Goal: Task Accomplishment & Management: Manage account settings

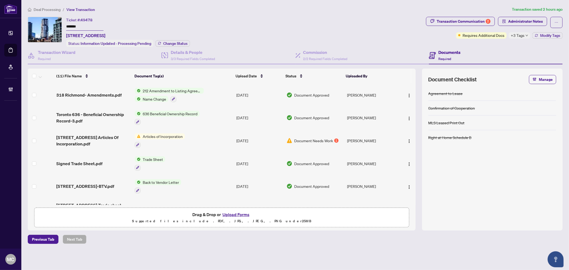
click at [49, 11] on li "Deal Processing" at bounding box center [44, 9] width 33 height 6
click at [48, 9] on span "Deal Processing" at bounding box center [47, 9] width 27 height 5
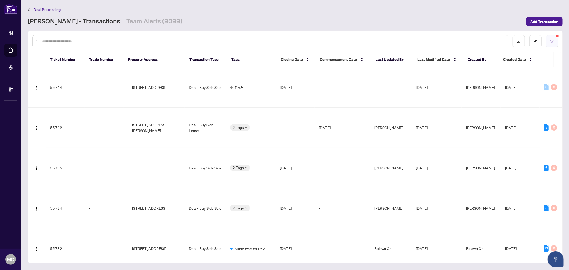
click at [551, 43] on button "button" at bounding box center [551, 41] width 12 height 12
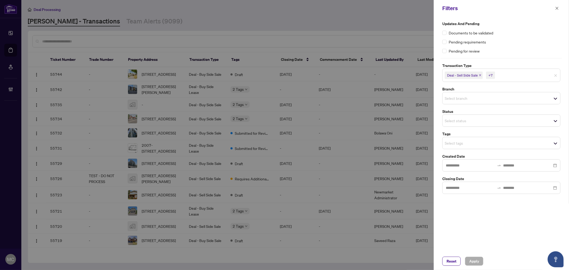
click at [462, 144] on input "search" at bounding box center [462, 143] width 37 height 6
type input "****"
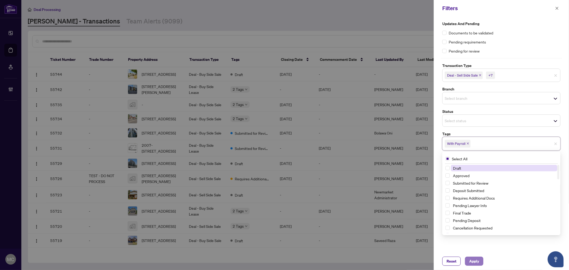
click at [474, 263] on span "Apply" at bounding box center [474, 261] width 10 height 9
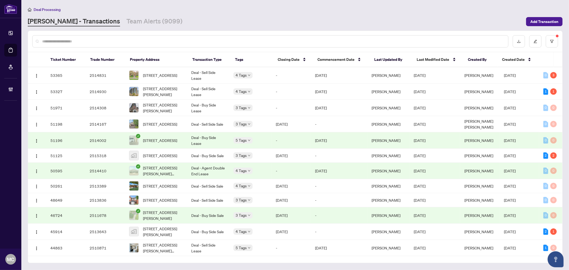
scroll to position [85, 0]
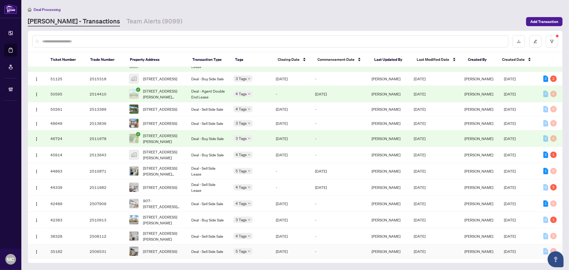
click at [166, 252] on span "1506-30 Roehampton Ave, Toronto, Ontario M4P 0B9, Canada" at bounding box center [160, 251] width 34 height 6
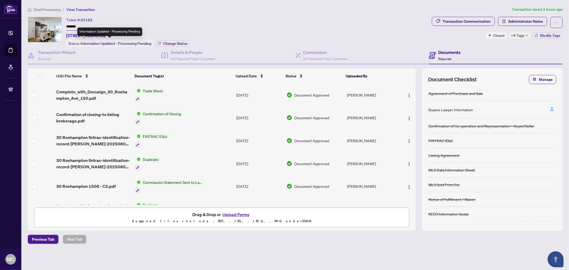
click at [76, 26] on input "*******" at bounding box center [84, 27] width 37 height 8
click at [171, 43] on span "Change Status" at bounding box center [175, 44] width 24 height 4
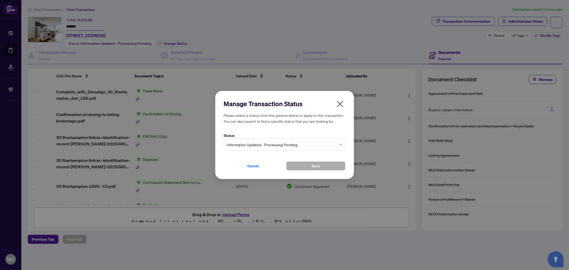
click at [271, 142] on span "Information Updated - Processing Pending" at bounding box center [284, 144] width 115 height 10
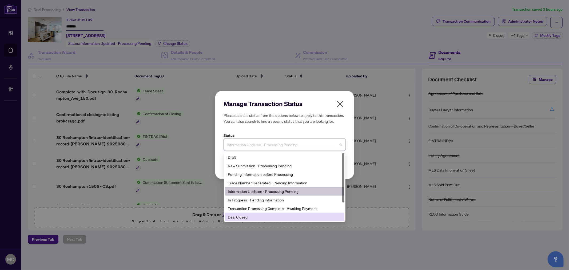
click at [268, 215] on div "Deal Closed" at bounding box center [284, 217] width 113 height 6
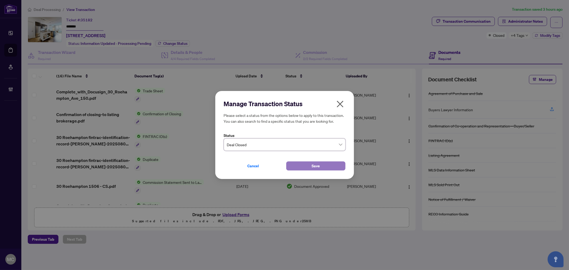
click at [316, 161] on button "Save" at bounding box center [315, 165] width 59 height 9
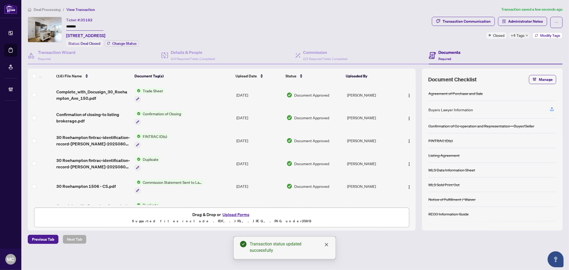
click at [555, 34] on span "Modify Tags" at bounding box center [550, 36] width 20 height 4
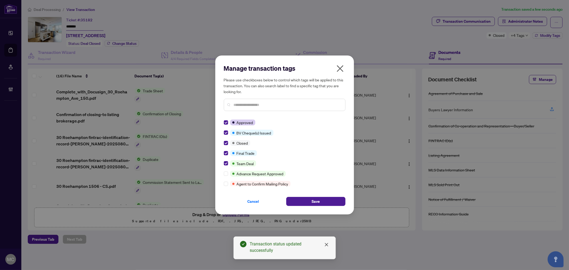
drag, startPoint x: 310, startPoint y: 200, endPoint x: 318, endPoint y: 196, distance: 8.8
click at [310, 200] on button "Save" at bounding box center [315, 201] width 59 height 9
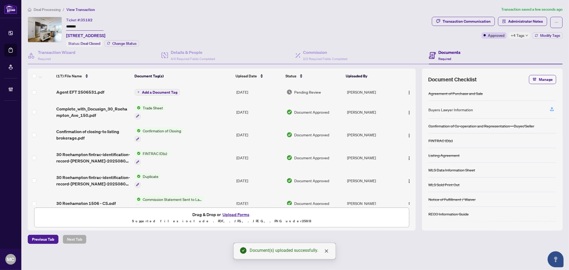
click at [163, 91] on span "Add a Document Tag" at bounding box center [159, 92] width 35 height 4
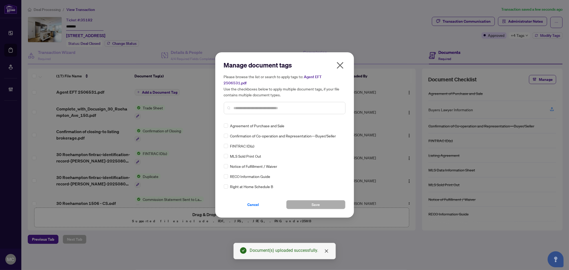
click at [291, 105] on input "text" at bounding box center [287, 108] width 107 height 6
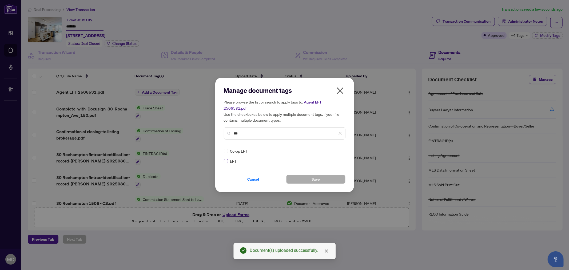
type input "***"
click at [335, 148] on img at bounding box center [334, 150] width 5 height 5
click at [332, 172] on div "Approved" at bounding box center [320, 174] width 34 height 6
click at [322, 175] on button "Save" at bounding box center [315, 179] width 59 height 9
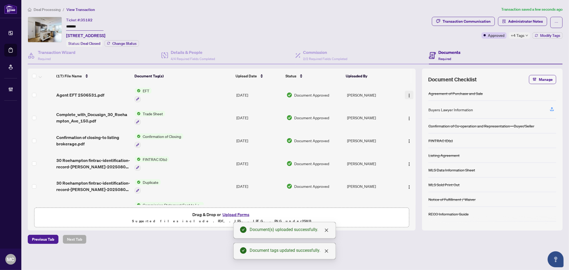
click at [407, 93] on img "button" at bounding box center [409, 95] width 4 height 4
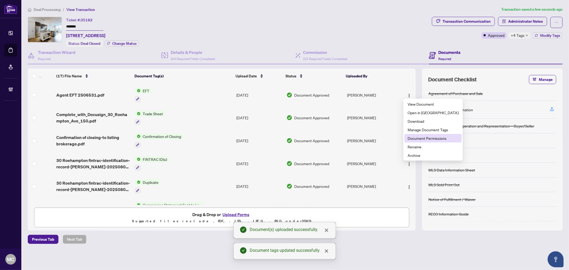
click at [425, 136] on span "Document Permissions" at bounding box center [432, 138] width 51 height 6
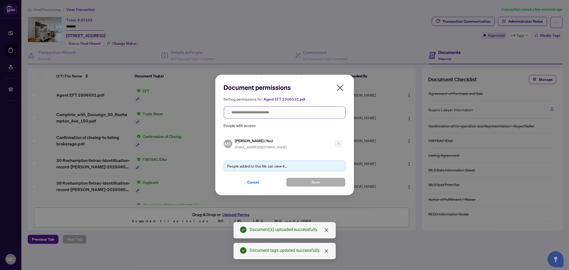
drag, startPoint x: 239, startPoint y: 107, endPoint x: 251, endPoint y: 114, distance: 14.5
click at [239, 107] on span at bounding box center [285, 112] width 122 height 12
paste input "**********"
type input "**********"
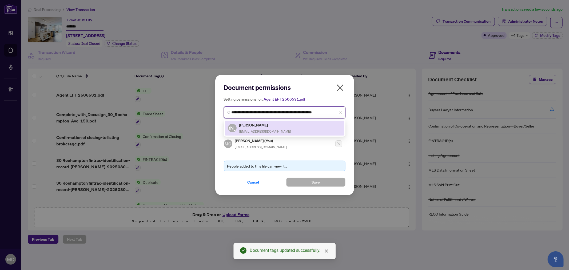
click at [257, 129] on span "agentjarrod@gmail.com" at bounding box center [265, 131] width 52 height 4
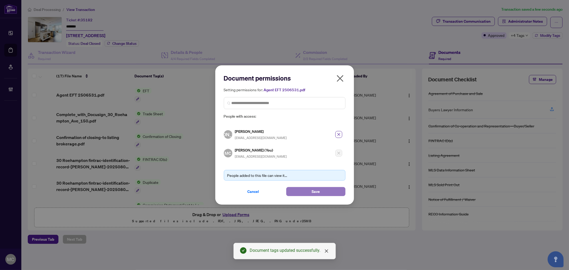
click at [313, 189] on span "Save" at bounding box center [315, 191] width 8 height 9
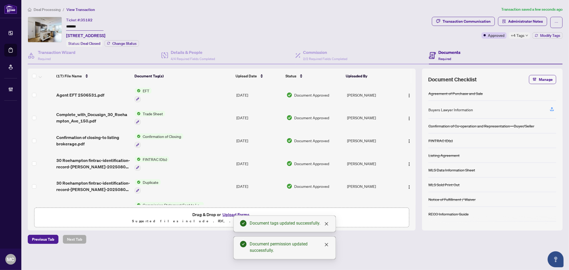
click at [520, 33] on span "+4 Tags" at bounding box center [518, 35] width 14 height 6
click at [341, 37] on div "Ticket #: 35182 ******* 1506-30 Roehampton Ave, Toronto, Ontario M4P 0B9, Canad…" at bounding box center [229, 32] width 402 height 30
click at [51, 10] on span "Deal Processing" at bounding box center [47, 9] width 27 height 5
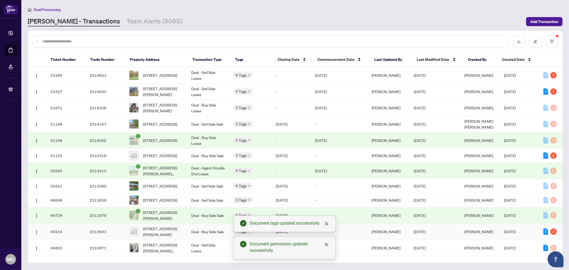
click at [164, 247] on span "323-575 Conklin Rd, Brant, Ontario N3T 0B9, Canada" at bounding box center [162, 248] width 39 height 12
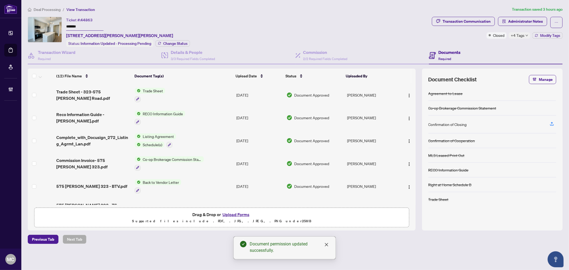
click at [75, 24] on input "*******" at bounding box center [84, 27] width 37 height 8
click at [174, 42] on span "Change Status" at bounding box center [175, 44] width 24 height 4
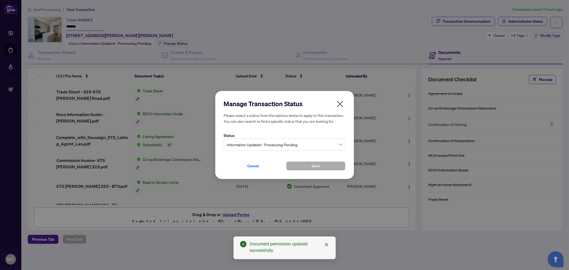
click at [305, 140] on span "Information Updated - Processing Pending" at bounding box center [284, 144] width 115 height 10
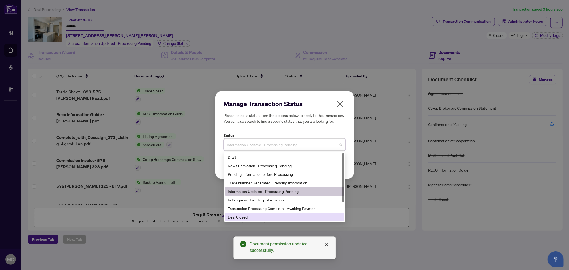
click at [294, 215] on div "Deal Closed" at bounding box center [284, 217] width 113 height 6
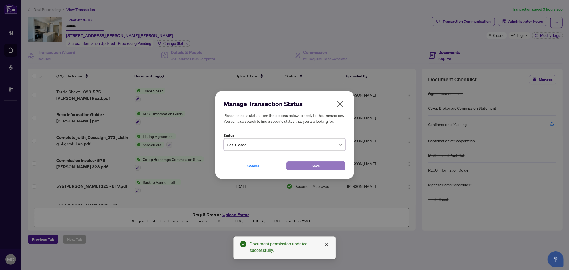
click at [305, 166] on button "Save" at bounding box center [315, 165] width 59 height 9
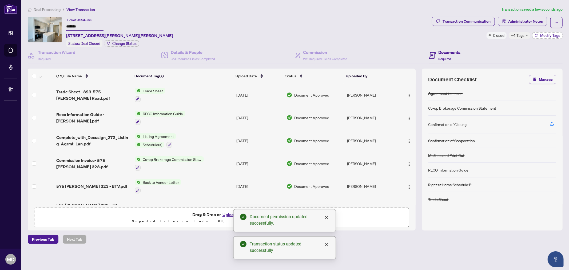
click at [544, 34] on span "Modify Tags" at bounding box center [550, 36] width 20 height 4
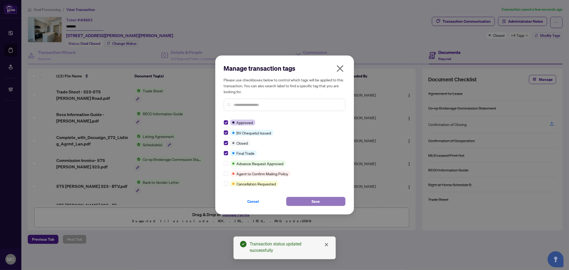
click at [313, 202] on span "Save" at bounding box center [315, 201] width 8 height 9
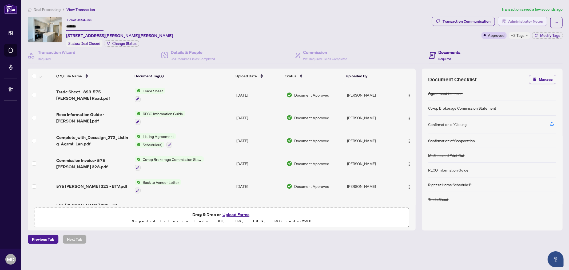
click at [528, 22] on span "Administrator Notes" at bounding box center [525, 21] width 35 height 9
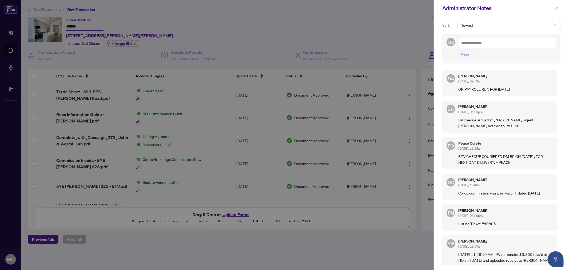
click at [556, 9] on icon "close" at bounding box center [556, 8] width 3 height 3
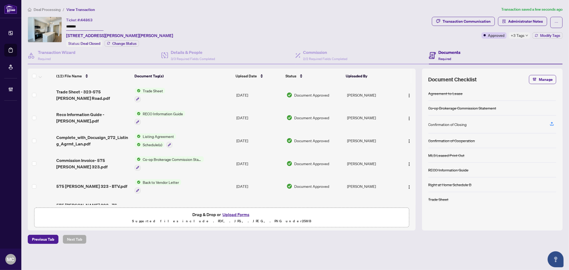
click at [49, 7] on span "Deal Processing" at bounding box center [47, 9] width 27 height 5
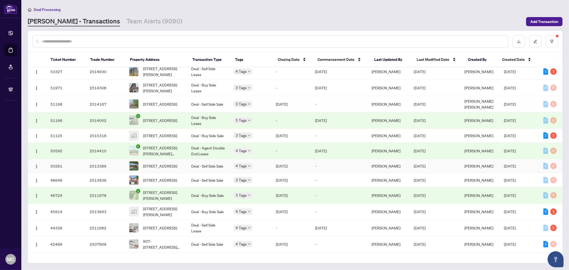
scroll to position [30, 0]
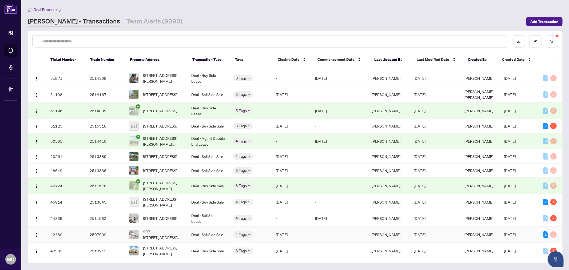
click at [177, 234] on span "907-7895 Jane St, Vaughan, Ontario L4K 0K2, Canada" at bounding box center [162, 234] width 39 height 12
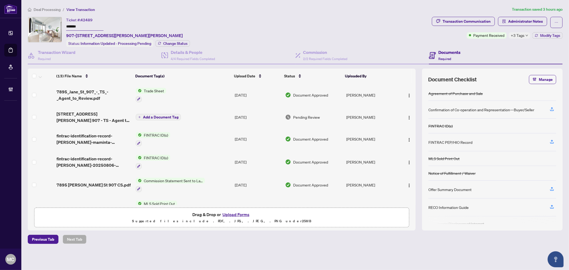
click at [73, 27] on input "*******" at bounding box center [84, 27] width 37 height 8
click at [179, 43] on span "Change Status" at bounding box center [175, 44] width 24 height 4
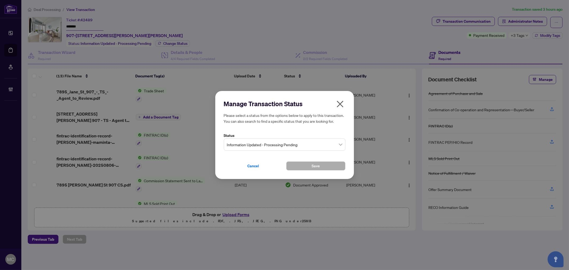
click at [304, 143] on span "Information Updated - Processing Pending" at bounding box center [284, 144] width 115 height 10
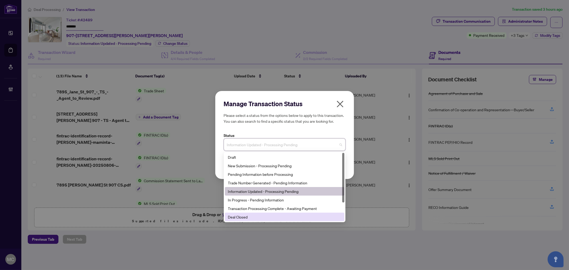
click at [291, 214] on div "Deal Closed" at bounding box center [284, 217] width 113 height 6
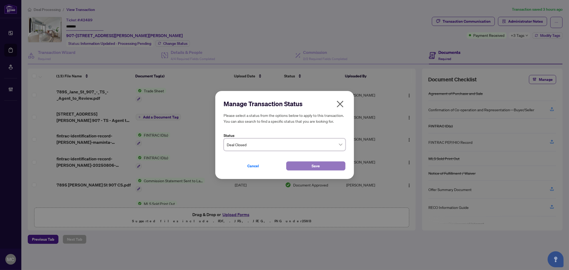
click at [294, 167] on button "Save" at bounding box center [315, 165] width 59 height 9
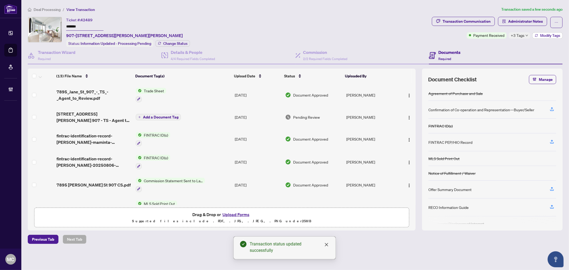
click at [542, 32] on button "Modify Tags" at bounding box center [547, 35] width 30 height 6
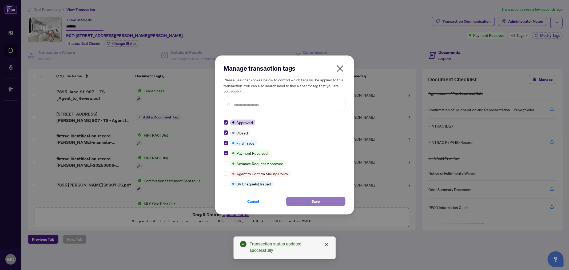
click at [306, 201] on button "Save" at bounding box center [315, 201] width 59 height 9
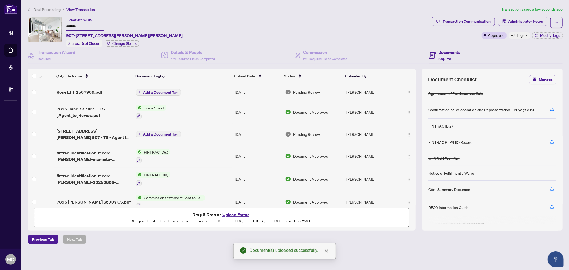
click at [162, 90] on span "Add a Document Tag" at bounding box center [160, 92] width 35 height 4
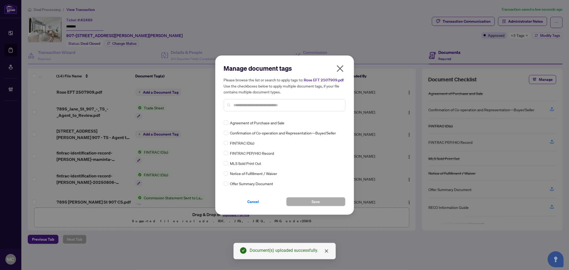
click at [286, 108] on div at bounding box center [285, 105] width 122 height 12
click at [290, 102] on input "text" at bounding box center [287, 105] width 107 height 6
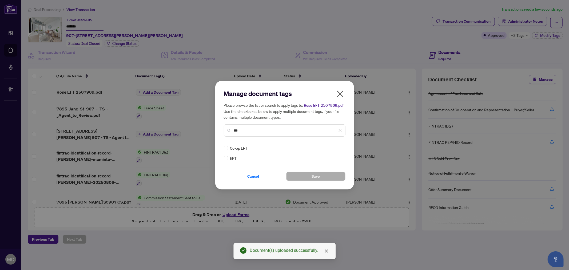
type input "***"
click at [332, 147] on img at bounding box center [334, 147] width 5 height 5
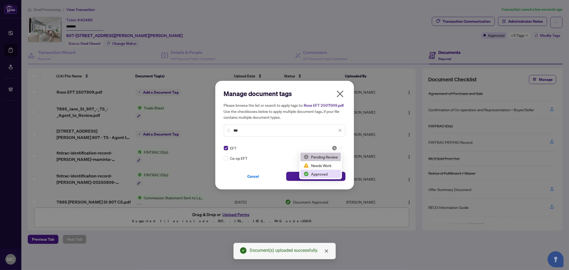
click at [327, 173] on div "Approved" at bounding box center [320, 174] width 34 height 6
click at [316, 176] on span "Save" at bounding box center [315, 176] width 8 height 9
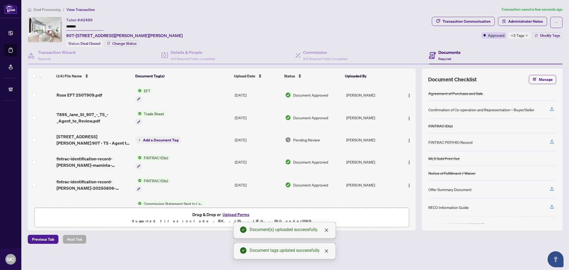
click at [412, 91] on td at bounding box center [406, 94] width 17 height 23
click at [408, 93] on img "button" at bounding box center [409, 95] width 4 height 4
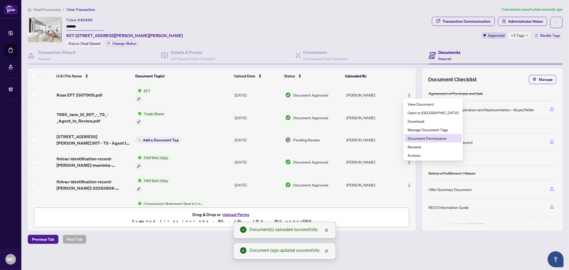
click at [429, 135] on span "Document Permissions" at bounding box center [432, 138] width 51 height 6
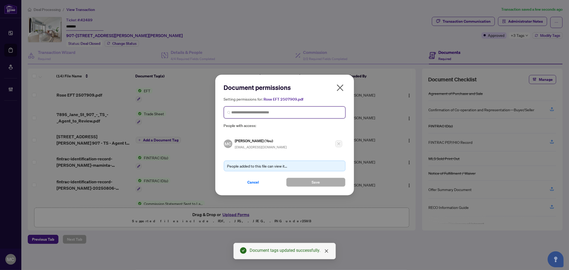
click at [291, 112] on input "search" at bounding box center [286, 113] width 110 height 6
paste input "**********"
type input "**********"
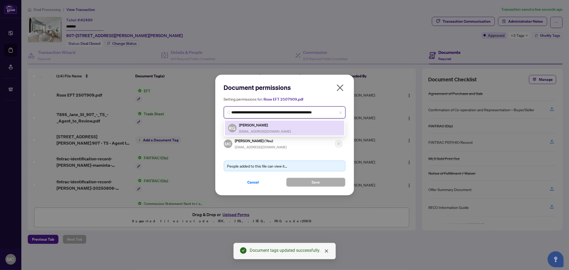
click at [270, 131] on span "rose.goring918@gmail.com" at bounding box center [265, 131] width 52 height 4
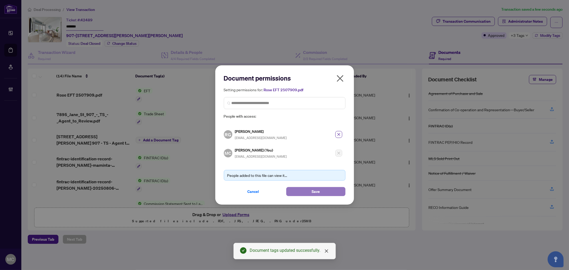
click at [311, 189] on button "Save" at bounding box center [315, 191] width 59 height 9
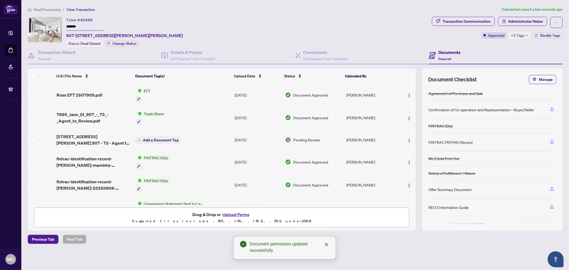
click at [516, 36] on span "+3 Tags" at bounding box center [518, 35] width 14 height 6
click at [286, 31] on div "Ticket #: 42489 ******* 907-7895 Jane St, Vaughan, Ontario L4K 0K2, Canada Stat…" at bounding box center [229, 32] width 402 height 30
click at [47, 10] on span "Deal Processing" at bounding box center [47, 9] width 27 height 5
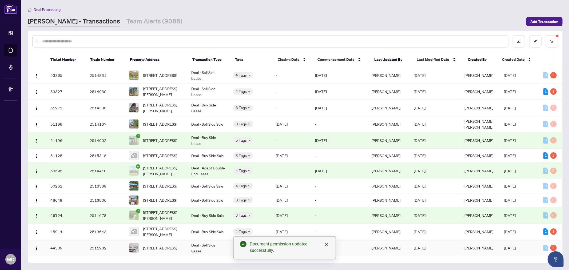
drag, startPoint x: 194, startPoint y: 252, endPoint x: 191, endPoint y: 252, distance: 2.9
click at [194, 252] on td "Deal - Sell Side Lease" at bounding box center [208, 248] width 42 height 16
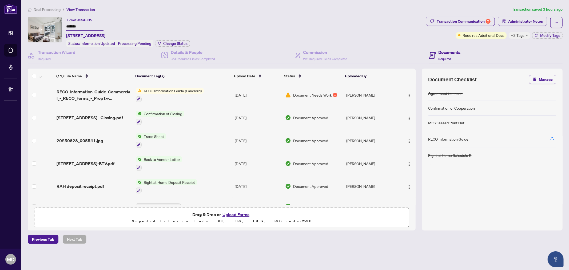
click at [73, 27] on input "*******" at bounding box center [84, 27] width 37 height 8
click at [174, 44] on span "Change Status" at bounding box center [175, 44] width 24 height 4
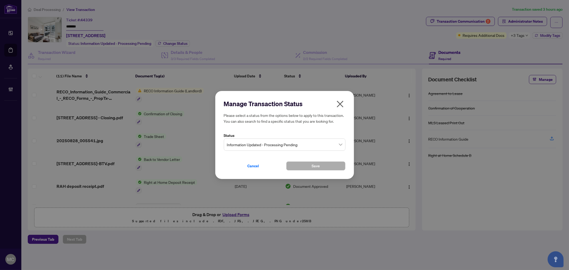
click at [279, 150] on input "search" at bounding box center [282, 145] width 110 height 12
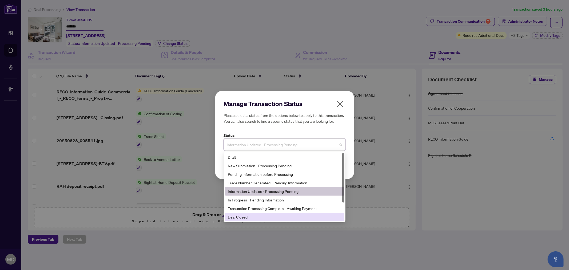
click at [278, 215] on div "Deal Closed" at bounding box center [284, 217] width 113 height 6
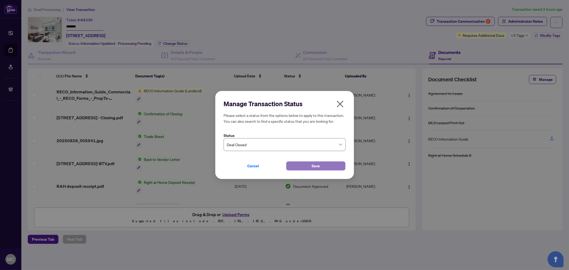
click at [296, 164] on button "Save" at bounding box center [315, 165] width 59 height 9
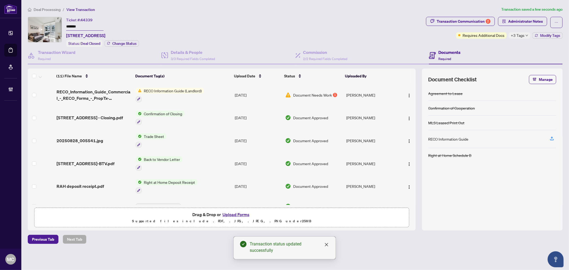
click at [552, 38] on div "Transaction Communication 2 Administrator Notes Requires Additional Docs +3 Tag…" at bounding box center [494, 32] width 139 height 30
click at [554, 34] on span "Modify Tags" at bounding box center [550, 36] width 20 height 4
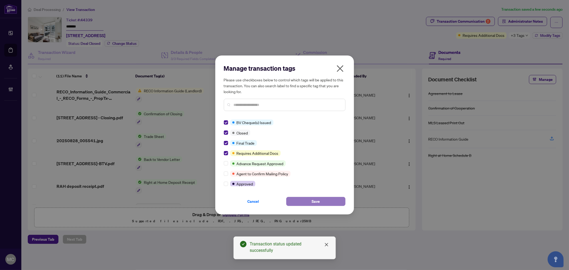
click at [322, 197] on button "Save" at bounding box center [315, 201] width 59 height 9
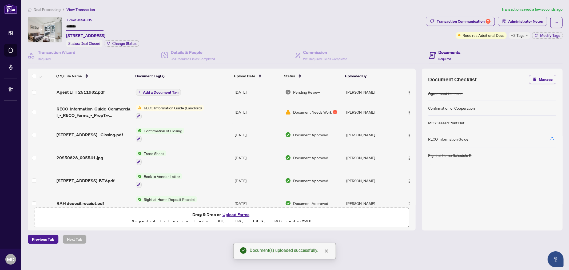
click at [159, 92] on span "Add a Document Tag" at bounding box center [160, 92] width 35 height 4
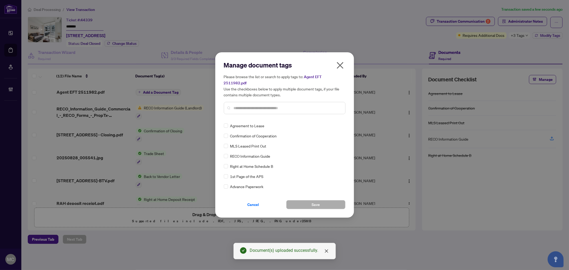
click at [290, 102] on div at bounding box center [285, 108] width 122 height 12
click at [291, 105] on input "text" at bounding box center [287, 108] width 107 height 6
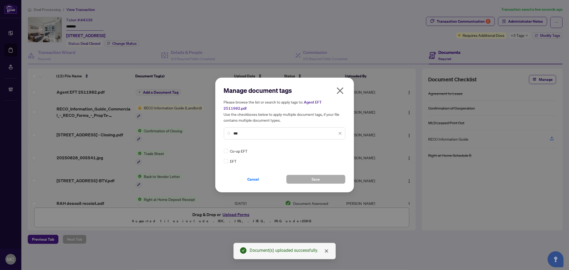
type input "***"
click at [331, 149] on div at bounding box center [335, 150] width 14 height 5
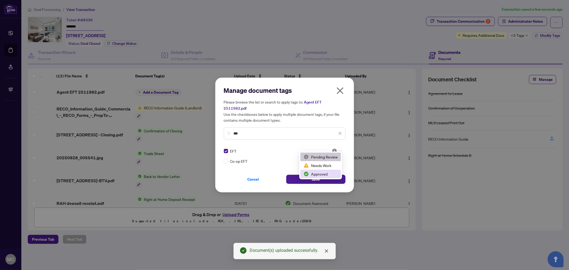
click at [327, 174] on div "Approved" at bounding box center [320, 174] width 34 height 6
click at [315, 175] on span "Save" at bounding box center [315, 179] width 8 height 9
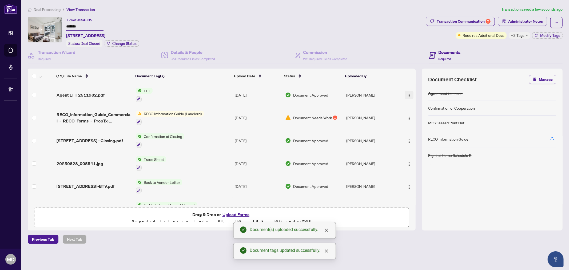
click at [407, 91] on button "button" at bounding box center [409, 95] width 9 height 9
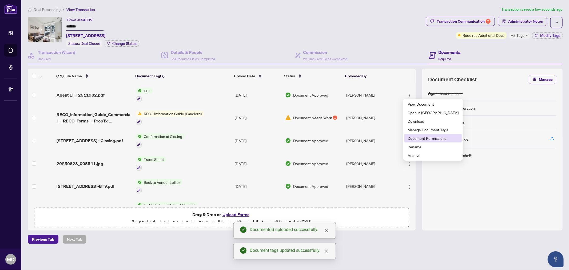
click at [431, 135] on li "Document Permissions" at bounding box center [432, 138] width 57 height 9
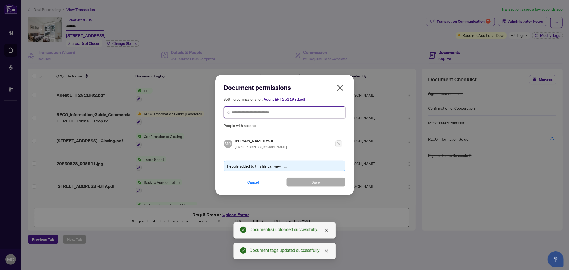
click at [306, 113] on input "search" at bounding box center [286, 113] width 110 height 6
paste input "**********"
type input "**********"
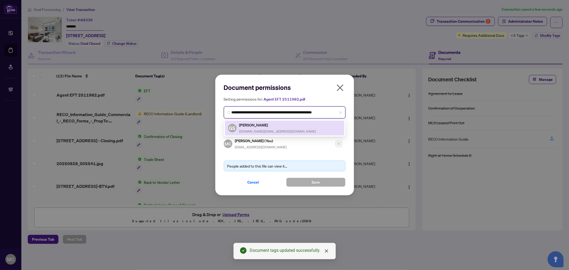
click at [259, 123] on h5 "Gamy Silverio" at bounding box center [277, 125] width 77 height 6
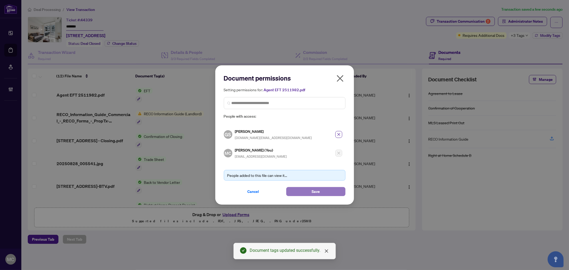
click at [308, 190] on button "Save" at bounding box center [315, 191] width 59 height 9
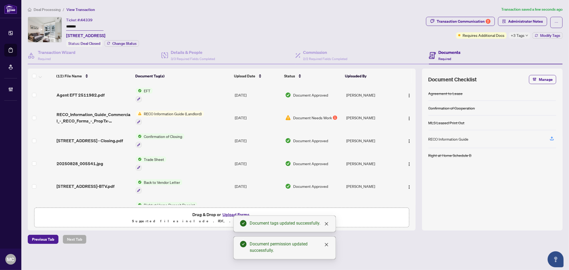
click at [46, 9] on span "Deal Processing" at bounding box center [47, 9] width 27 height 5
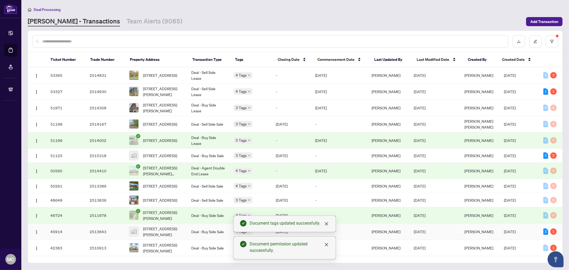
scroll to position [20, 0]
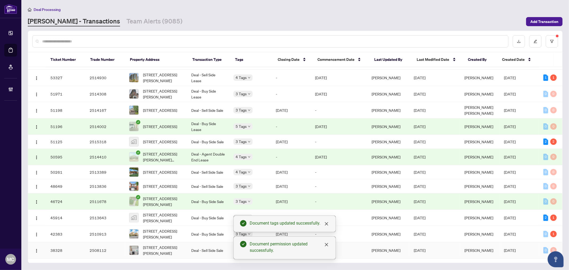
click at [148, 250] on span "5002-70 Annie Craig Dr, Toronto, Ontario M8V 0G2, Canada" at bounding box center [162, 250] width 39 height 12
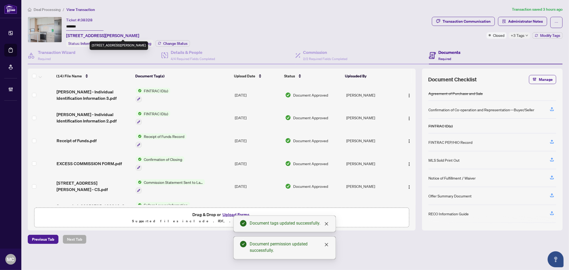
click at [73, 23] on input "*******" at bounding box center [84, 27] width 37 height 8
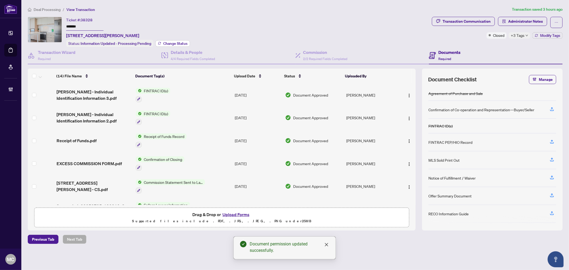
click at [182, 43] on span "Change Status" at bounding box center [175, 44] width 24 height 4
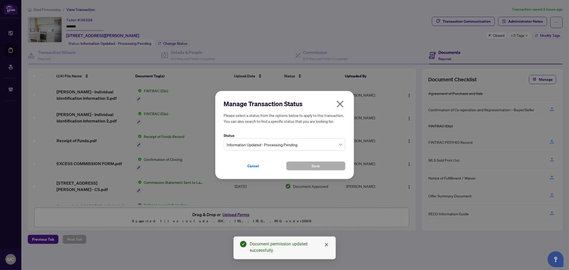
click at [302, 148] on span "Information Updated - Processing Pending" at bounding box center [284, 144] width 115 height 10
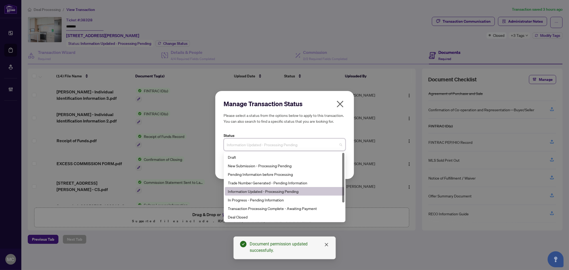
click at [298, 222] on div "3 11 9 Draft New Submission - Processing Pending Pending Information before Pro…" at bounding box center [285, 187] width 122 height 70
click at [298, 218] on div "Deal Closed" at bounding box center [284, 217] width 113 height 6
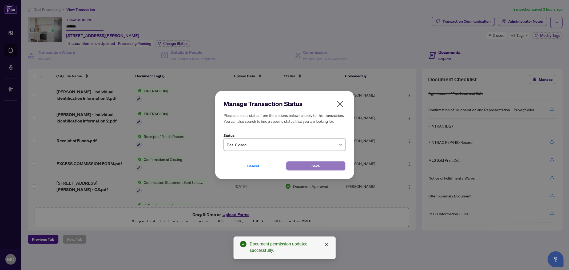
click at [310, 167] on button "Save" at bounding box center [315, 165] width 59 height 9
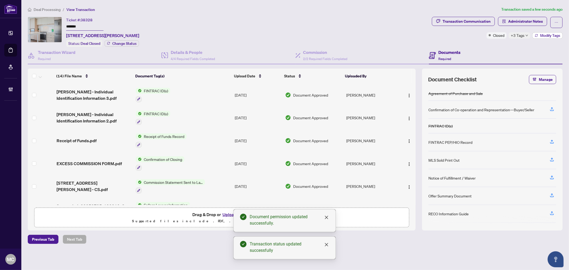
click at [547, 36] on span "Modify Tags" at bounding box center [550, 36] width 20 height 4
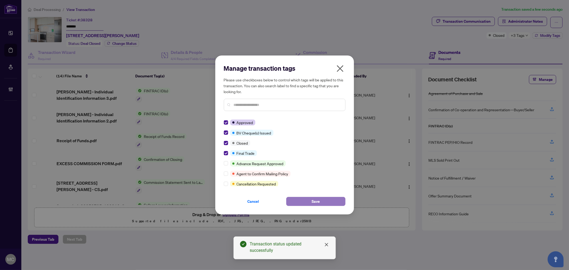
click at [313, 202] on span "Save" at bounding box center [315, 201] width 8 height 9
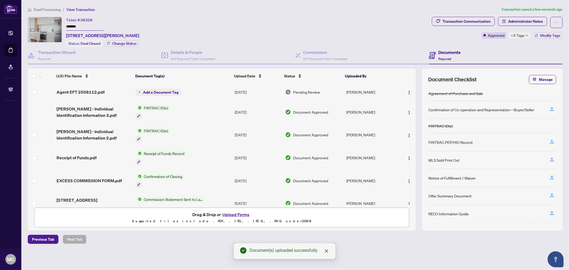
click at [162, 90] on span "Add a Document Tag" at bounding box center [160, 92] width 35 height 4
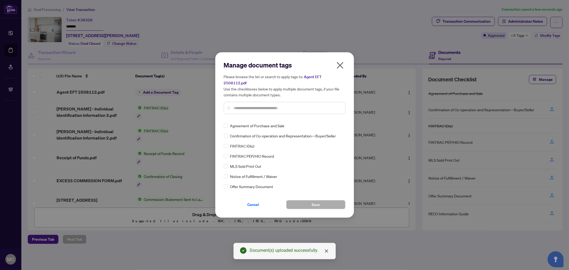
click at [310, 106] on input "text" at bounding box center [287, 108] width 107 height 6
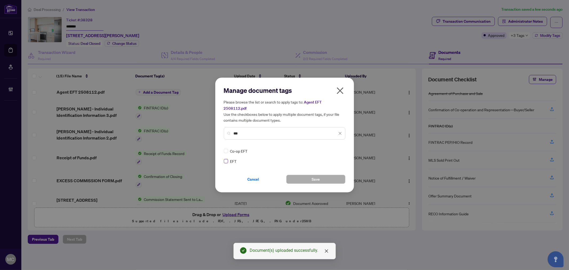
type input "***"
drag, startPoint x: 224, startPoint y: 155, endPoint x: 263, endPoint y: 151, distance: 38.7
click at [224, 158] on label at bounding box center [226, 161] width 4 height 6
click at [332, 148] on img at bounding box center [334, 150] width 5 height 5
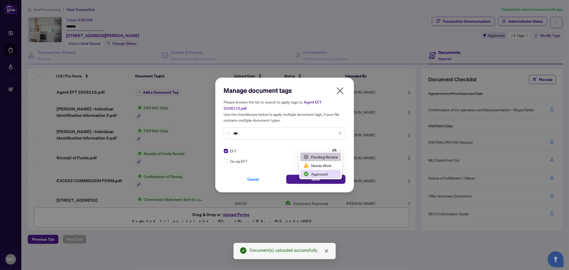
click at [328, 178] on div "2 3 Pending Review Needs Work Approved" at bounding box center [320, 165] width 43 height 28
click at [326, 175] on div "Approved" at bounding box center [320, 174] width 34 height 6
click at [324, 179] on button "Save" at bounding box center [315, 179] width 59 height 9
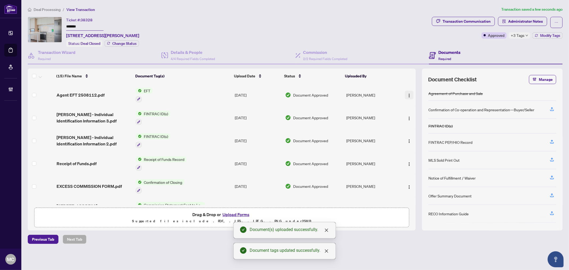
click at [408, 93] on img "button" at bounding box center [409, 95] width 4 height 4
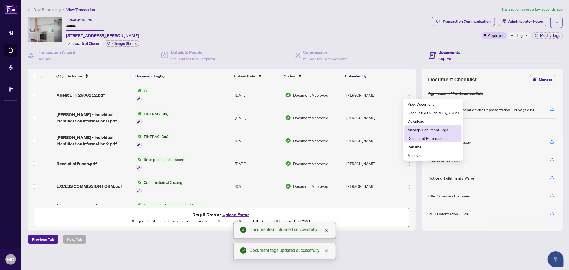
click at [423, 136] on span "Document Permissions" at bounding box center [432, 138] width 51 height 6
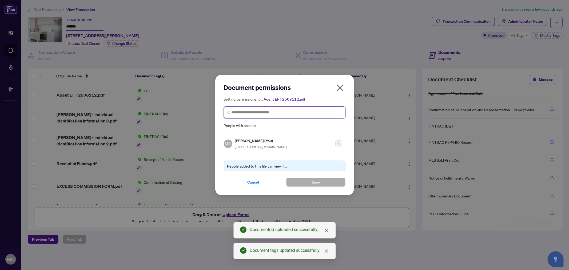
click at [319, 112] on input "search" at bounding box center [286, 113] width 110 height 6
paste input "**********"
type input "**********"
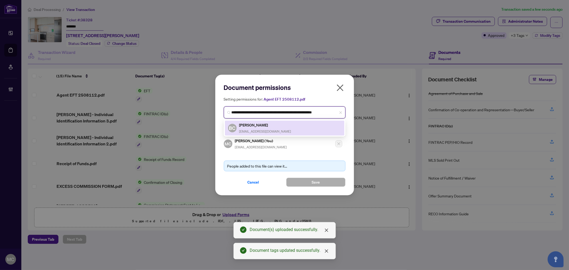
click at [264, 126] on h5 "Bruno Chan" at bounding box center [265, 125] width 52 height 6
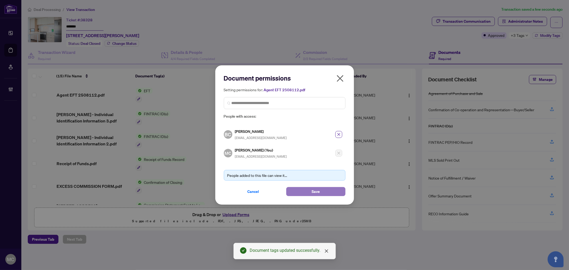
click at [310, 190] on button "Save" at bounding box center [315, 191] width 59 height 9
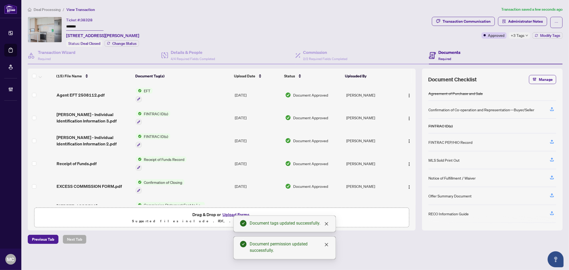
click at [41, 11] on span "Deal Processing" at bounding box center [47, 9] width 27 height 5
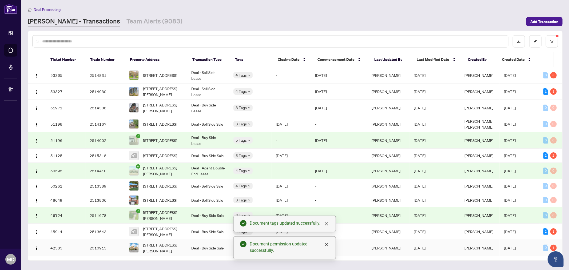
click at [172, 252] on span "626-326 Major Mackenzie Dr, Richmond Hill, Ontario L4C 8T4, Canada" at bounding box center [162, 248] width 39 height 12
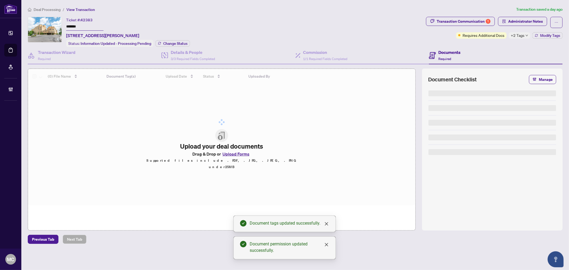
click at [77, 27] on input "*******" at bounding box center [84, 27] width 37 height 8
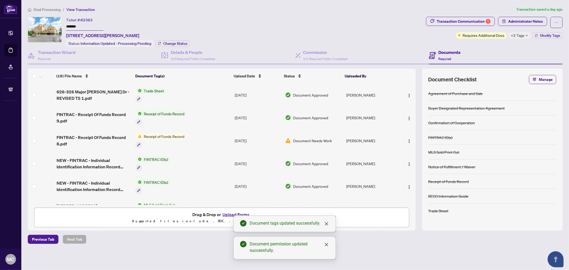
click at [77, 27] on input "*******" at bounding box center [84, 27] width 37 height 8
click at [174, 43] on span "Change Status" at bounding box center [175, 44] width 24 height 4
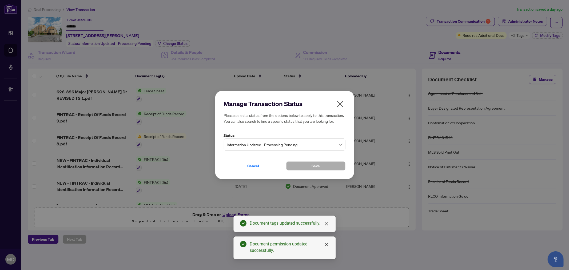
click at [287, 142] on span "Information Updated - Processing Pending" at bounding box center [284, 144] width 115 height 10
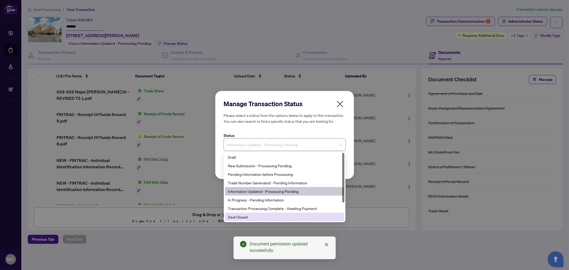
click at [276, 217] on div "Deal Closed" at bounding box center [284, 217] width 113 height 6
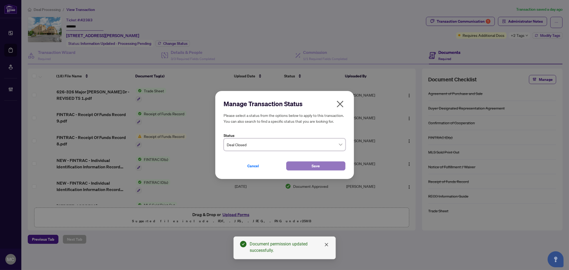
click at [309, 164] on button "Save" at bounding box center [315, 165] width 59 height 9
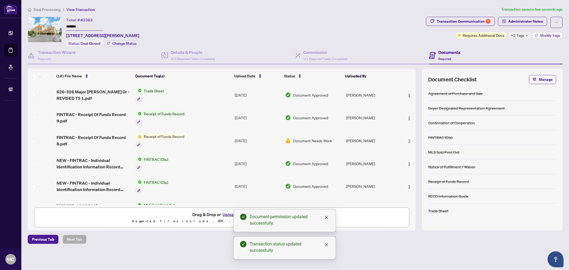
click at [539, 35] on button "Modify Tags" at bounding box center [547, 35] width 30 height 6
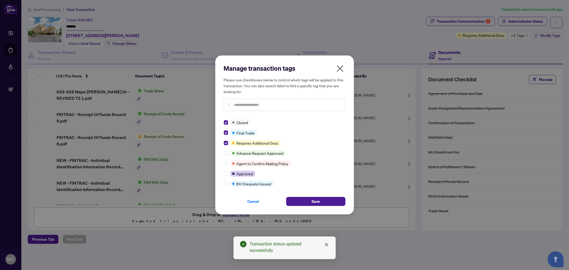
click at [362, 202] on div "Manage transaction tags Please use checkboxes below to control which tags will …" at bounding box center [284, 135] width 569 height 270
click at [339, 202] on button "Save" at bounding box center [315, 201] width 59 height 9
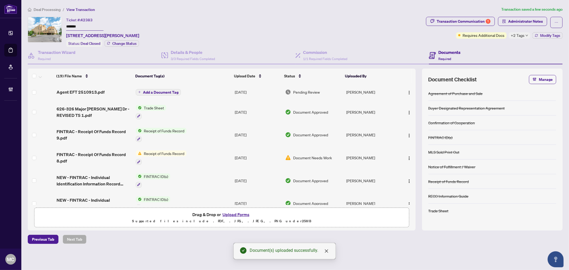
click at [158, 91] on span "Add a Document Tag" at bounding box center [160, 92] width 35 height 4
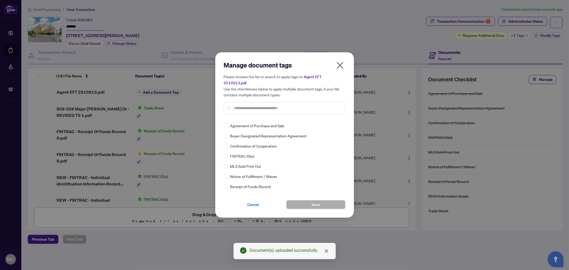
click at [288, 108] on div at bounding box center [285, 108] width 122 height 12
click at [289, 105] on input "text" at bounding box center [287, 108] width 107 height 6
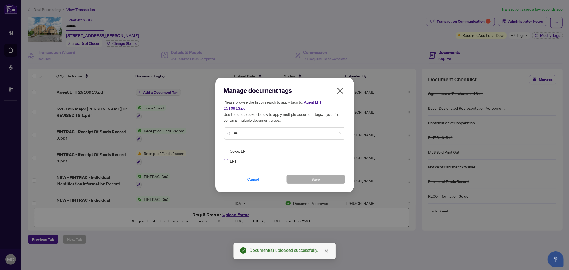
type input "***"
click at [330, 143] on div "Manage document tags Please browse the list or search to apply tags to: Agent E…" at bounding box center [285, 135] width 122 height 98
click at [333, 148] on img at bounding box center [334, 150] width 5 height 5
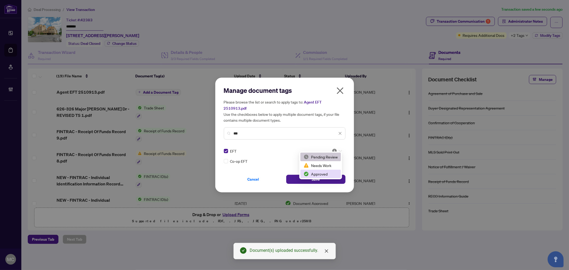
click at [330, 174] on div "Approved" at bounding box center [320, 174] width 34 height 6
click at [318, 175] on span "Save" at bounding box center [315, 179] width 8 height 9
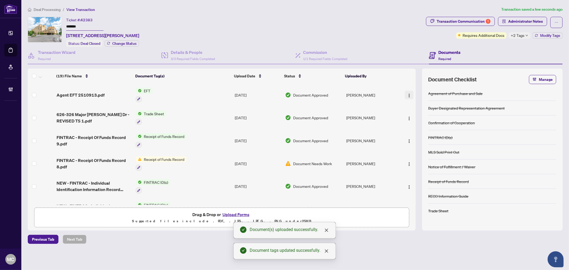
click at [407, 94] on img "button" at bounding box center [409, 95] width 4 height 4
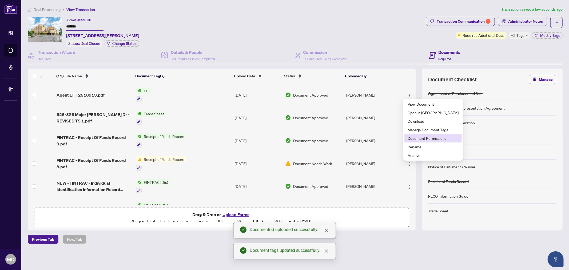
click at [422, 138] on span "Document Permissions" at bounding box center [432, 138] width 51 height 6
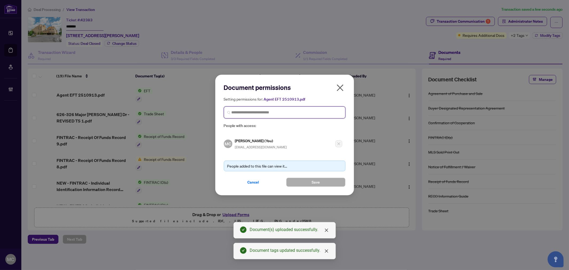
click at [238, 115] on input "search" at bounding box center [286, 113] width 110 height 6
paste input "**********"
type input "**********"
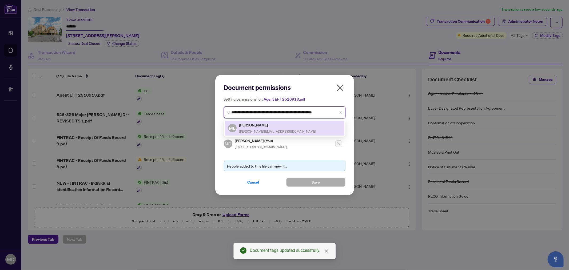
click at [272, 126] on h5 "Michael Lombardi" at bounding box center [277, 125] width 77 height 6
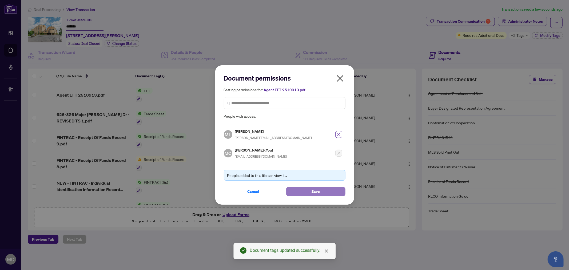
click at [316, 191] on span "Save" at bounding box center [315, 191] width 8 height 9
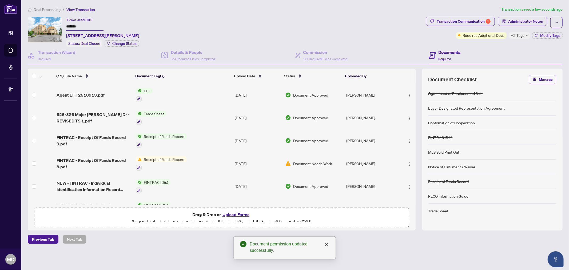
click at [51, 9] on span "Deal Processing" at bounding box center [47, 9] width 27 height 5
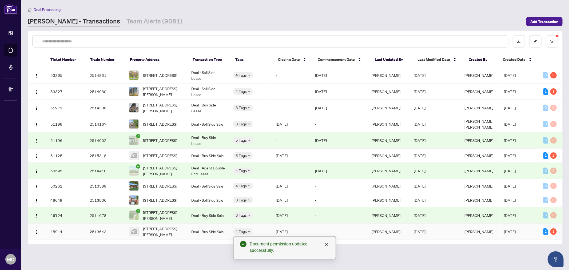
click at [190, 239] on td "Deal - Buy Side Sale" at bounding box center [208, 231] width 42 height 16
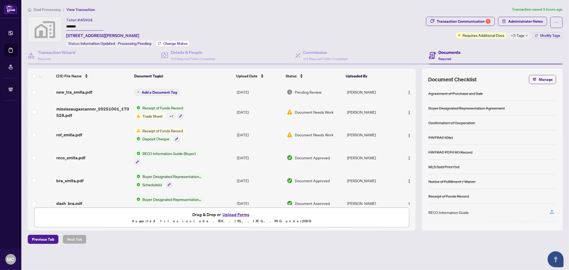
click at [177, 44] on span "Change Status" at bounding box center [175, 44] width 24 height 4
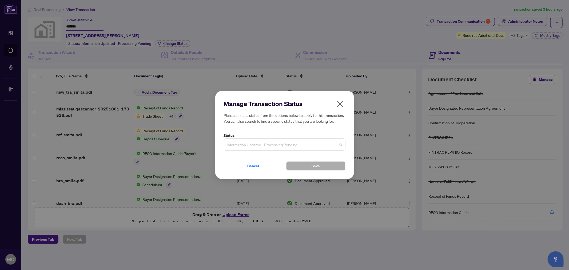
click at [281, 145] on span "Information Updated - Processing Pending" at bounding box center [284, 144] width 115 height 10
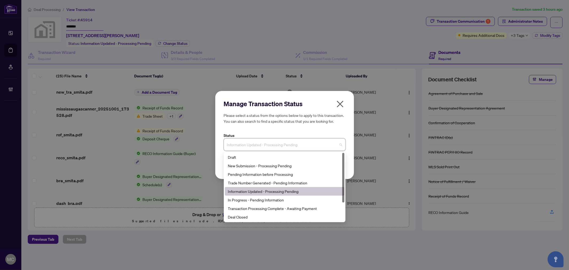
click at [276, 220] on div "Deal Closed" at bounding box center [284, 216] width 119 height 9
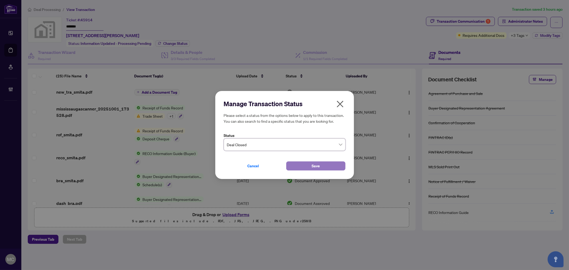
click at [299, 169] on button "Save" at bounding box center [315, 165] width 59 height 9
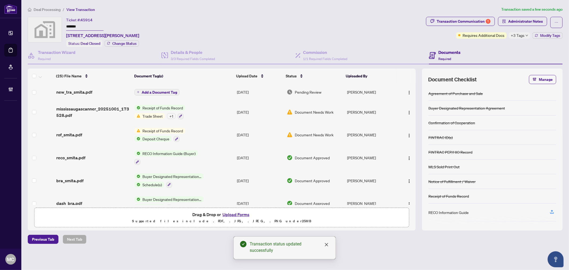
click at [520, 35] on span "+3 Tags" at bounding box center [518, 35] width 14 height 6
click at [359, 36] on div "Ticket #: 45914 ******* 706-350 Webb Dr #706, Mississauga, Ontario L5B 4M6, Can…" at bounding box center [226, 32] width 396 height 30
click at [543, 34] on span "Modify Tags" at bounding box center [550, 36] width 20 height 4
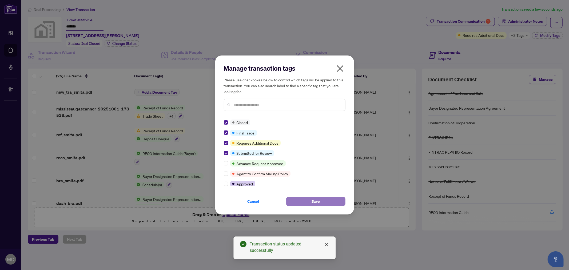
click at [326, 198] on button "Save" at bounding box center [315, 201] width 59 height 9
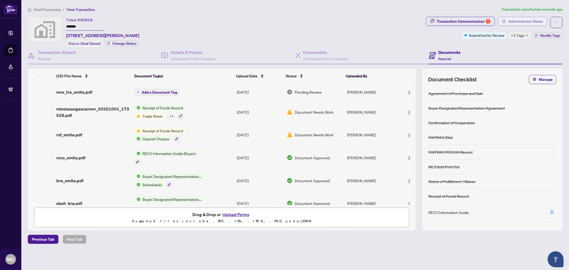
click at [525, 19] on span "Administrator Notes" at bounding box center [525, 21] width 35 height 9
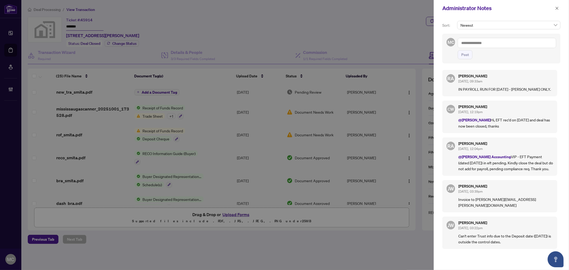
drag, startPoint x: 557, startPoint y: 9, endPoint x: 501, endPoint y: 30, distance: 59.2
click at [557, 9] on icon "close" at bounding box center [557, 8] width 4 height 4
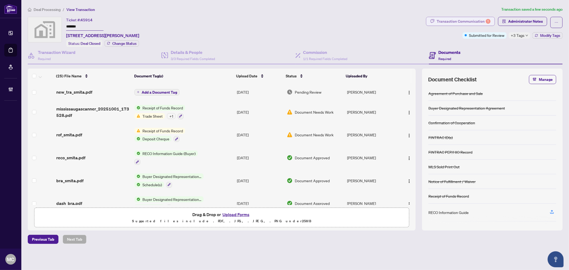
click at [470, 19] on div "Transaction Communication 1" at bounding box center [463, 21] width 54 height 9
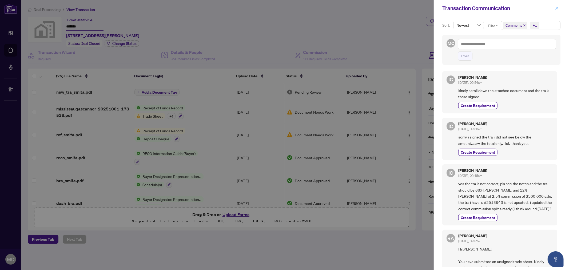
click at [555, 7] on icon "close" at bounding box center [557, 8] width 4 height 4
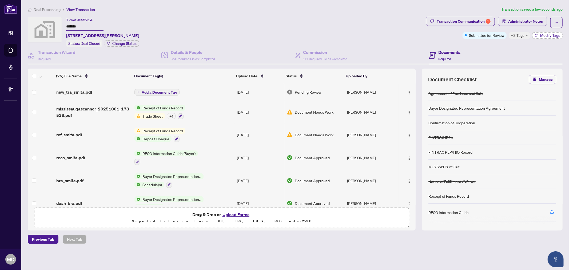
click at [540, 37] on span "Modify Tags" at bounding box center [550, 36] width 20 height 4
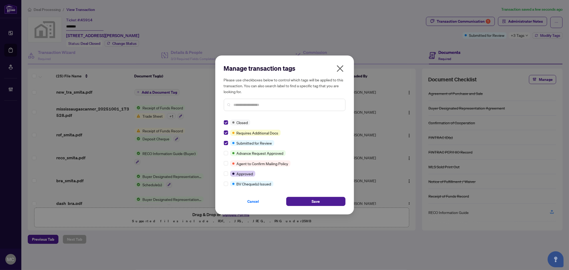
click at [256, 107] on input "text" at bounding box center [287, 105] width 107 height 6
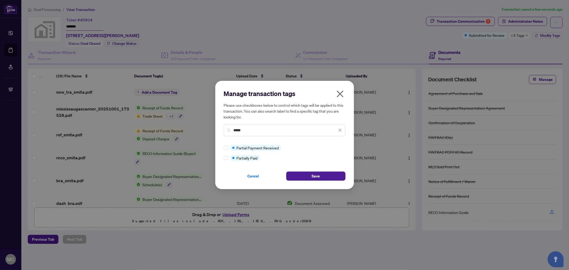
type input "*****"
click at [322, 172] on button "Save" at bounding box center [315, 175] width 59 height 9
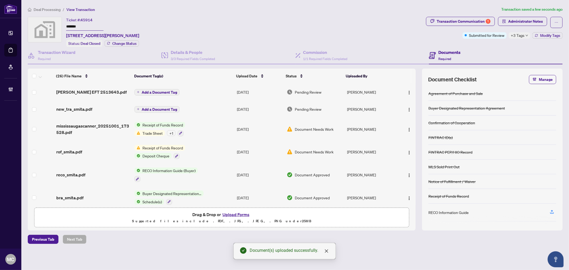
click at [159, 90] on span "Add a Document Tag" at bounding box center [159, 92] width 35 height 4
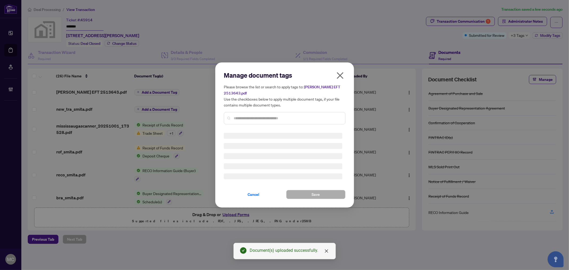
click at [255, 113] on div at bounding box center [285, 118] width 122 height 12
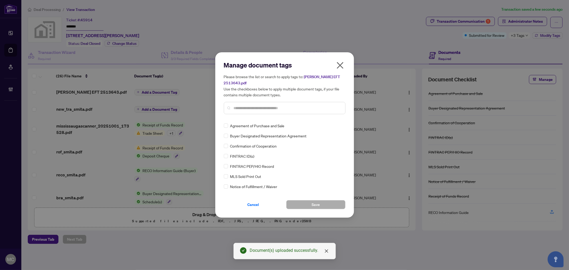
click at [257, 110] on input "text" at bounding box center [287, 108] width 107 height 6
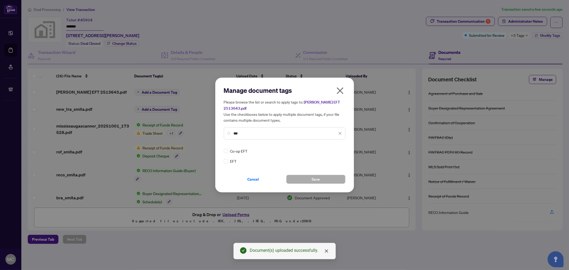
type input "***"
click at [339, 150] on icon at bounding box center [340, 151] width 3 height 2
click at [329, 178] on div "Approved" at bounding box center [320, 177] width 34 height 6
click at [309, 178] on button "Save" at bounding box center [315, 179] width 59 height 9
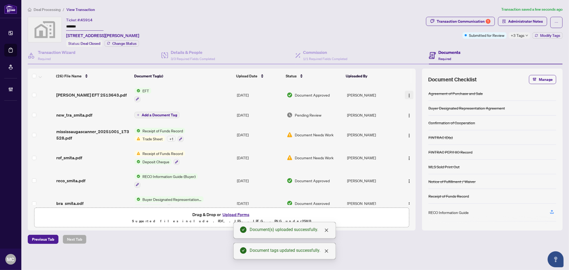
click at [407, 93] on img "button" at bounding box center [409, 95] width 4 height 4
click at [421, 137] on span "Document Permissions" at bounding box center [432, 138] width 51 height 6
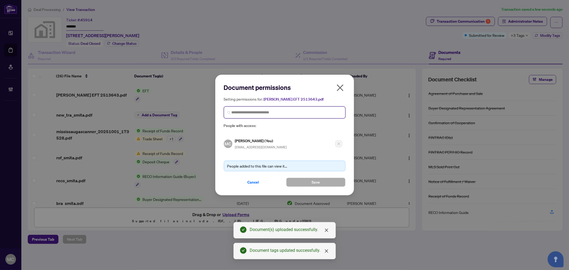
click at [265, 110] on input "search" at bounding box center [286, 113] width 110 height 6
paste input "**********"
type input "**********"
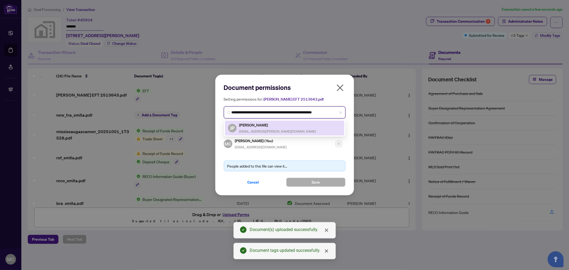
click at [265, 124] on h5 "Jacqueline Paraiso" at bounding box center [277, 125] width 77 height 6
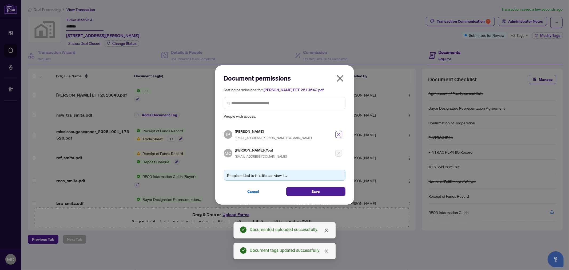
click at [299, 186] on div "People added to this file can view it... Cancel Save" at bounding box center [285, 179] width 122 height 33
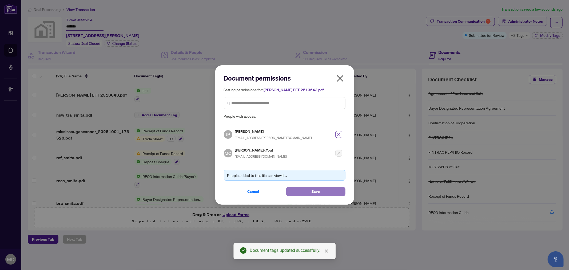
click at [301, 192] on button "Save" at bounding box center [315, 191] width 59 height 9
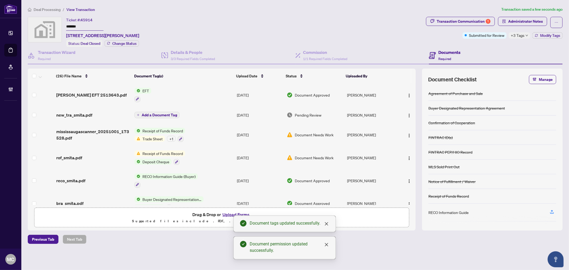
click at [523, 34] on span "+3 Tags" at bounding box center [518, 35] width 14 height 6
click at [320, 19] on div "Ticket #: 45914 ******* 706-350 Webb Dr #706, Mississauga, Ontario L5B 4M6, Can…" at bounding box center [226, 32] width 396 height 30
click at [518, 33] on span "+3 Tags" at bounding box center [518, 35] width 14 height 6
click at [307, 31] on div "Ticket #: 45914 ******* 706-350 Webb Dr #706, Mississauga, Ontario L5B 4M6, Can…" at bounding box center [226, 32] width 396 height 30
click at [49, 9] on span "Deal Processing" at bounding box center [47, 9] width 27 height 5
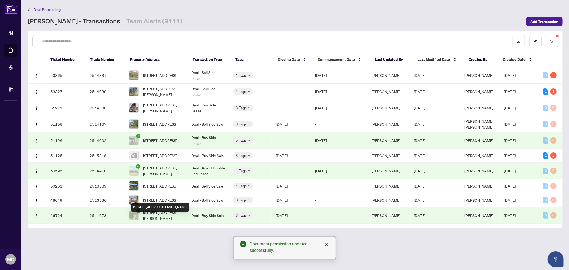
click at [153, 221] on span "357 Seaton Dr, Oakville, Ontario L6L 3X9, Canada" at bounding box center [162, 215] width 39 height 12
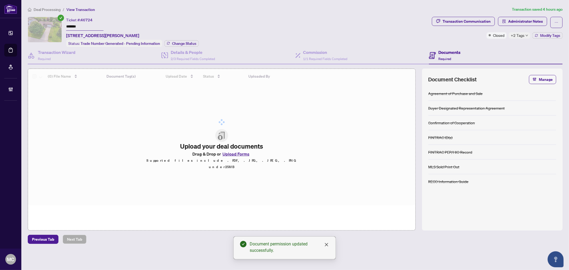
click at [74, 28] on input "*******" at bounding box center [84, 27] width 37 height 8
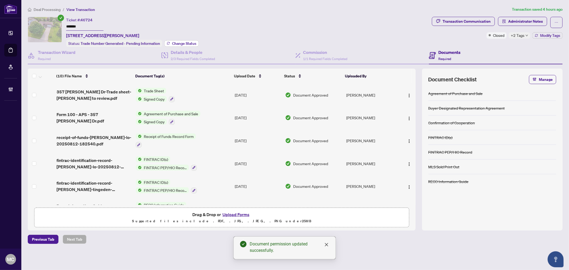
click at [187, 44] on span "Change Status" at bounding box center [184, 44] width 24 height 4
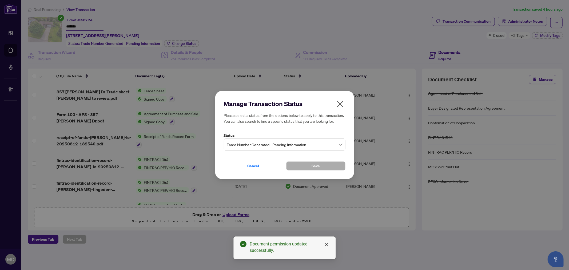
click at [259, 143] on span "Trade Number Generated - Pending Information" at bounding box center [284, 144] width 115 height 10
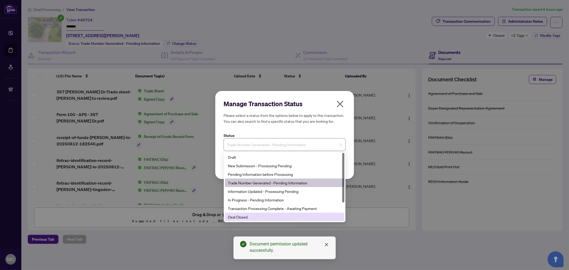
click at [262, 216] on div "Deal Closed" at bounding box center [284, 217] width 113 height 6
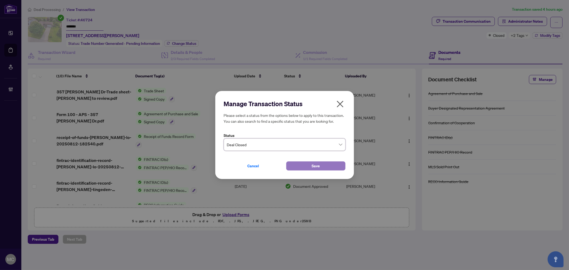
click at [297, 164] on button "Save" at bounding box center [315, 165] width 59 height 9
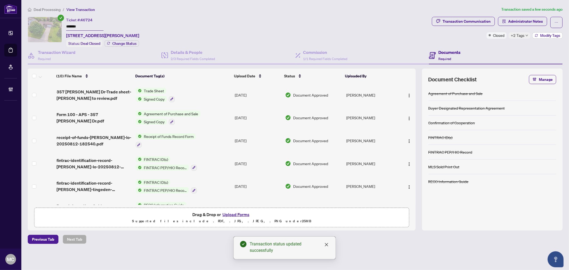
click at [547, 38] on button "Modify Tags" at bounding box center [547, 35] width 30 height 6
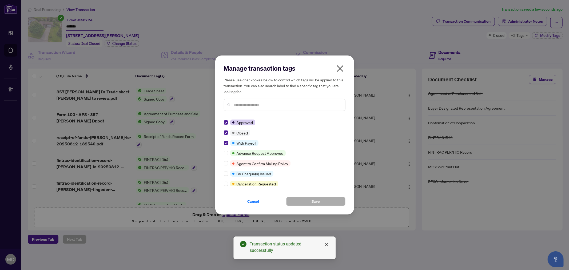
click at [222, 144] on div "Manage transaction tags Please use checkboxes below to control which tags will …" at bounding box center [284, 134] width 139 height 159
click at [223, 143] on div "Manage transaction tags Please use checkboxes below to control which tags will …" at bounding box center [284, 134] width 139 height 159
click at [305, 200] on button "Save" at bounding box center [315, 201] width 59 height 9
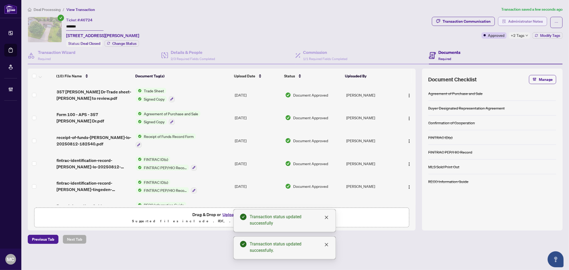
click at [517, 20] on span "Administrator Notes" at bounding box center [525, 21] width 35 height 9
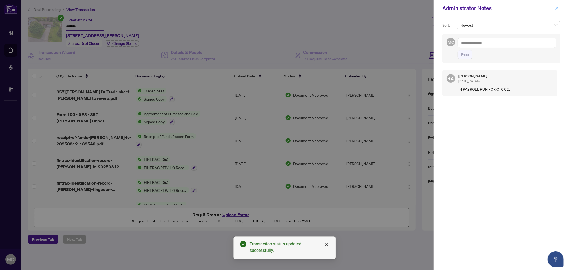
click at [556, 9] on icon "close" at bounding box center [557, 8] width 4 height 4
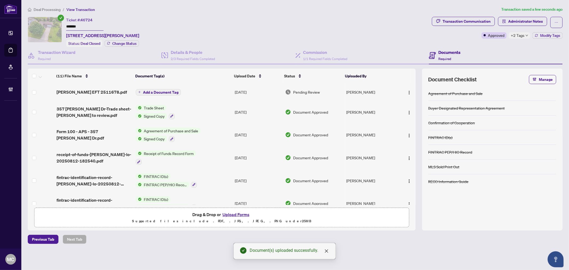
click at [172, 90] on span "Add a Document Tag" at bounding box center [160, 92] width 35 height 4
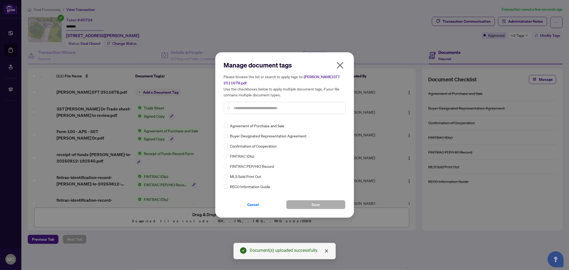
drag, startPoint x: 282, startPoint y: 100, endPoint x: 286, endPoint y: 109, distance: 9.0
click at [284, 103] on div "Please browse the list or search to apply tags to: Duncan EFT 2511678.pdf Use t…" at bounding box center [285, 94] width 122 height 41
click at [286, 109] on input "text" at bounding box center [287, 108] width 107 height 6
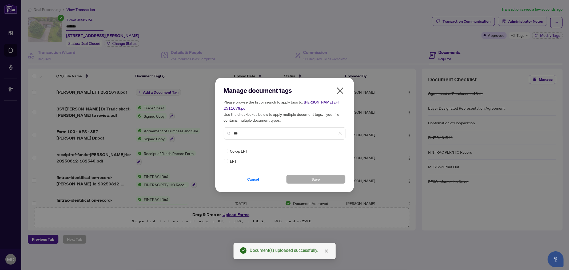
type input "***"
click at [342, 148] on div "EFT Co-op EFT" at bounding box center [285, 156] width 122 height 16
click at [336, 151] on img at bounding box center [334, 150] width 5 height 5
click at [323, 177] on div "Approved" at bounding box center [320, 177] width 34 height 6
click at [318, 179] on span "Save" at bounding box center [315, 179] width 8 height 9
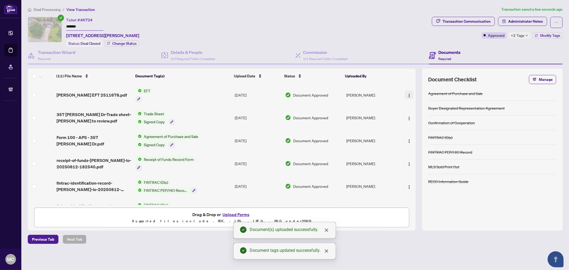
click at [407, 94] on img "button" at bounding box center [409, 95] width 4 height 4
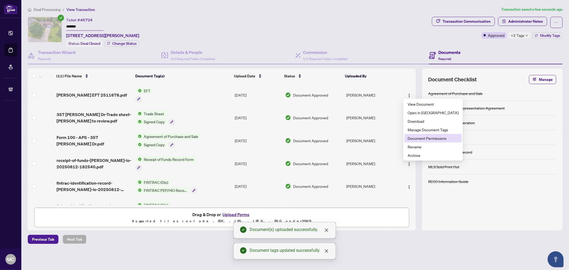
click at [416, 137] on span "Document Permissions" at bounding box center [432, 138] width 51 height 6
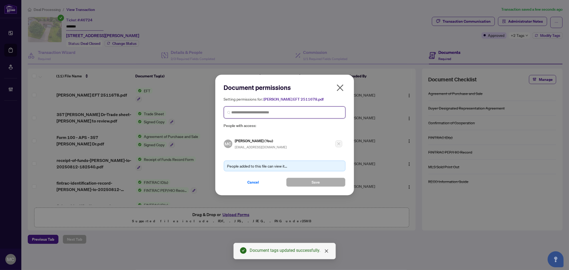
click at [243, 110] on input "search" at bounding box center [286, 113] width 110 height 6
paste input "**********"
type input "**********"
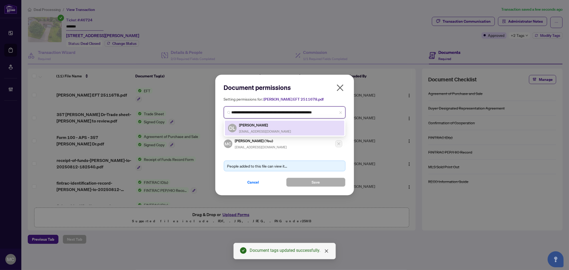
click at [278, 128] on div "DL Duncan Li duncanmhli13@gmail.com" at bounding box center [284, 128] width 113 height 12
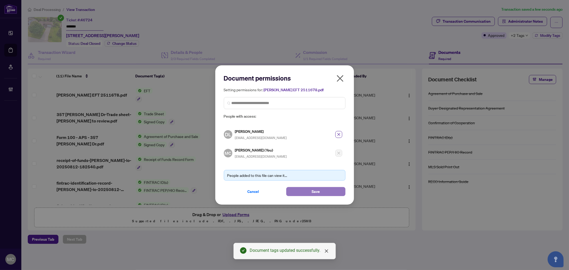
click at [316, 190] on span "Save" at bounding box center [315, 191] width 8 height 9
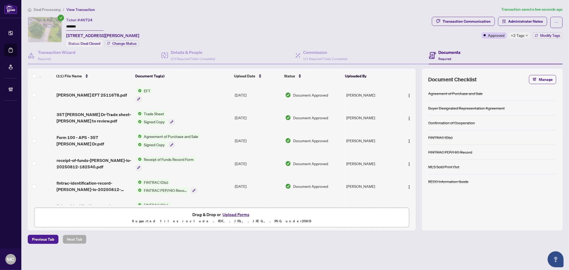
click at [44, 9] on span "Deal Processing" at bounding box center [47, 9] width 27 height 5
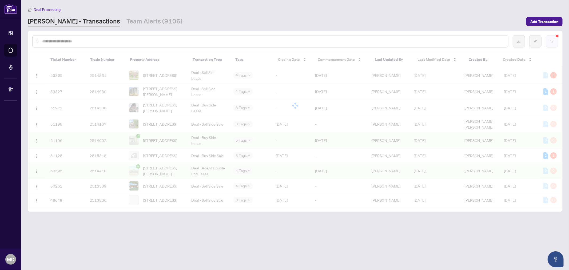
click at [548, 45] on button "button" at bounding box center [551, 41] width 12 height 12
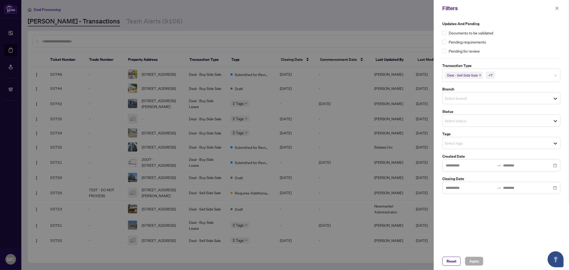
click at [490, 145] on span "Select tags" at bounding box center [501, 142] width 118 height 7
type input "****"
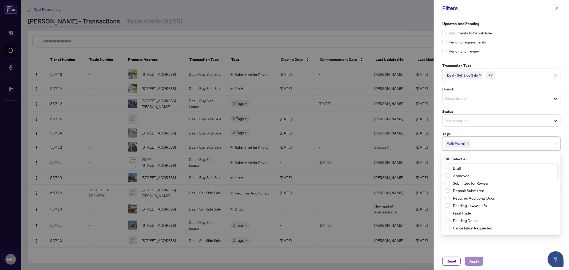
drag, startPoint x: 470, startPoint y: 254, endPoint x: 472, endPoint y: 257, distance: 3.0
click at [470, 255] on div "Reset Apply" at bounding box center [500, 261] width 135 height 18
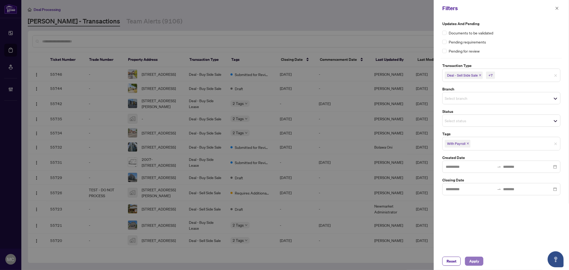
click at [472, 257] on span "Apply" at bounding box center [474, 261] width 10 height 9
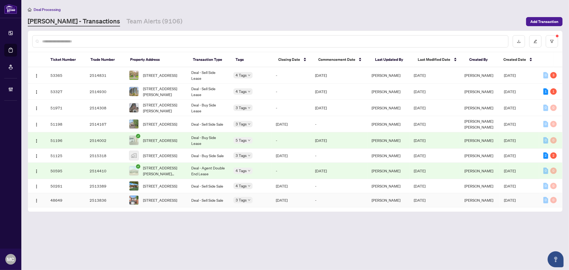
click at [156, 197] on td "352 Selene Way, Ottawa, Ontario K4A 0G6, Canada" at bounding box center [156, 200] width 62 height 14
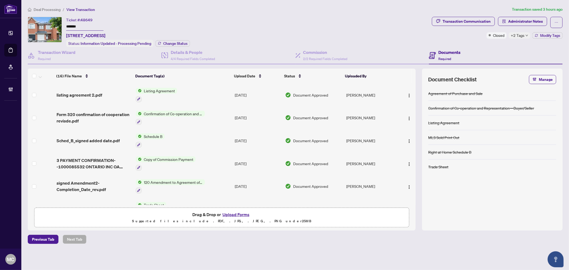
click at [69, 25] on input "*******" at bounding box center [84, 27] width 37 height 8
click at [167, 42] on span "Change Status" at bounding box center [175, 44] width 24 height 4
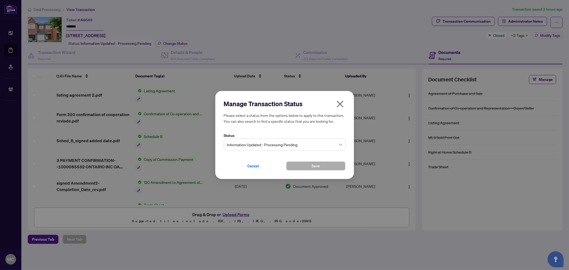
click at [291, 140] on span "Information Updated - Processing Pending" at bounding box center [284, 144] width 115 height 10
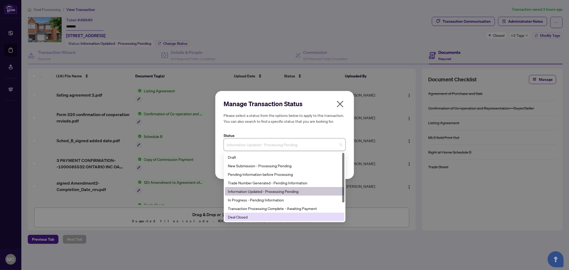
click at [290, 215] on div "Deal Closed" at bounding box center [284, 217] width 113 height 6
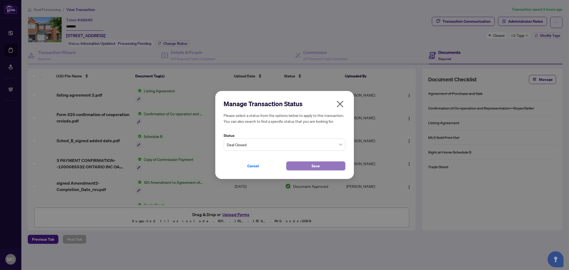
click at [299, 167] on button "Save" at bounding box center [315, 165] width 59 height 9
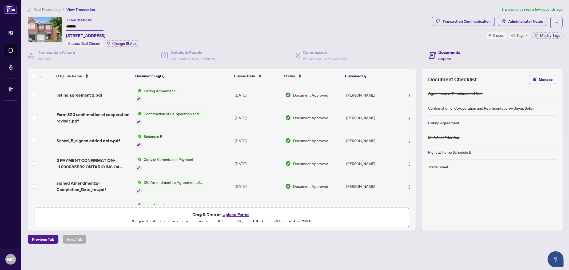
click at [523, 35] on span "+2 Tags" at bounding box center [518, 35] width 14 height 6
click at [425, 35] on div "Ticket #: 48649 ******* 352 Selene Way, Ottawa, Ontario K4A 0G6, Canada Status:…" at bounding box center [229, 32] width 402 height 30
click at [554, 35] on span "Modify Tags" at bounding box center [550, 36] width 20 height 4
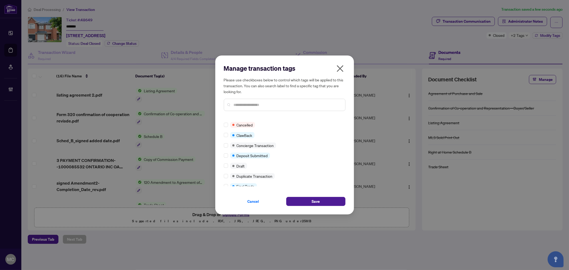
scroll to position [59, 0]
click at [226, 181] on div "Approved Closed Advance Request Approved Agent to Confirm Mailing Policy BV Che…" at bounding box center [285, 152] width 122 height 67
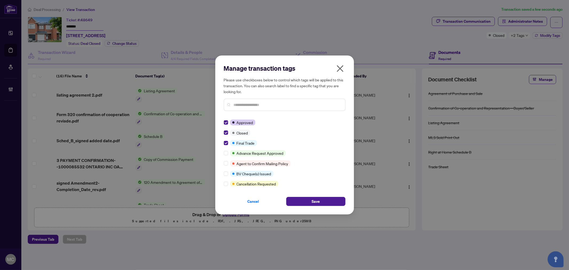
click at [301, 195] on div "Cancel Save" at bounding box center [285, 197] width 122 height 15
click at [308, 197] on button "Save" at bounding box center [315, 201] width 59 height 9
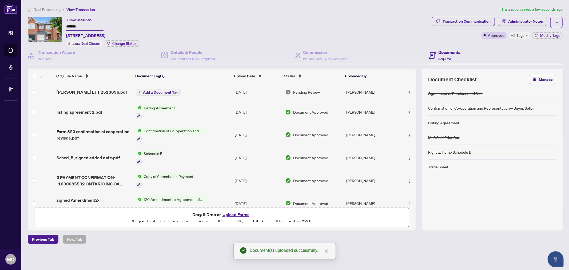
click at [167, 92] on span "Add a Document Tag" at bounding box center [160, 92] width 35 height 4
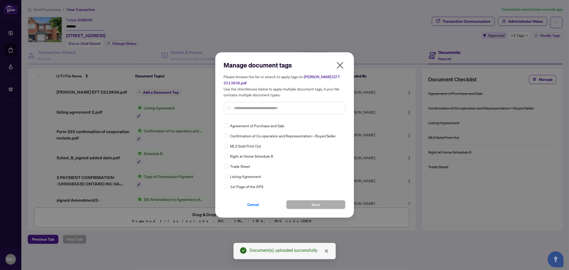
click at [294, 105] on input "text" at bounding box center [287, 108] width 107 height 6
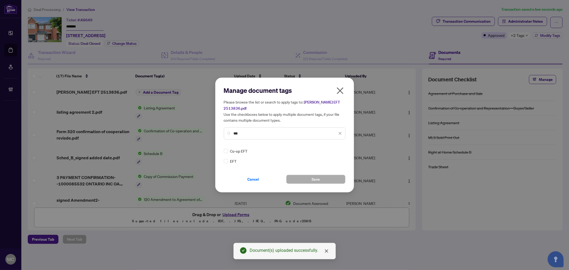
type input "***"
click at [335, 148] on img at bounding box center [334, 150] width 5 height 5
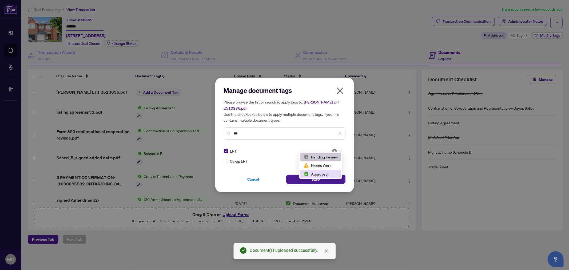
click at [332, 174] on div "Approved" at bounding box center [320, 174] width 34 height 6
click at [316, 176] on span "Save" at bounding box center [315, 179] width 8 height 9
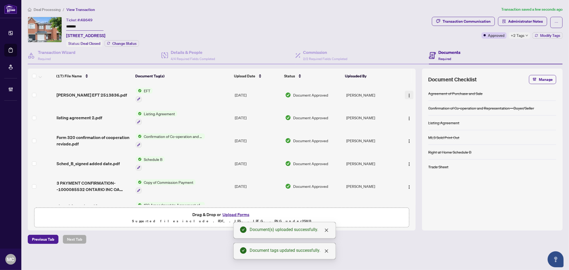
click at [407, 93] on img "button" at bounding box center [409, 95] width 4 height 4
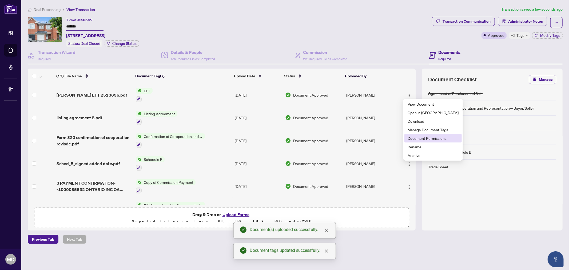
click at [424, 138] on span "Document Permissions" at bounding box center [432, 138] width 51 height 6
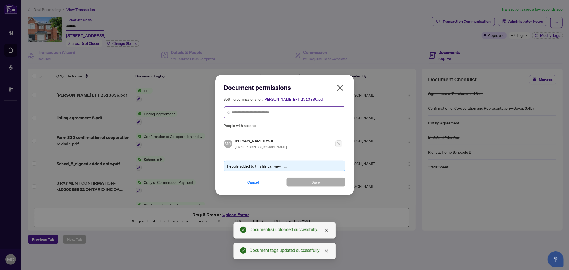
click at [292, 108] on span at bounding box center [285, 112] width 122 height 12
paste input "**********"
type input "**********"
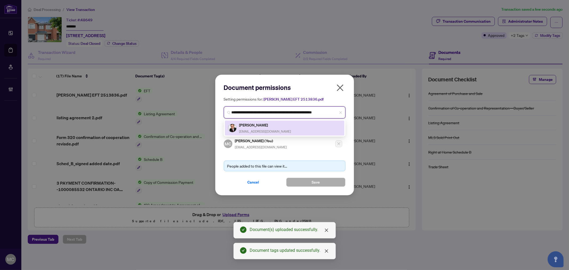
click at [267, 124] on h5 "Jay Al Shekargy" at bounding box center [265, 125] width 52 height 6
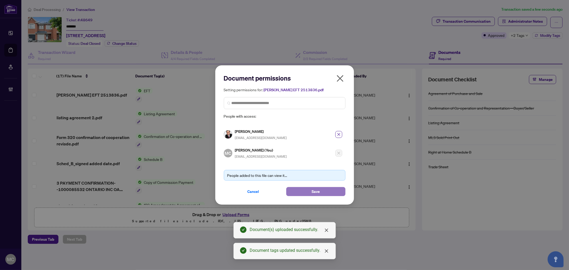
click at [307, 188] on button "Save" at bounding box center [315, 191] width 59 height 9
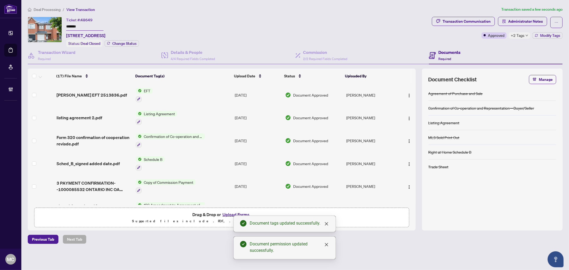
click at [48, 10] on span "Deal Processing" at bounding box center [47, 9] width 27 height 5
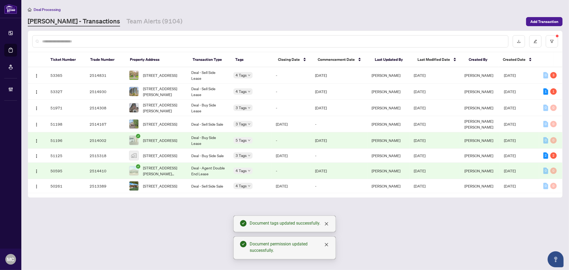
click at [542, 42] on div at bounding box center [534, 41] width 45 height 12
click at [548, 41] on button "button" at bounding box center [551, 41] width 12 height 12
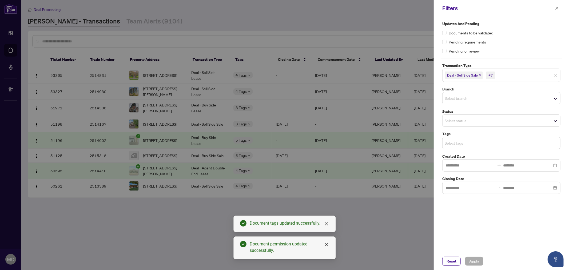
click at [475, 144] on input "search" at bounding box center [462, 143] width 37 height 6
type input "****"
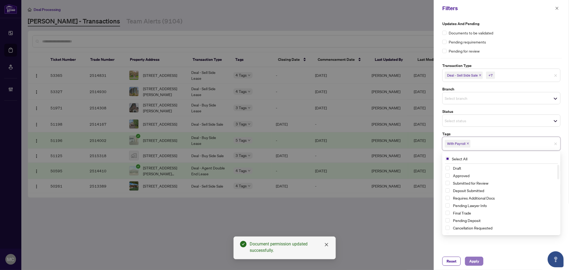
click at [476, 260] on span "Apply" at bounding box center [474, 261] width 10 height 9
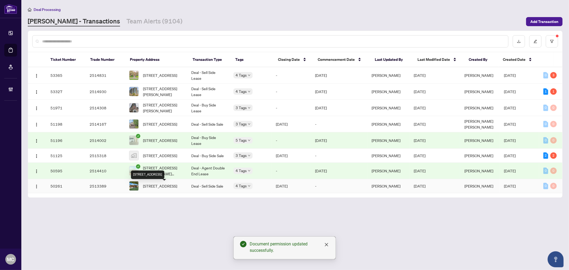
click at [152, 188] on span "142 Sloane Ave, Toronto, Ontario M4A 2B7, Canada" at bounding box center [160, 186] width 34 height 6
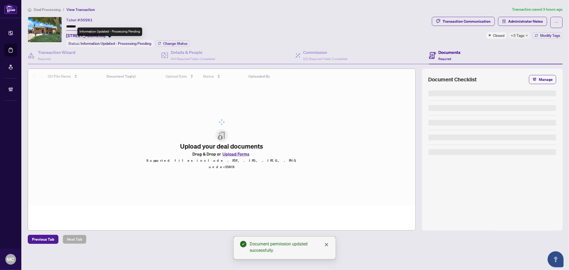
click at [73, 25] on input "*******" at bounding box center [84, 27] width 37 height 8
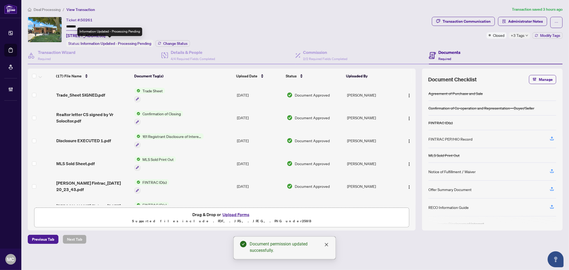
click at [73, 25] on input "*******" at bounding box center [84, 27] width 37 height 8
click at [171, 42] on span "Change Status" at bounding box center [175, 44] width 24 height 4
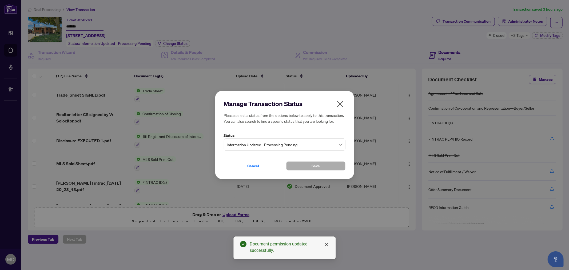
click at [283, 143] on span "Information Updated - Processing Pending" at bounding box center [284, 144] width 115 height 10
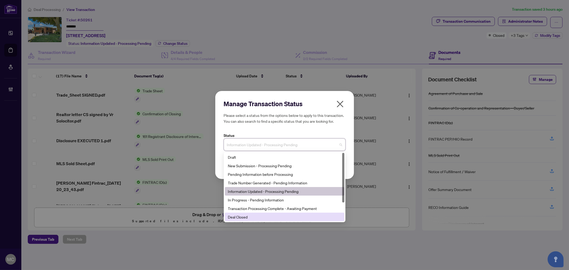
click at [274, 218] on div "Deal Closed" at bounding box center [284, 217] width 113 height 6
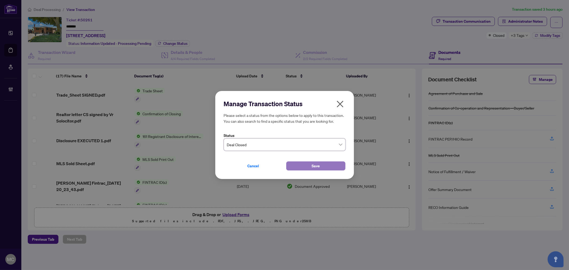
click at [310, 164] on button "Save" at bounding box center [315, 165] width 59 height 9
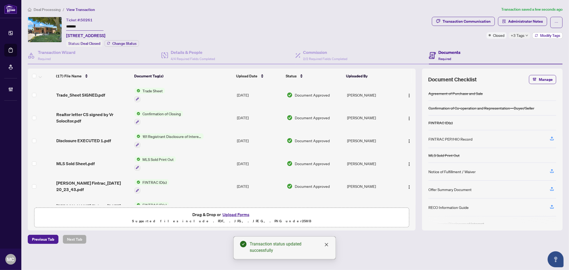
click at [551, 38] on button "Modify Tags" at bounding box center [547, 35] width 30 height 6
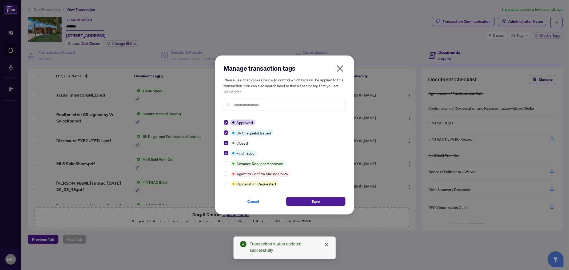
drag, startPoint x: 323, startPoint y: 203, endPoint x: 549, endPoint y: 134, distance: 237.2
click at [322, 203] on button "Save" at bounding box center [315, 201] width 59 height 9
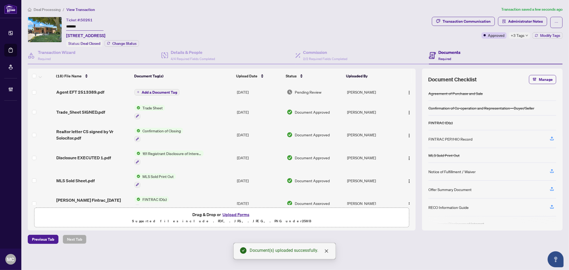
click at [174, 91] on span "Add a Document Tag" at bounding box center [159, 92] width 35 height 4
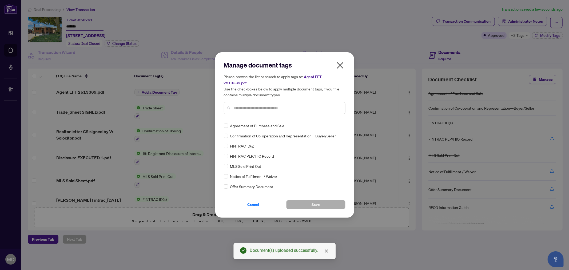
click at [275, 105] on input "text" at bounding box center [287, 108] width 107 height 6
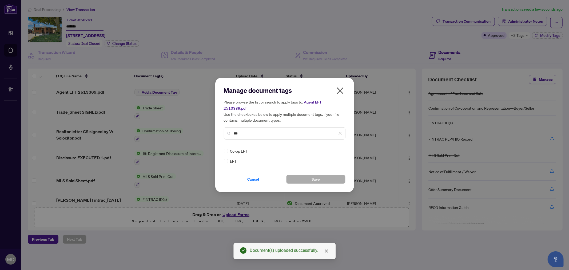
type input "***"
click at [334, 148] on img at bounding box center [334, 150] width 5 height 5
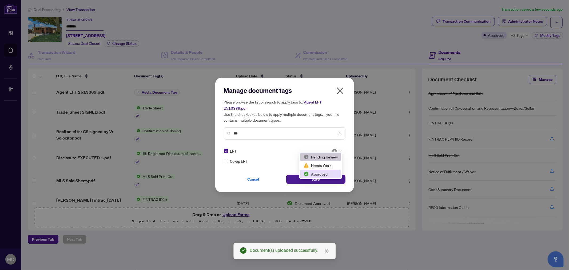
click at [326, 173] on div "Approved" at bounding box center [320, 174] width 34 height 6
click at [313, 177] on span "Save" at bounding box center [315, 179] width 8 height 9
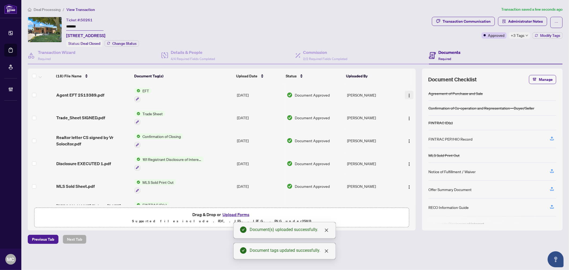
click at [408, 93] on img "button" at bounding box center [409, 95] width 4 height 4
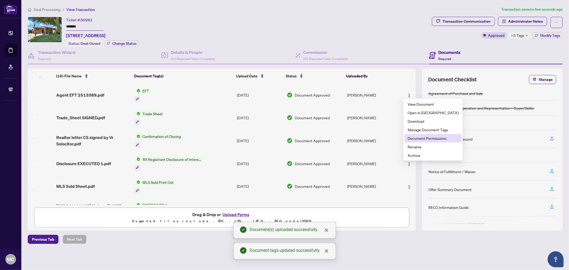
click at [420, 139] on span "Document Permissions" at bounding box center [432, 138] width 51 height 6
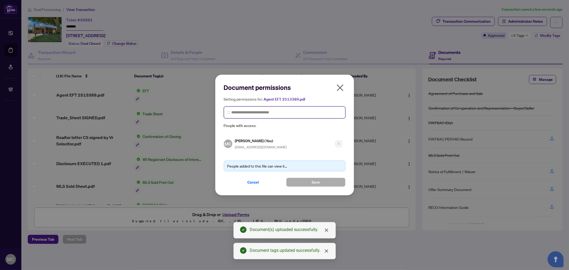
click at [284, 113] on input "search" at bounding box center [286, 113] width 110 height 6
paste input "**********"
type input "**********"
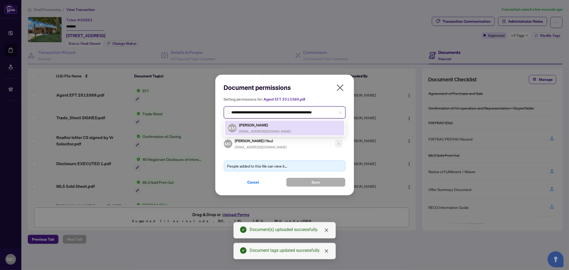
click at [266, 125] on h5 "Ken Matsumoto" at bounding box center [265, 125] width 52 height 6
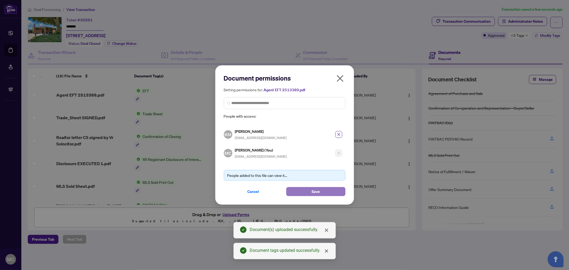
click at [324, 189] on button "Save" at bounding box center [315, 191] width 59 height 9
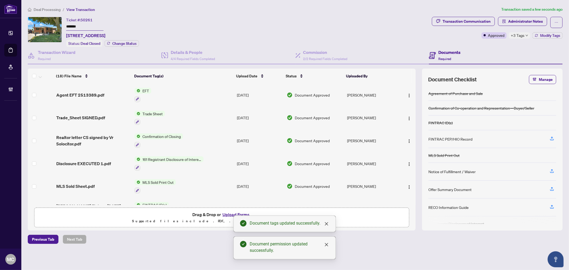
click at [51, 11] on li "Deal Processing" at bounding box center [44, 9] width 33 height 6
click at [51, 10] on span "Deal Processing" at bounding box center [47, 9] width 27 height 5
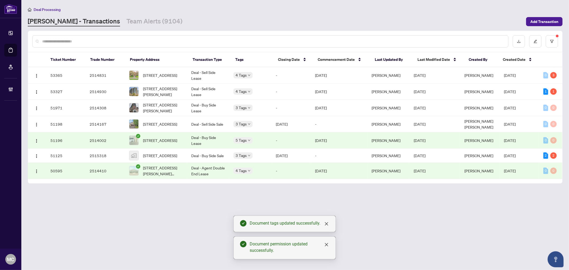
drag, startPoint x: 152, startPoint y: 174, endPoint x: 162, endPoint y: 175, distance: 9.6
click at [152, 174] on span "807-4850 Glen Erin Dr, Mississauga, Ontario L5M 7S1, Canada" at bounding box center [162, 171] width 39 height 12
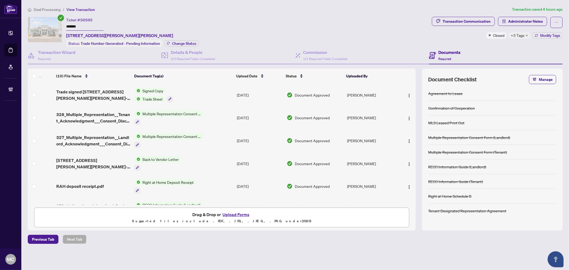
click at [74, 27] on input "*******" at bounding box center [84, 27] width 37 height 8
click at [188, 44] on span "Change Status" at bounding box center [184, 44] width 24 height 4
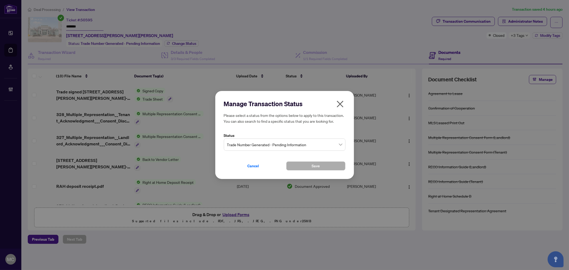
click at [299, 142] on span "Trade Number Generated - Pending Information" at bounding box center [284, 144] width 115 height 10
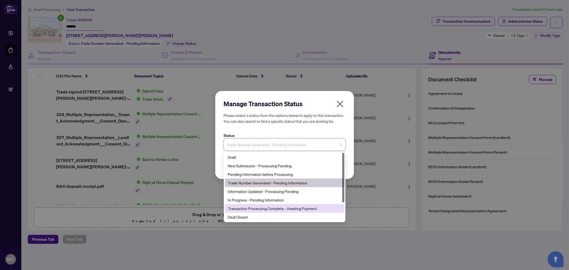
click at [292, 215] on div "Deal Closed" at bounding box center [284, 217] width 113 height 6
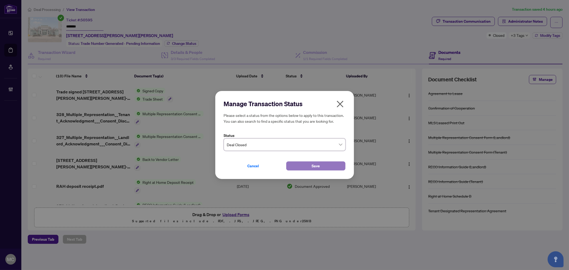
click at [304, 169] on button "Save" at bounding box center [315, 165] width 59 height 9
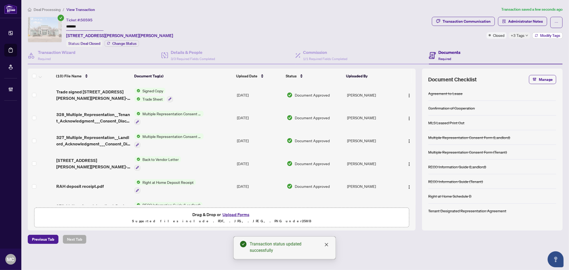
click at [538, 32] on button "Modify Tags" at bounding box center [547, 35] width 30 height 6
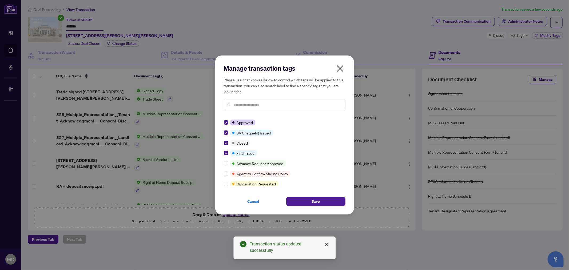
click at [325, 196] on div "Cancel Save" at bounding box center [285, 197] width 122 height 15
click at [331, 201] on button "Save" at bounding box center [315, 201] width 59 height 9
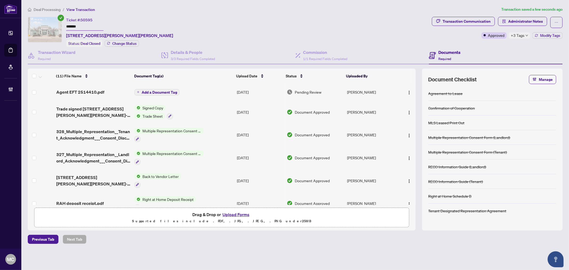
click at [143, 90] on span "Add a Document Tag" at bounding box center [159, 92] width 35 height 4
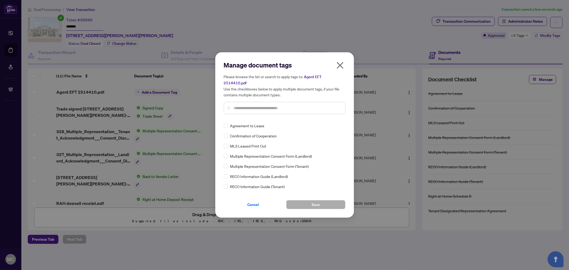
click at [263, 105] on input "text" at bounding box center [287, 108] width 107 height 6
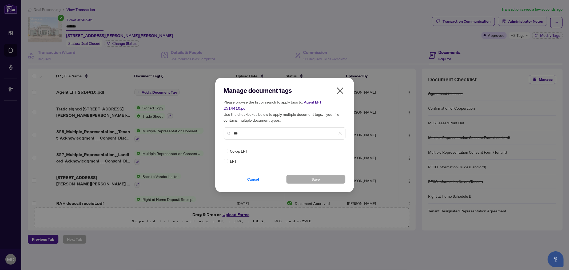
type input "***"
click at [339, 148] on div at bounding box center [337, 150] width 10 height 5
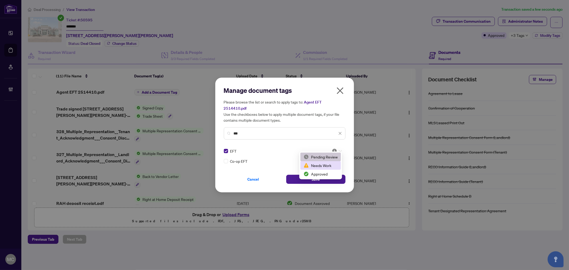
click at [320, 172] on div "Approved" at bounding box center [320, 174] width 34 height 6
click at [313, 176] on span "Save" at bounding box center [315, 179] width 8 height 9
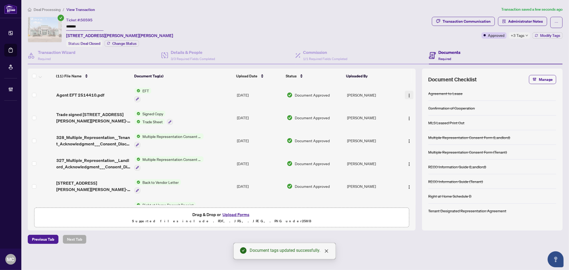
click at [407, 93] on img "button" at bounding box center [409, 95] width 4 height 4
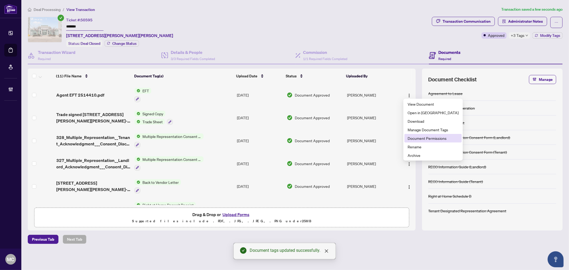
click at [428, 137] on span "Document Permissions" at bounding box center [432, 138] width 51 height 6
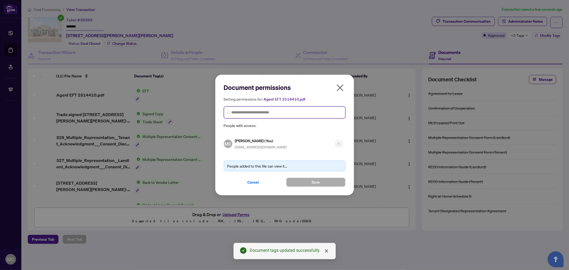
click at [286, 112] on input "search" at bounding box center [286, 113] width 110 height 6
paste input "**********"
type input "**********"
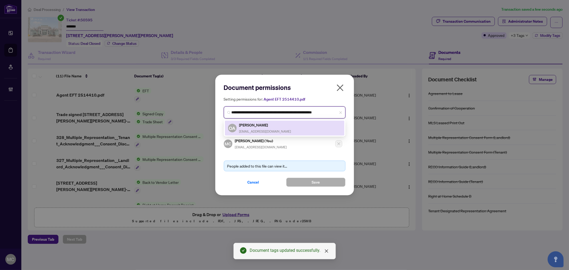
click at [264, 128] on div "Omar Ahmed guidance.omar@gmail.com" at bounding box center [265, 128] width 52 height 12
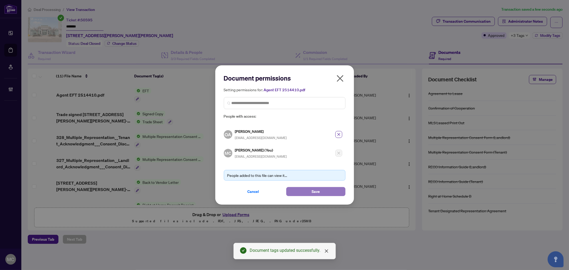
click at [310, 189] on button "Save" at bounding box center [315, 191] width 59 height 9
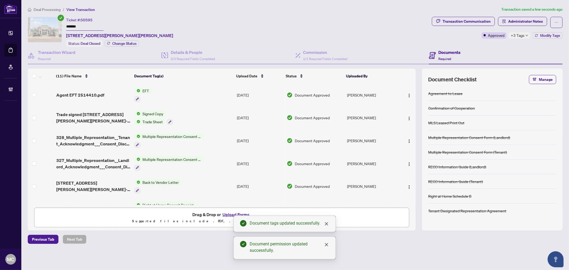
click at [50, 8] on span "Deal Processing" at bounding box center [47, 9] width 27 height 5
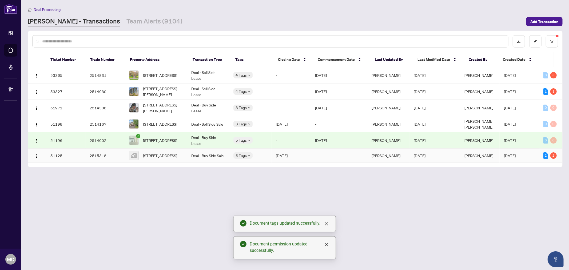
click at [164, 158] on span "751 Ford Crescent, Cavan, ON, Canada" at bounding box center [160, 155] width 34 height 6
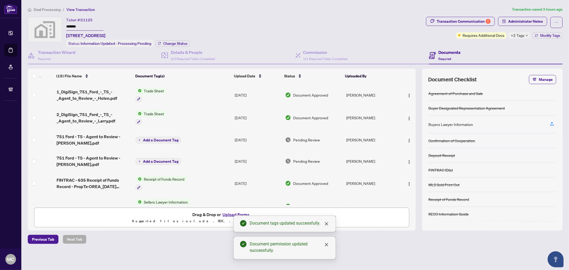
click at [75, 28] on input "*******" at bounding box center [84, 27] width 37 height 8
click at [175, 43] on span "Change Status" at bounding box center [175, 44] width 24 height 4
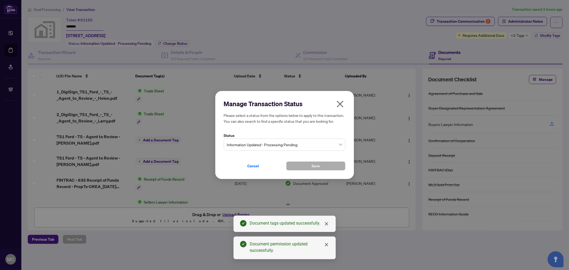
click at [297, 144] on span "Information Updated - Processing Pending" at bounding box center [284, 144] width 115 height 10
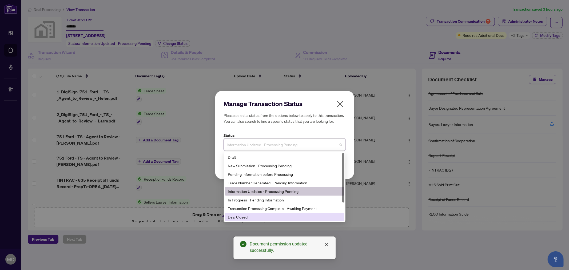
click at [273, 214] on div "Deal Closed" at bounding box center [284, 217] width 113 height 6
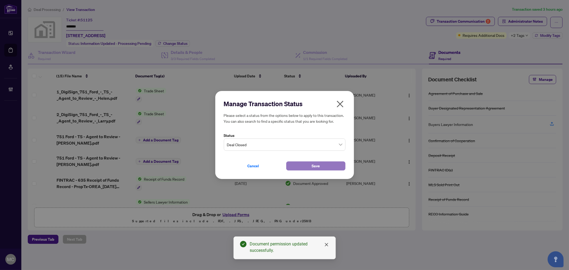
click at [302, 162] on button "Save" at bounding box center [315, 165] width 59 height 9
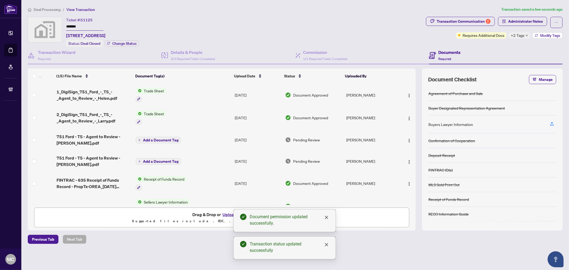
click at [547, 36] on span "Modify Tags" at bounding box center [550, 36] width 20 height 4
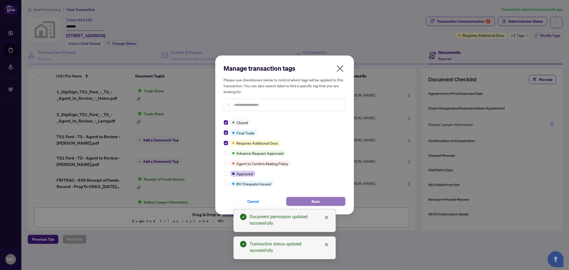
click at [323, 202] on button "Save" at bounding box center [315, 201] width 59 height 9
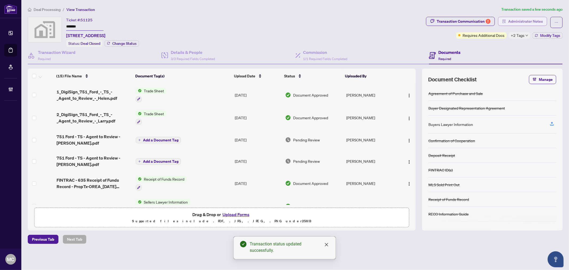
click at [536, 24] on span "Administrator Notes" at bounding box center [525, 21] width 35 height 9
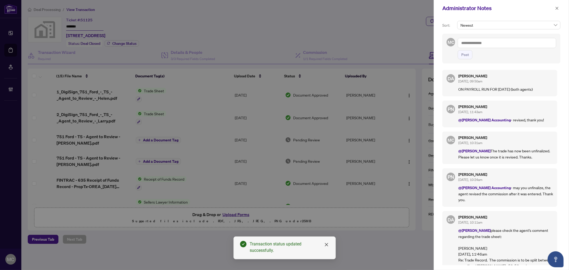
drag, startPoint x: 555, startPoint y: 9, endPoint x: 560, endPoint y: 13, distance: 6.6
click at [555, 9] on icon "close" at bounding box center [557, 8] width 4 height 4
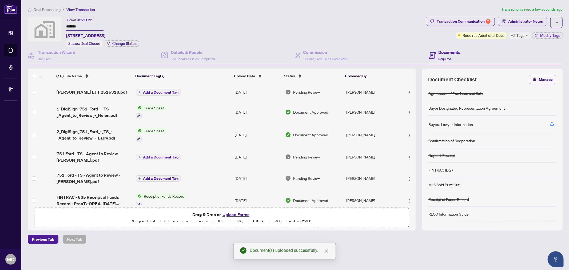
click at [166, 89] on button "Add a Document Tag" at bounding box center [158, 92] width 45 height 6
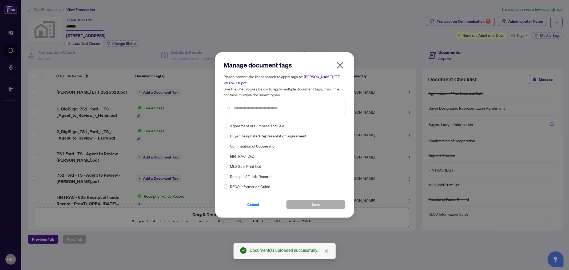
click at [295, 106] on input "text" at bounding box center [287, 108] width 107 height 6
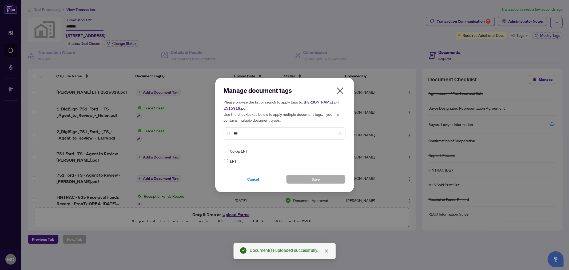
type input "***"
click at [344, 148] on div "EFT Co-op EFT" at bounding box center [285, 156] width 122 height 16
click at [335, 150] on img at bounding box center [334, 150] width 5 height 5
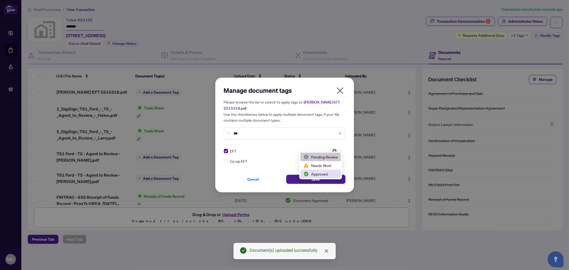
click at [326, 174] on div "Approved" at bounding box center [320, 174] width 34 height 6
click at [310, 176] on button "Save" at bounding box center [315, 179] width 59 height 9
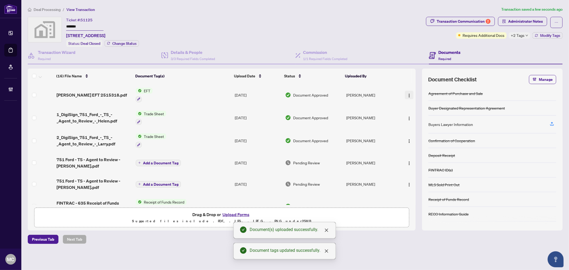
click at [407, 94] on img "button" at bounding box center [409, 95] width 4 height 4
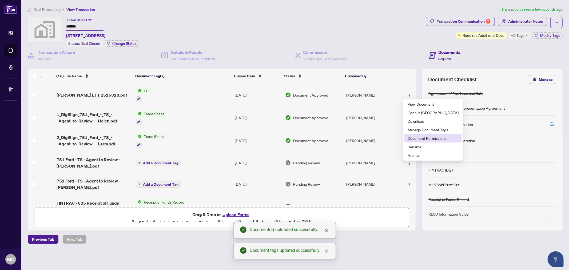
click at [419, 139] on span "Document Permissions" at bounding box center [432, 138] width 51 height 6
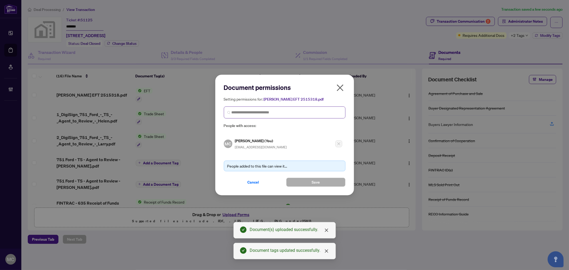
click at [284, 117] on span at bounding box center [285, 112] width 122 height 12
paste input "**********"
type input "**********"
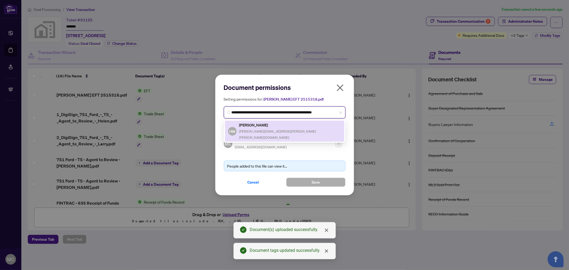
click at [271, 126] on h5 "Helen Woo" at bounding box center [290, 125] width 102 height 6
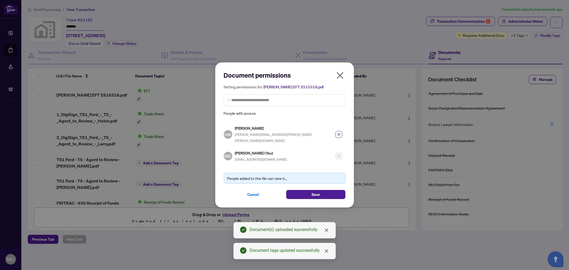
drag, startPoint x: 319, startPoint y: 191, endPoint x: 537, endPoint y: 169, distance: 219.4
click at [319, 191] on span "Save" at bounding box center [315, 194] width 8 height 9
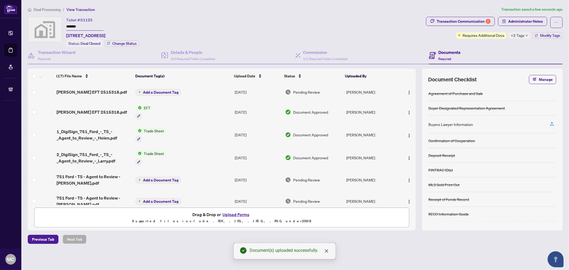
click at [165, 92] on span "Add a Document Tag" at bounding box center [160, 92] width 35 height 4
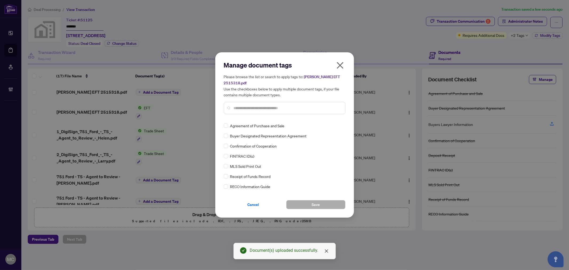
click at [311, 106] on input "text" at bounding box center [287, 108] width 107 height 6
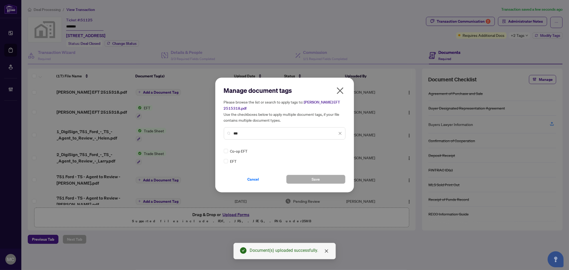
type input "***"
click at [338, 148] on div at bounding box center [337, 150] width 10 height 5
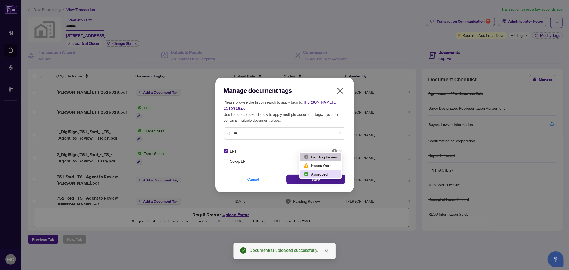
click at [326, 173] on div "Approved" at bounding box center [320, 174] width 34 height 6
click at [315, 178] on span "Save" at bounding box center [315, 179] width 8 height 9
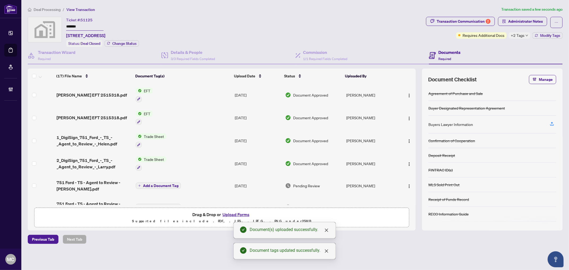
click at [408, 93] on img "button" at bounding box center [409, 95] width 4 height 4
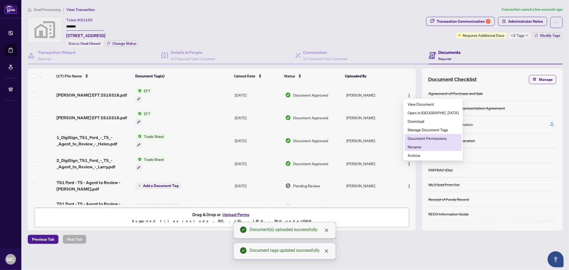
click at [434, 140] on span "Document Permissions" at bounding box center [432, 138] width 51 height 6
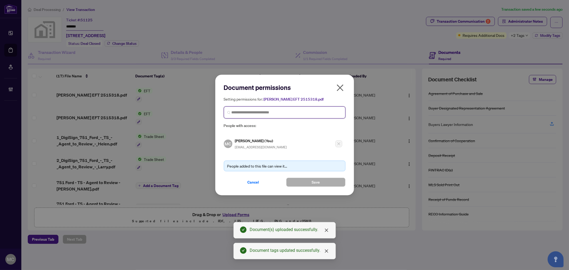
click at [261, 111] on input "search" at bounding box center [286, 113] width 110 height 6
paste input "**********"
type input "**********"
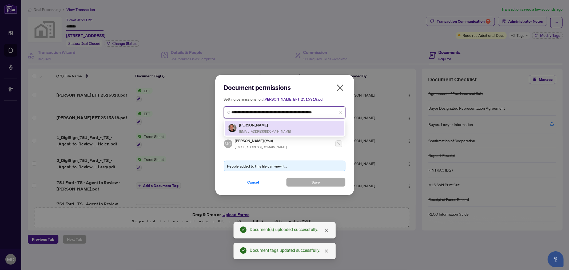
click at [275, 125] on div "Larry McGill mcgilllarry@hotmail.com" at bounding box center [284, 128] width 113 height 12
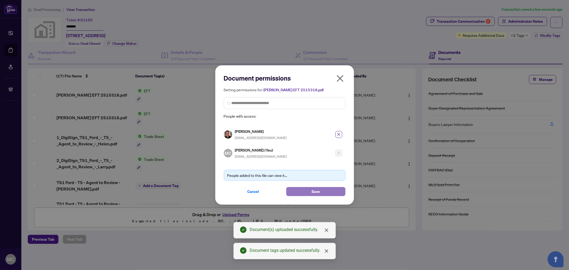
click at [306, 190] on button "Save" at bounding box center [315, 191] width 59 height 9
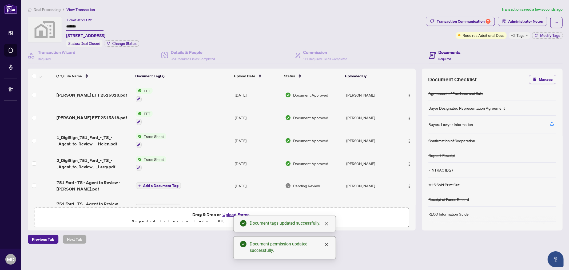
click at [42, 11] on span "Deal Processing" at bounding box center [47, 9] width 27 height 5
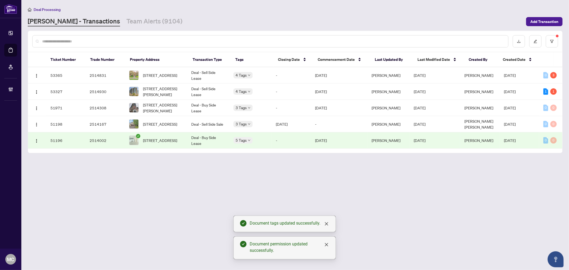
click at [167, 143] on span "639-5105 Hurontario St, Mississauga, Ontario L4Z 0C9, Canada" at bounding box center [160, 140] width 34 height 6
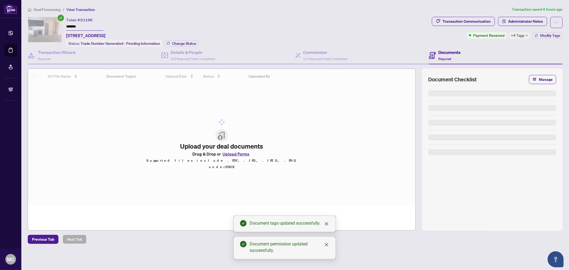
click at [73, 26] on input "*******" at bounding box center [84, 27] width 37 height 8
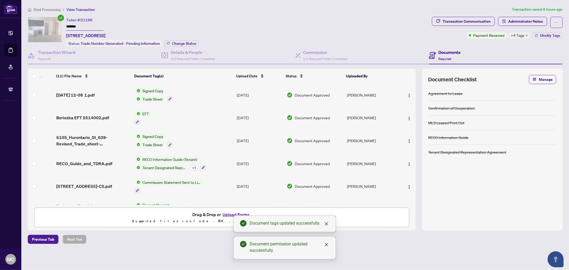
click at [73, 26] on input "*******" at bounding box center [84, 27] width 37 height 8
click at [179, 42] on span "Change Status" at bounding box center [184, 44] width 24 height 4
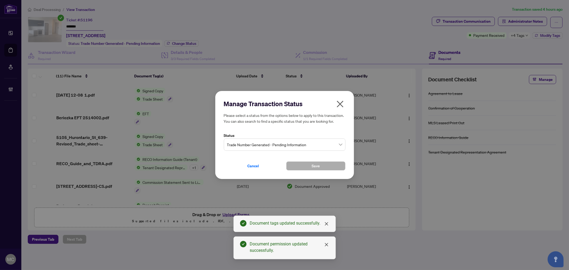
click at [244, 141] on span "Trade Number Generated - Pending Information" at bounding box center [284, 144] width 115 height 10
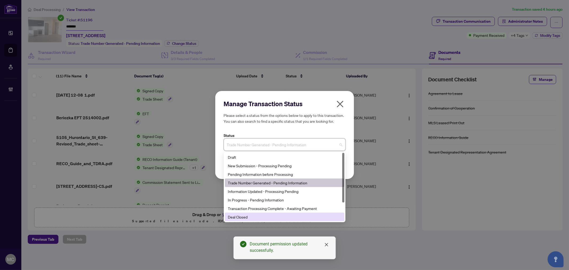
click at [236, 215] on div "Deal Closed" at bounding box center [284, 217] width 113 height 6
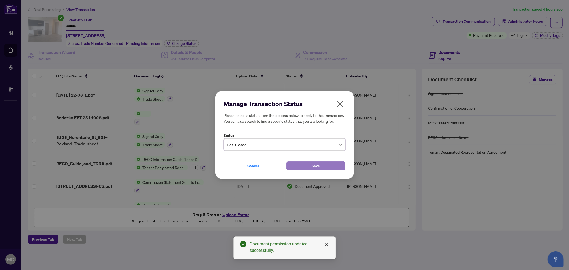
click at [300, 164] on button "Save" at bounding box center [315, 165] width 59 height 9
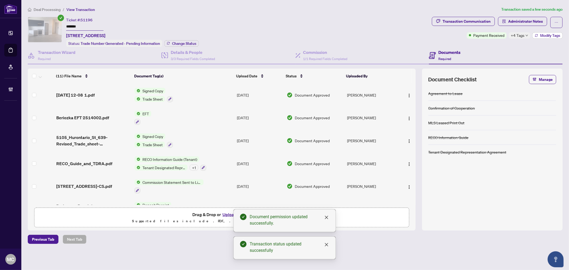
click at [545, 34] on span "Modify Tags" at bounding box center [550, 36] width 20 height 4
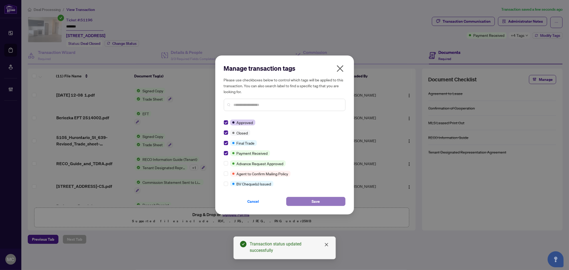
click at [298, 201] on button "Save" at bounding box center [315, 201] width 59 height 9
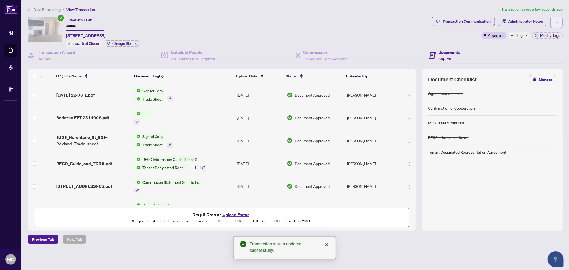
click at [554, 26] on span "button" at bounding box center [556, 22] width 4 height 9
click at [539, 22] on span "Administrator Notes" at bounding box center [525, 21] width 35 height 9
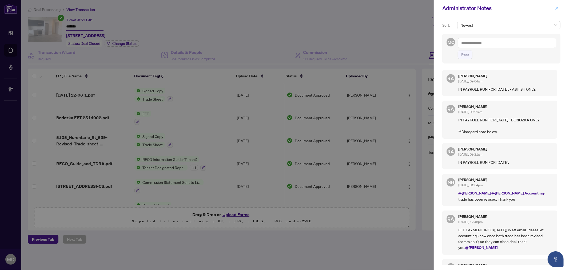
click at [558, 8] on icon "close" at bounding box center [557, 8] width 4 height 4
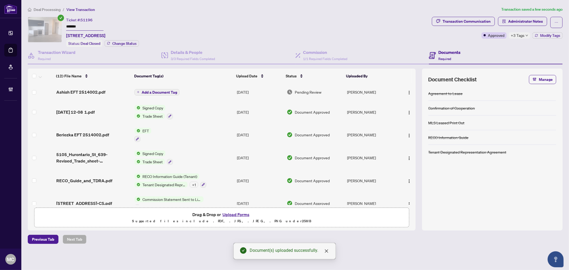
click at [164, 90] on span "Add a Document Tag" at bounding box center [159, 92] width 35 height 4
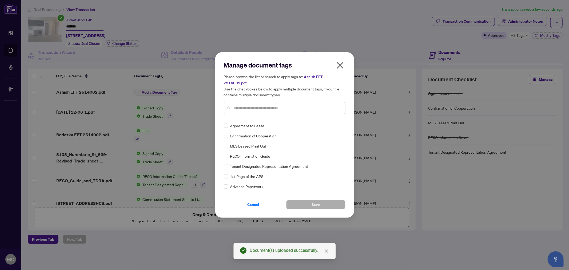
click at [279, 107] on input "text" at bounding box center [287, 108] width 107 height 6
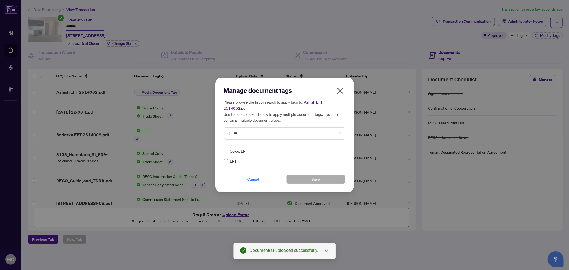
type input "***"
click at [337, 148] on div at bounding box center [337, 150] width 10 height 5
click at [327, 175] on div "Approved" at bounding box center [320, 177] width 34 height 6
click at [311, 178] on span "Save" at bounding box center [315, 179] width 8 height 9
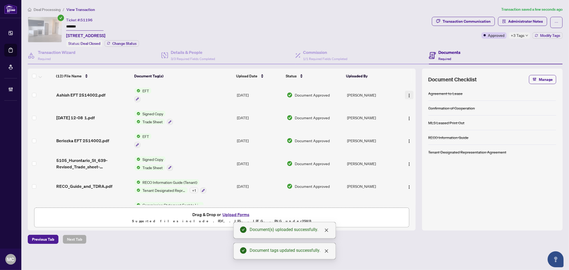
click at [407, 92] on span "button" at bounding box center [409, 95] width 4 height 6
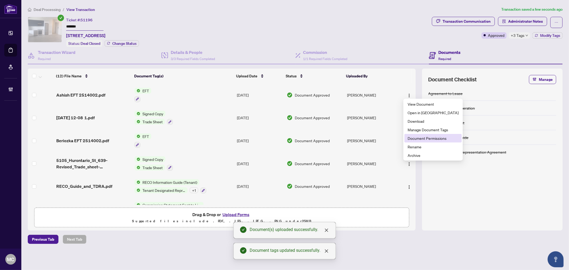
click at [413, 139] on span "Document Permissions" at bounding box center [432, 138] width 51 height 6
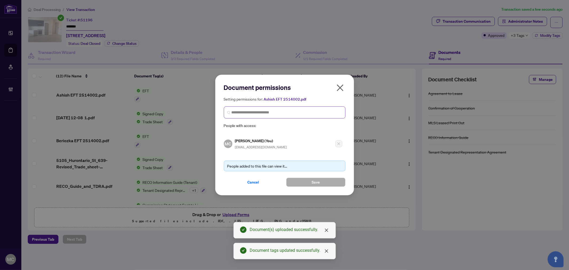
click at [273, 107] on span at bounding box center [285, 112] width 122 height 12
paste input "**********"
type input "**********"
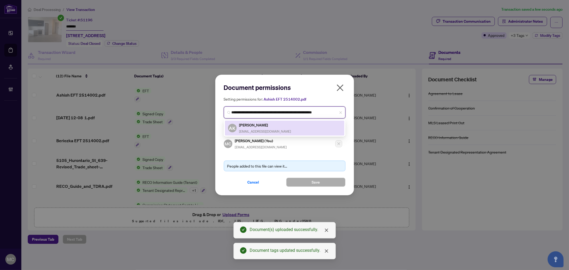
click at [263, 126] on h5 "Ashish Kapoor" at bounding box center [265, 125] width 52 height 6
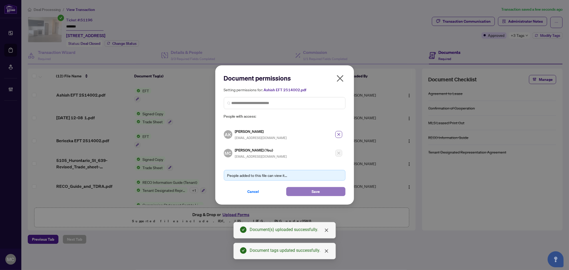
click at [307, 192] on button "Save" at bounding box center [315, 191] width 59 height 9
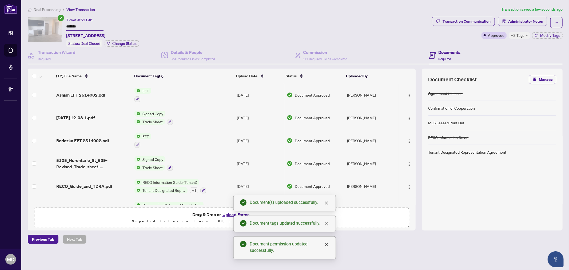
click at [47, 9] on span "Deal Processing" at bounding box center [47, 9] width 27 height 5
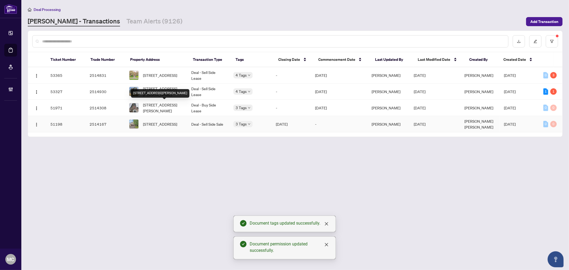
click at [153, 124] on span "3727 Mountain Meadows Cres, Gloucester, Ontario K1V 1V7, Canada" at bounding box center [160, 124] width 34 height 6
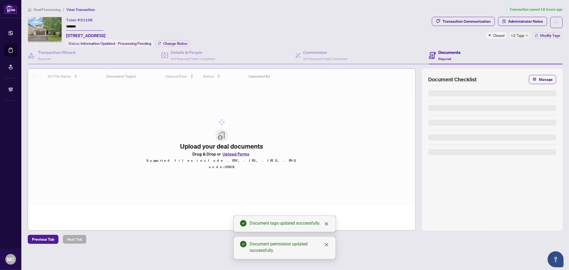
click at [74, 26] on input "*******" at bounding box center [84, 27] width 37 height 8
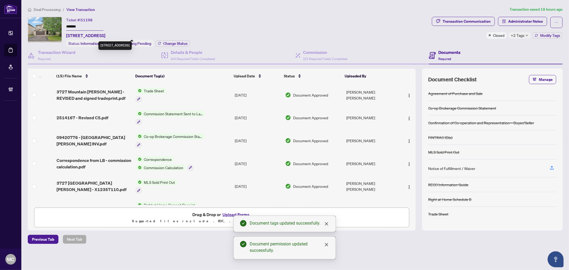
click at [74, 26] on input "*******" at bounding box center [84, 27] width 37 height 8
click at [168, 42] on span "Change Status" at bounding box center [175, 44] width 24 height 4
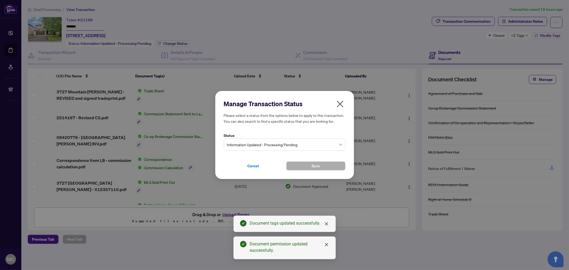
click at [287, 144] on span "Information Updated - Processing Pending" at bounding box center [284, 144] width 115 height 10
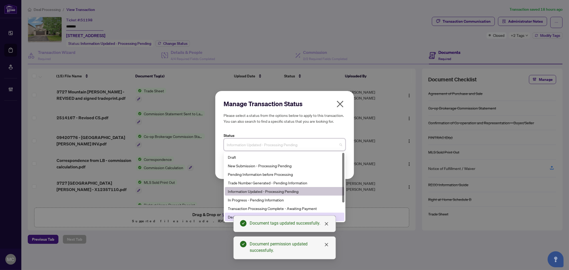
click at [228, 216] on div "Deal Closed" at bounding box center [284, 217] width 113 height 6
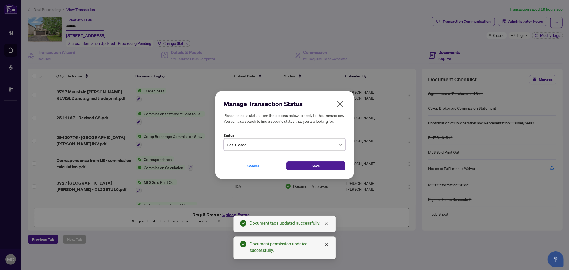
click at [309, 160] on div "Cancel Save" at bounding box center [285, 162] width 122 height 15
click at [310, 164] on button "Save" at bounding box center [315, 165] width 59 height 9
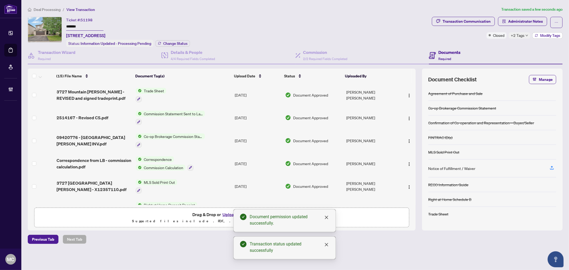
click at [534, 35] on button "Modify Tags" at bounding box center [547, 35] width 30 height 6
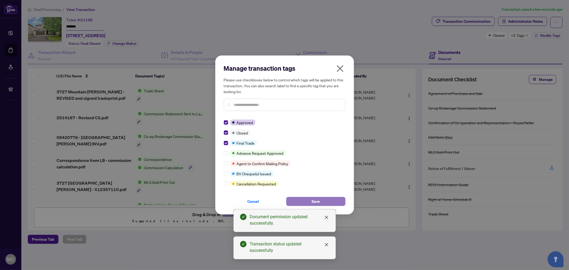
click at [312, 203] on span "Save" at bounding box center [315, 201] width 8 height 9
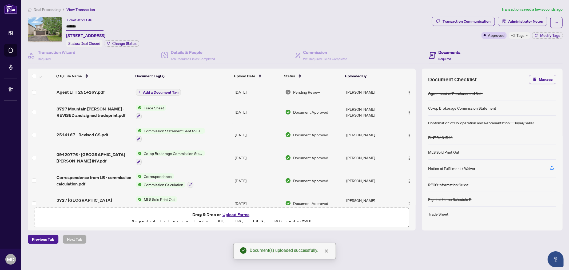
click at [168, 91] on span "Add a Document Tag" at bounding box center [160, 92] width 35 height 4
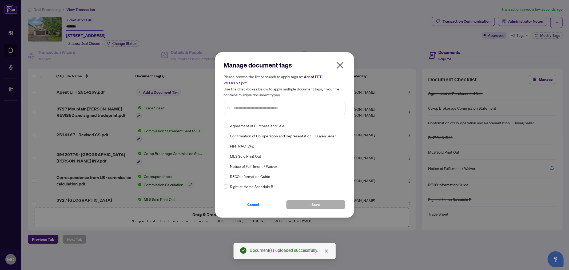
click at [275, 105] on input "text" at bounding box center [287, 108] width 107 height 6
type input "*"
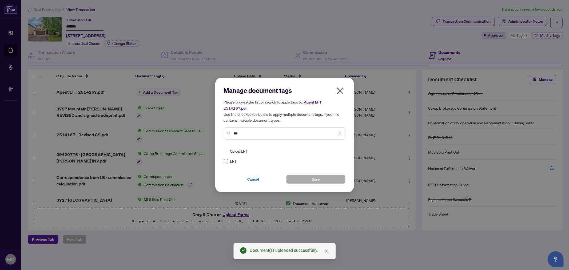
type input "***"
click at [334, 149] on img at bounding box center [334, 150] width 5 height 5
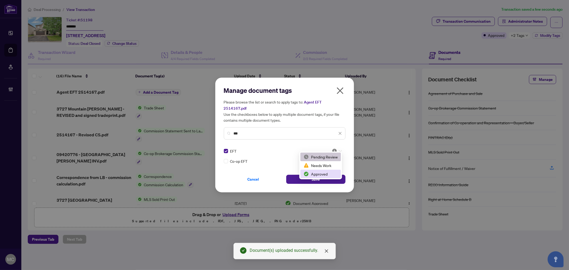
click at [329, 174] on div "Approved" at bounding box center [320, 174] width 34 height 6
click at [321, 175] on button "Save" at bounding box center [315, 179] width 59 height 9
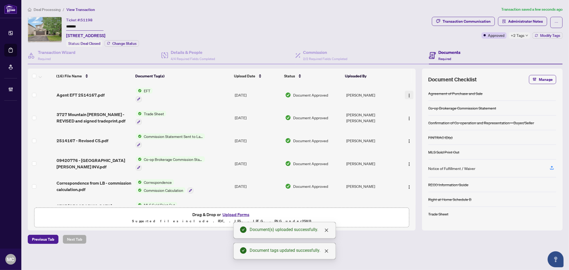
click at [411, 91] on button "button" at bounding box center [409, 95] width 9 height 9
click at [410, 91] on button "button" at bounding box center [409, 95] width 9 height 9
click at [407, 93] on img "button" at bounding box center [409, 95] width 4 height 4
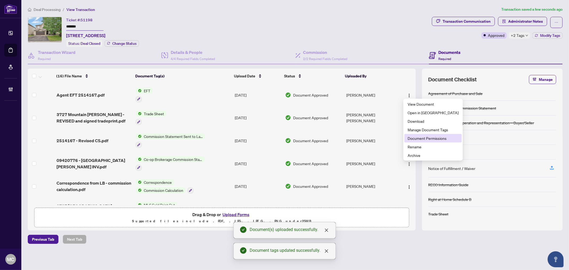
click at [412, 139] on span "Document Permissions" at bounding box center [432, 138] width 51 height 6
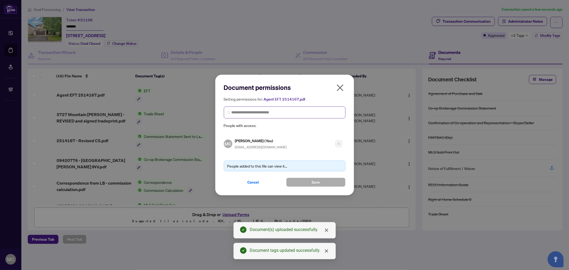
click at [273, 108] on span at bounding box center [285, 112] width 122 height 12
paste input "**********"
type input "**********"
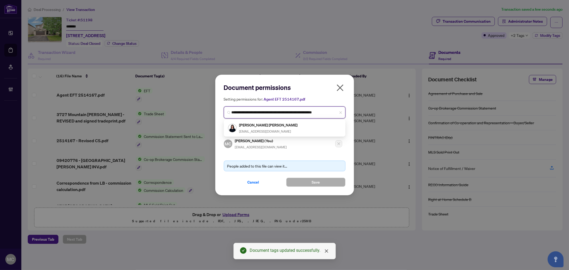
click at [281, 126] on div "Sandra Lee Marques sl@sandraleemarques.com" at bounding box center [284, 128] width 113 height 12
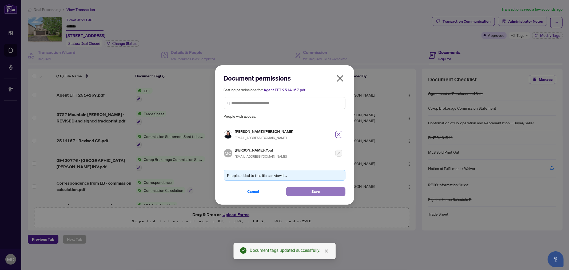
click at [313, 192] on span "Save" at bounding box center [315, 191] width 8 height 9
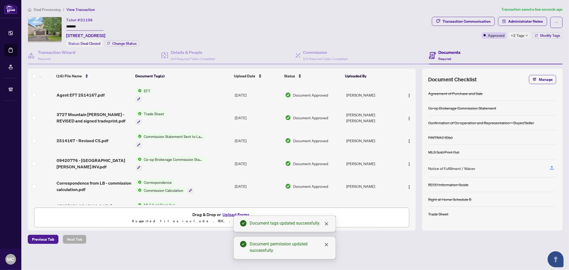
click at [45, 11] on span "Deal Processing" at bounding box center [47, 9] width 27 height 5
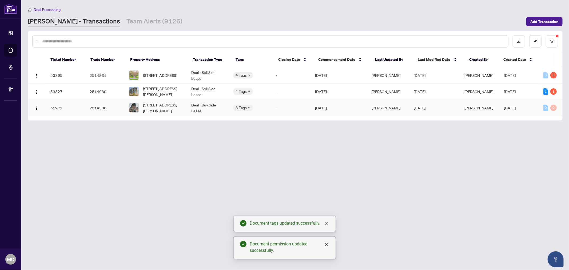
click at [172, 100] on td "324-33 Frederick Todd Way, Toronto, Ontario M4G 0C9, Canada" at bounding box center [156, 108] width 62 height 16
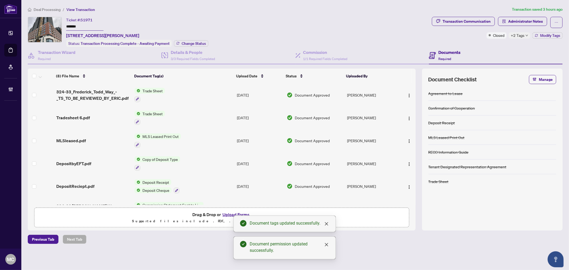
click at [77, 25] on input "*******" at bounding box center [84, 27] width 37 height 8
click at [185, 43] on span "Change Status" at bounding box center [194, 44] width 24 height 4
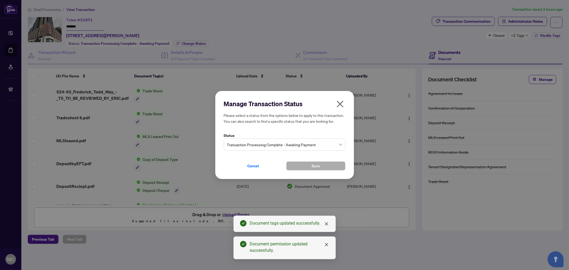
click at [280, 144] on span "Transaction Processing Complete - Awaiting Payment" at bounding box center [284, 144] width 115 height 10
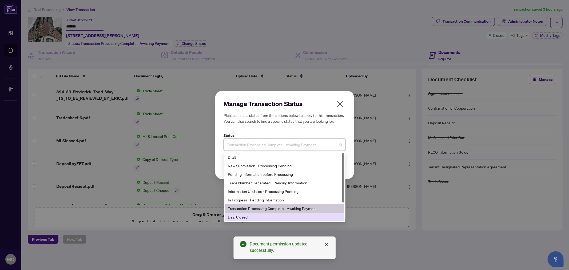
click at [231, 216] on div "Deal Closed" at bounding box center [284, 217] width 113 height 6
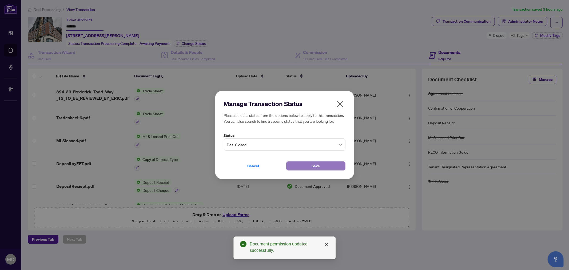
click at [314, 166] on span "Save" at bounding box center [315, 166] width 8 height 9
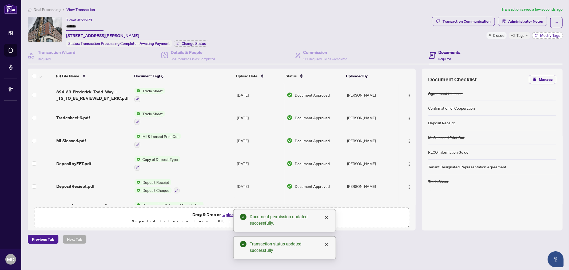
click at [544, 34] on span "Modify Tags" at bounding box center [550, 36] width 20 height 4
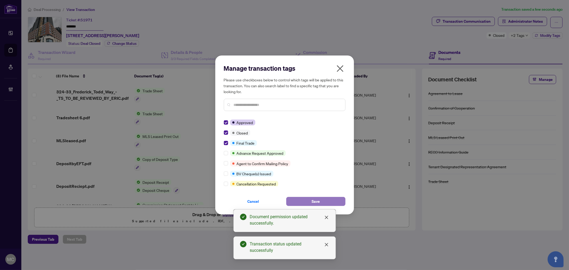
click at [310, 199] on button "Save" at bounding box center [315, 201] width 59 height 9
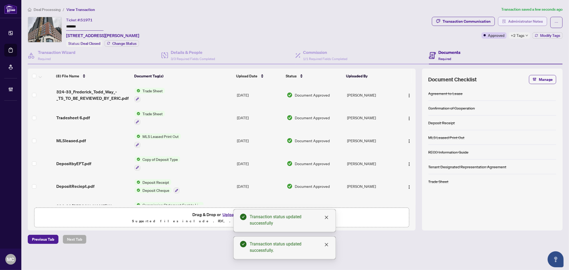
click at [516, 21] on span "Administrator Notes" at bounding box center [525, 21] width 35 height 9
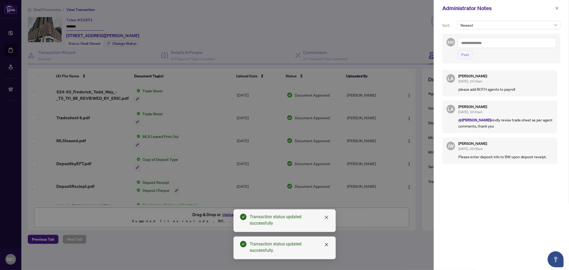
click at [558, 7] on icon "close" at bounding box center [557, 8] width 4 height 4
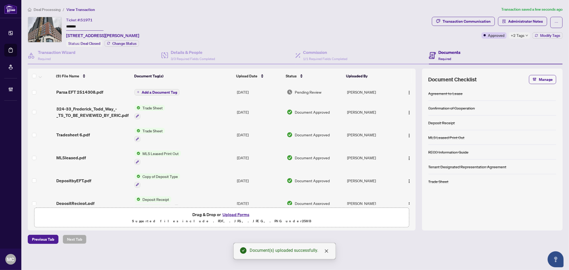
click at [173, 92] on span "Add a Document Tag" at bounding box center [159, 92] width 35 height 4
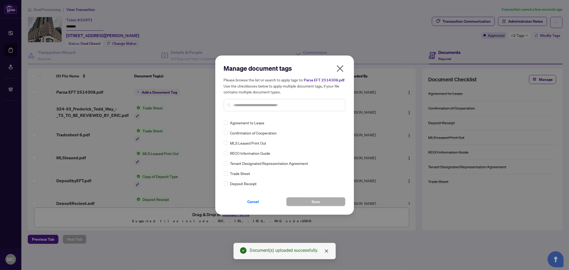
click at [284, 102] on input "text" at bounding box center [287, 105] width 107 height 6
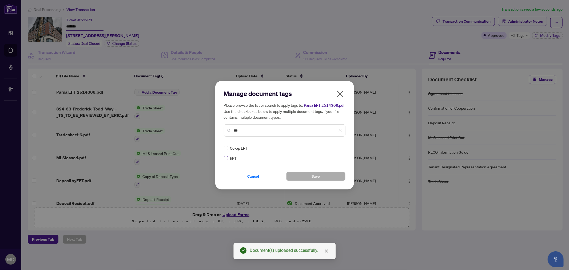
type input "***"
click at [336, 147] on img at bounding box center [334, 147] width 5 height 5
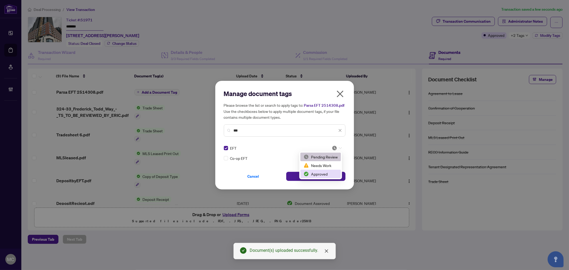
click at [329, 173] on div "Approved" at bounding box center [320, 174] width 34 height 6
click at [320, 177] on button "Save" at bounding box center [315, 176] width 59 height 9
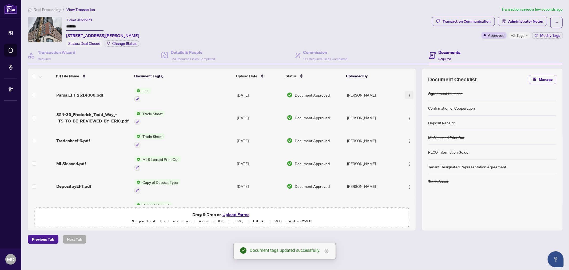
click at [408, 92] on span "button" at bounding box center [409, 95] width 4 height 6
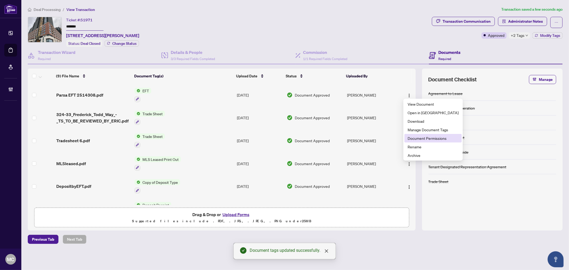
click at [420, 140] on span "Document Permissions" at bounding box center [432, 138] width 51 height 6
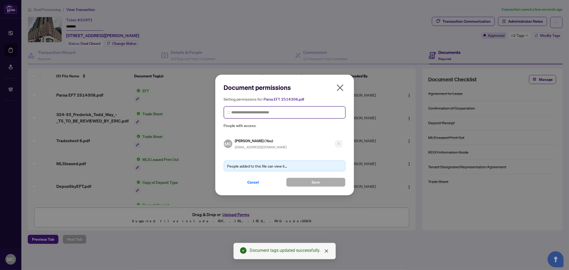
click at [282, 114] on input "search" at bounding box center [286, 113] width 110 height 6
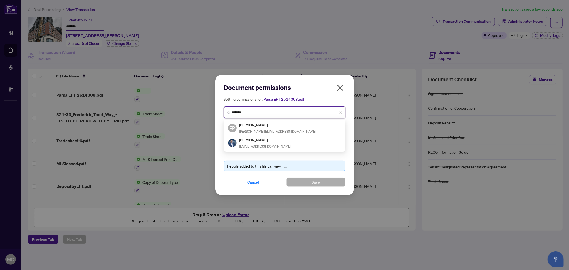
type input "********"
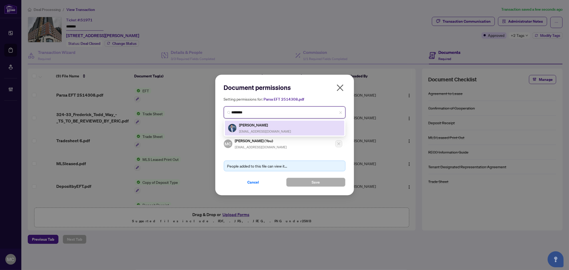
click at [258, 126] on h5 "Parsa Salimi" at bounding box center [265, 125] width 52 height 6
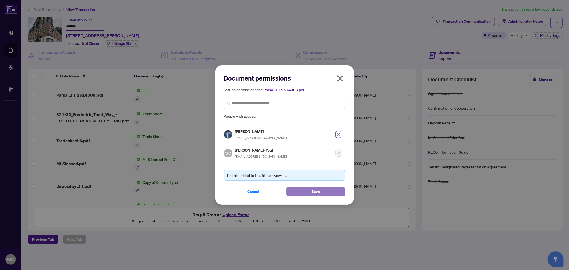
click at [308, 190] on button "Save" at bounding box center [315, 191] width 59 height 9
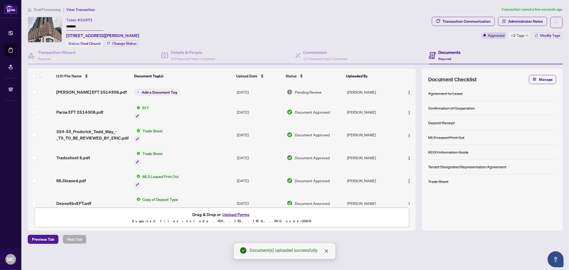
click at [170, 90] on span "Add a Document Tag" at bounding box center [159, 92] width 35 height 4
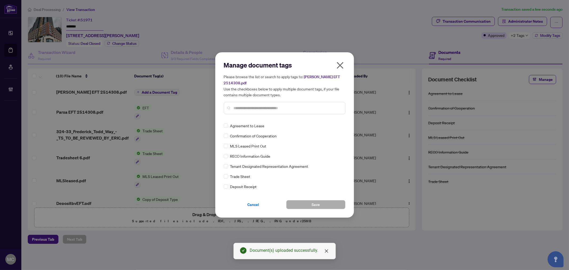
click at [247, 105] on input "text" at bounding box center [287, 108] width 107 height 6
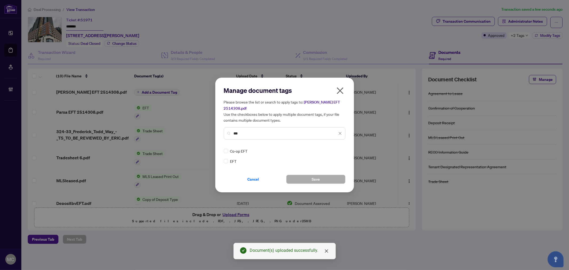
type input "***"
click at [338, 148] on div at bounding box center [337, 150] width 10 height 5
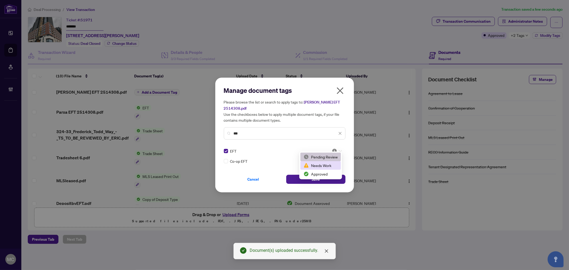
click at [324, 172] on div "Approved" at bounding box center [320, 174] width 34 height 6
click at [308, 177] on button "Save" at bounding box center [315, 179] width 59 height 9
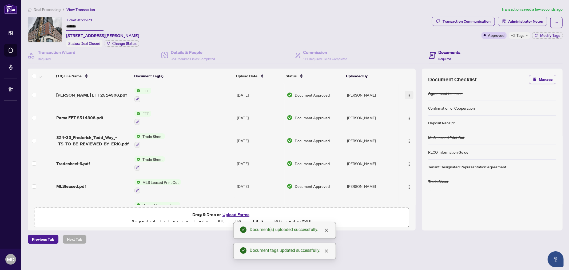
click at [407, 94] on img "button" at bounding box center [409, 95] width 4 height 4
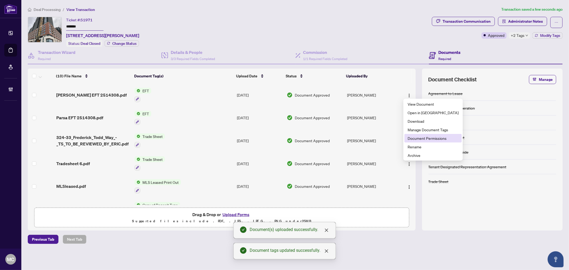
click at [414, 137] on span "Document Permissions" at bounding box center [432, 138] width 51 height 6
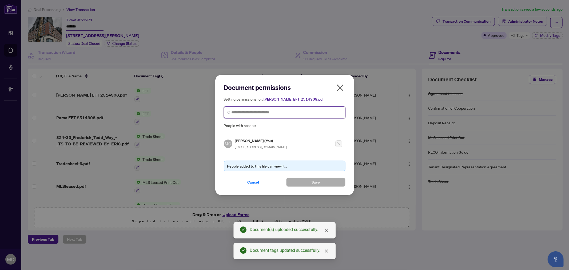
click at [273, 115] on input "search" at bounding box center [286, 113] width 110 height 6
paste input "**********"
type input "**********"
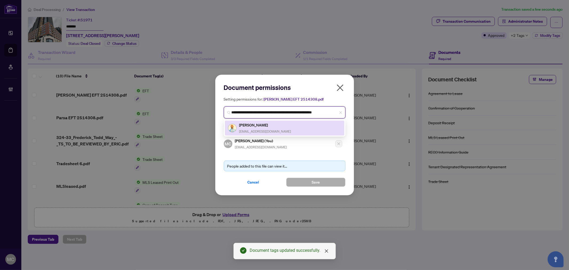
click at [273, 126] on h5 "Eric Panahi" at bounding box center [265, 125] width 52 height 6
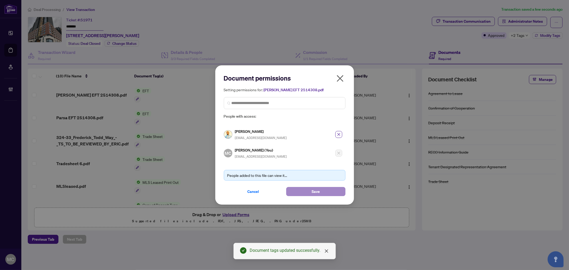
drag, startPoint x: 301, startPoint y: 185, endPoint x: 302, endPoint y: 188, distance: 3.6
click at [301, 185] on div "People added to this file can view it... Cancel Save" at bounding box center [285, 179] width 122 height 33
click at [303, 189] on button "Save" at bounding box center [315, 191] width 59 height 9
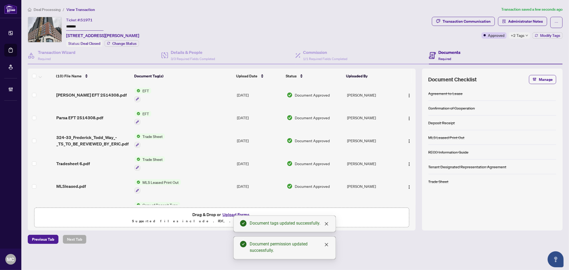
click at [44, 11] on span "Deal Processing" at bounding box center [47, 9] width 27 height 5
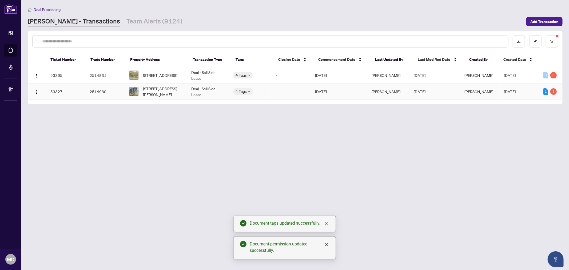
click at [147, 94] on span "1707-233 Beecroft Rd, Toronto, Ontario M2N 6Z9, Canada" at bounding box center [162, 92] width 39 height 12
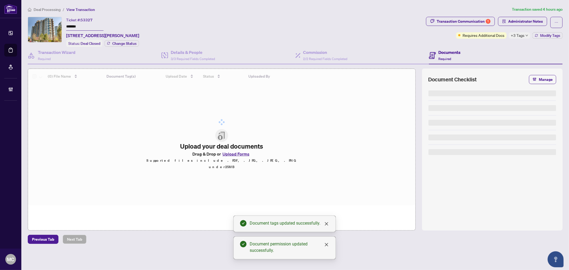
click at [75, 26] on input "*******" at bounding box center [84, 27] width 37 height 8
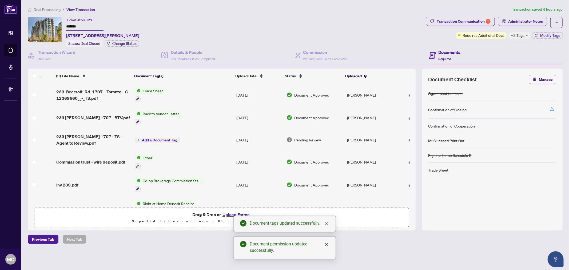
click at [75, 26] on input "*******" at bounding box center [84, 27] width 37 height 8
click at [539, 34] on button "Modify Tags" at bounding box center [547, 35] width 30 height 6
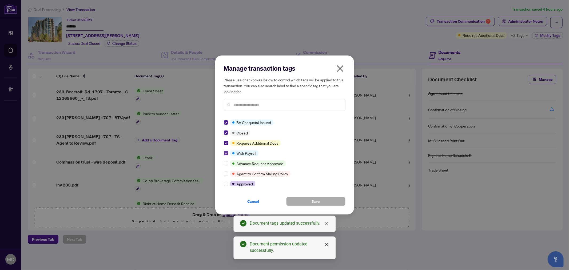
click at [227, 150] on label at bounding box center [226, 153] width 4 height 6
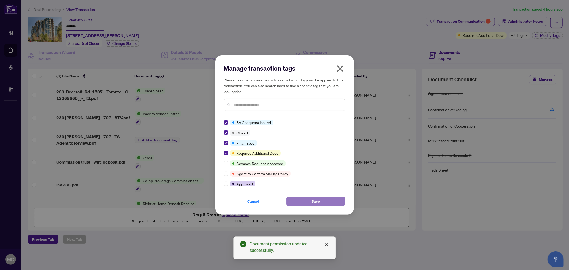
click at [314, 199] on span "Save" at bounding box center [315, 201] width 8 height 9
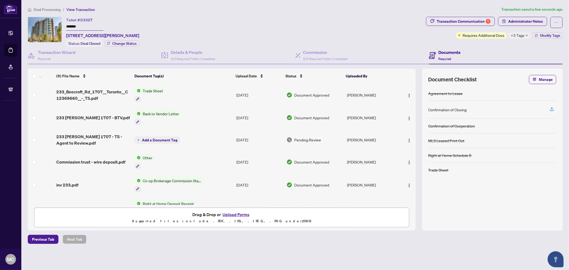
click at [524, 34] on span "+3 Tags" at bounding box center [518, 35] width 14 height 6
click at [372, 30] on div "Ticket #: 53327 ******* 1707-233 Beecroft Rd, Toronto, Ontario M2N 6Z9, Canada …" at bounding box center [226, 32] width 396 height 30
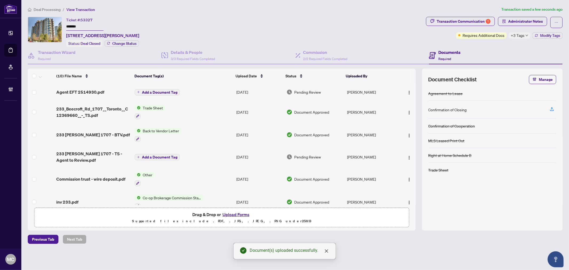
click at [154, 90] on span "Add a Document Tag" at bounding box center [159, 92] width 35 height 4
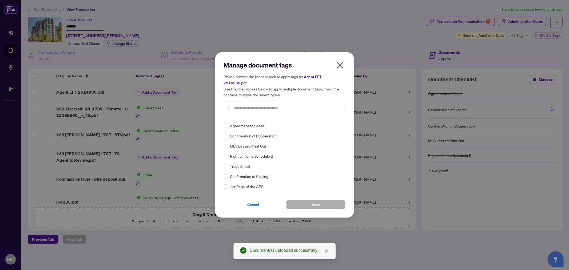
click at [312, 105] on input "text" at bounding box center [287, 108] width 107 height 6
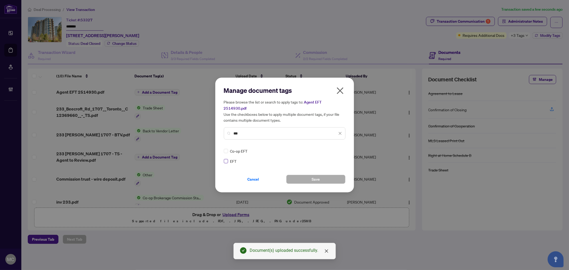
type input "***"
click at [335, 148] on img at bounding box center [334, 150] width 5 height 5
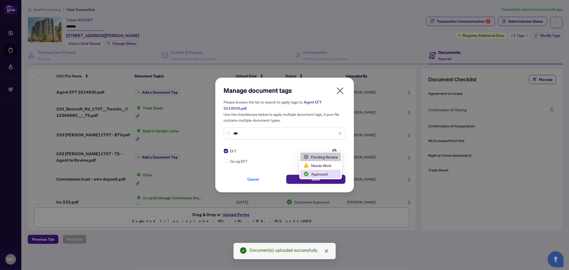
click at [325, 173] on div "Approved" at bounding box center [320, 174] width 34 height 6
click at [311, 175] on button "Save" at bounding box center [315, 179] width 59 height 9
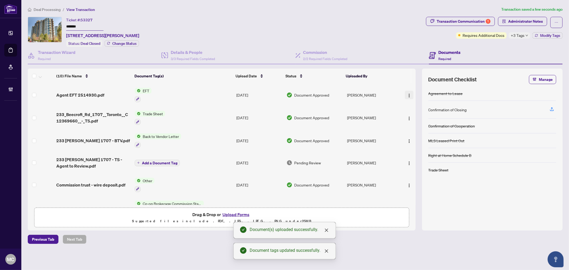
click at [407, 93] on img "button" at bounding box center [409, 95] width 4 height 4
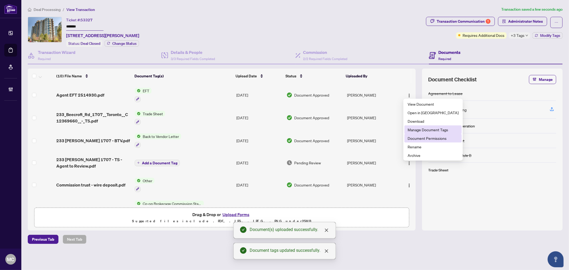
click at [431, 135] on span "Document Permissions" at bounding box center [432, 138] width 51 height 6
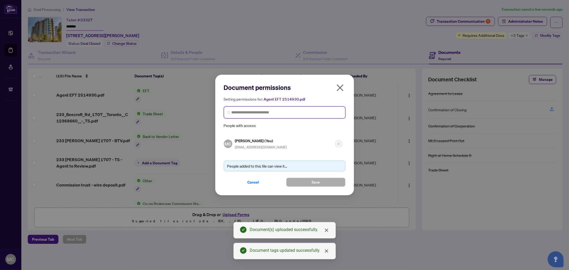
click at [272, 114] on input "search" at bounding box center [286, 113] width 110 height 6
paste input "**********"
type input "**********"
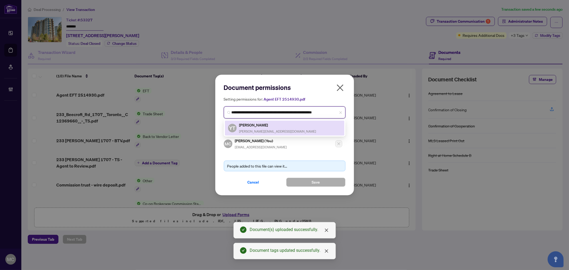
click at [271, 126] on h5 "Yuriy Tymoshyn" at bounding box center [277, 125] width 77 height 6
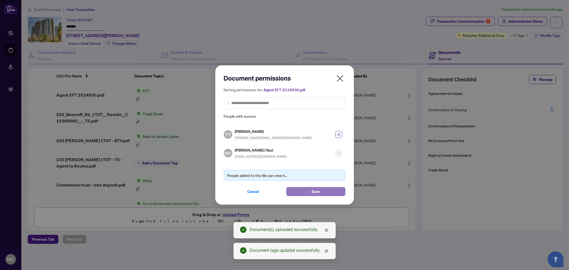
click at [301, 191] on button "Save" at bounding box center [315, 191] width 59 height 9
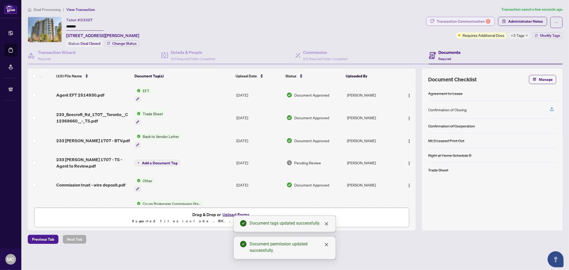
click at [465, 20] on div "Transaction Communication 1" at bounding box center [463, 21] width 54 height 9
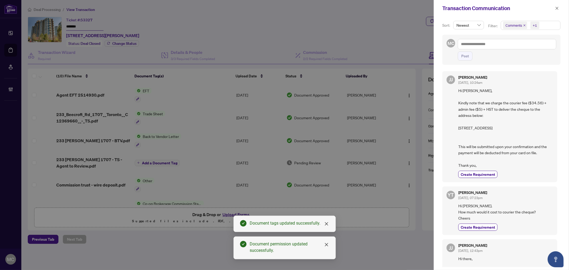
drag, startPoint x: 224, startPoint y: 59, endPoint x: 423, endPoint y: 52, distance: 199.0
click at [224, 59] on div at bounding box center [284, 135] width 569 height 270
click at [475, 44] on textarea at bounding box center [506, 44] width 98 height 10
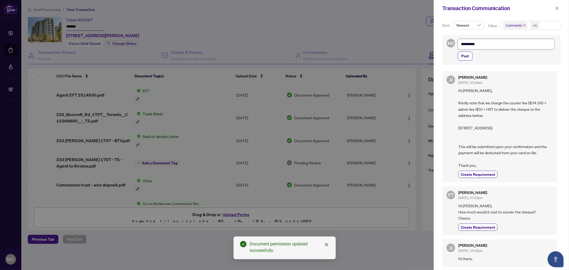
paste textarea "**********"
click at [228, 63] on div at bounding box center [284, 135] width 569 height 270
click at [549, 44] on textarea "**********" at bounding box center [505, 44] width 97 height 10
paste textarea "**********"
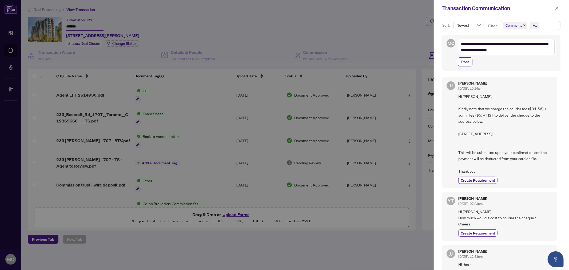
click at [223, 71] on div at bounding box center [284, 135] width 569 height 270
click at [529, 51] on textarea "**********" at bounding box center [505, 47] width 97 height 16
paste textarea "**********"
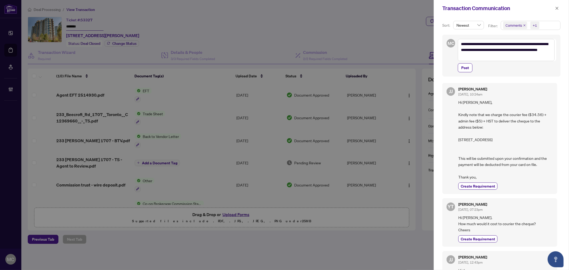
drag, startPoint x: 219, startPoint y: 144, endPoint x: 440, endPoint y: 95, distance: 226.4
click at [222, 143] on div at bounding box center [284, 135] width 569 height 270
click at [510, 61] on textarea "**********" at bounding box center [505, 50] width 97 height 22
paste textarea "**********"
type textarea "**********"
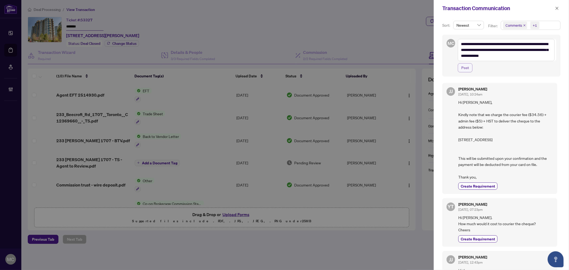
click at [471, 69] on button "Post" at bounding box center [464, 67] width 15 height 9
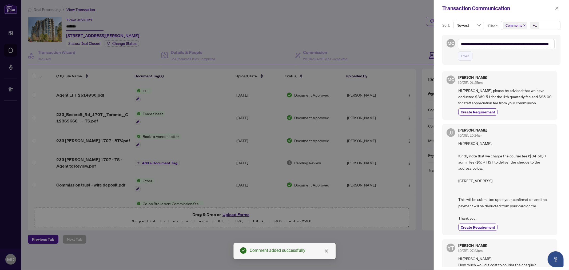
click at [556, 9] on icon "close" at bounding box center [557, 8] width 4 height 4
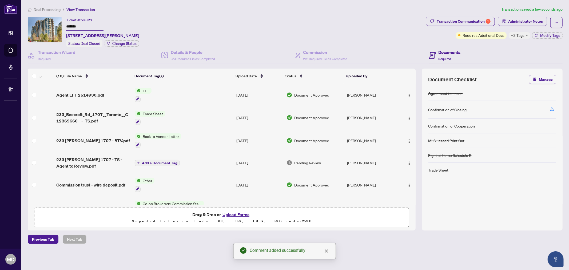
click at [408, 93] on img "button" at bounding box center [409, 95] width 4 height 4
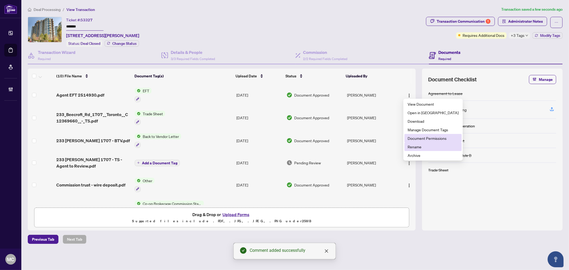
click at [425, 138] on span "Document Permissions" at bounding box center [432, 138] width 51 height 6
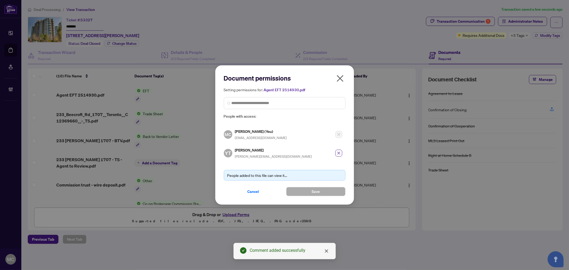
click at [249, 192] on span "Cancel" at bounding box center [253, 191] width 12 height 9
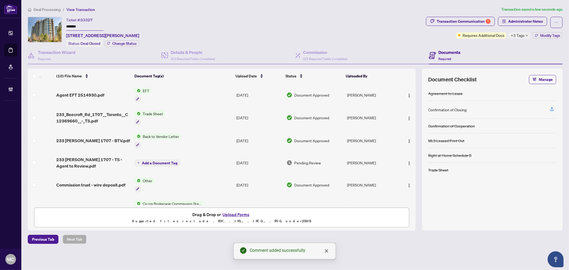
click at [50, 9] on span "Deal Processing" at bounding box center [47, 9] width 27 height 5
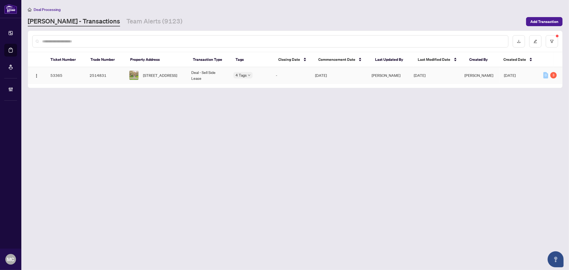
click at [163, 73] on span "2279 Grand Ravine Dr, Oakville, Ontario L6H 6A9, Canada" at bounding box center [160, 75] width 34 height 6
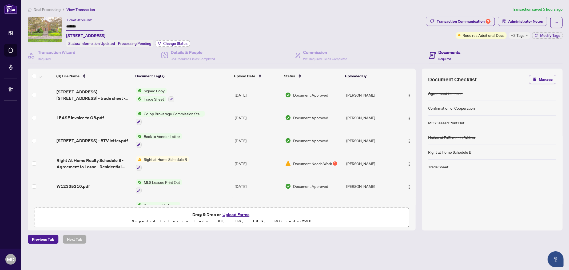
click at [174, 43] on span "Change Status" at bounding box center [175, 44] width 24 height 4
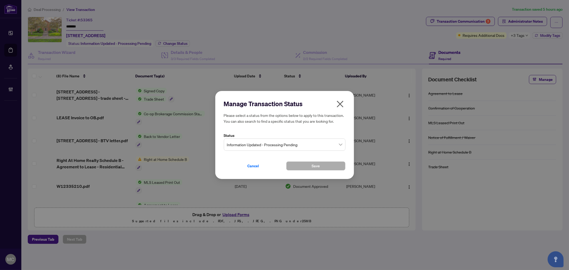
click at [270, 144] on span "Information Updated - Processing Pending" at bounding box center [284, 144] width 115 height 10
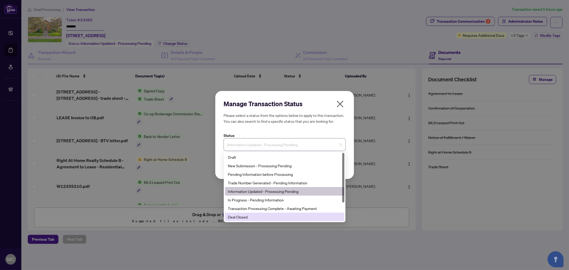
click at [256, 219] on div "Deal Closed" at bounding box center [284, 217] width 113 height 6
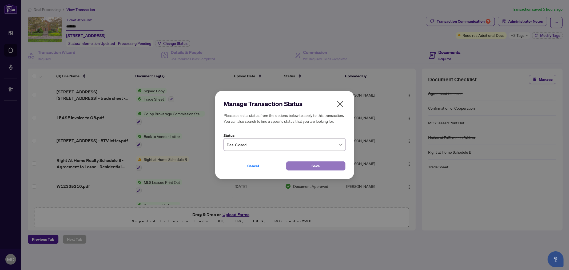
click at [302, 169] on button "Save" at bounding box center [315, 165] width 59 height 9
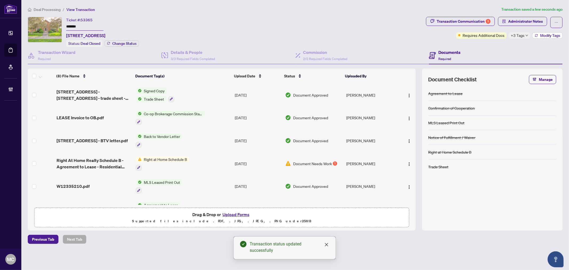
click at [544, 34] on span "Modify Tags" at bounding box center [550, 36] width 20 height 4
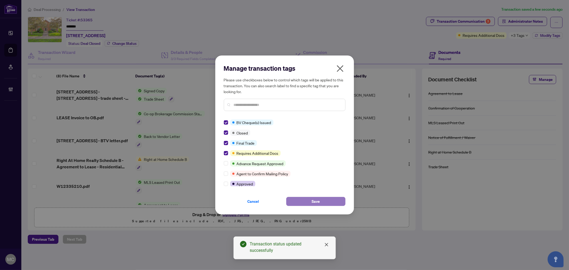
click at [312, 200] on span "Save" at bounding box center [315, 201] width 8 height 9
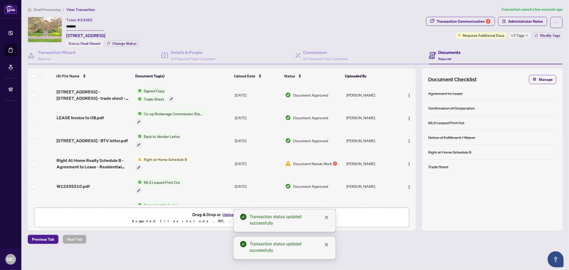
click at [71, 26] on input "*******" at bounding box center [84, 27] width 37 height 8
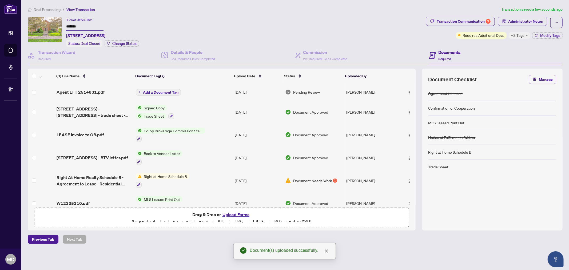
click at [163, 91] on span "Add a Document Tag" at bounding box center [160, 92] width 35 height 4
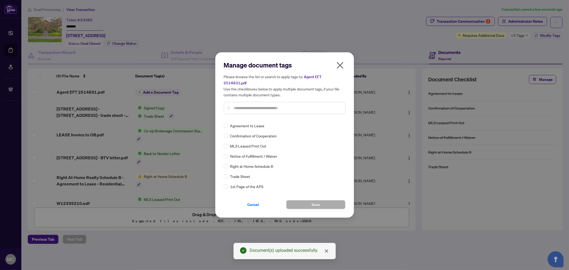
click at [306, 105] on input "text" at bounding box center [287, 108] width 107 height 6
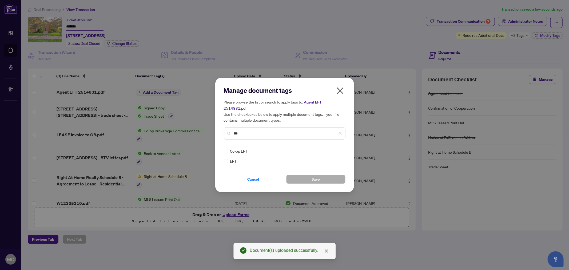
type input "***"
click at [329, 148] on div at bounding box center [335, 150] width 14 height 5
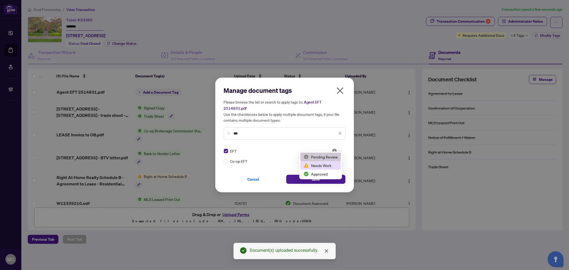
click at [330, 172] on div "Approved" at bounding box center [320, 174] width 34 height 6
click at [316, 177] on span "Save" at bounding box center [315, 179] width 8 height 9
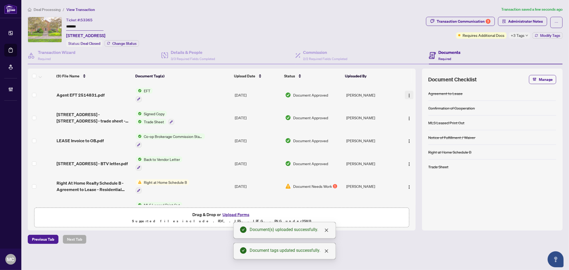
click at [407, 96] on span "button" at bounding box center [409, 95] width 4 height 6
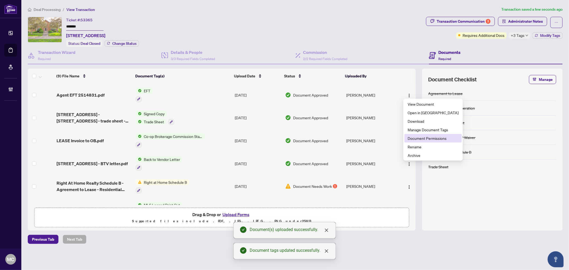
click at [430, 135] on span "Document Permissions" at bounding box center [432, 138] width 51 height 6
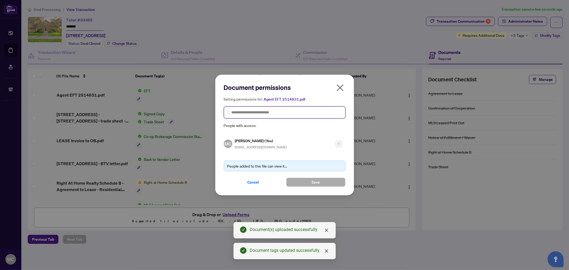
click at [270, 114] on input "search" at bounding box center [286, 113] width 110 height 6
paste input "**********"
type input "**********"
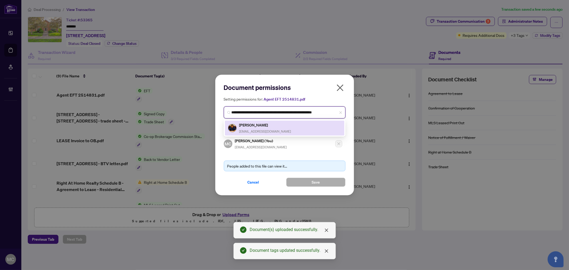
drag, startPoint x: 284, startPoint y: 127, endPoint x: 292, endPoint y: 146, distance: 20.0
click at [286, 127] on div "Mohit Lathi homenmoreinv@gmail.com" at bounding box center [284, 128] width 113 height 12
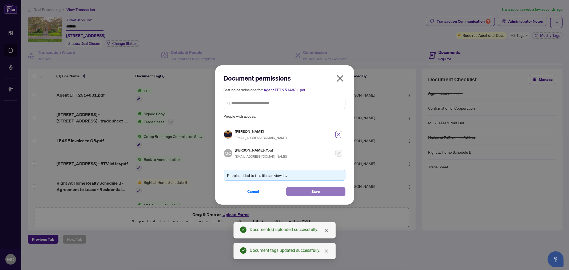
click at [310, 187] on button "Save" at bounding box center [315, 191] width 59 height 9
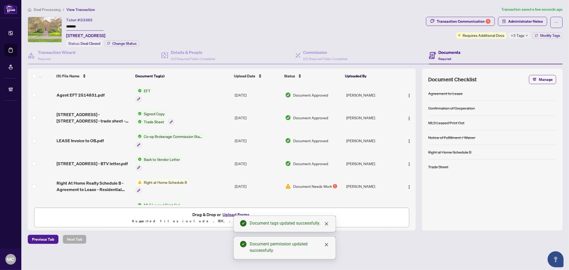
click at [49, 7] on span "Deal Processing" at bounding box center [47, 9] width 27 height 5
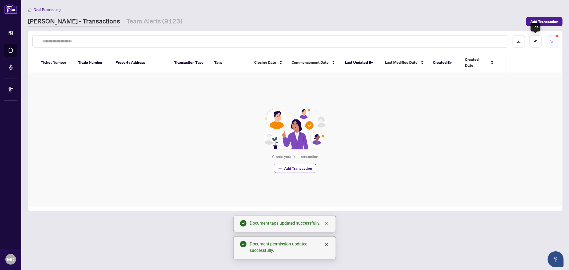
click at [547, 41] on button "button" at bounding box center [551, 41] width 12 height 12
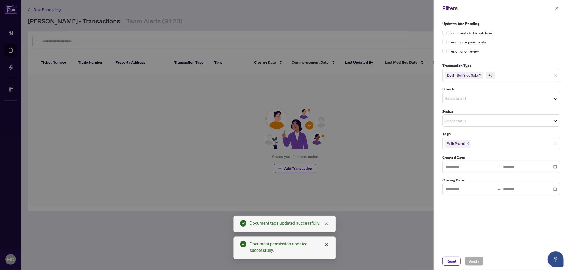
click at [555, 146] on span "With Payroll" at bounding box center [501, 143] width 118 height 9
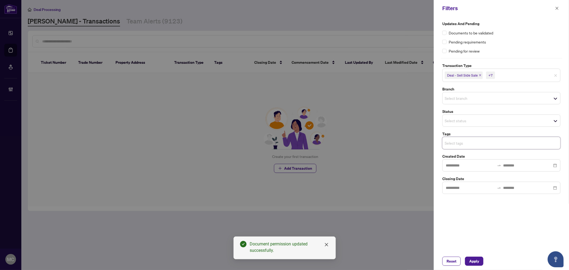
click at [471, 260] on span "Apply" at bounding box center [474, 261] width 10 height 9
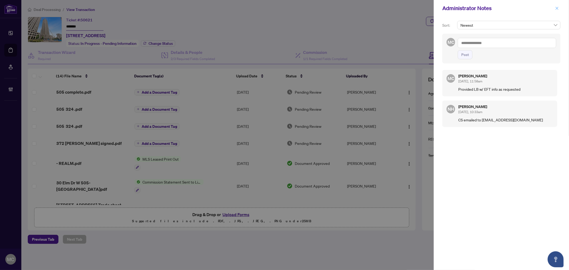
click at [556, 6] on icon "close" at bounding box center [557, 8] width 4 height 4
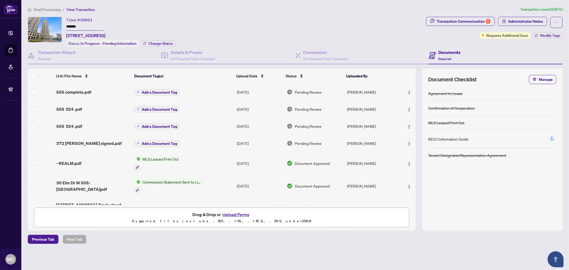
click at [47, 9] on span "Deal Processing" at bounding box center [47, 9] width 27 height 5
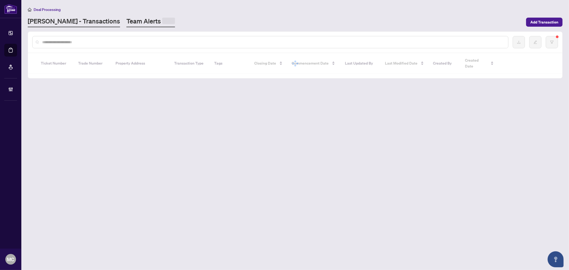
click at [126, 22] on link "Team Alerts" at bounding box center [150, 22] width 49 height 10
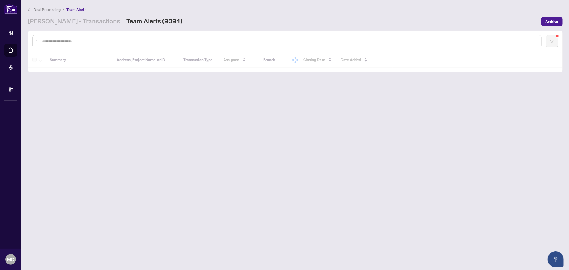
click at [140, 42] on input "text" at bounding box center [289, 41] width 495 height 6
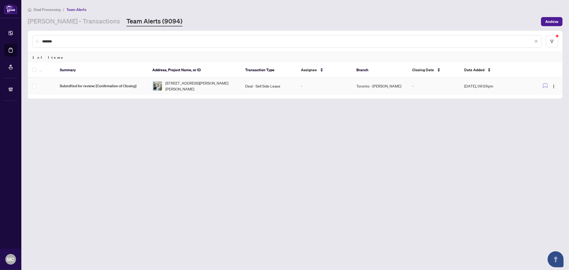
type input "*******"
click at [173, 86] on span "[STREET_ADDRESS][PERSON_NAME][PERSON_NAME]" at bounding box center [200, 86] width 71 height 12
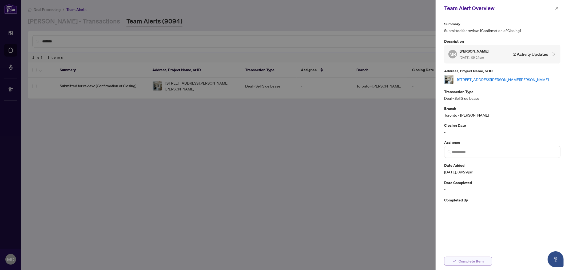
click at [473, 259] on span "Complete Item" at bounding box center [470, 261] width 25 height 9
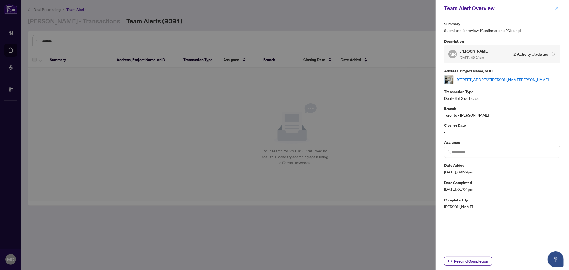
click at [557, 7] on icon "close" at bounding box center [557, 8] width 4 height 4
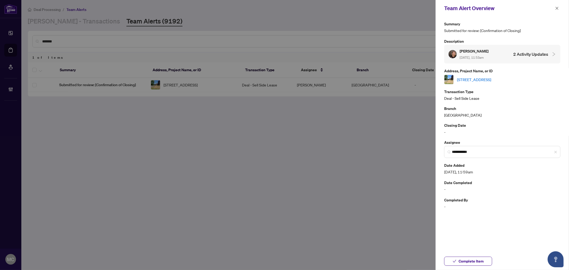
drag, startPoint x: 555, startPoint y: 7, endPoint x: 548, endPoint y: 9, distance: 7.4
click at [555, 7] on icon "close" at bounding box center [557, 8] width 4 height 4
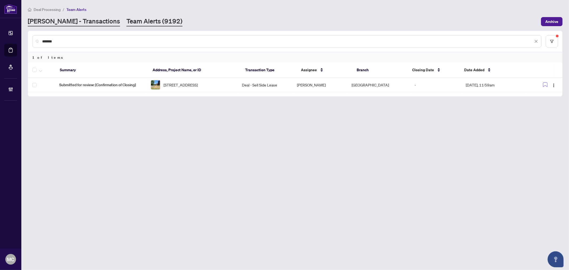
click at [72, 18] on link "[PERSON_NAME] - Transactions" at bounding box center [74, 22] width 92 height 10
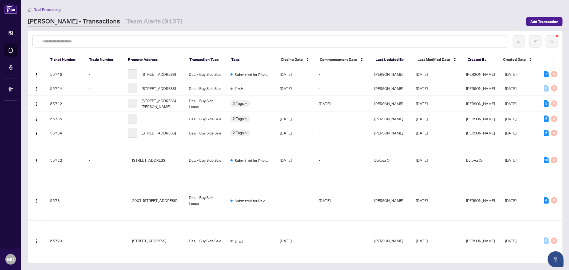
click at [172, 42] on input "text" at bounding box center [272, 41] width 461 height 6
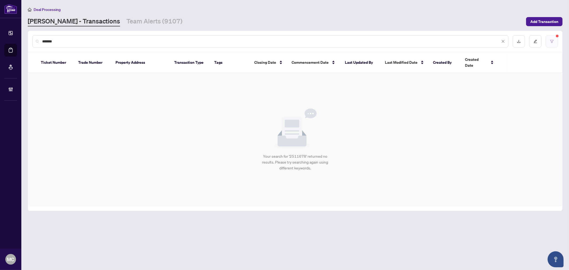
type input "*******"
click at [552, 38] on button "button" at bounding box center [551, 41] width 12 height 12
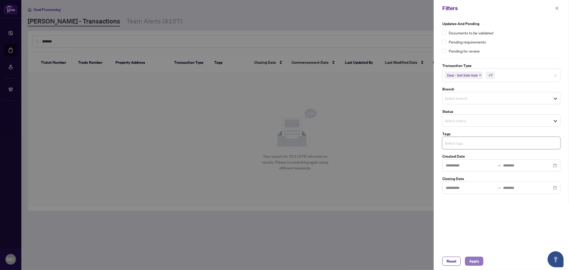
click at [479, 261] on span "Apply" at bounding box center [474, 261] width 10 height 9
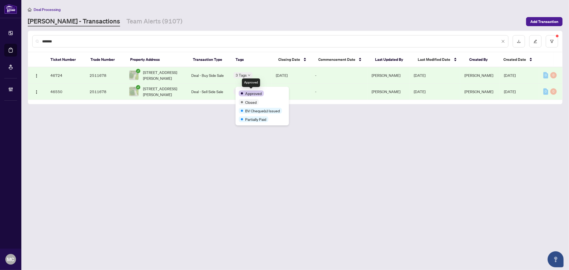
click at [216, 94] on td "Deal - Sell Side Sale" at bounding box center [208, 91] width 42 height 16
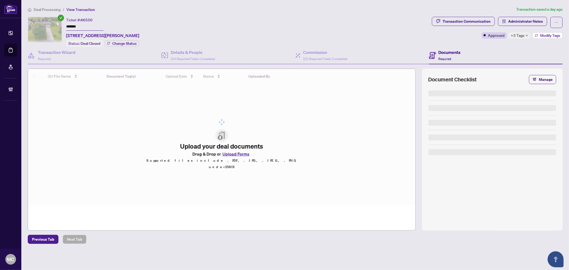
click at [543, 35] on span "Modify Tags" at bounding box center [550, 36] width 20 height 4
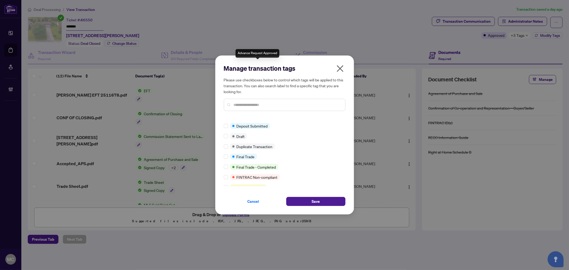
scroll to position [89, 0]
click at [227, 151] on div "Approved BV Cheque(s) Issued Closed Advance Request Approved Agent to Confirm M…" at bounding box center [285, 152] width 122 height 67
click at [223, 154] on div "Manage transaction tags Please use checkboxes below to control which tags will …" at bounding box center [284, 134] width 139 height 159
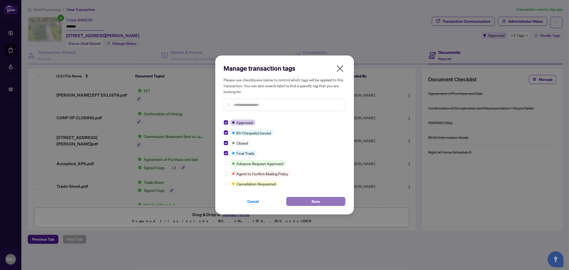
click at [324, 200] on button "Save" at bounding box center [315, 201] width 59 height 9
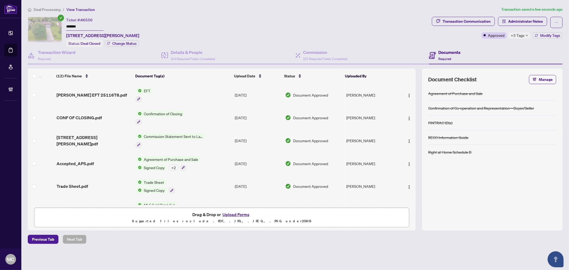
click at [54, 10] on span "Deal Processing" at bounding box center [47, 9] width 27 height 5
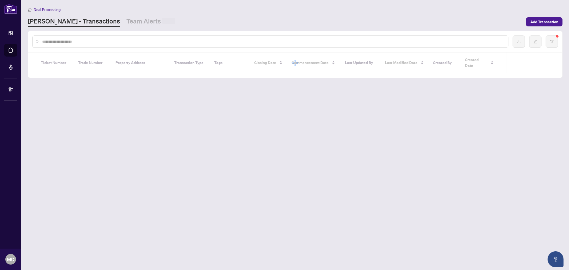
click at [111, 40] on input "text" at bounding box center [272, 42] width 461 height 6
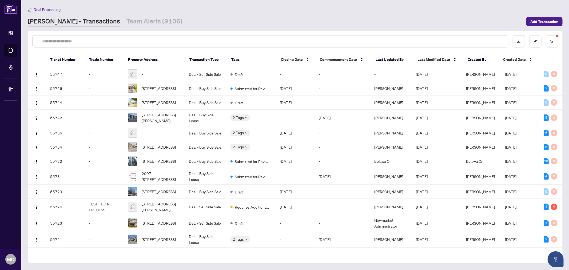
paste input "*******"
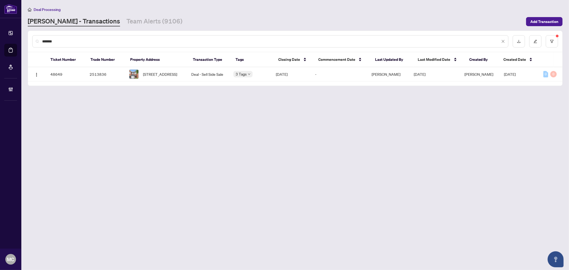
type input "*******"
click at [551, 39] on icon "filter" at bounding box center [552, 41] width 4 height 4
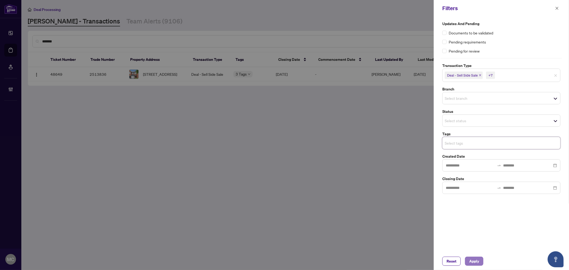
click at [475, 260] on span "Apply" at bounding box center [474, 261] width 10 height 9
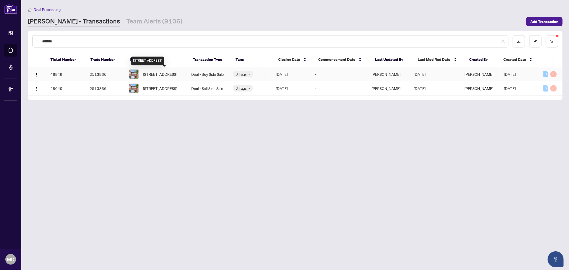
click at [158, 71] on span "352 Selene Way, Ottawa, Ontario K4A 0G6, Canada" at bounding box center [160, 74] width 34 height 6
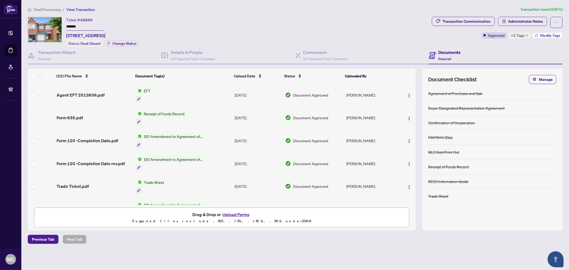
click at [536, 36] on icon "button" at bounding box center [536, 36] width 3 height 1
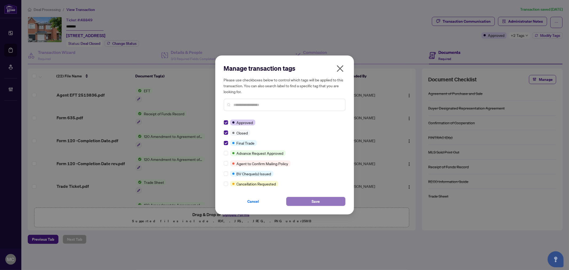
click at [315, 204] on span "Save" at bounding box center [315, 201] width 8 height 9
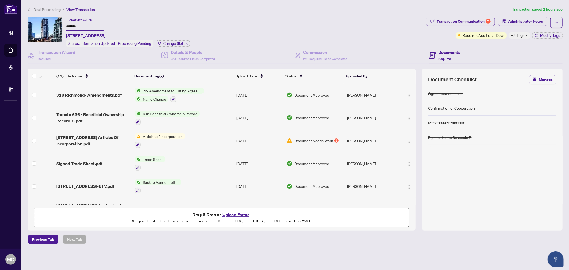
click at [71, 26] on input "*******" at bounding box center [84, 27] width 37 height 8
click at [518, 35] on span "+3 Tags" at bounding box center [518, 35] width 14 height 6
click at [366, 31] on div "Ticket #: 49478 ******* 4004-318 Richmond St, Toronto, Ontario M5V 1X2, Canada …" at bounding box center [226, 32] width 396 height 30
click at [461, 22] on div "Transaction Communication 2" at bounding box center [463, 21] width 54 height 9
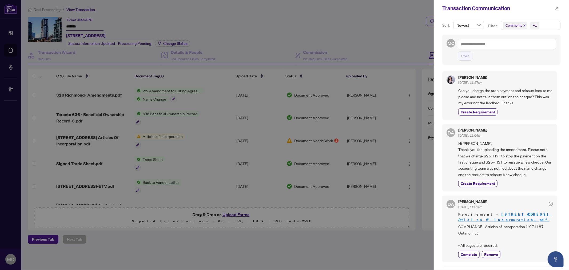
click at [555, 8] on icon "close" at bounding box center [557, 8] width 4 height 4
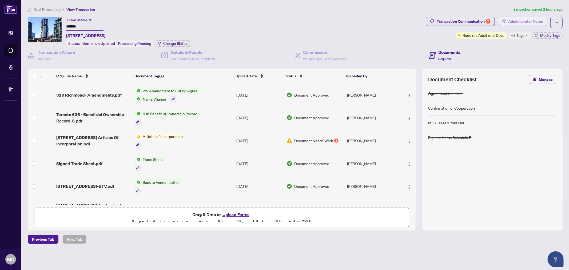
click at [519, 21] on span "Administrator Notes" at bounding box center [525, 21] width 35 height 9
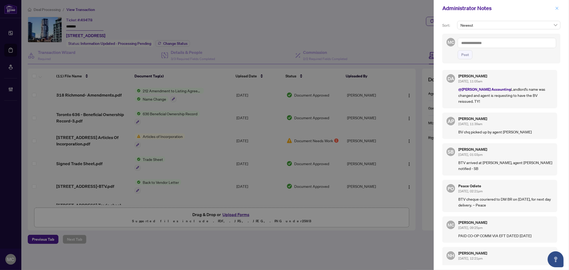
click at [556, 7] on icon "close" at bounding box center [556, 8] width 3 height 3
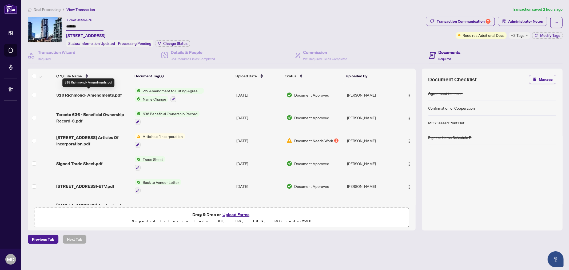
click at [113, 94] on span "318 Richmond- Amendments.pdf" at bounding box center [88, 95] width 65 height 6
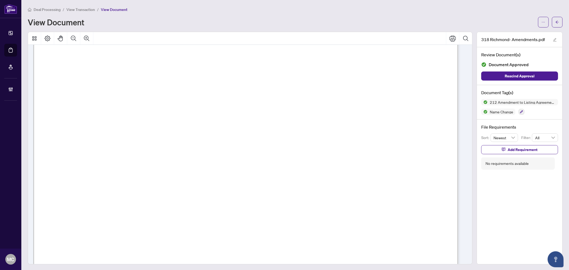
scroll to position [148, 0]
click at [555, 22] on icon "arrow-left" at bounding box center [556, 22] width 3 height 3
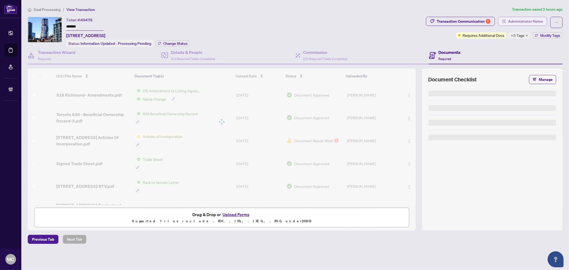
click at [534, 19] on span "Administrator Notes" at bounding box center [525, 21] width 35 height 9
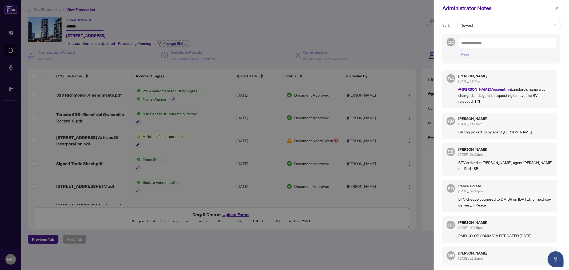
click at [507, 42] on textarea at bounding box center [506, 43] width 98 height 10
type textarea "*"
click at [529, 45] on textarea "********" at bounding box center [506, 43] width 98 height 10
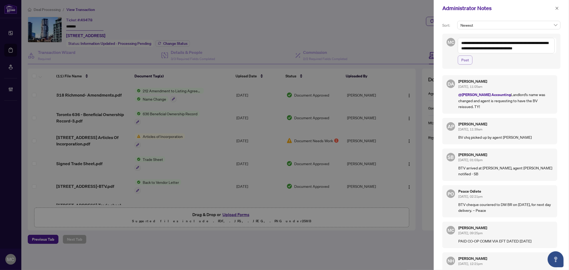
type textarea "**********"
click at [463, 61] on span "Post" at bounding box center [465, 60] width 8 height 9
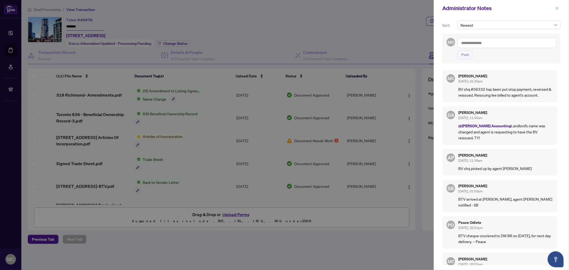
click at [558, 6] on span "button" at bounding box center [557, 8] width 4 height 9
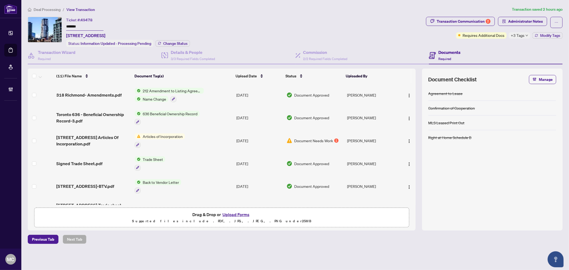
click at [524, 34] on div "+3 Tags" at bounding box center [519, 35] width 22 height 6
click at [378, 27] on div "Ticket #: 49478 ******* 4004-318 Richmond St, Toronto, Ontario M5V 1X2, Canada …" at bounding box center [226, 32] width 396 height 30
click at [183, 40] on button "Change Status" at bounding box center [172, 43] width 34 height 6
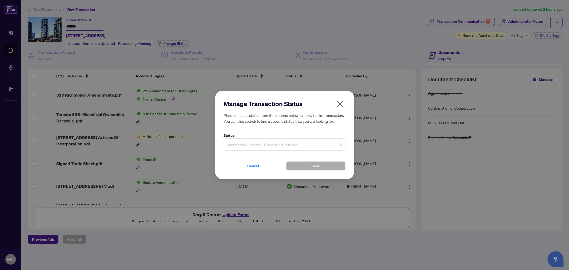
click at [271, 146] on span "Information Updated - Processing Pending" at bounding box center [284, 144] width 115 height 10
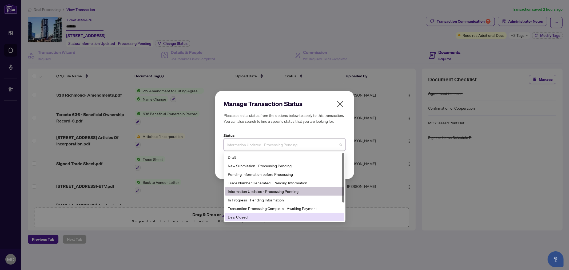
click at [278, 218] on div "Deal Closed" at bounding box center [284, 217] width 113 height 6
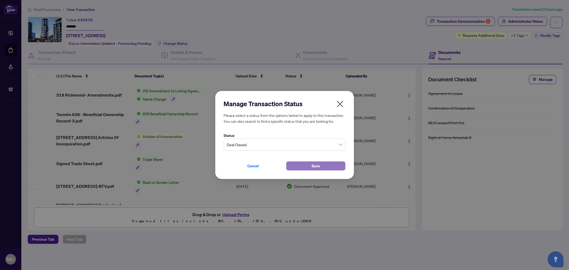
click at [316, 165] on span "Save" at bounding box center [315, 166] width 8 height 9
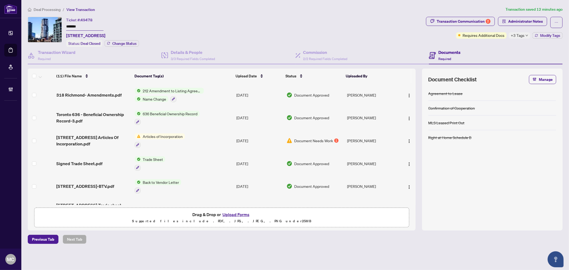
click at [39, 10] on span "Deal Processing" at bounding box center [47, 9] width 27 height 5
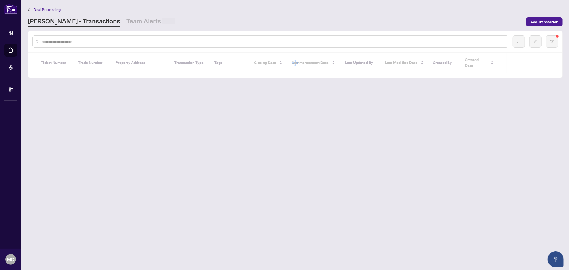
click at [116, 40] on input "text" at bounding box center [272, 42] width 461 height 6
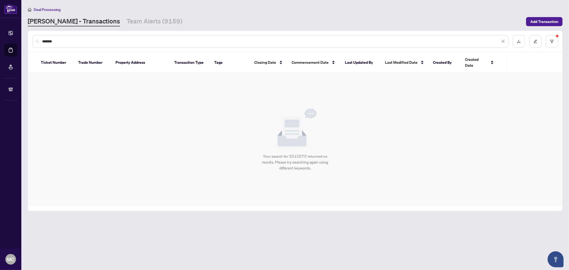
drag, startPoint x: 228, startPoint y: 43, endPoint x: 26, endPoint y: 9, distance: 205.1
click at [26, 9] on main "Deal Processing RAHR - Transactions Team Alerts (9159) Add Transaction ******* …" at bounding box center [294, 135] width 547 height 270
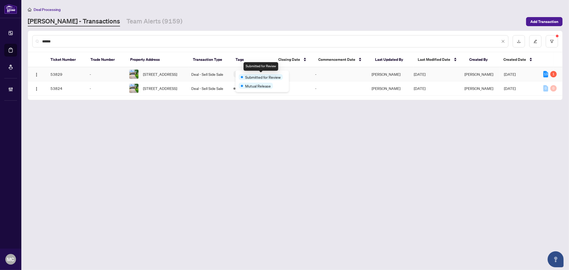
type input "******"
click at [171, 73] on span "25 Feltham Rd, Markham, Ontario L3P 6T3, Canada" at bounding box center [160, 74] width 34 height 6
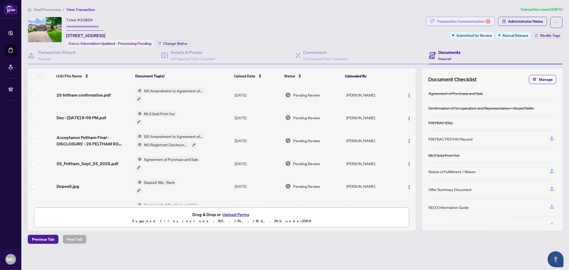
click at [483, 21] on div "Transaction Communication 1" at bounding box center [463, 21] width 54 height 9
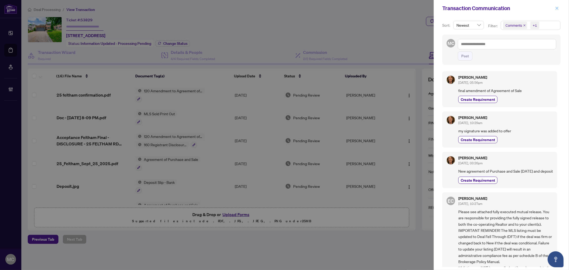
click at [556, 6] on icon "close" at bounding box center [557, 8] width 4 height 4
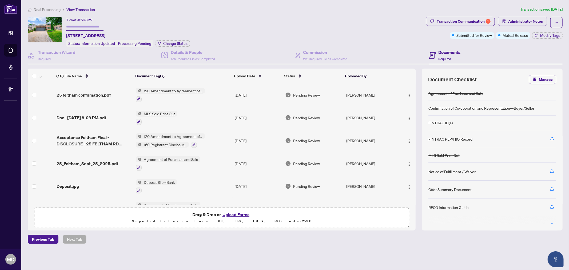
click at [39, 10] on span "Deal Processing" at bounding box center [47, 9] width 27 height 5
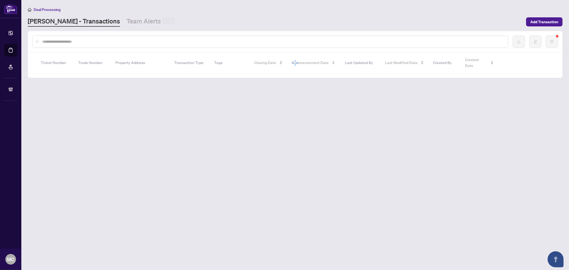
click at [112, 39] on input "text" at bounding box center [272, 42] width 461 height 6
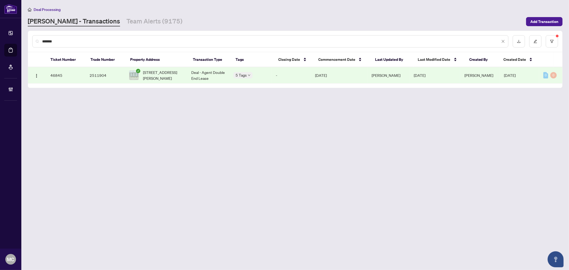
type input "*******"
click at [154, 78] on span "205-312 Erb St, Waterloo, Ontario N2L 0K9, Canada" at bounding box center [162, 75] width 39 height 12
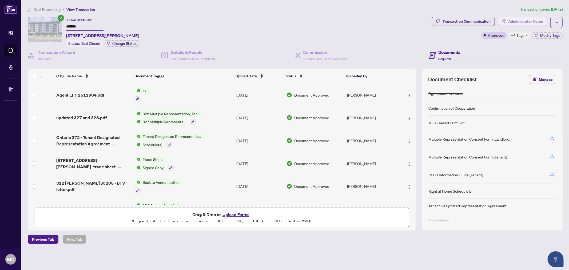
click at [516, 22] on span "Administrator Notes" at bounding box center [525, 21] width 35 height 9
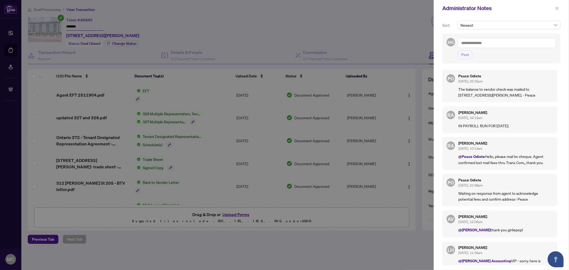
click at [554, 9] on button "button" at bounding box center [556, 8] width 7 height 6
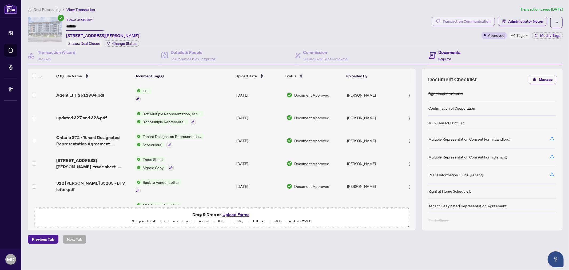
click at [457, 19] on div "Transaction Communication" at bounding box center [466, 21] width 48 height 9
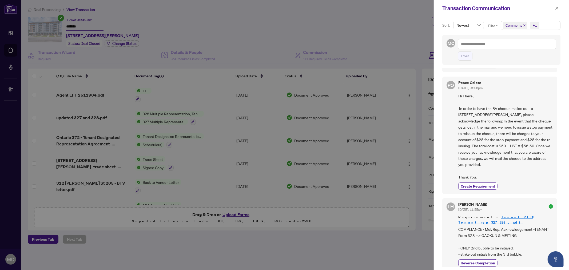
scroll to position [178, 0]
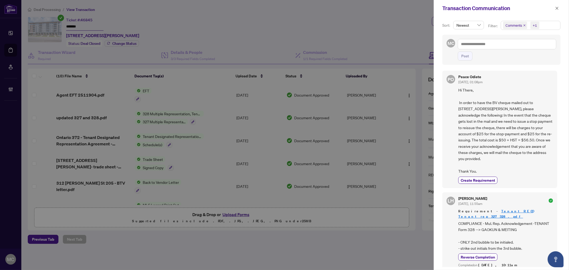
click at [530, 24] on span "+1" at bounding box center [534, 25] width 9 height 7
click at [524, 55] on span "Requirements" at bounding box center [523, 55] width 24 height 5
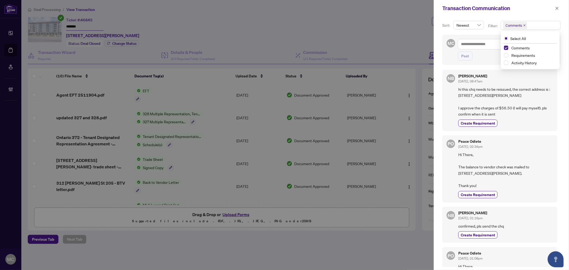
scroll to position [0, 0]
click at [469, 97] on span "hi this chq needs to be reissued, the correct address is : 10 sentinel lane Ham…" at bounding box center [505, 102] width 95 height 31
drag, startPoint x: 463, startPoint y: 98, endPoint x: 484, endPoint y: 98, distance: 20.8
click at [484, 98] on span "hi this chq needs to be reissued, the correct address is : 10 sentinel lane Ham…" at bounding box center [505, 102] width 95 height 31
copy span "sentinel lane"
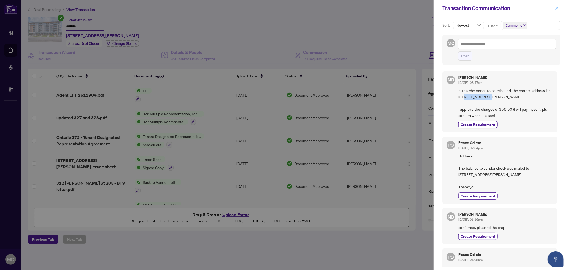
click at [557, 5] on span "button" at bounding box center [557, 8] width 4 height 9
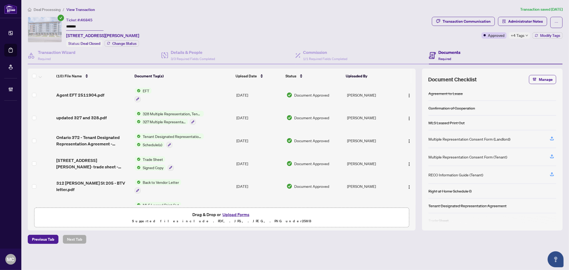
click at [47, 11] on li "Deal Processing" at bounding box center [44, 9] width 33 height 6
click at [52, 9] on span "Deal Processing" at bounding box center [47, 9] width 27 height 5
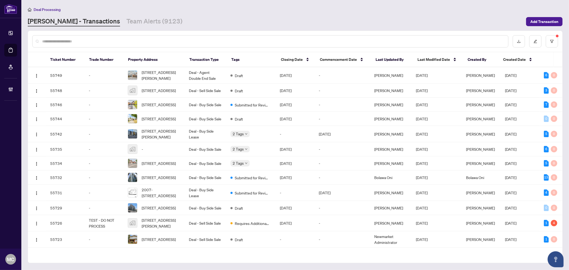
click at [192, 41] on input "text" at bounding box center [272, 41] width 461 height 6
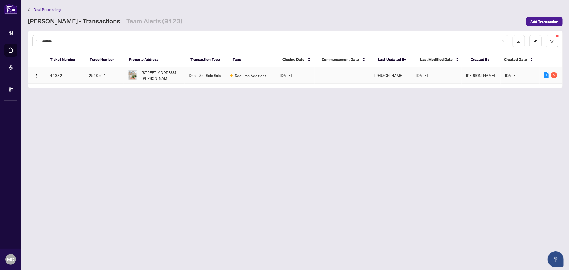
type input "*******"
click at [153, 75] on span "[STREET_ADDRESS][PERSON_NAME]" at bounding box center [161, 75] width 39 height 12
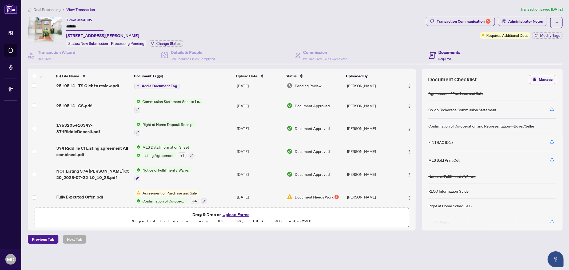
scroll to position [9, 0]
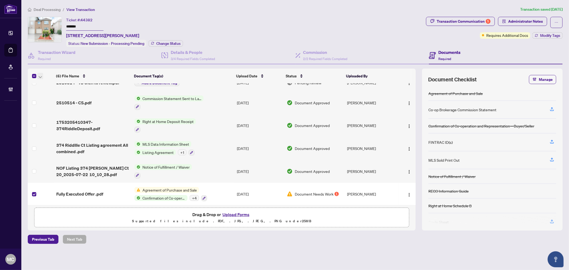
click at [40, 76] on icon "button" at bounding box center [40, 77] width 3 height 2
click at [51, 83] on span "Open Selected in New Tab(s)" at bounding box center [65, 84] width 47 height 6
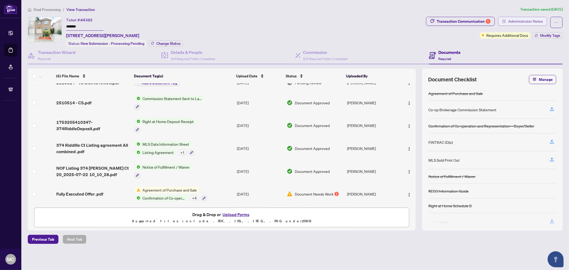
click at [535, 20] on span "Administrator Notes" at bounding box center [525, 21] width 35 height 9
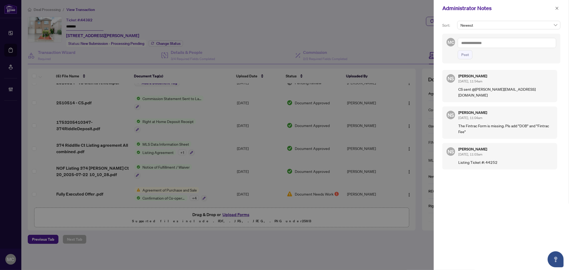
click at [511, 43] on textarea at bounding box center [506, 43] width 98 height 10
paste textarea "**********"
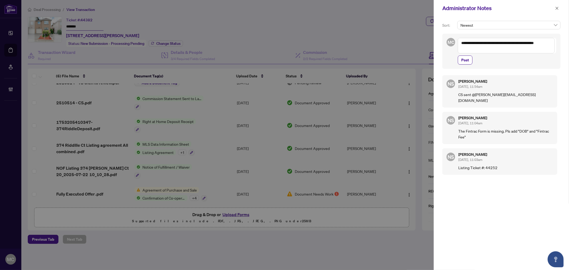
drag, startPoint x: 242, startPoint y: 58, endPoint x: 339, endPoint y: 55, distance: 97.1
click at [242, 58] on div at bounding box center [284, 135] width 569 height 270
click at [463, 42] on textarea "**********" at bounding box center [505, 45] width 97 height 15
paste textarea "**********"
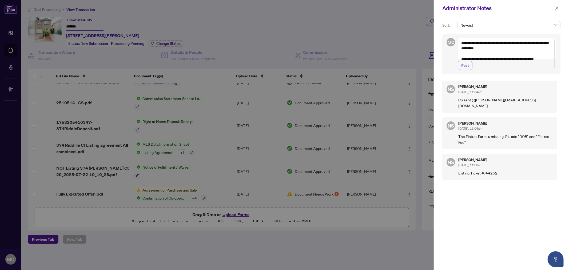
type textarea "**********"
click at [462, 70] on span "Post" at bounding box center [465, 65] width 8 height 9
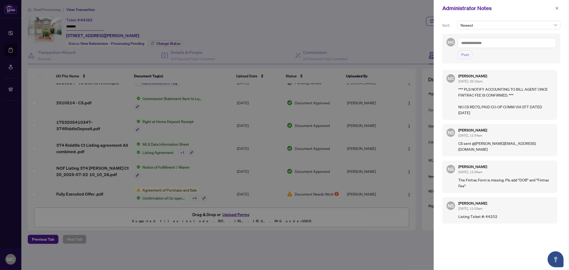
click at [555, 8] on button "button" at bounding box center [556, 8] width 7 height 6
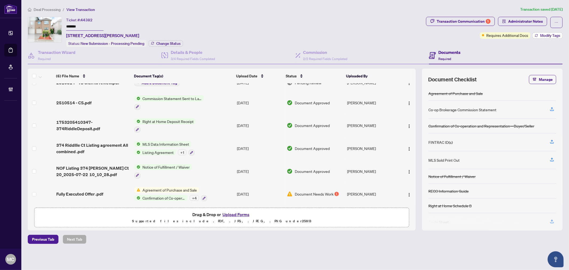
click at [553, 36] on span "Modify Tags" at bounding box center [550, 36] width 20 height 4
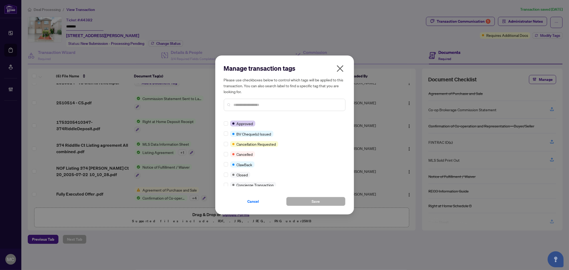
scroll to position [0, 0]
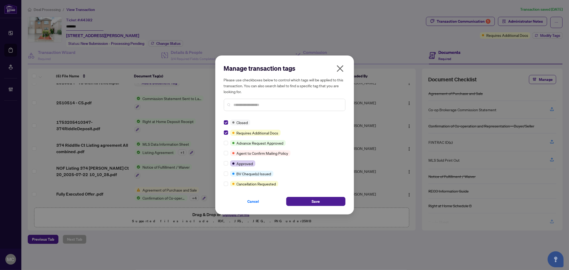
click at [319, 214] on div "Manage transaction tags Please use checkboxes below to control which tags will …" at bounding box center [284, 134] width 139 height 159
click at [316, 200] on span "Save" at bounding box center [315, 201] width 8 height 9
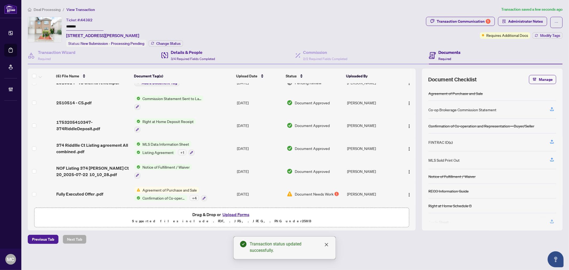
click at [170, 40] on body "Dashboard Deal Processing Mortgage Referrals Brokerage Management MC Maria Chen…" at bounding box center [284, 135] width 569 height 270
click at [166, 43] on span "Change Status" at bounding box center [168, 44] width 24 height 4
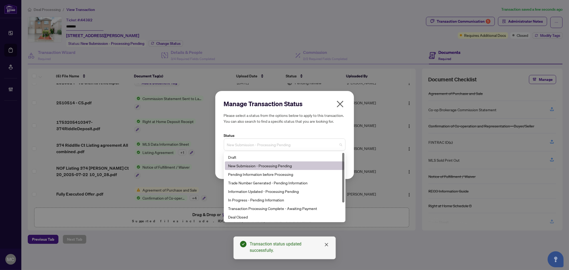
click at [265, 147] on span "New Submission - Processing Pending" at bounding box center [284, 144] width 115 height 10
drag, startPoint x: 255, startPoint y: 214, endPoint x: 287, endPoint y: 187, distance: 41.3
click at [255, 214] on div "Deal Closed" at bounding box center [284, 217] width 113 height 6
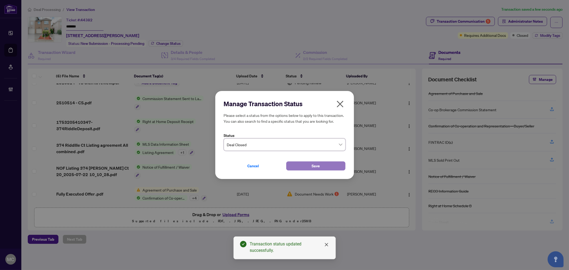
click at [319, 167] on span "Save" at bounding box center [315, 166] width 8 height 9
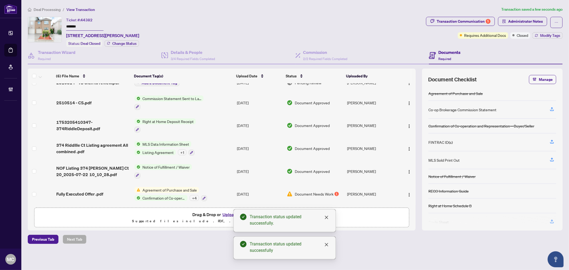
drag, startPoint x: 53, startPoint y: 8, endPoint x: 78, endPoint y: 29, distance: 32.0
click at [53, 8] on span "Deal Processing" at bounding box center [47, 9] width 27 height 5
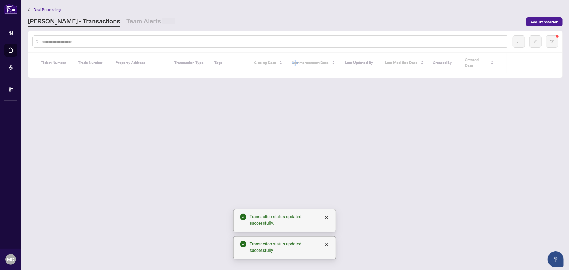
click at [120, 43] on input "text" at bounding box center [272, 42] width 461 height 6
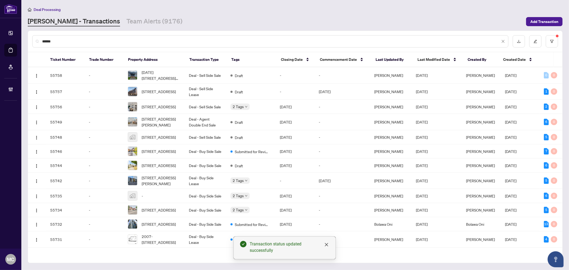
type input "*******"
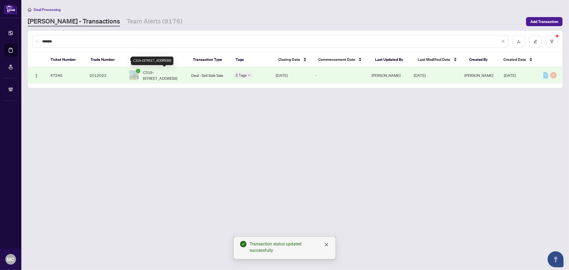
click at [153, 74] on span "C319-5260 Dundas Street, Burlington, ON L7L 0J7, Canada" at bounding box center [162, 75] width 39 height 12
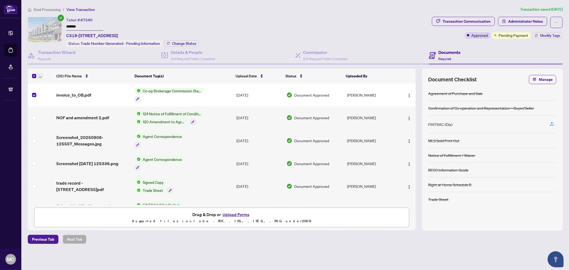
click at [40, 76] on icon "button" at bounding box center [40, 77] width 3 height 2
click at [57, 83] on span "Open Selected in New Tab(s)" at bounding box center [65, 84] width 47 height 6
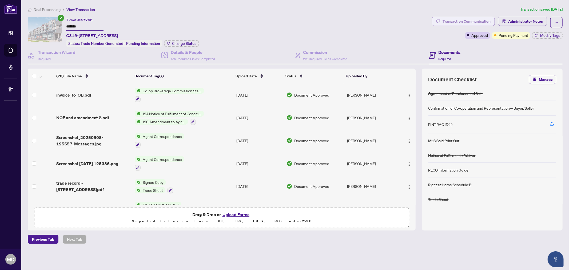
click at [484, 18] on div "Transaction Communication" at bounding box center [466, 21] width 48 height 9
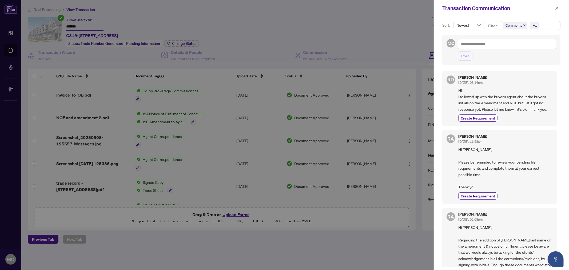
click at [525, 23] on span "Comments" at bounding box center [515, 25] width 24 height 7
click at [524, 25] on icon "close" at bounding box center [524, 25] width 3 height 3
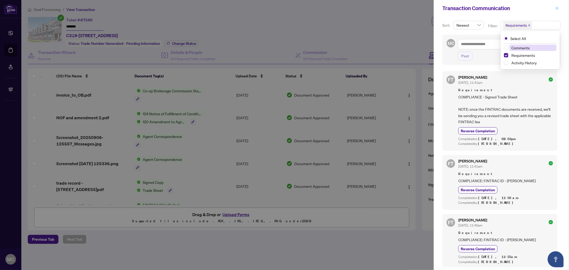
click at [556, 9] on icon "close" at bounding box center [557, 8] width 4 height 4
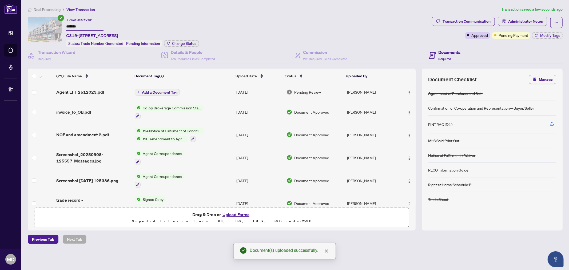
click at [169, 91] on span "Add a Document Tag" at bounding box center [159, 92] width 35 height 4
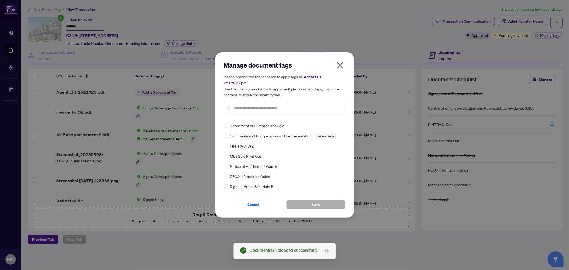
click at [292, 105] on input "text" at bounding box center [287, 108] width 107 height 6
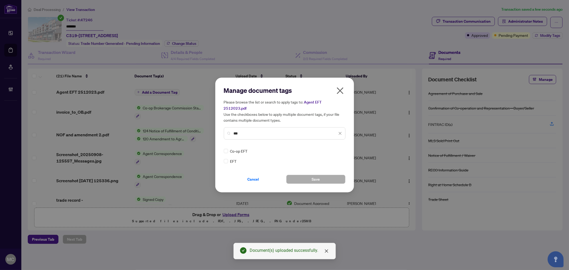
type input "***"
click at [334, 148] on img at bounding box center [334, 150] width 5 height 5
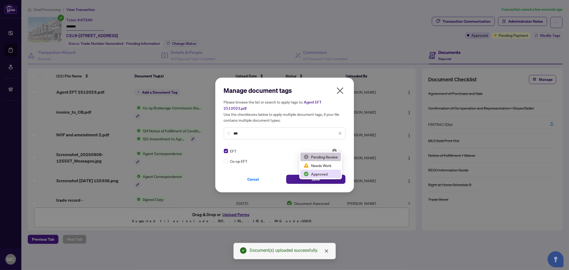
click at [324, 172] on div "Approved" at bounding box center [320, 174] width 34 height 6
click at [294, 175] on button "Save" at bounding box center [315, 179] width 59 height 9
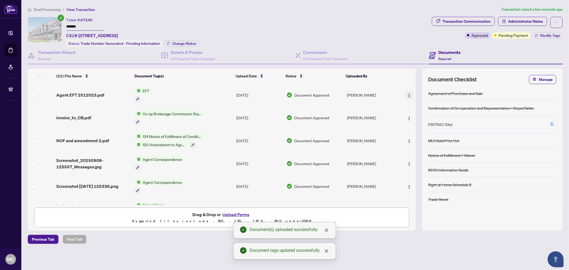
click at [407, 93] on img "button" at bounding box center [409, 95] width 4 height 4
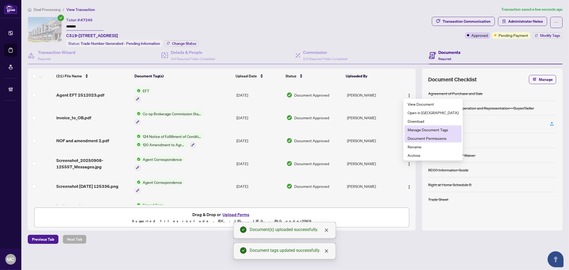
click at [421, 135] on span "Document Permissions" at bounding box center [432, 138] width 51 height 6
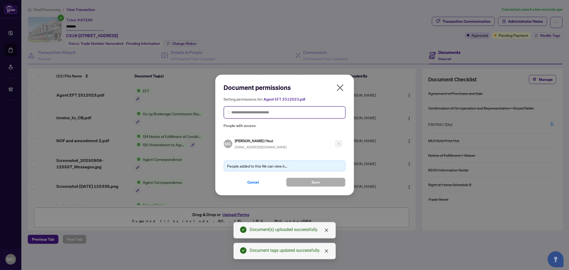
click at [288, 114] on input "search" at bounding box center [286, 113] width 110 height 6
paste input "**********"
type input "**********"
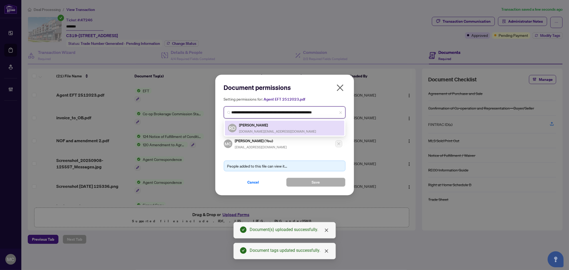
click at [254, 129] on span "rdimayuga.realestate@gmail.com" at bounding box center [277, 131] width 77 height 4
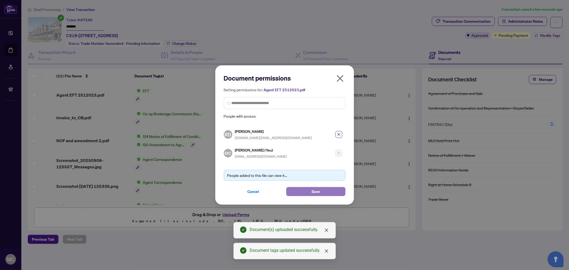
click at [315, 195] on span "Save" at bounding box center [315, 191] width 8 height 9
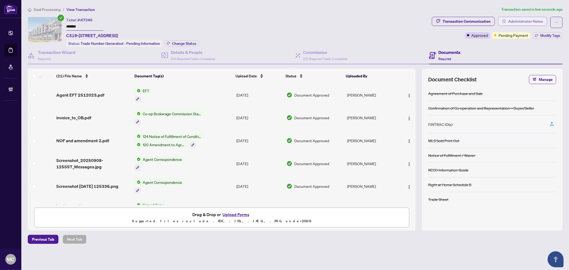
click at [521, 22] on span "Administrator Notes" at bounding box center [525, 21] width 35 height 9
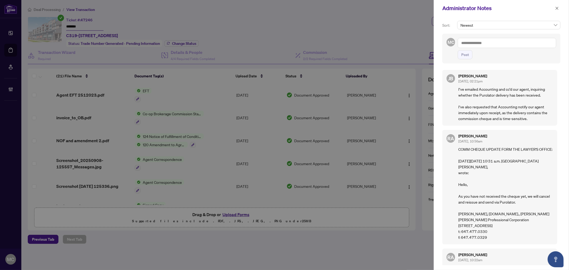
drag, startPoint x: 238, startPoint y: 54, endPoint x: 464, endPoint y: 41, distance: 226.1
click at [238, 54] on div at bounding box center [284, 135] width 569 height 270
click at [503, 42] on textarea at bounding box center [506, 43] width 98 height 10
paste textarea "**********"
type textarea "**********"
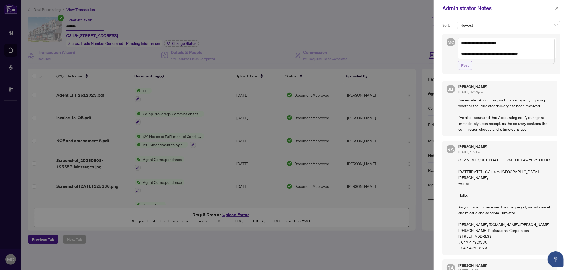
click at [465, 70] on span "Post" at bounding box center [465, 65] width 8 height 9
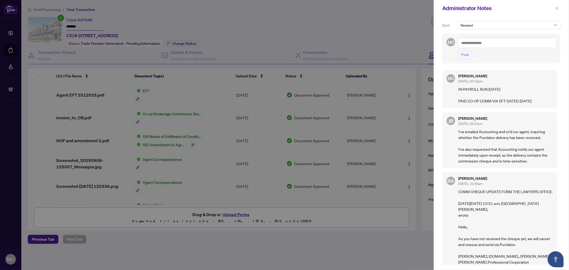
click at [555, 8] on icon "close" at bounding box center [557, 8] width 4 height 4
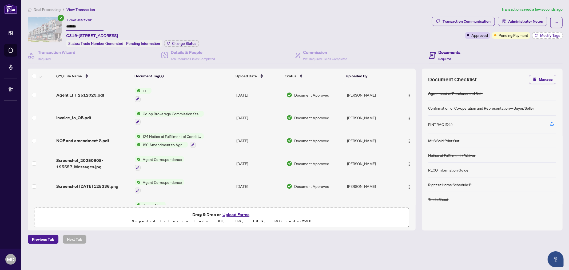
click at [545, 34] on span "Modify Tags" at bounding box center [550, 36] width 20 height 4
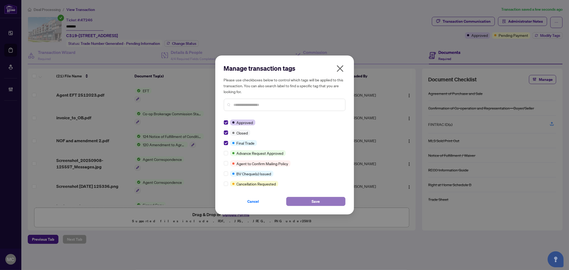
click at [295, 199] on button "Save" at bounding box center [315, 201] width 59 height 9
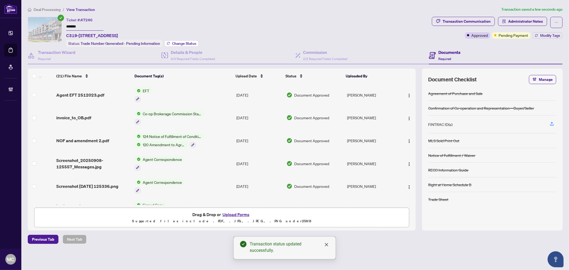
click at [189, 42] on span "Change Status" at bounding box center [184, 44] width 24 height 4
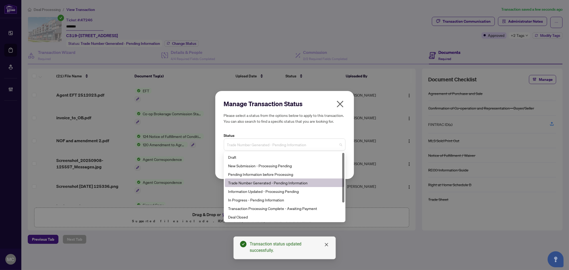
click at [302, 139] on span "Trade Number Generated - Pending Information" at bounding box center [284, 144] width 115 height 10
click at [286, 217] on div "Deal Closed" at bounding box center [284, 217] width 113 height 6
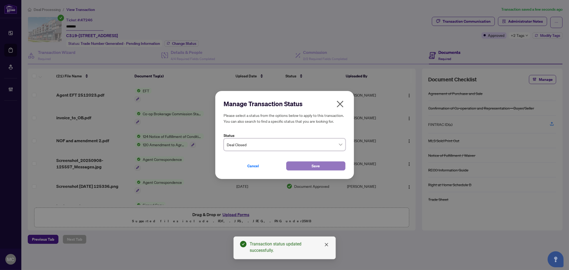
click at [307, 164] on button "Save" at bounding box center [315, 165] width 59 height 9
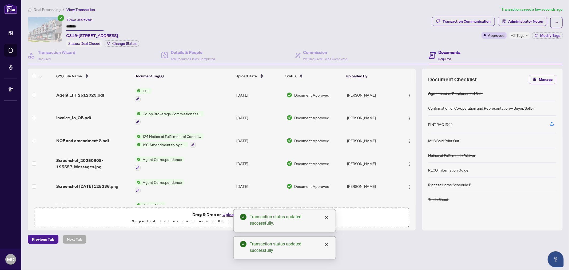
click at [53, 9] on span "Deal Processing" at bounding box center [47, 9] width 27 height 5
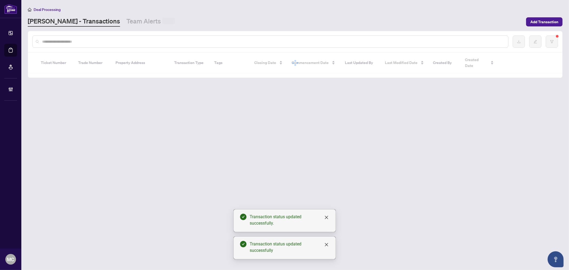
click at [109, 41] on input "text" at bounding box center [272, 42] width 461 height 6
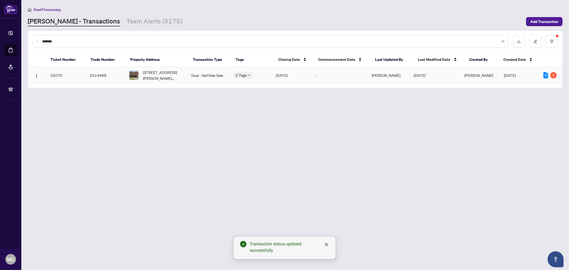
type input "*******"
click at [143, 73] on div "64 Mclaughlin Ave, Milton, Ontario L9T 9A4, Canada" at bounding box center [155, 75] width 53 height 12
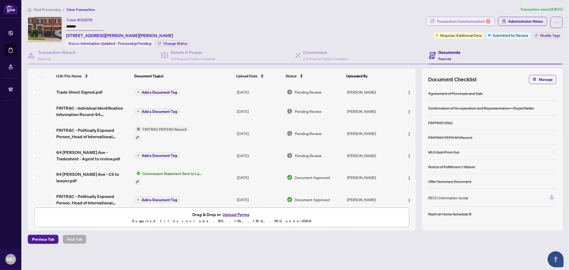
click at [440, 19] on div "Transaction Communication 2" at bounding box center [463, 21] width 54 height 9
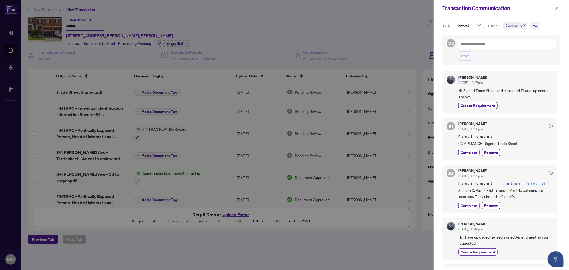
click at [523, 26] on icon "close" at bounding box center [524, 25] width 3 height 3
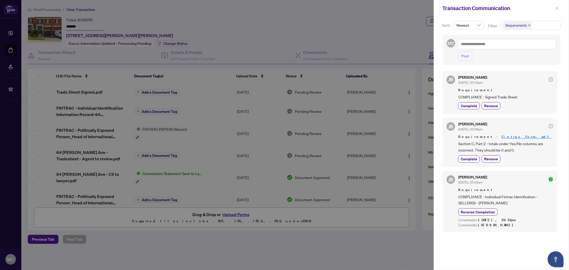
click at [555, 9] on icon "close" at bounding box center [557, 8] width 4 height 4
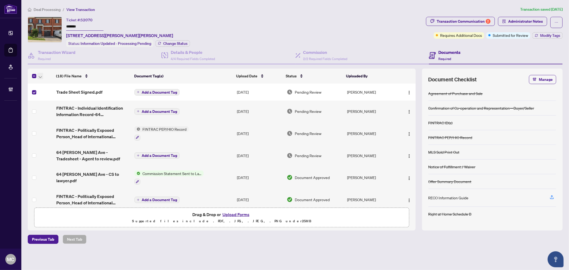
click at [41, 73] on span "button" at bounding box center [40, 76] width 3 height 6
click at [53, 82] on span "Open Selected in New Tab(s)" at bounding box center [65, 84] width 47 height 6
click at [469, 25] on div "Transaction Communication 2" at bounding box center [463, 21] width 54 height 9
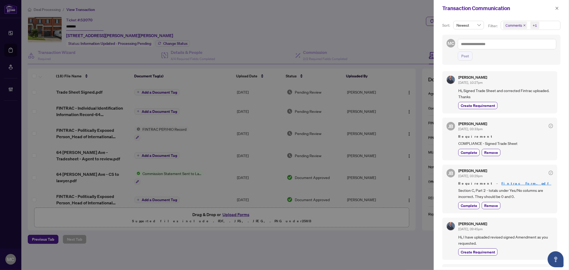
click at [523, 25] on icon "close" at bounding box center [524, 25] width 3 height 3
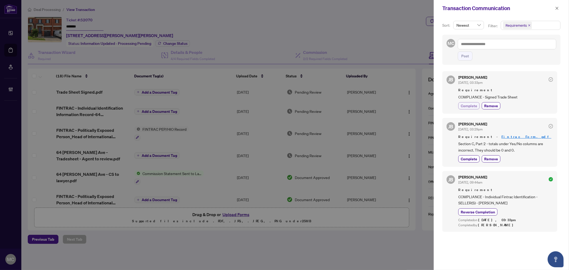
click at [468, 105] on span "Complete" at bounding box center [468, 106] width 17 height 6
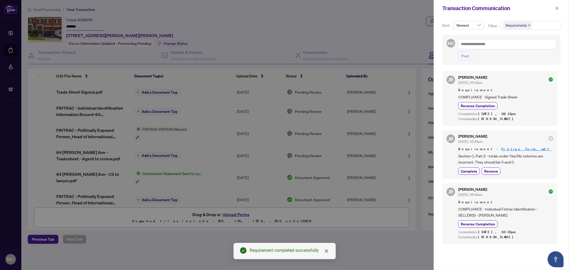
drag, startPoint x: 555, startPoint y: 10, endPoint x: 564, endPoint y: 12, distance: 8.9
click at [555, 10] on span "button" at bounding box center [557, 8] width 4 height 9
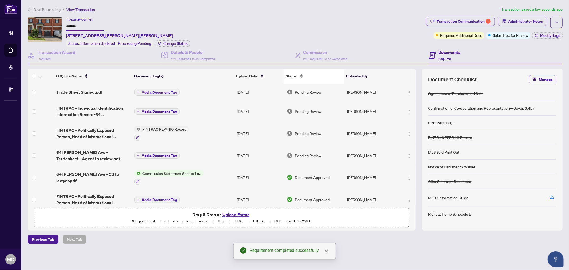
drag, startPoint x: 266, startPoint y: 21, endPoint x: 326, endPoint y: 71, distance: 78.4
click at [266, 21] on div "Ticket #: 52070 ******* 64 Mclaughlin Ave, Milton, Ontario L9T 9A4, Canada Stat…" at bounding box center [226, 32] width 396 height 30
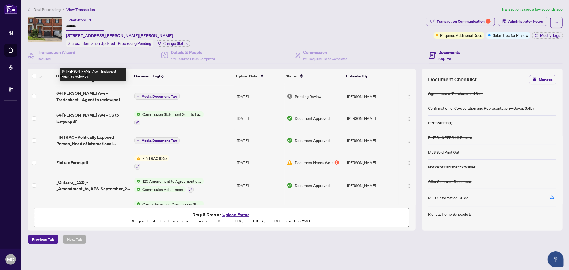
scroll to position [89, 0]
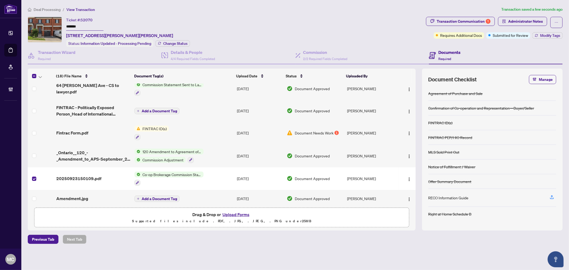
click at [36, 74] on div at bounding box center [42, 76] width 20 height 6
click at [39, 76] on icon "button" at bounding box center [40, 77] width 3 height 2
click at [50, 82] on span "Open Selected in New Tab(s)" at bounding box center [65, 84] width 47 height 6
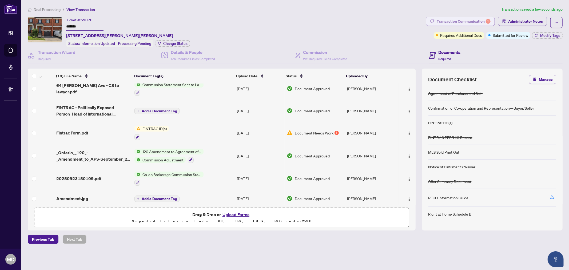
click at [465, 17] on div "Transaction Communication 1" at bounding box center [463, 21] width 54 height 9
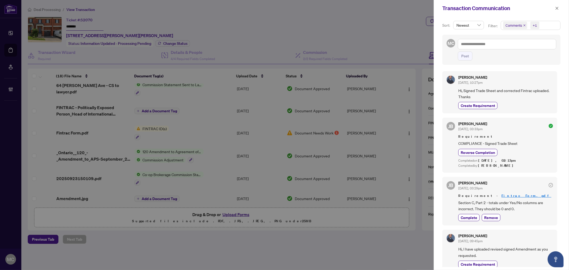
click at [524, 23] on span "Comments" at bounding box center [515, 25] width 24 height 7
click at [524, 25] on icon "close" at bounding box center [524, 25] width 3 height 3
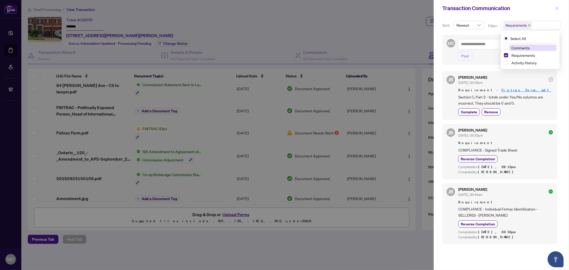
click at [553, 9] on button "button" at bounding box center [556, 8] width 7 height 6
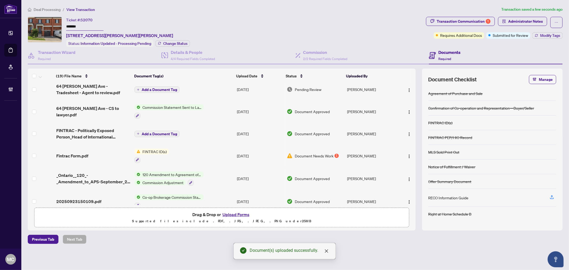
click at [162, 88] on span "Add a Document Tag" at bounding box center [159, 90] width 35 height 4
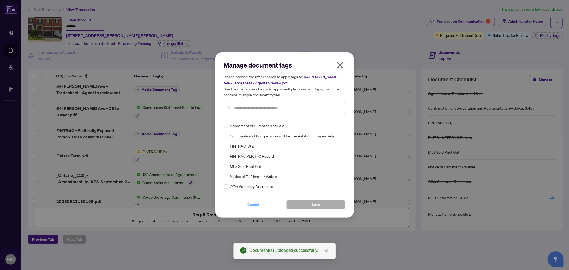
click at [250, 203] on span "Cancel" at bounding box center [253, 204] width 12 height 9
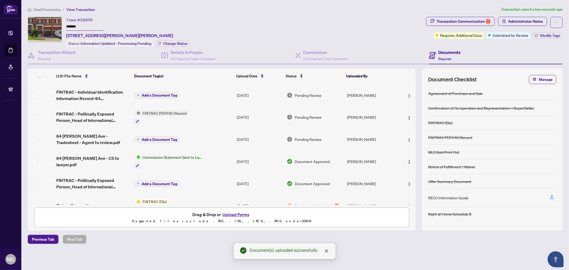
scroll to position [0, 0]
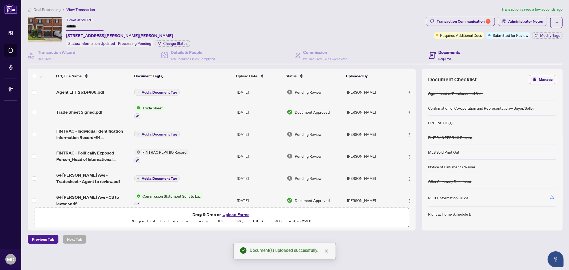
click at [163, 90] on span "Add a Document Tag" at bounding box center [159, 92] width 35 height 4
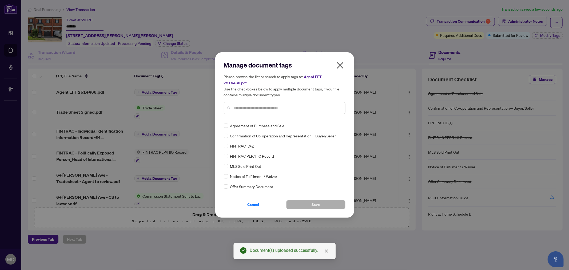
click at [310, 107] on input "text" at bounding box center [287, 108] width 107 height 6
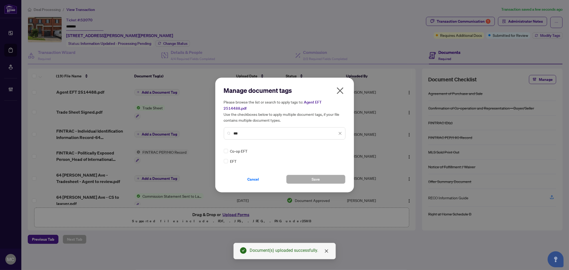
type input "***"
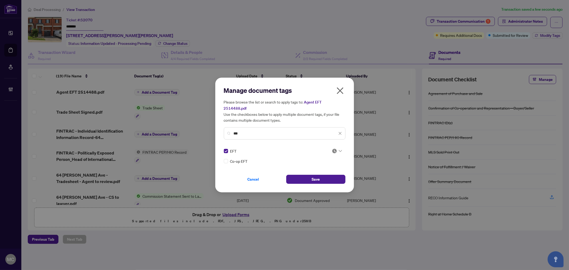
click at [332, 148] on img at bounding box center [334, 150] width 5 height 5
click at [324, 176] on div "Approved" at bounding box center [320, 174] width 34 height 6
click at [321, 176] on button "Save" at bounding box center [315, 179] width 59 height 9
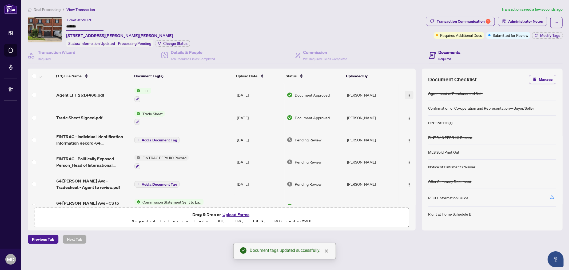
click at [408, 94] on img "button" at bounding box center [409, 95] width 4 height 4
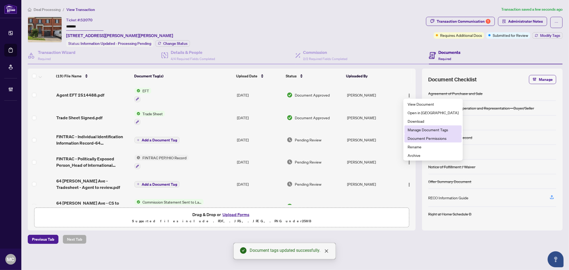
click at [428, 134] on li "Document Permissions" at bounding box center [432, 138] width 57 height 9
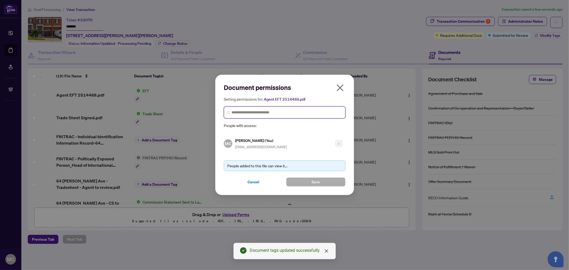
click at [266, 111] on input "search" at bounding box center [286, 113] width 110 height 6
paste input "**********"
type input "**********"
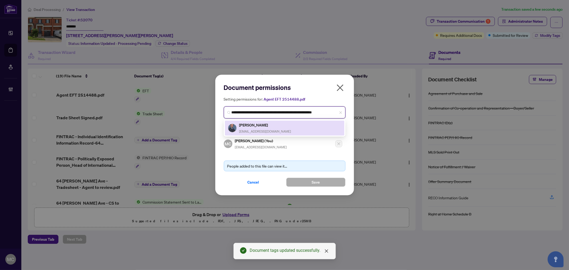
click at [259, 125] on h5 "Wiqar Shaikh" at bounding box center [265, 125] width 52 height 6
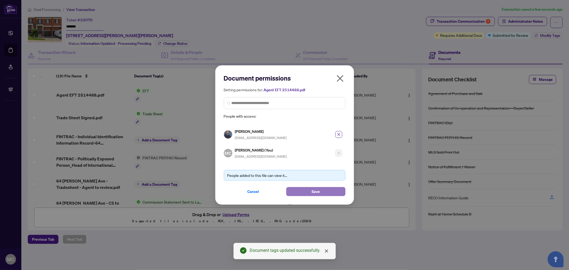
click at [310, 187] on button "Save" at bounding box center [315, 191] width 59 height 9
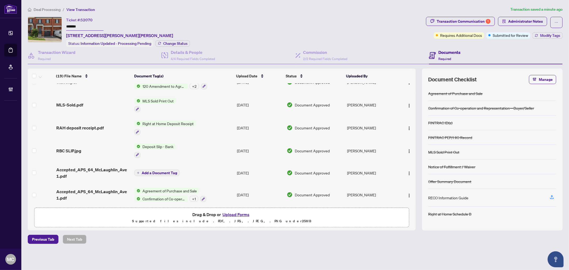
scroll to position [296, 0]
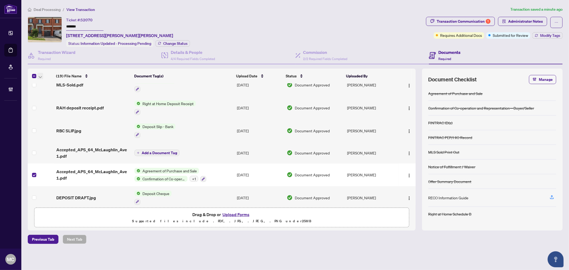
click at [39, 76] on icon "button" at bounding box center [40, 77] width 3 height 2
click at [49, 83] on span "Open Selected in New Tab(s)" at bounding box center [65, 84] width 47 height 6
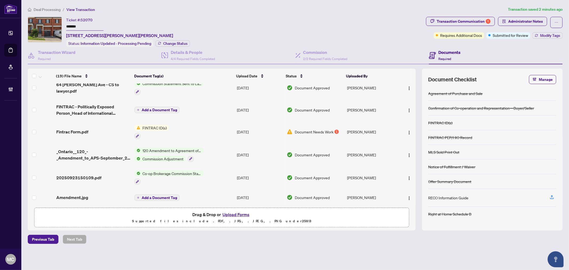
scroll to position [148, 0]
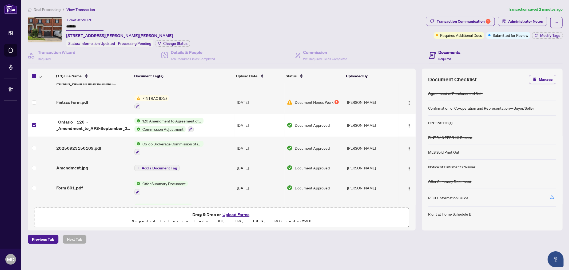
drag, startPoint x: 37, startPoint y: 76, endPoint x: 46, endPoint y: 78, distance: 9.9
click at [37, 75] on div at bounding box center [42, 76] width 20 height 6
click at [40, 76] on icon "button" at bounding box center [40, 77] width 3 height 2
click at [54, 86] on span "Open Selected in New Tab(s)" at bounding box center [65, 84] width 47 height 6
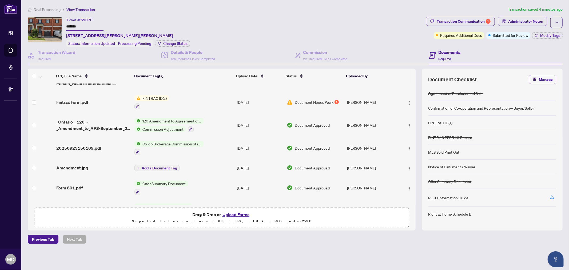
scroll to position [0, 0]
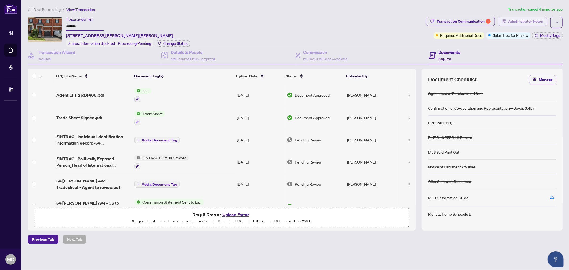
click at [531, 19] on span "Administrator Notes" at bounding box center [525, 21] width 35 height 9
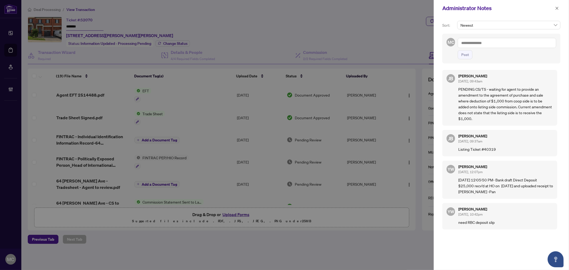
drag, startPoint x: 263, startPoint y: 53, endPoint x: 275, endPoint y: 53, distance: 12.5
click at [263, 53] on div at bounding box center [284, 135] width 569 height 270
click at [484, 44] on textarea at bounding box center [506, 43] width 98 height 10
paste textarea "**********"
drag, startPoint x: 248, startPoint y: 83, endPoint x: 503, endPoint y: 45, distance: 257.2
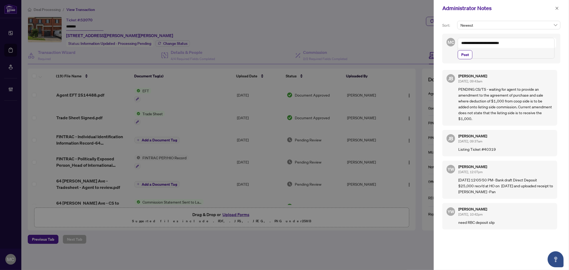
click at [250, 83] on div at bounding box center [284, 135] width 569 height 270
click at [513, 53] on textarea "**********" at bounding box center [505, 48] width 97 height 21
paste textarea "**********"
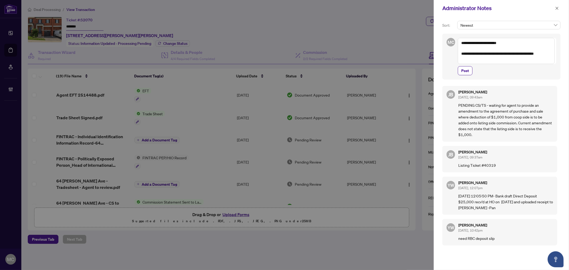
click at [467, 54] on textarea "**********" at bounding box center [505, 51] width 97 height 26
drag, startPoint x: 509, startPoint y: 62, endPoint x: 491, endPoint y: 70, distance: 20.0
click at [509, 62] on textarea "**********" at bounding box center [505, 51] width 97 height 26
type textarea "**********"
click at [462, 72] on span "Post" at bounding box center [465, 70] width 8 height 9
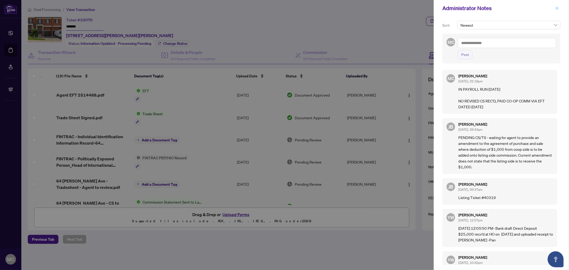
click at [556, 6] on icon "close" at bounding box center [557, 8] width 4 height 4
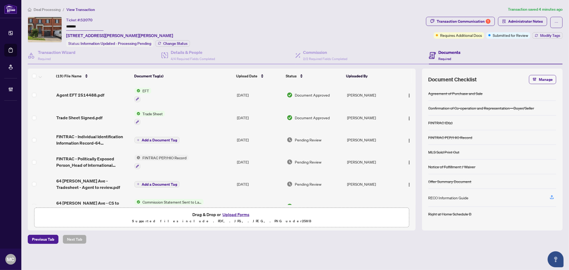
click at [548, 34] on span "Modify Tags" at bounding box center [550, 36] width 20 height 4
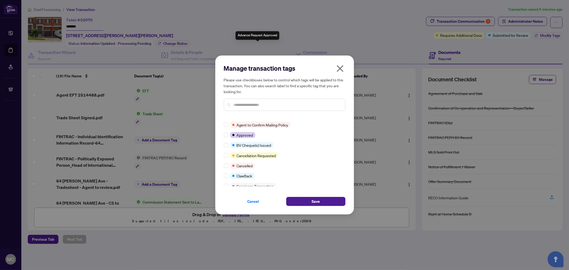
scroll to position [118, 0]
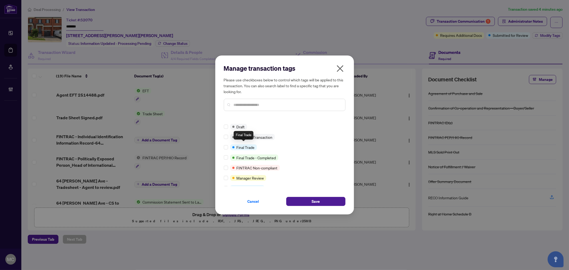
click at [228, 144] on div at bounding box center [227, 147] width 6 height 6
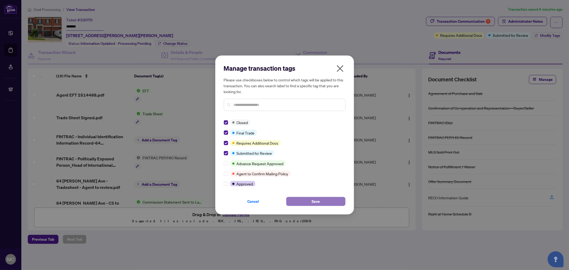
click at [305, 199] on button "Save" at bounding box center [315, 201] width 59 height 9
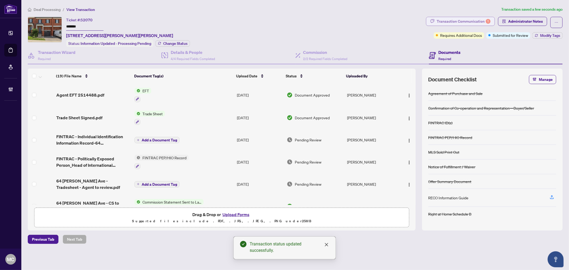
click at [458, 21] on body "Dashboard Deal Processing Mortgage Referrals Brokerage Management MC Maria Chen…" at bounding box center [284, 135] width 569 height 270
click at [486, 24] on div "Transaction Communication 1" at bounding box center [463, 21] width 54 height 9
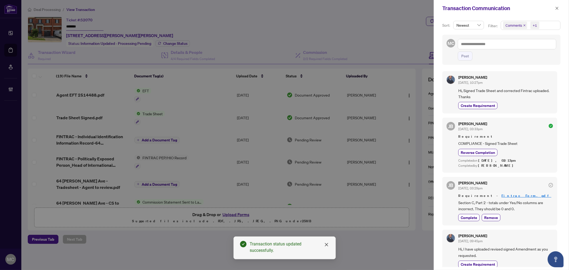
click at [525, 25] on span "Comments" at bounding box center [515, 25] width 24 height 7
click at [524, 25] on icon "close" at bounding box center [524, 25] width 3 height 3
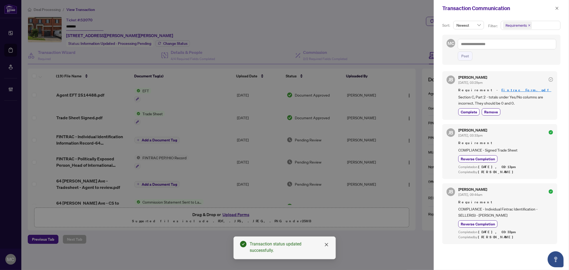
drag, startPoint x: 556, startPoint y: 7, endPoint x: 154, endPoint y: 28, distance: 402.0
click at [555, 7] on icon "close" at bounding box center [557, 8] width 4 height 4
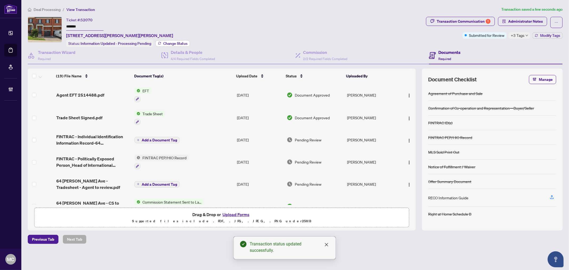
click at [172, 42] on span "Change Status" at bounding box center [175, 44] width 24 height 4
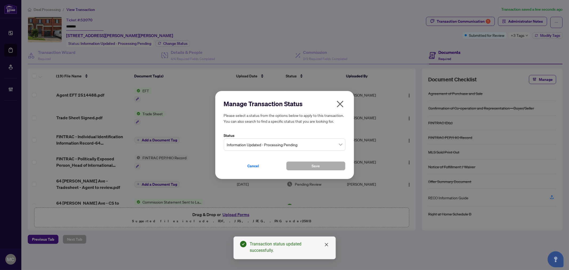
click at [271, 141] on span "Information Updated - Processing Pending" at bounding box center [284, 144] width 115 height 10
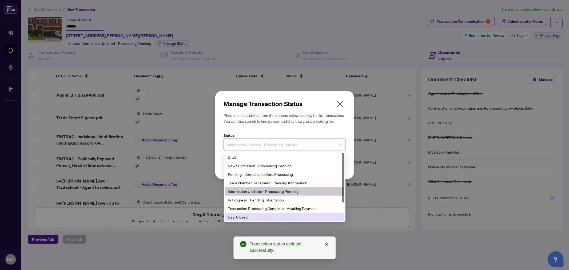
click at [266, 220] on div "Deal Closed" at bounding box center [284, 216] width 119 height 9
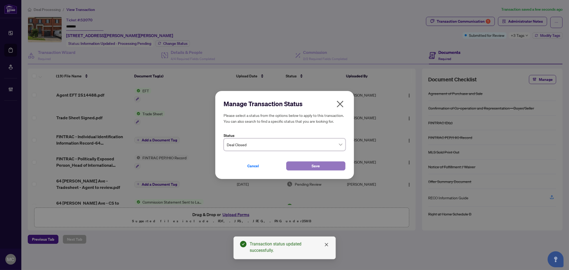
click at [293, 164] on button "Save" at bounding box center [315, 165] width 59 height 9
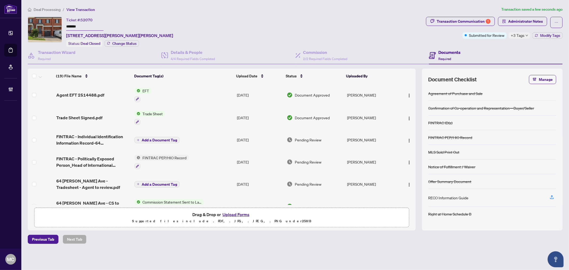
click at [45, 9] on span "Deal Processing" at bounding box center [47, 9] width 27 height 5
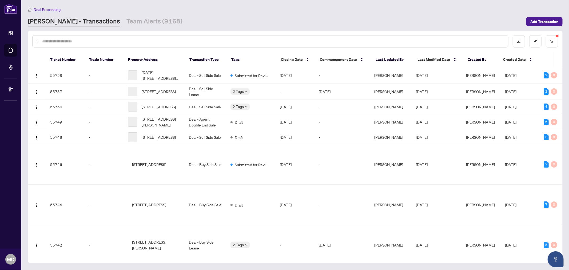
click at [162, 40] on input "text" at bounding box center [272, 41] width 461 height 6
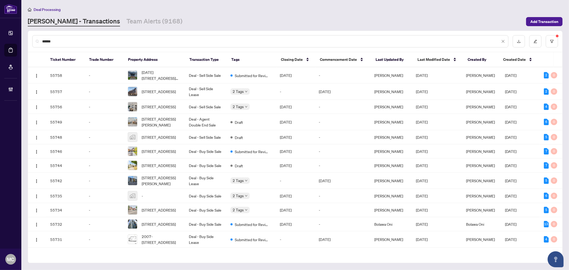
type input "*******"
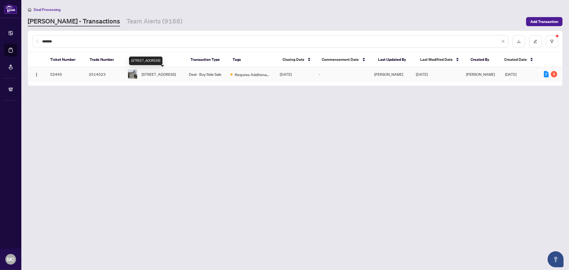
click at [156, 76] on span "290 Greenwood Dr, Essa, Ontario L0M 1B4, Canada" at bounding box center [159, 74] width 34 height 6
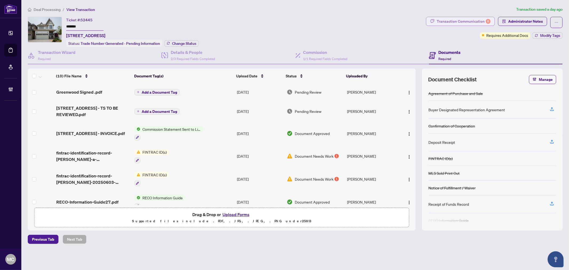
click at [442, 23] on div "Transaction Communication 8" at bounding box center [463, 21] width 54 height 9
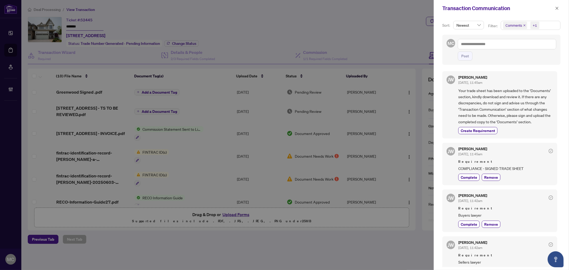
click at [522, 26] on span "Comments" at bounding box center [515, 25] width 24 height 7
click at [523, 25] on icon "close" at bounding box center [524, 25] width 3 height 3
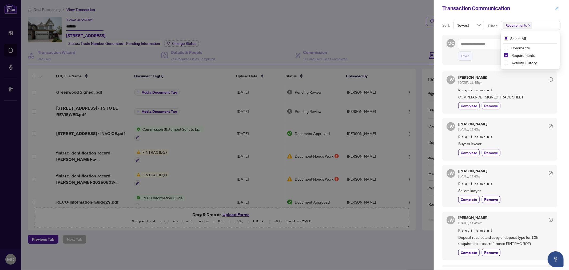
click at [556, 6] on icon "close" at bounding box center [557, 8] width 4 height 4
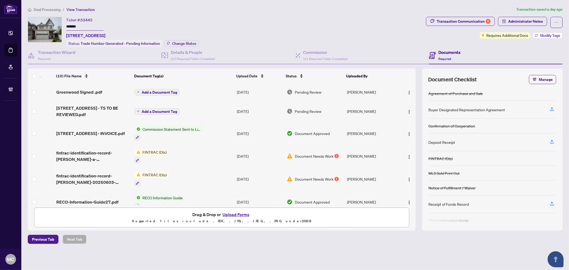
click at [543, 37] on span "Modify Tags" at bounding box center [550, 36] width 20 height 4
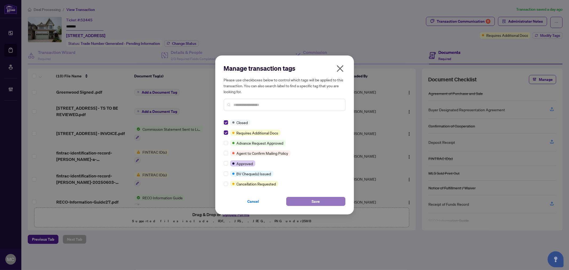
click at [303, 199] on button "Save" at bounding box center [315, 201] width 59 height 9
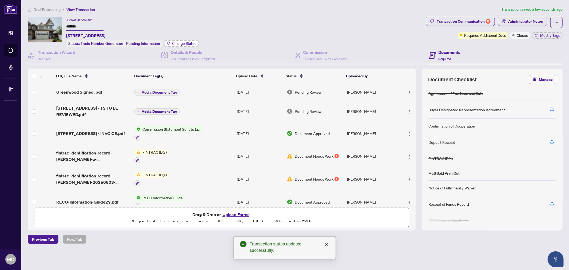
click at [186, 42] on span "Change Status" at bounding box center [184, 44] width 24 height 4
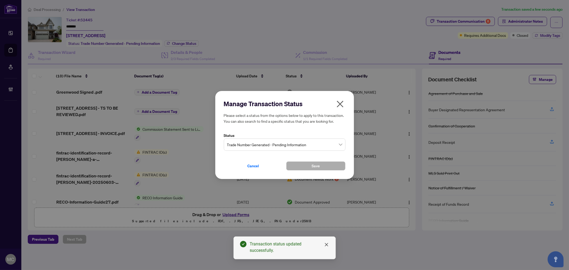
click at [301, 139] on span "Trade Number Generated - Pending Information" at bounding box center [284, 144] width 115 height 10
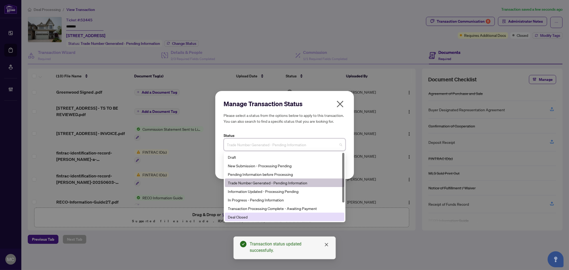
click at [266, 216] on div "Deal Closed" at bounding box center [284, 217] width 113 height 6
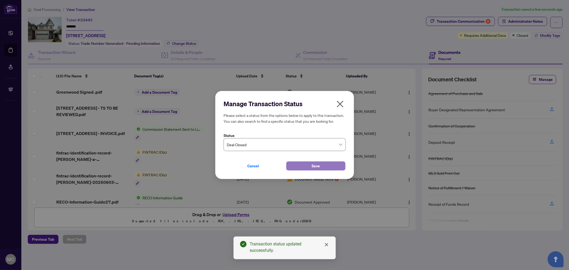
click at [299, 165] on button "Save" at bounding box center [315, 165] width 59 height 9
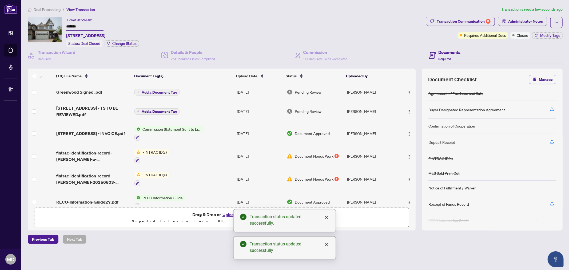
click at [259, 19] on div "Ticket #: 52445 ******* 290 Greenwood Dr, Essa, Ontario L0M 1B4, Canada Status:…" at bounding box center [226, 32] width 396 height 30
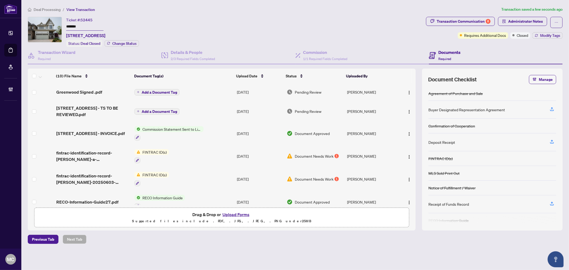
click at [48, 7] on span "Deal Processing" at bounding box center [47, 9] width 27 height 5
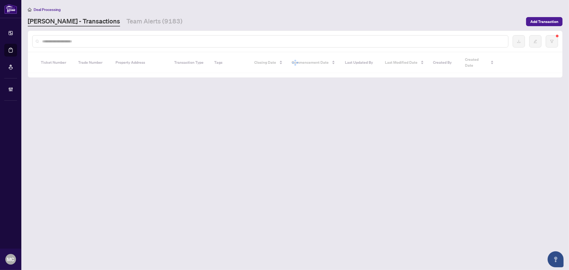
click at [87, 39] on input "text" at bounding box center [272, 41] width 461 height 6
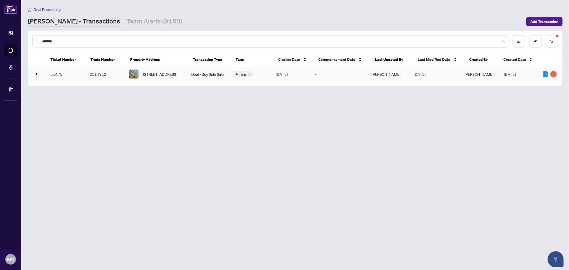
type input "*******"
click at [163, 75] on span "36 Pony Path, Oshawa, Ontario L1L 0L1, Canada" at bounding box center [160, 74] width 34 height 6
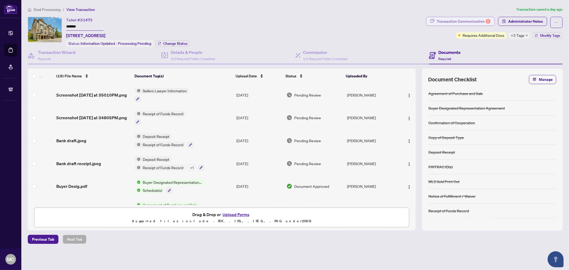
click at [443, 19] on div "Transaction Communication 5" at bounding box center [463, 21] width 54 height 9
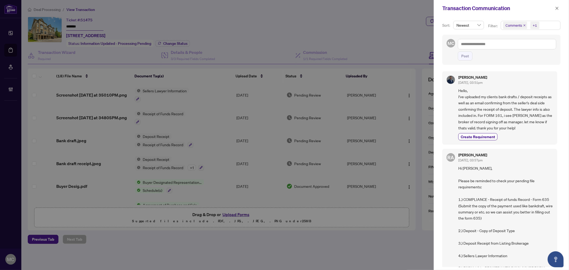
click at [523, 25] on icon "close" at bounding box center [524, 25] width 3 height 3
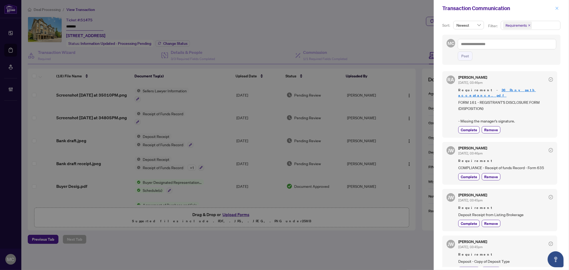
click at [556, 8] on icon "close" at bounding box center [557, 8] width 4 height 4
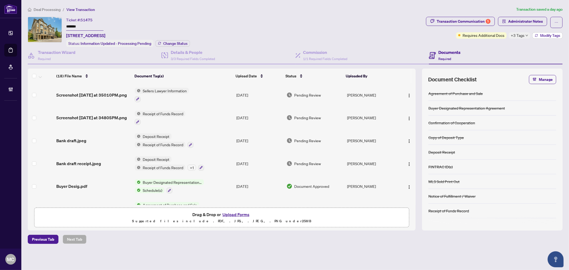
click at [537, 35] on icon "button" at bounding box center [536, 35] width 3 height 3
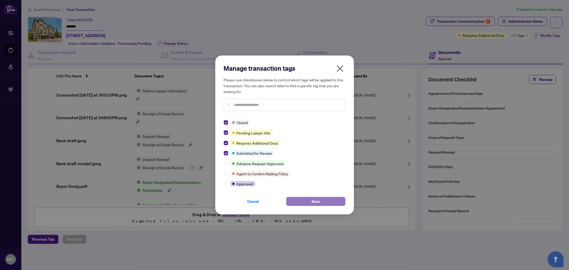
click at [320, 203] on button "Save" at bounding box center [315, 201] width 59 height 9
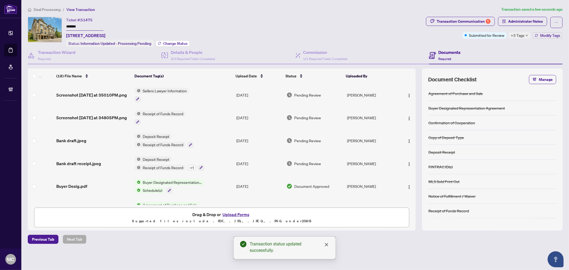
click at [181, 42] on span "Change Status" at bounding box center [175, 44] width 24 height 4
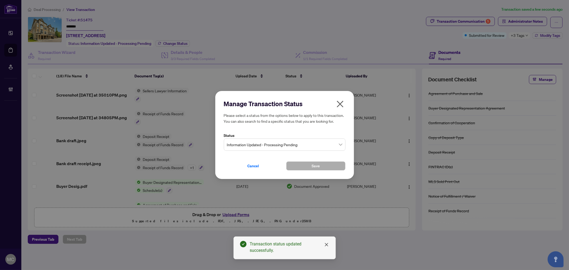
click at [260, 144] on span "Information Updated - Processing Pending" at bounding box center [284, 144] width 115 height 10
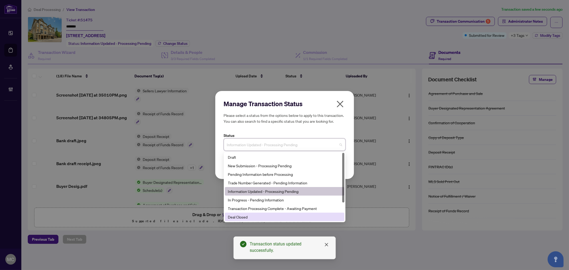
drag, startPoint x: 255, startPoint y: 218, endPoint x: 274, endPoint y: 176, distance: 45.9
click at [255, 218] on div "Deal Closed" at bounding box center [284, 217] width 113 height 6
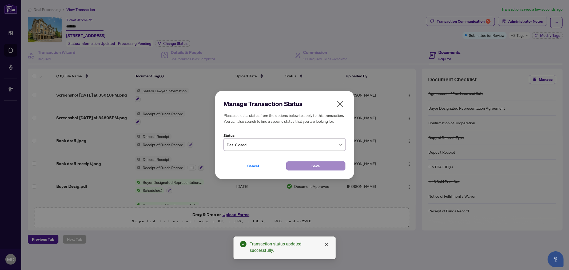
click at [325, 164] on div "Cancel Save" at bounding box center [285, 162] width 122 height 15
click at [324, 167] on button "Save" at bounding box center [315, 165] width 59 height 9
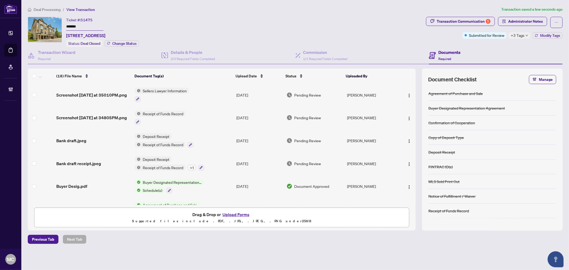
click at [45, 7] on span "Deal Processing" at bounding box center [47, 9] width 27 height 5
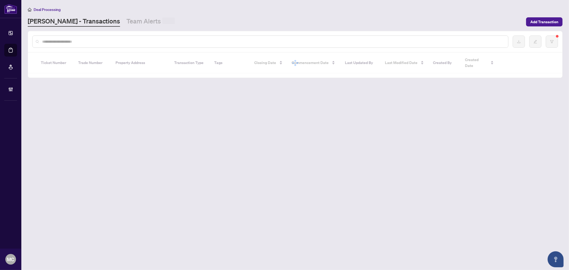
click at [127, 42] on input "text" at bounding box center [272, 42] width 461 height 6
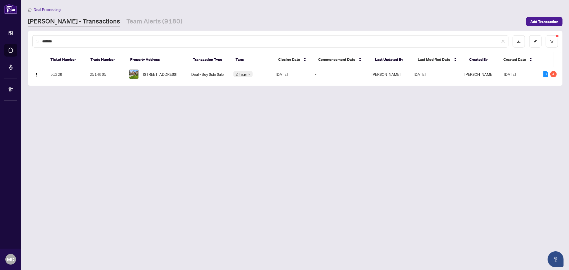
type input "*******"
click at [177, 71] on span "384 Amberlee Crt, Newmarket, Ontario L3X 1E8, Canada" at bounding box center [160, 74] width 34 height 6
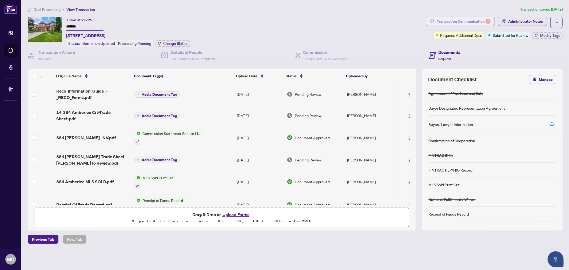
click at [443, 22] on div "Transaction Communication 4" at bounding box center [463, 21] width 54 height 9
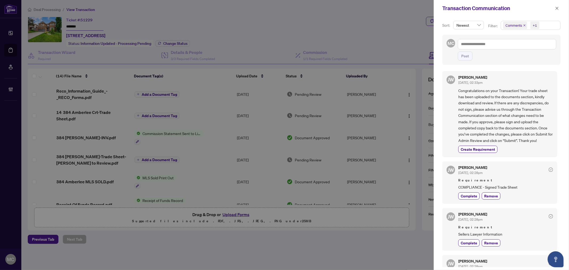
click at [524, 25] on icon "close" at bounding box center [524, 25] width 3 height 3
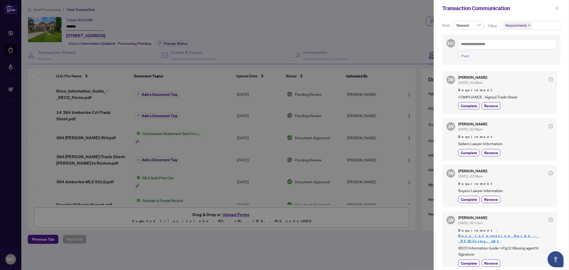
click at [557, 7] on icon "close" at bounding box center [557, 8] width 4 height 4
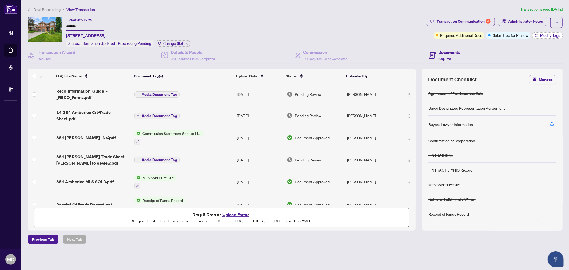
click at [547, 34] on span "Modify Tags" at bounding box center [550, 36] width 20 height 4
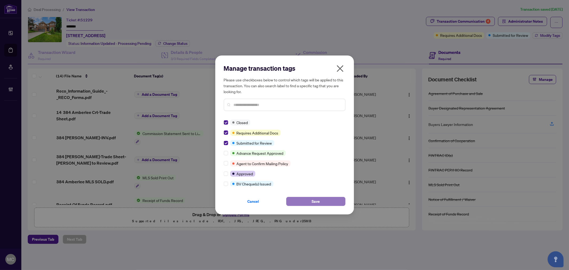
click at [295, 200] on button "Save" at bounding box center [315, 201] width 59 height 9
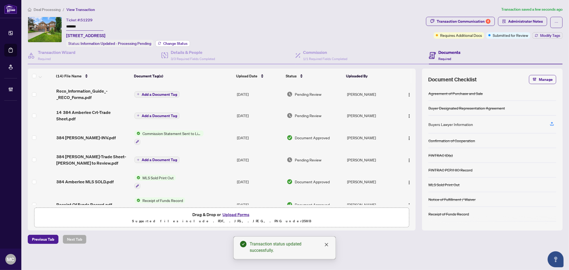
click at [180, 42] on span "Change Status" at bounding box center [175, 44] width 24 height 4
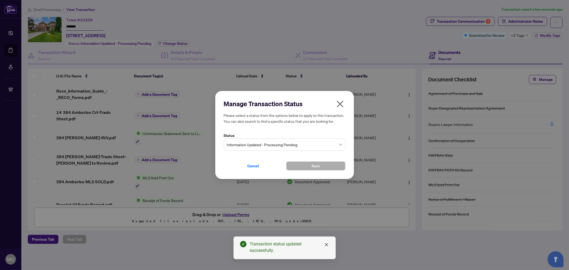
drag, startPoint x: 267, startPoint y: 146, endPoint x: 266, endPoint y: 149, distance: 3.0
click at [267, 147] on span "Information Updated - Processing Pending" at bounding box center [284, 144] width 115 height 10
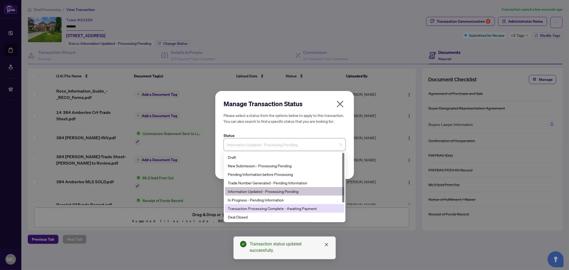
click at [259, 214] on div "Deal Closed" at bounding box center [284, 217] width 113 height 6
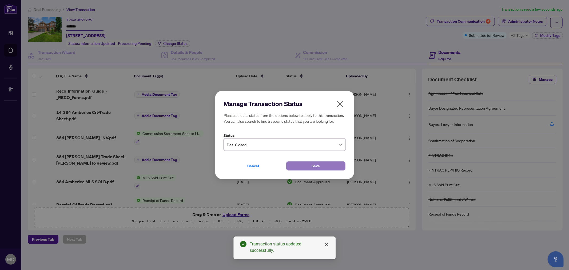
click at [318, 166] on span "Save" at bounding box center [315, 166] width 8 height 9
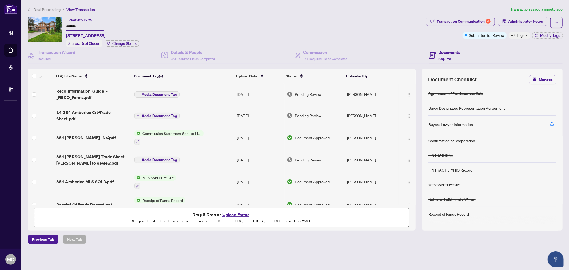
click at [519, 37] on span "+2 Tags" at bounding box center [518, 35] width 14 height 6
click at [519, 36] on span "Requires Additional Docs" at bounding box center [538, 38] width 40 height 6
click at [363, 24] on div "Ticket #: 51229 ******* 384 Amberlee Crt, Newmarket, Ontario L3X 1E8, Canada St…" at bounding box center [226, 32] width 396 height 30
click at [49, 7] on span "Deal Processing" at bounding box center [47, 9] width 27 height 5
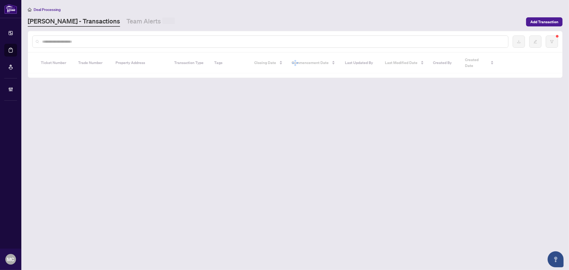
click at [107, 44] on div at bounding box center [270, 41] width 476 height 12
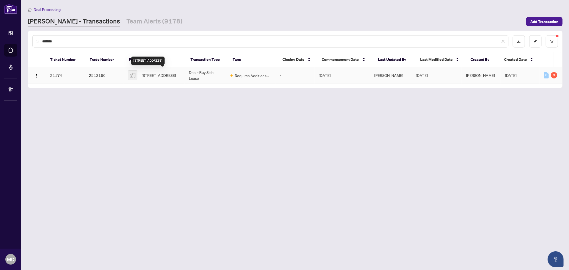
type input "*******"
click at [157, 78] on span "99 Church St, St. Catharines, ON, Canada" at bounding box center [159, 75] width 34 height 6
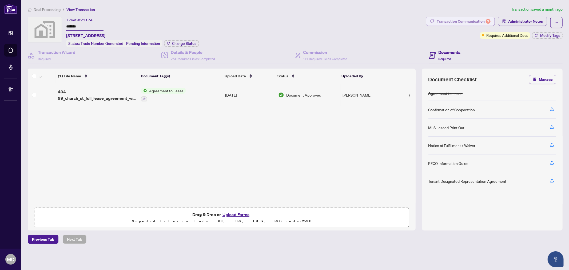
click at [451, 21] on div "Transaction Communication 3" at bounding box center [463, 21] width 54 height 9
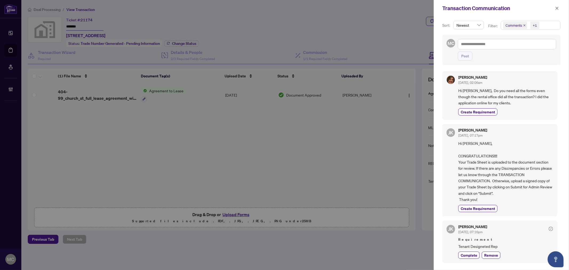
click at [525, 25] on span "Comments" at bounding box center [515, 25] width 24 height 7
click at [523, 26] on icon "close" at bounding box center [524, 25] width 3 height 3
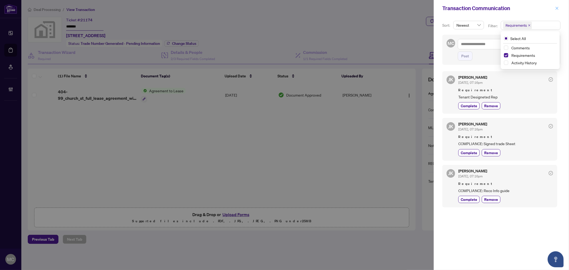
click at [559, 5] on div "Transaction Communication" at bounding box center [500, 8] width 135 height 17
click at [555, 8] on button "button" at bounding box center [556, 8] width 7 height 6
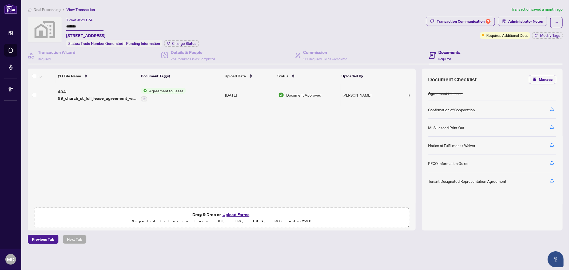
click at [56, 10] on span "Deal Processing" at bounding box center [47, 9] width 27 height 5
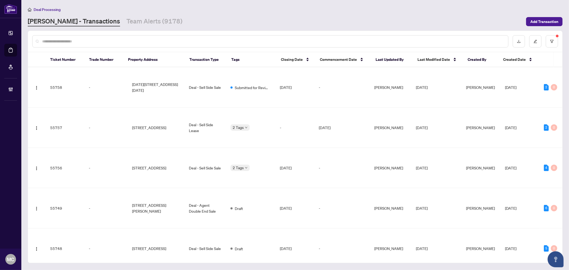
click at [94, 40] on input "text" at bounding box center [272, 41] width 461 height 6
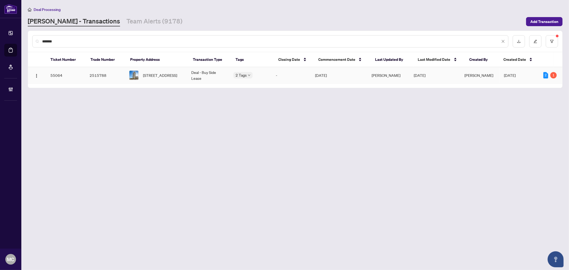
type input "*******"
click at [142, 71] on div "810-170 Fort York Blvd, Toronto, Ontario M5V 0E6, Canada" at bounding box center [155, 75] width 53 height 10
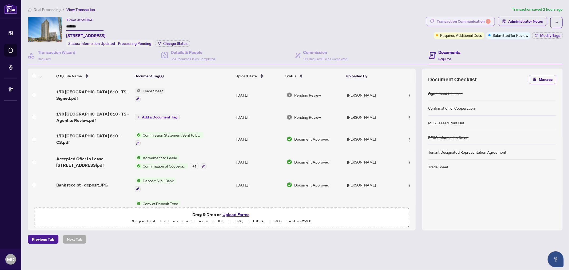
click at [468, 20] on div "Transaction Communication 1" at bounding box center [463, 21] width 54 height 9
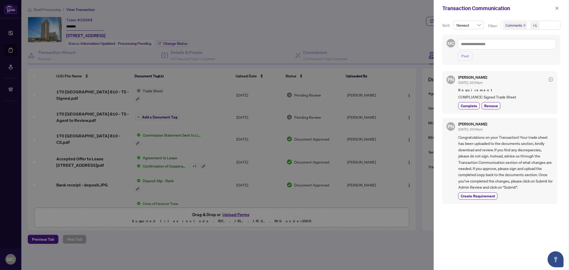
click at [523, 25] on icon "close" at bounding box center [524, 25] width 3 height 3
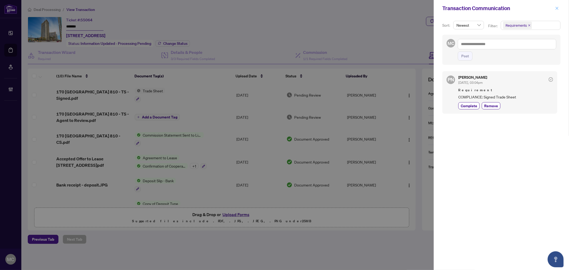
click at [557, 9] on icon "close" at bounding box center [556, 8] width 3 height 3
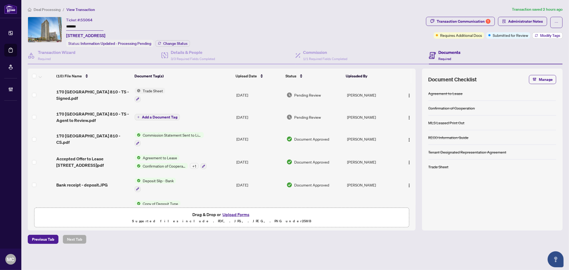
click at [551, 34] on span "Modify Tags" at bounding box center [550, 36] width 20 height 4
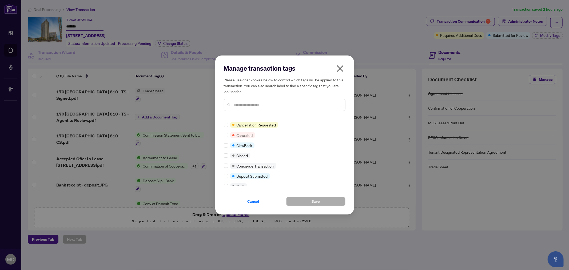
scroll to position [59, 0]
click at [227, 156] on label at bounding box center [226, 155] width 4 height 6
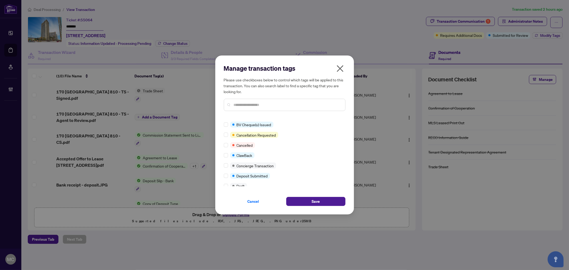
scroll to position [0, 0]
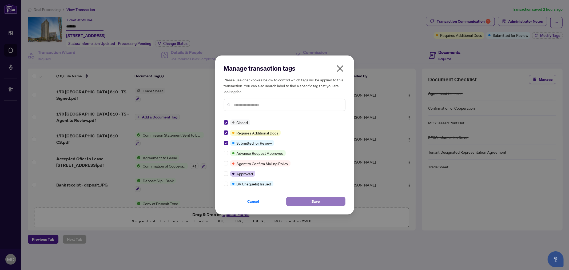
click at [294, 197] on button "Save" at bounding box center [315, 201] width 59 height 9
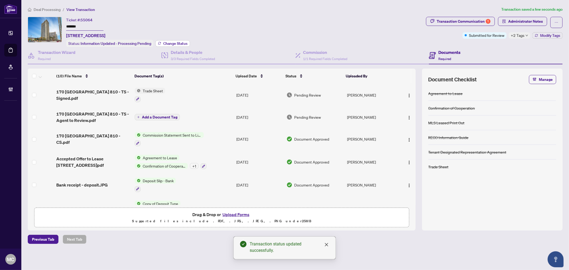
click at [179, 42] on span "Change Status" at bounding box center [175, 44] width 24 height 4
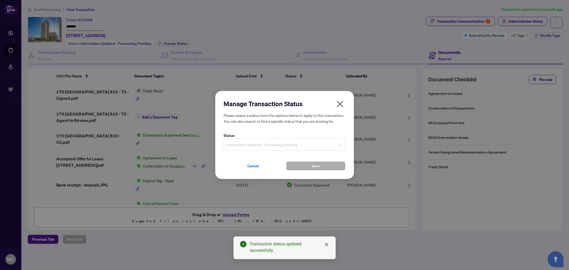
click at [275, 142] on span "Information Updated - Processing Pending" at bounding box center [284, 144] width 115 height 10
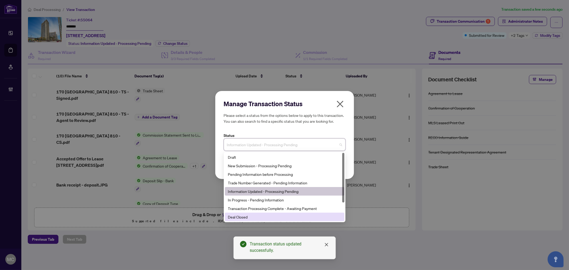
click at [258, 218] on div "Deal Closed" at bounding box center [284, 217] width 113 height 6
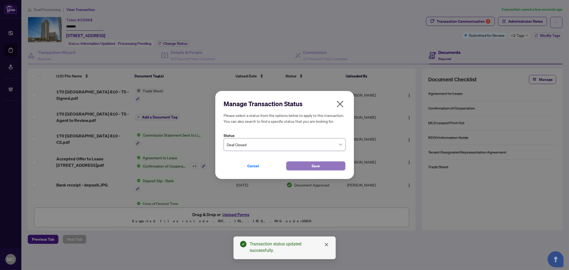
click at [309, 166] on button "Save" at bounding box center [315, 165] width 59 height 9
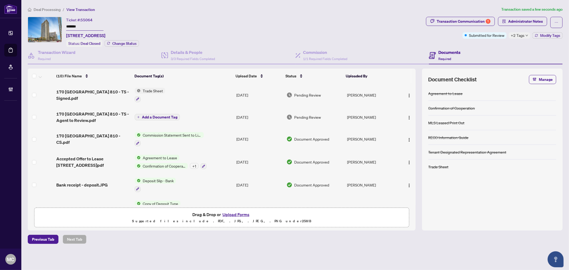
click at [49, 10] on span "Deal Processing" at bounding box center [47, 9] width 27 height 5
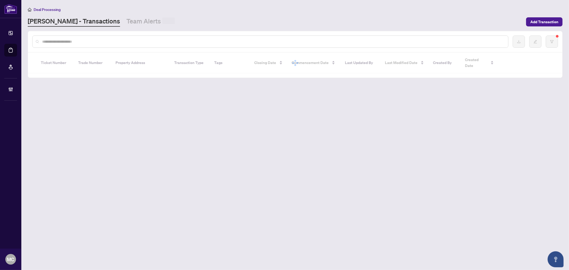
click at [100, 43] on input "text" at bounding box center [272, 42] width 461 height 6
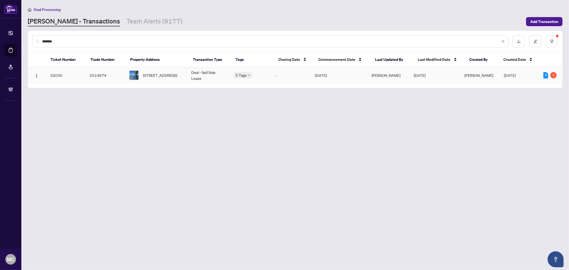
type input "*******"
click at [135, 73] on img at bounding box center [133, 75] width 9 height 9
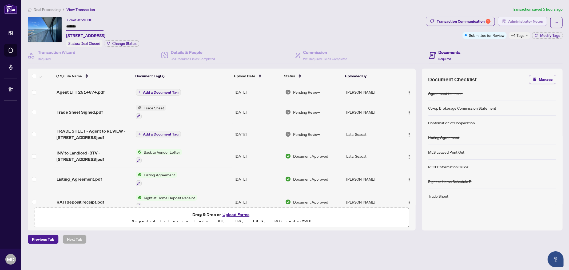
click at [524, 21] on span "Administrator Notes" at bounding box center [525, 21] width 35 height 9
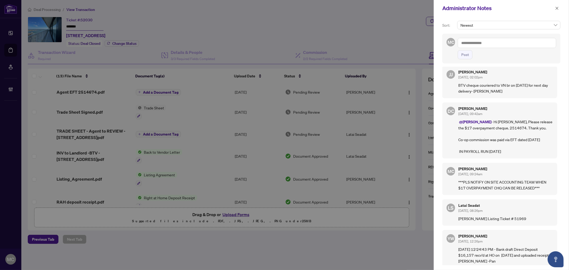
scroll to position [5, 0]
click at [557, 7] on icon "close" at bounding box center [557, 8] width 4 height 4
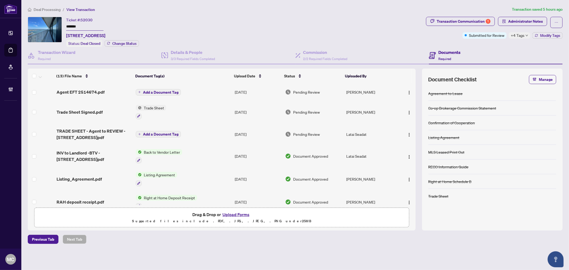
click at [454, 21] on div "Transaction Communication 1" at bounding box center [463, 21] width 54 height 9
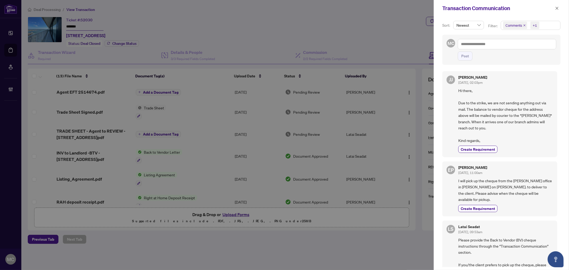
click at [533, 24] on div "+1" at bounding box center [534, 25] width 4 height 5
click at [524, 54] on span "Requirements" at bounding box center [523, 55] width 24 height 5
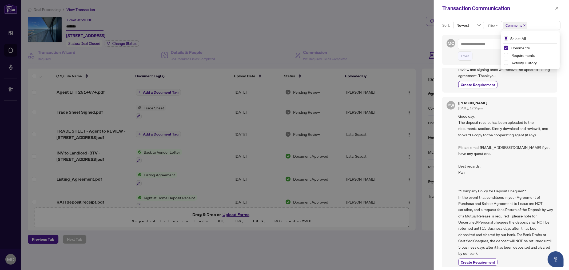
scroll to position [460, 0]
click at [557, 6] on span "button" at bounding box center [557, 8] width 4 height 9
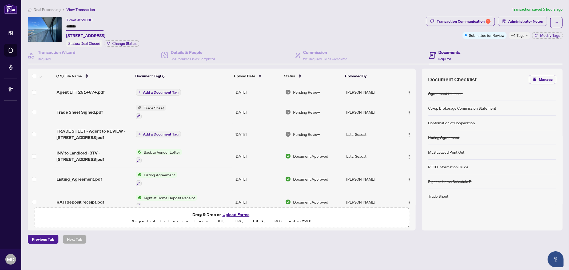
click at [41, 11] on span "Deal Processing" at bounding box center [47, 9] width 27 height 5
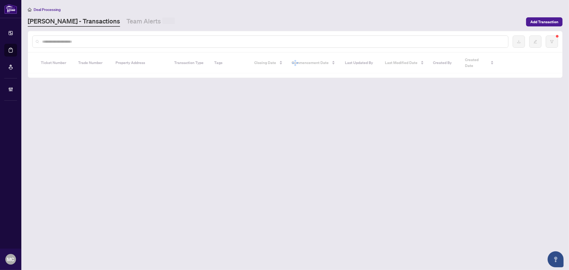
click at [100, 42] on input "text" at bounding box center [272, 42] width 461 height 6
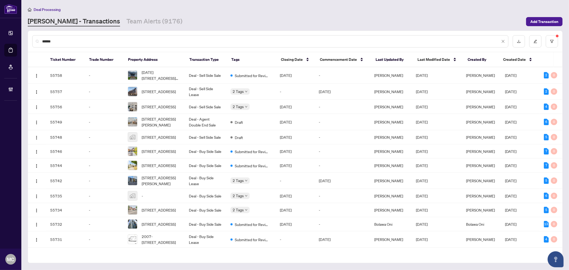
type input "*******"
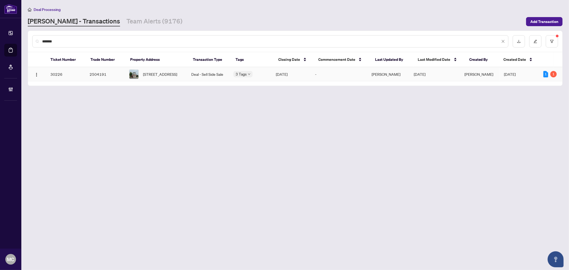
click at [145, 77] on span "2740 Bur Oak Ave, Markham, Ontario L6B 1K5, Canada" at bounding box center [160, 74] width 34 height 6
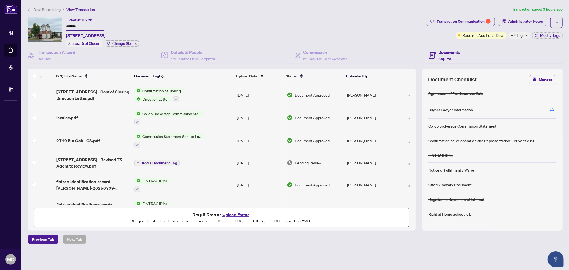
click at [31, 116] on td at bounding box center [41, 117] width 26 height 23
click at [32, 115] on label at bounding box center [34, 118] width 4 height 6
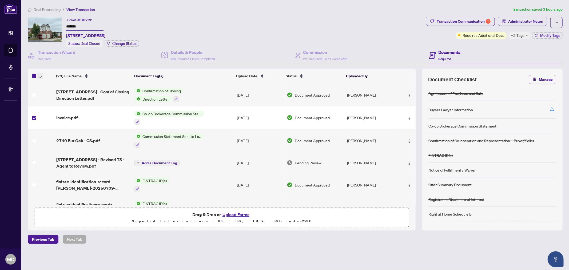
click at [39, 76] on icon "button" at bounding box center [40, 77] width 3 height 2
click at [46, 87] on span "Open Selected in New Tab(s)" at bounding box center [65, 84] width 47 height 6
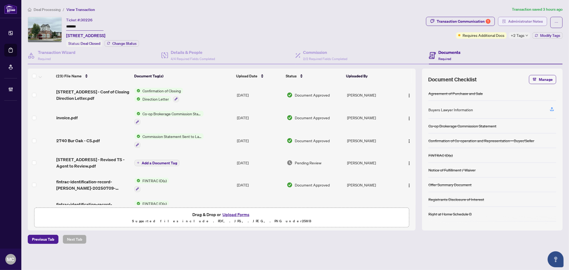
click at [537, 22] on span "Administrator Notes" at bounding box center [525, 21] width 35 height 9
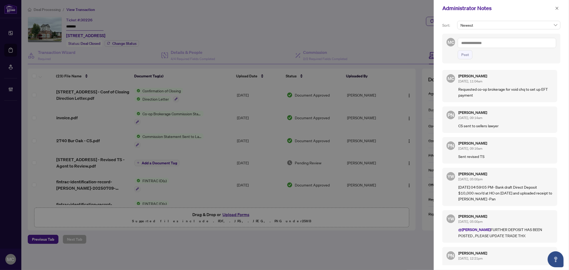
click at [513, 44] on textarea at bounding box center [506, 43] width 98 height 10
paste textarea "**********"
click at [532, 43] on textarea "**********" at bounding box center [506, 43] width 98 height 10
type textarea "**********"
click at [468, 53] on span "Post" at bounding box center [465, 54] width 8 height 9
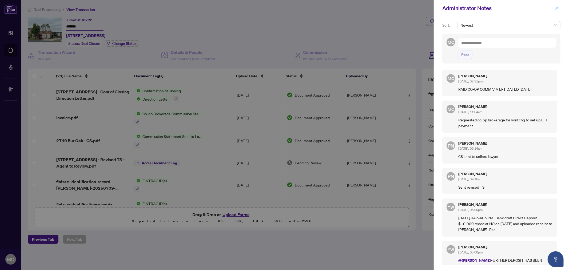
click at [556, 7] on icon "close" at bounding box center [557, 8] width 4 height 4
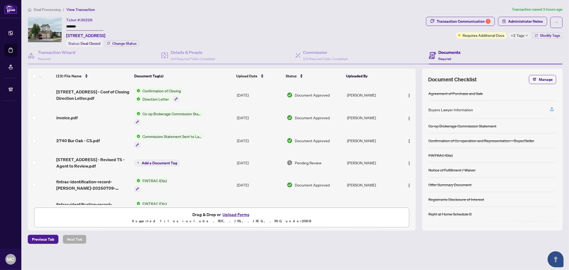
click at [523, 35] on span "+2 Tags" at bounding box center [518, 35] width 14 height 6
click at [335, 25] on div "Ticket #: 30226 ******* 2740 Bur Oak Ave, Markham, Ontario L6B 1K5, Canada Stat…" at bounding box center [226, 32] width 396 height 30
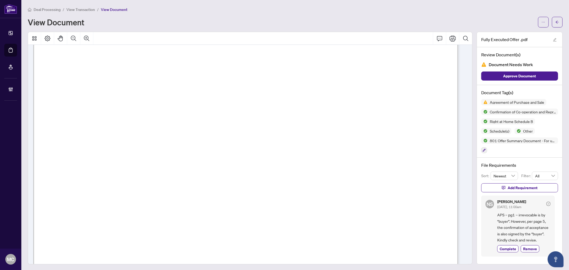
scroll to position [2340, 0]
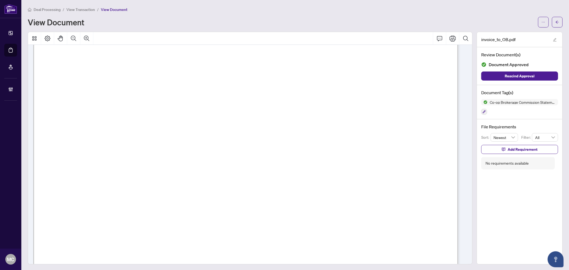
scroll to position [178, 0]
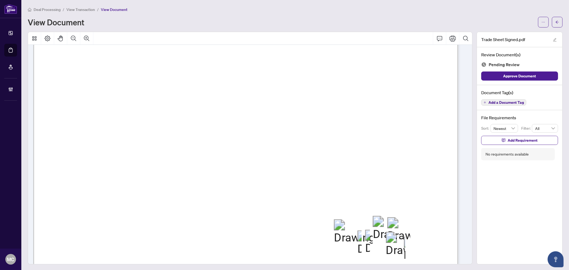
scroll to position [267, 0]
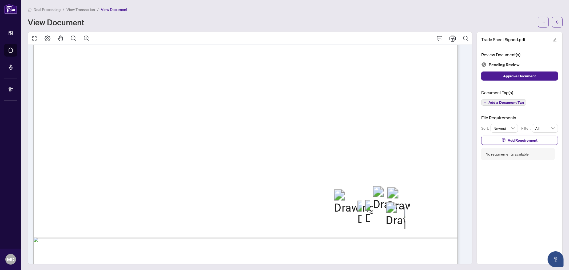
click at [513, 101] on span "Add a Document Tag" at bounding box center [505, 103] width 35 height 4
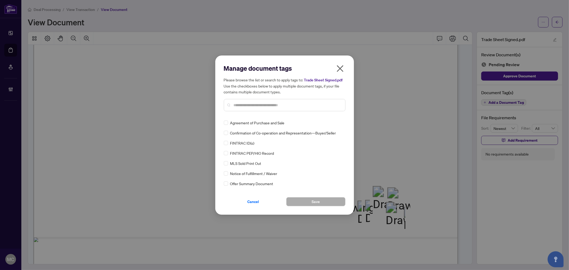
click at [244, 106] on input "text" at bounding box center [287, 105] width 107 height 6
type input "*****"
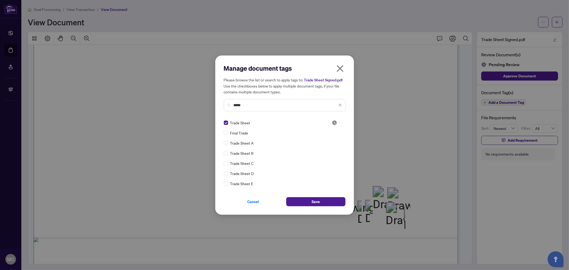
click at [335, 123] on img at bounding box center [334, 122] width 5 height 5
click at [320, 151] on div "Approved" at bounding box center [319, 149] width 34 height 6
click at [319, 200] on span "Save" at bounding box center [315, 201] width 8 height 9
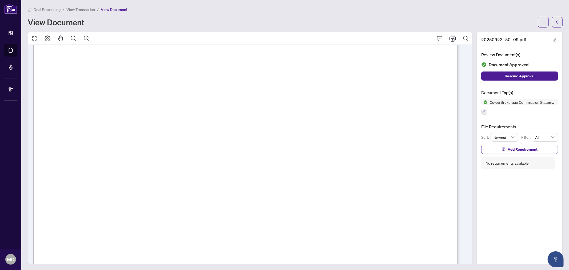
scroll to position [148, 0]
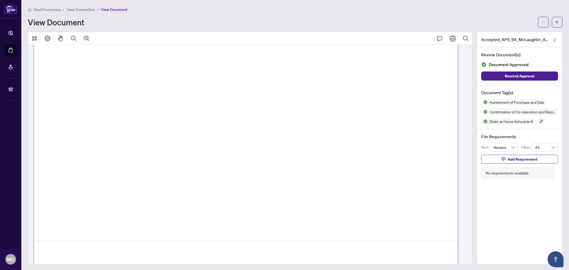
scroll to position [3081, 0]
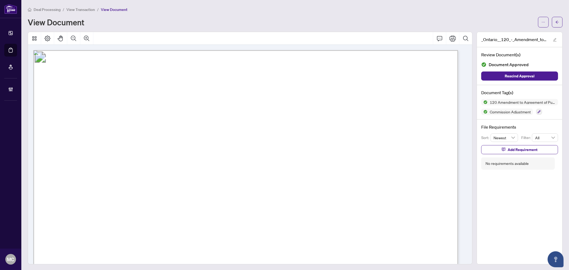
scroll to position [118, 0]
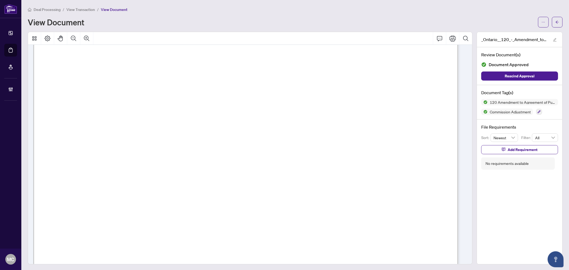
drag, startPoint x: 235, startPoint y: 61, endPoint x: 279, endPoint y: 17, distance: 62.0
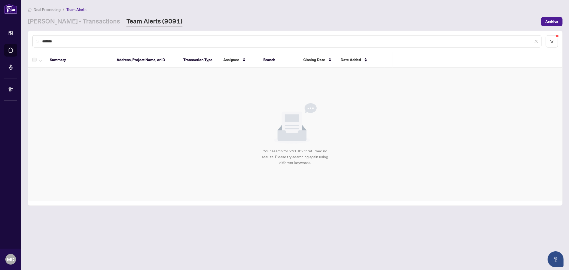
click at [117, 38] on input "*******" at bounding box center [287, 41] width 491 height 6
paste input "text"
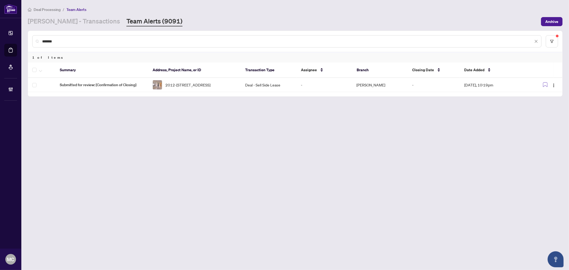
type input "*******"
click at [180, 85] on span "2012-[STREET_ADDRESS]" at bounding box center [187, 85] width 45 height 6
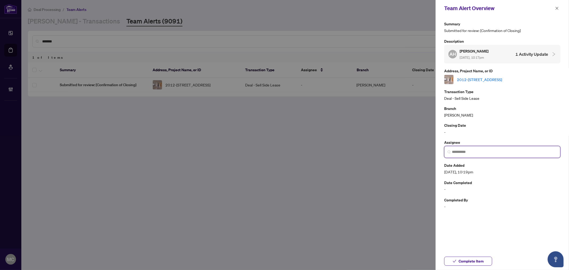
click at [492, 154] on input "search" at bounding box center [504, 152] width 105 height 6
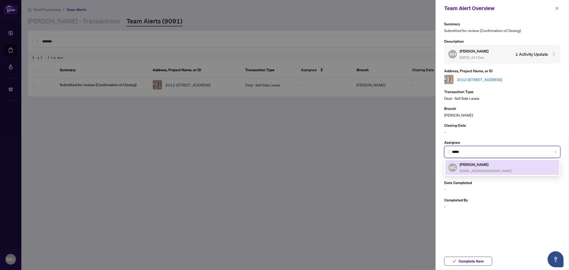
click at [477, 171] on span "[EMAIL_ADDRESS][DOMAIN_NAME]" at bounding box center [485, 171] width 52 height 4
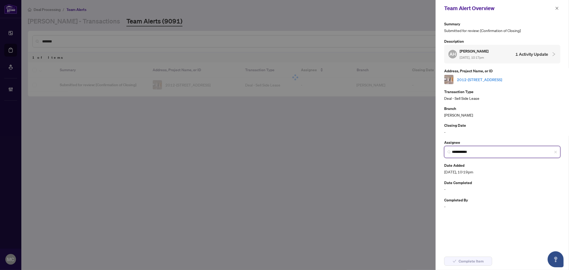
type input "**********"
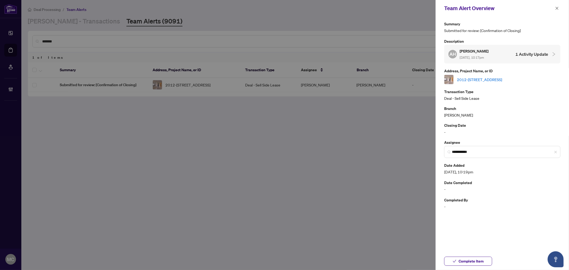
click at [502, 77] on link "2012-[STREET_ADDRESS]" at bounding box center [479, 80] width 45 height 6
click at [464, 258] on span "Complete Item" at bounding box center [470, 261] width 25 height 9
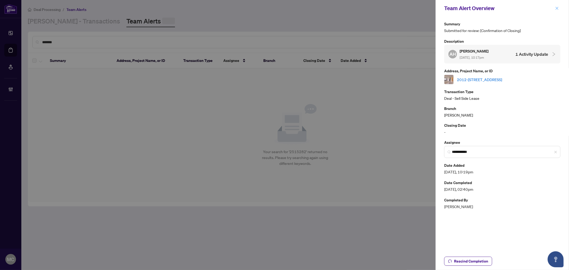
click at [555, 8] on icon "close" at bounding box center [557, 8] width 4 height 4
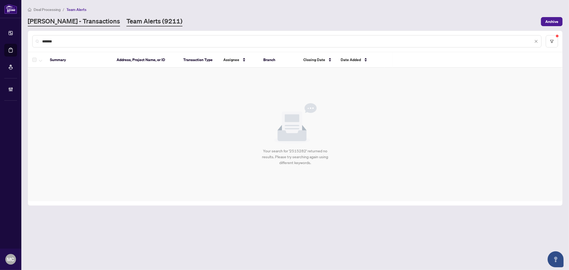
click at [55, 25] on link "[PERSON_NAME] - Transactions" at bounding box center [74, 22] width 92 height 10
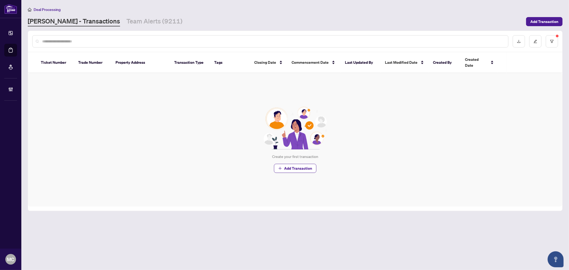
click at [116, 42] on input "text" at bounding box center [272, 41] width 461 height 6
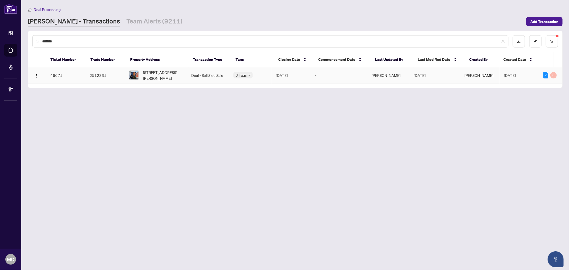
type input "*******"
click at [159, 72] on span "128 Hamilton St, Toronto, Ontario M4M 2C8, Canada" at bounding box center [162, 75] width 39 height 12
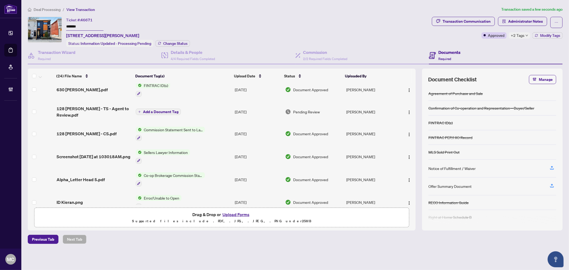
scroll to position [118, 0]
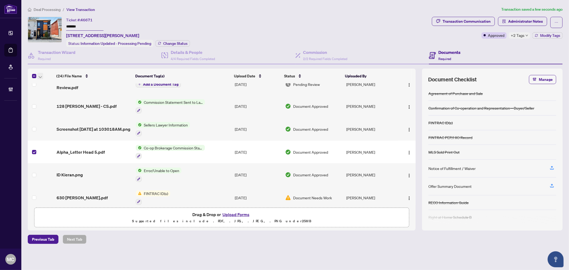
click at [39, 76] on icon "button" at bounding box center [40, 77] width 3 height 2
click at [47, 83] on span "Open Selected in New Tab(s)" at bounding box center [65, 84] width 47 height 6
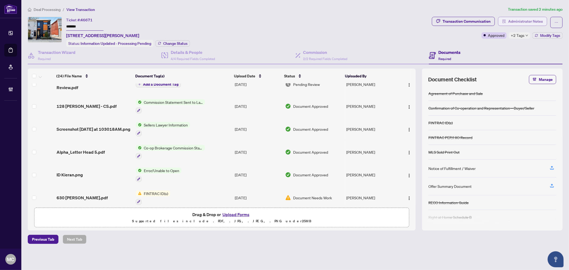
click at [525, 19] on span "Administrator Notes" at bounding box center [525, 21] width 35 height 9
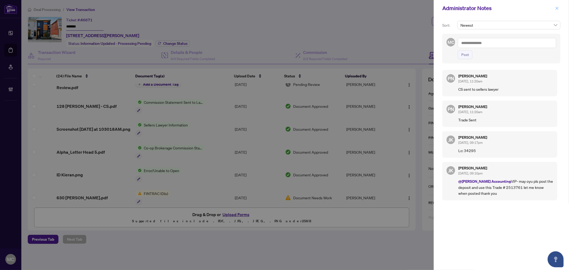
click at [557, 5] on span "button" at bounding box center [557, 8] width 4 height 9
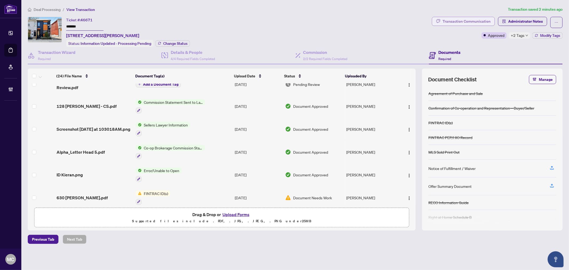
click at [465, 23] on div "Transaction Communication" at bounding box center [466, 21] width 48 height 9
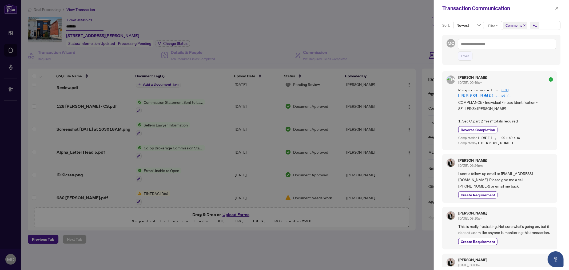
click at [537, 30] on div "Comments +1" at bounding box center [530, 25] width 60 height 9
click at [523, 53] on span "Requirements" at bounding box center [523, 55] width 24 height 5
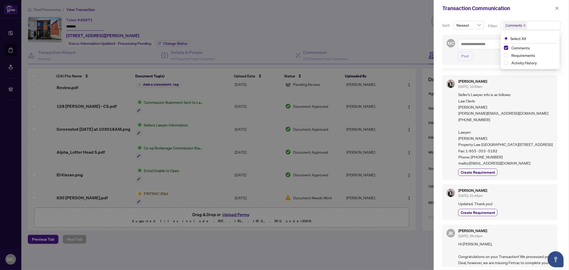
scroll to position [502, 0]
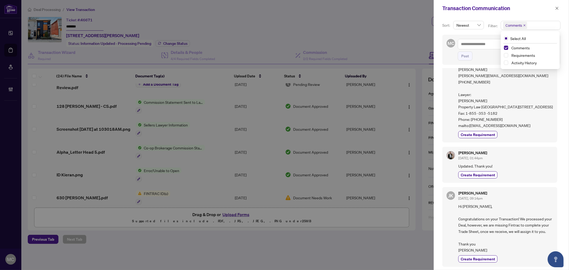
click at [556, 6] on icon "close" at bounding box center [557, 8] width 4 height 4
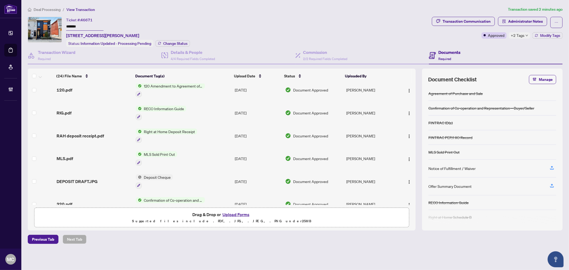
scroll to position [355, 0]
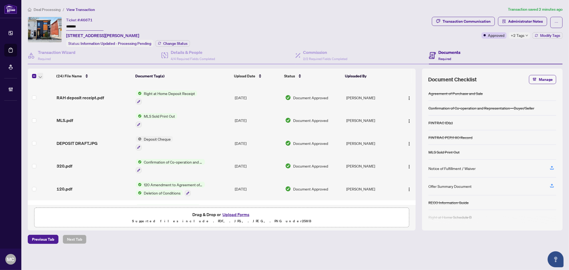
click at [39, 76] on icon "button" at bounding box center [40, 77] width 3 height 2
click at [47, 83] on span "Open Selected in New Tab(s)" at bounding box center [65, 84] width 47 height 6
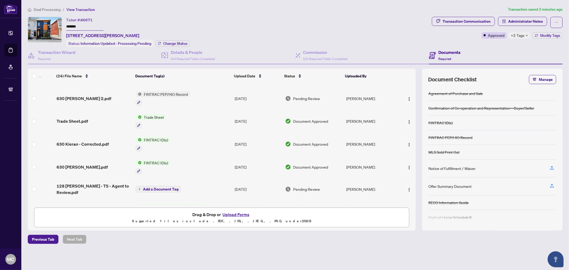
scroll to position [0, 0]
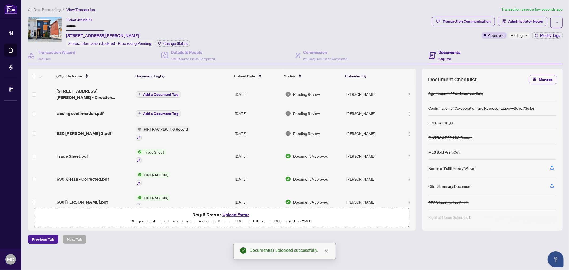
click at [148, 112] on span "Add a Document Tag" at bounding box center [160, 114] width 35 height 4
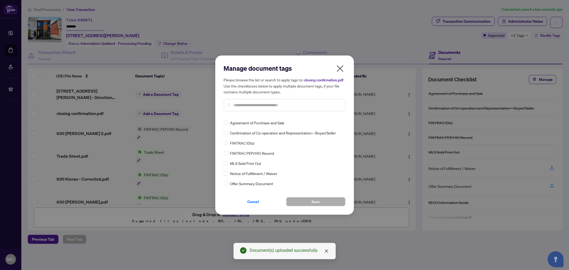
click at [294, 107] on input "text" at bounding box center [287, 105] width 107 height 6
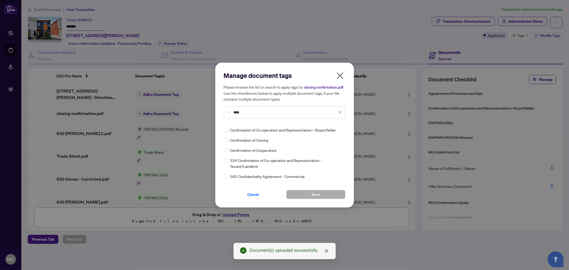
type input "****"
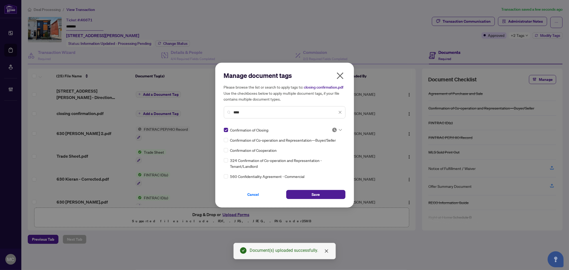
click at [335, 130] on img at bounding box center [334, 129] width 5 height 5
click at [326, 153] on div "Approved" at bounding box center [320, 156] width 34 height 6
click at [321, 194] on button "Save" at bounding box center [315, 194] width 59 height 9
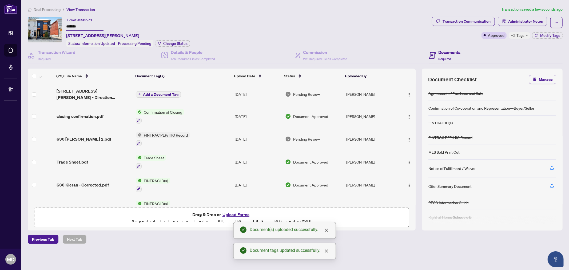
click at [156, 91] on button "Add a Document Tag" at bounding box center [158, 94] width 45 height 6
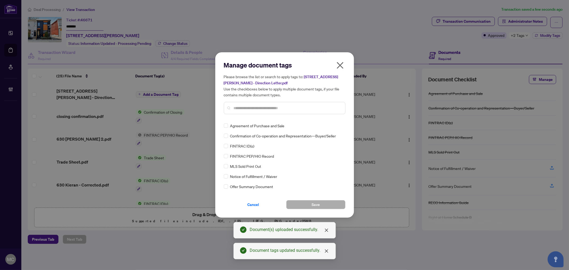
click at [287, 110] on input "text" at bounding box center [287, 108] width 107 height 6
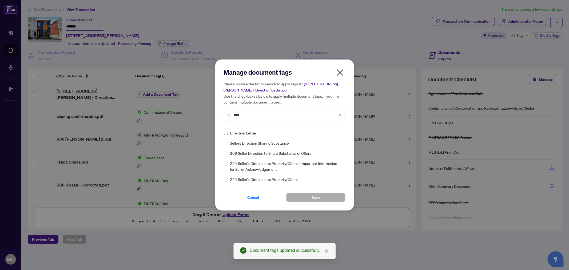
type input "****"
click at [338, 133] on div at bounding box center [337, 132] width 10 height 5
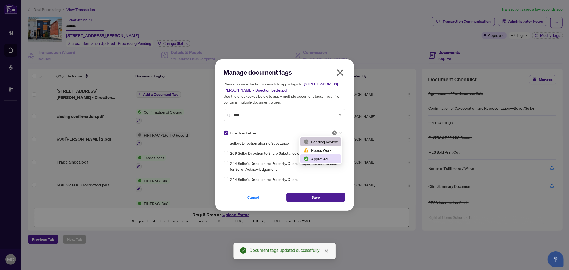
click at [324, 158] on div "Approved" at bounding box center [320, 159] width 34 height 6
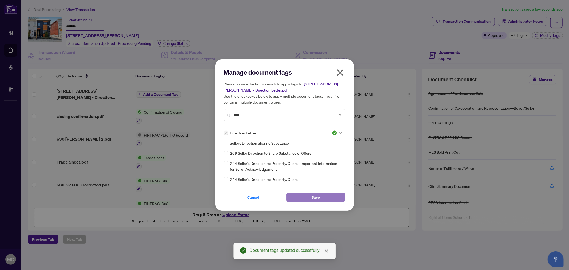
click at [312, 196] on span "Save" at bounding box center [315, 197] width 8 height 9
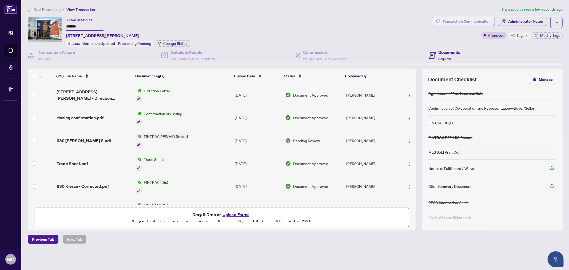
click at [484, 22] on div "Transaction Communication" at bounding box center [466, 21] width 48 height 9
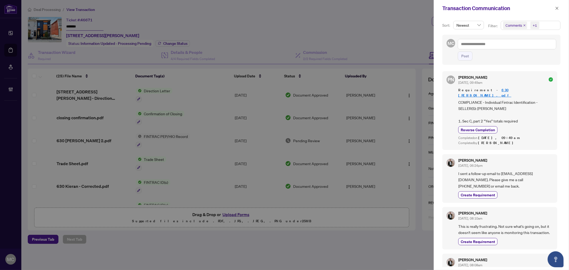
click at [523, 25] on icon "close" at bounding box center [524, 25] width 3 height 3
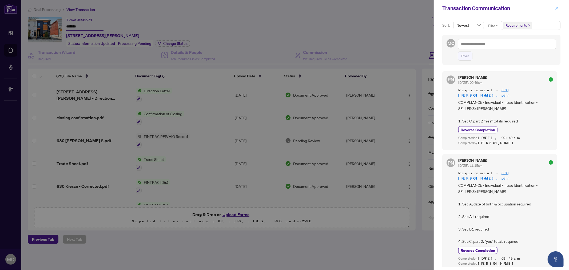
click at [558, 8] on icon "close" at bounding box center [557, 8] width 4 height 4
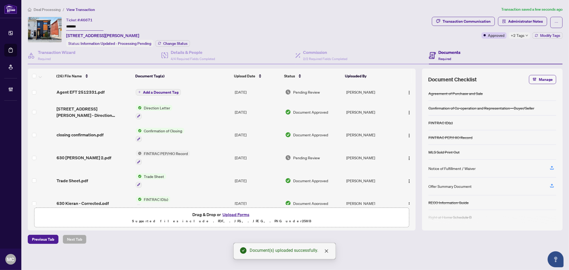
click at [169, 91] on span "Add a Document Tag" at bounding box center [160, 92] width 35 height 4
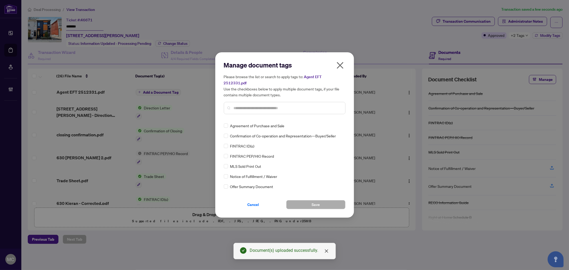
click at [297, 106] on input "text" at bounding box center [287, 108] width 107 height 6
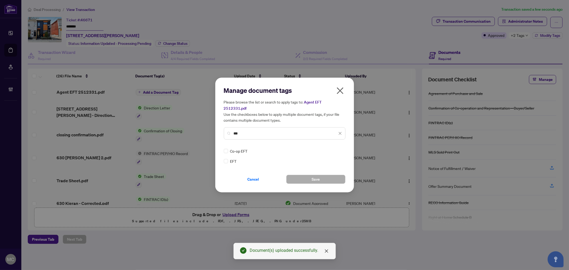
type input "***"
click at [334, 148] on img at bounding box center [334, 150] width 5 height 5
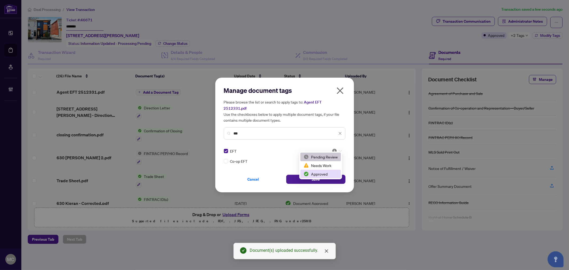
click at [326, 175] on div "Approved" at bounding box center [320, 174] width 34 height 6
click at [315, 175] on span "Save" at bounding box center [315, 179] width 8 height 9
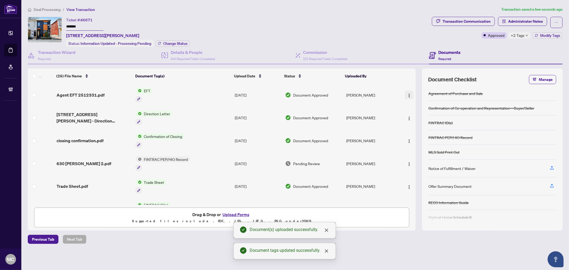
click at [408, 93] on img "button" at bounding box center [409, 95] width 4 height 4
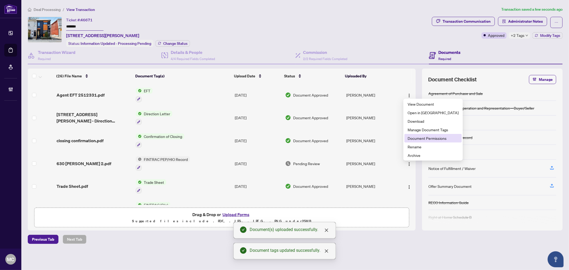
click at [419, 136] on span "Document Permissions" at bounding box center [432, 138] width 51 height 6
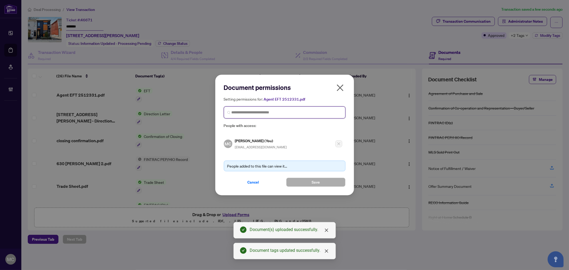
click at [319, 113] on input "search" at bounding box center [286, 113] width 110 height 6
paste input "**********"
type input "**********"
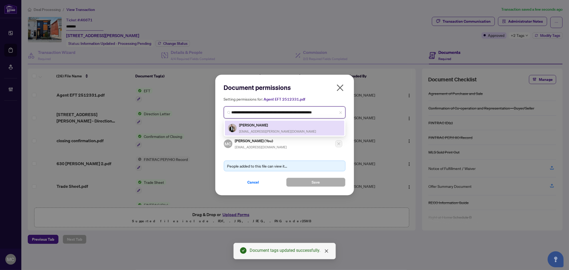
click at [247, 129] on span "jordan.allison@gmail.com" at bounding box center [277, 131] width 77 height 4
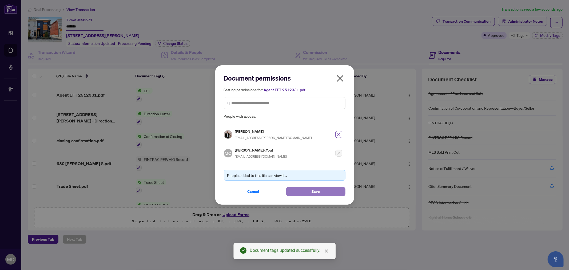
click at [297, 191] on button "Save" at bounding box center [315, 191] width 59 height 9
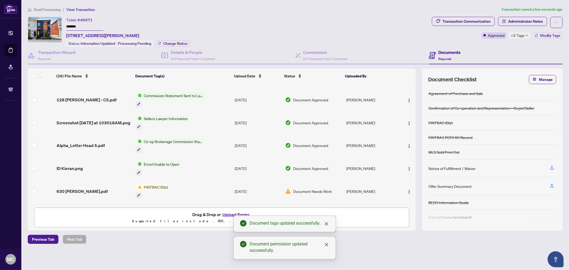
scroll to position [178, 0]
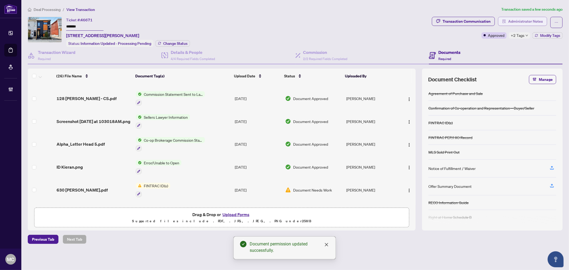
click at [518, 22] on span "Administrator Notes" at bounding box center [525, 21] width 35 height 9
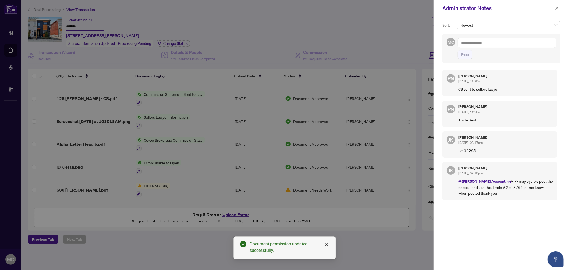
drag, startPoint x: 232, startPoint y: 59, endPoint x: 427, endPoint y: 60, distance: 194.4
click at [234, 59] on div at bounding box center [284, 135] width 569 height 270
click at [495, 46] on textarea at bounding box center [506, 43] width 98 height 10
paste textarea "**********"
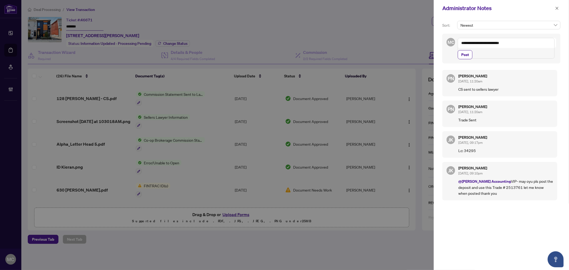
drag, startPoint x: 222, startPoint y: 149, endPoint x: 443, endPoint y: 84, distance: 230.8
click at [224, 149] on div at bounding box center [284, 135] width 569 height 270
click at [479, 59] on span "Post" at bounding box center [506, 54] width 98 height 9
click at [485, 58] on textarea "**********" at bounding box center [505, 48] width 97 height 21
paste textarea "**********"
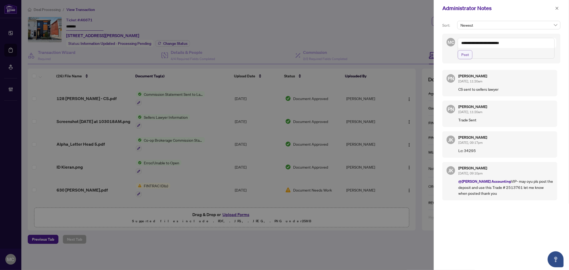
type textarea "**********"
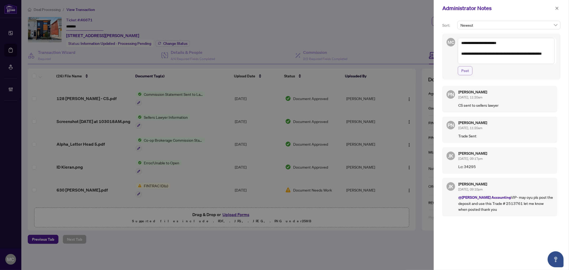
click at [469, 67] on button "Post" at bounding box center [464, 70] width 15 height 9
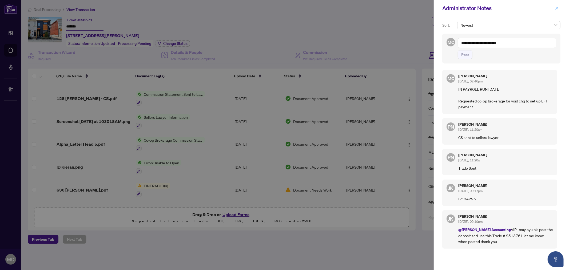
click at [558, 9] on icon "close" at bounding box center [557, 8] width 4 height 4
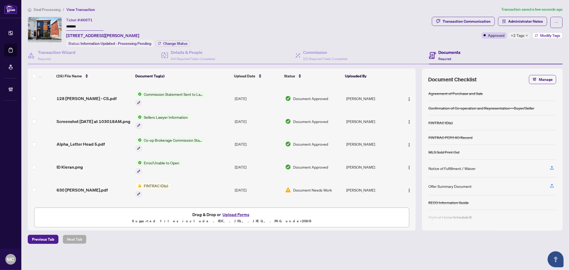
click at [547, 34] on span "Modify Tags" at bounding box center [550, 36] width 20 height 4
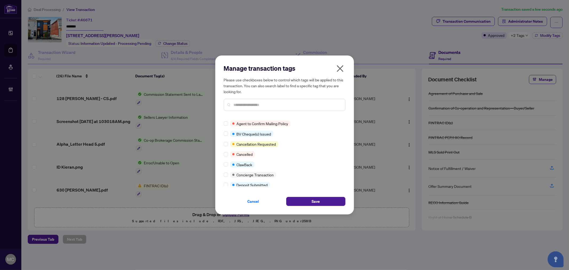
scroll to position [0, 0]
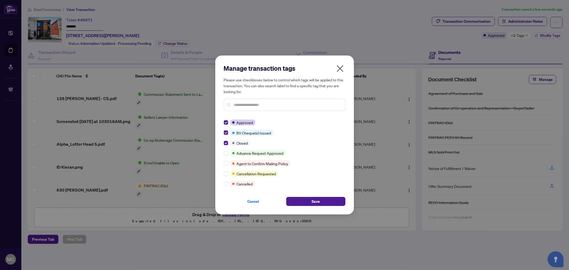
click at [272, 106] on input "text" at bounding box center [287, 105] width 107 height 6
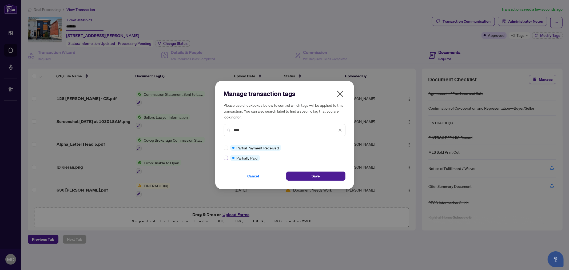
type input "****"
click at [321, 177] on button "Save" at bounding box center [315, 175] width 59 height 9
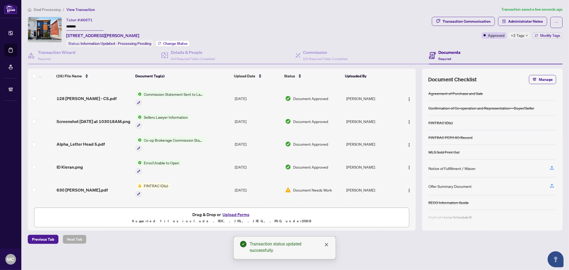
click at [176, 40] on button "Change Status" at bounding box center [172, 43] width 34 height 6
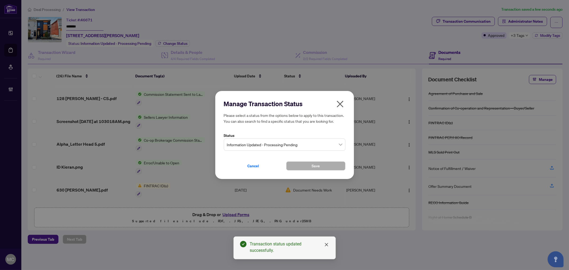
click at [252, 145] on span "Information Updated - Processing Pending" at bounding box center [284, 144] width 115 height 10
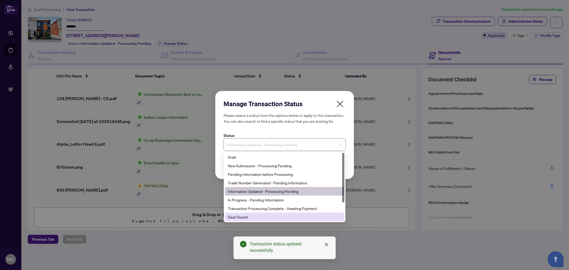
click at [249, 218] on div "Deal Closed" at bounding box center [284, 217] width 113 height 6
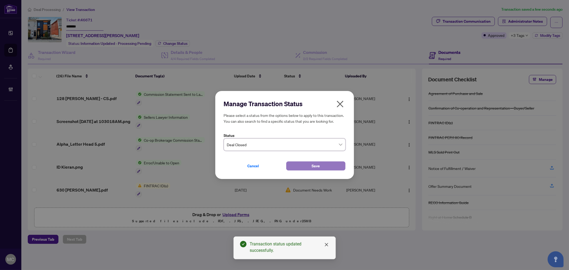
click at [312, 164] on span "Save" at bounding box center [315, 166] width 8 height 9
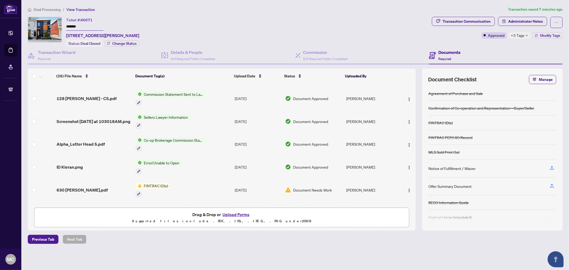
click at [40, 8] on span "Deal Processing" at bounding box center [47, 9] width 27 height 5
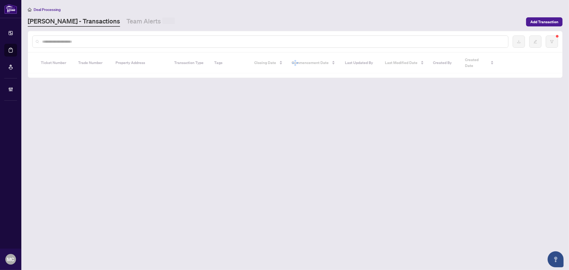
click at [97, 45] on div at bounding box center [270, 41] width 476 height 12
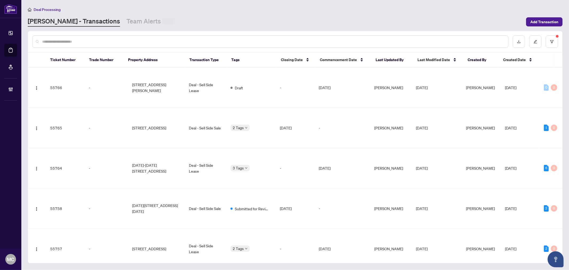
click at [101, 43] on input "text" at bounding box center [272, 42] width 461 height 6
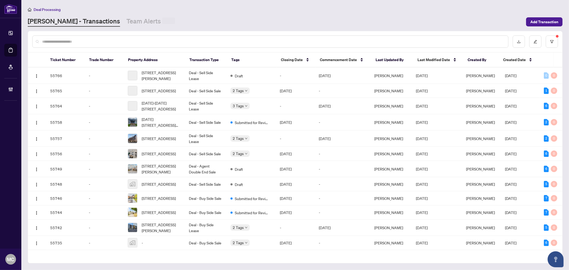
paste input "*****"
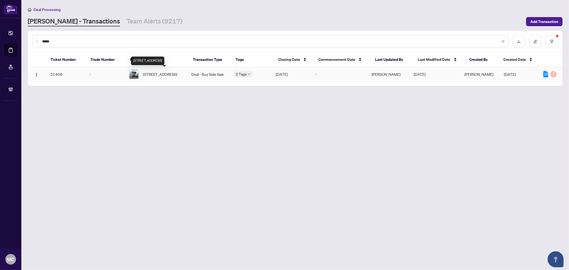
type input "*****"
click at [176, 76] on span "655-38 Stadium Rd, Toronto, Ontario M5V 3P4, Canada" at bounding box center [160, 74] width 34 height 6
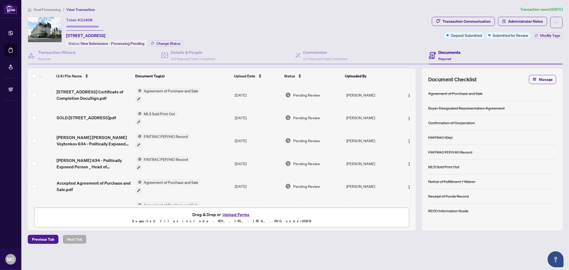
click at [43, 9] on span "Deal Processing" at bounding box center [47, 9] width 27 height 5
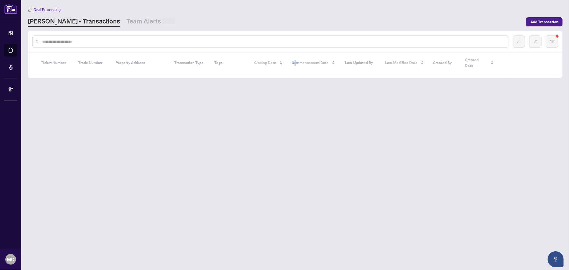
click at [118, 42] on input "text" at bounding box center [272, 42] width 461 height 6
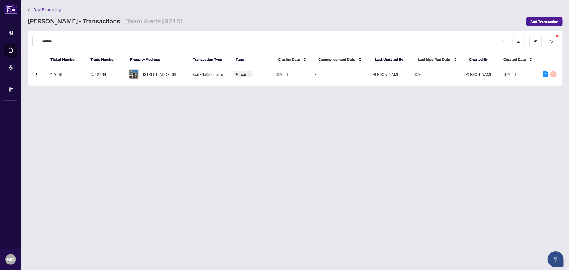
type input "*******"
click at [160, 71] on span "4269 Carrick St, Burlington, Ontario L7M 0N3, Canada" at bounding box center [160, 74] width 34 height 6
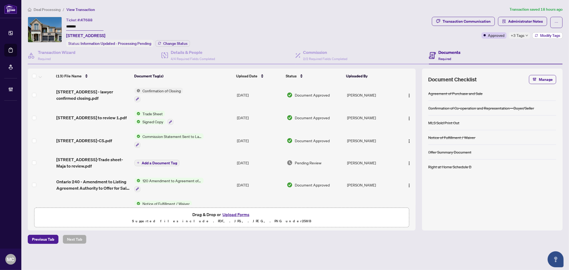
click at [544, 37] on button "Modify Tags" at bounding box center [547, 35] width 30 height 6
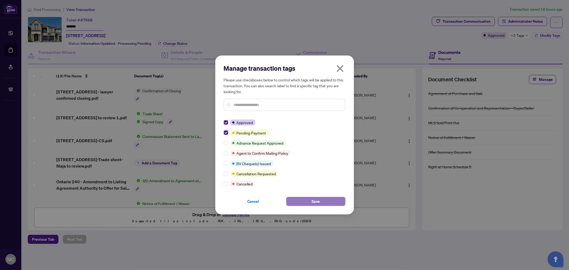
click at [319, 202] on button "Save" at bounding box center [315, 201] width 59 height 9
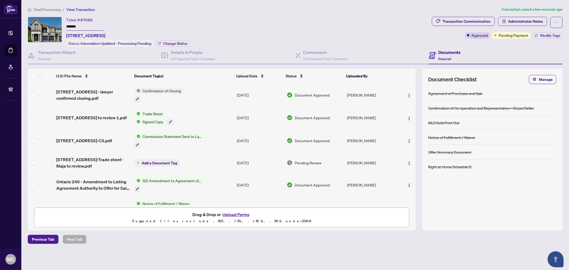
click at [36, 11] on li "Deal Processing" at bounding box center [44, 9] width 33 height 6
click at [36, 10] on span "Deal Processing" at bounding box center [47, 9] width 27 height 5
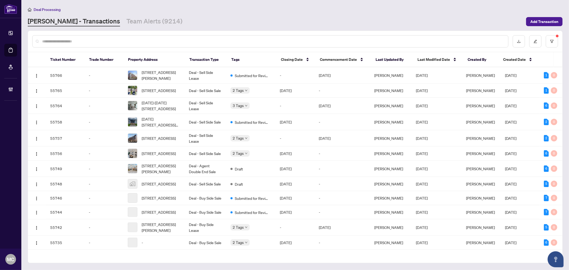
click at [78, 41] on input "text" at bounding box center [272, 41] width 461 height 6
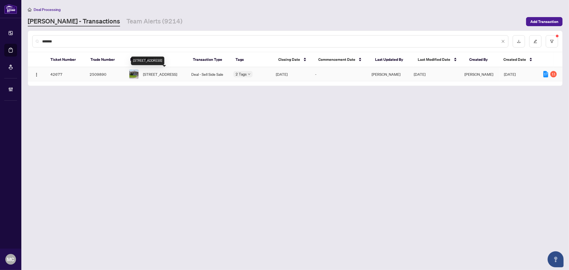
type input "*******"
click at [159, 73] on span "409 Rustic Rd, Toronto, Ontario M6L 1W8, Canada" at bounding box center [160, 74] width 34 height 6
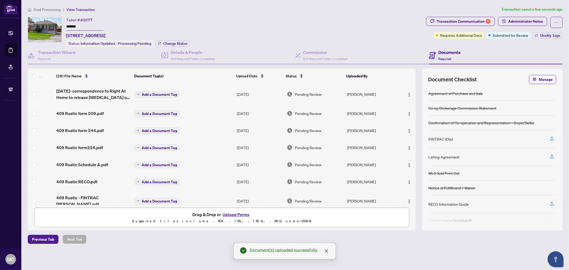
click at [160, 93] on span "Add a Document Tag" at bounding box center [159, 95] width 35 height 4
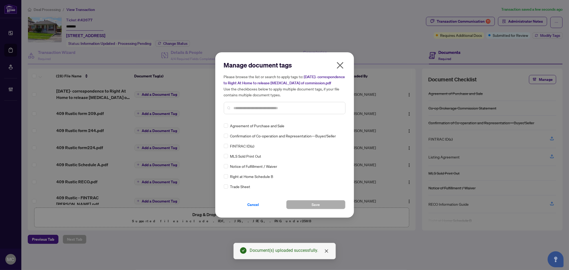
click at [254, 112] on div at bounding box center [285, 108] width 122 height 12
click at [260, 109] on input "text" at bounding box center [287, 108] width 107 height 6
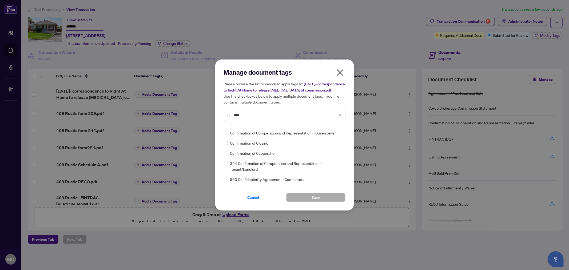
type input "****"
click at [332, 132] on img at bounding box center [334, 132] width 5 height 5
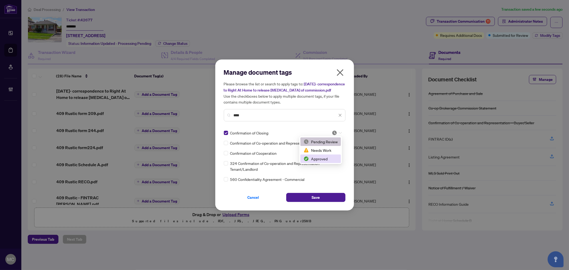
click at [326, 159] on div "Approved" at bounding box center [320, 159] width 34 height 6
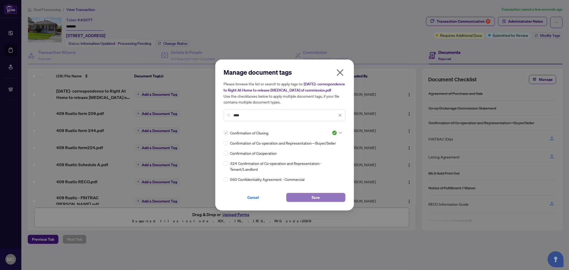
click at [319, 199] on span "Save" at bounding box center [315, 197] width 8 height 9
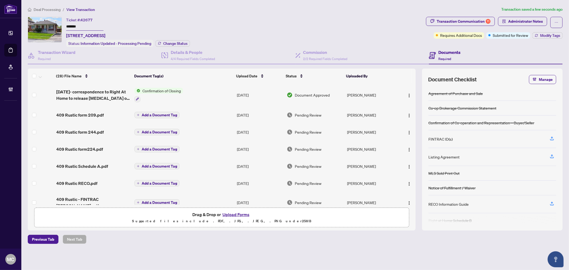
click at [242, 27] on div "Ticket #: 42677 ******* 409 Rustic Rd, Toronto, Ontario M6L 1W8, Canada Status:…" at bounding box center [226, 32] width 396 height 30
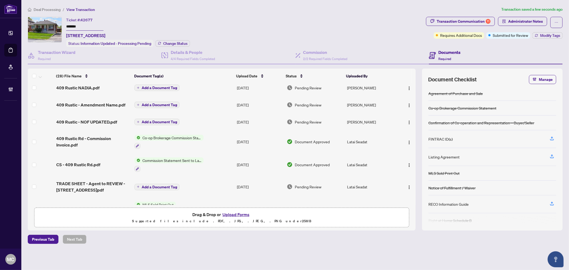
scroll to position [267, 0]
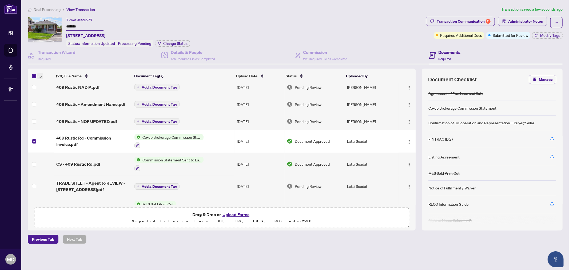
click at [41, 73] on span "button" at bounding box center [40, 76] width 3 height 6
click at [50, 83] on span "Open Selected in New Tab(s)" at bounding box center [65, 84] width 47 height 6
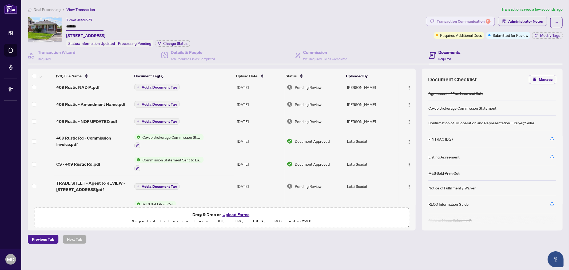
click at [444, 23] on div "Transaction Communication 11" at bounding box center [463, 21] width 54 height 9
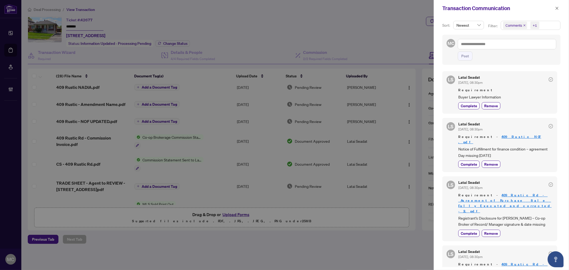
click at [524, 24] on icon "close" at bounding box center [524, 25] width 3 height 3
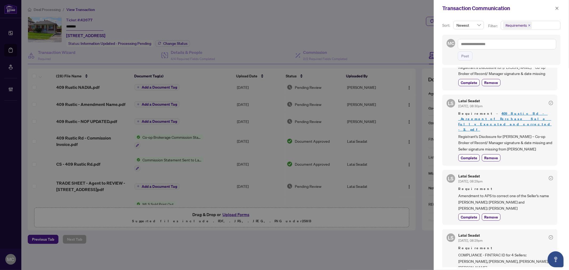
scroll to position [207, 0]
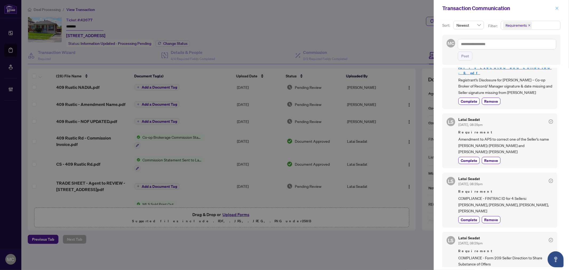
click at [557, 9] on icon "close" at bounding box center [556, 8] width 3 height 3
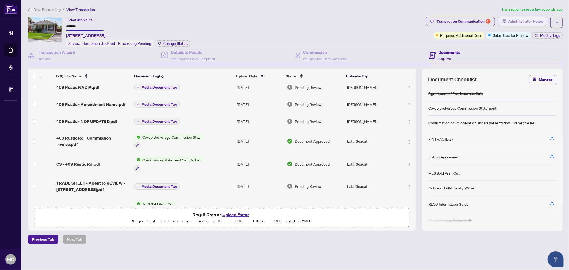
click at [535, 22] on span "Administrator Notes" at bounding box center [525, 21] width 35 height 9
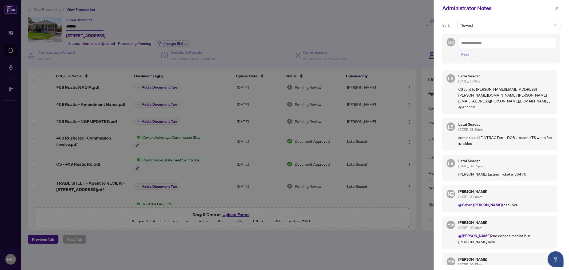
drag, startPoint x: 265, startPoint y: 87, endPoint x: 451, endPoint y: 63, distance: 187.9
click at [266, 87] on div at bounding box center [284, 135] width 569 height 270
click at [482, 48] on textarea at bounding box center [506, 43] width 98 height 10
paste textarea "**********"
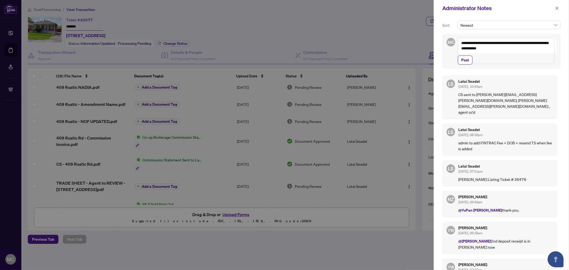
drag, startPoint x: 268, startPoint y: 91, endPoint x: 465, endPoint y: 77, distance: 197.2
click at [271, 91] on div at bounding box center [284, 135] width 569 height 270
click at [500, 63] on textarea "**********" at bounding box center [505, 51] width 97 height 26
paste textarea "**********"
type textarea "**********"
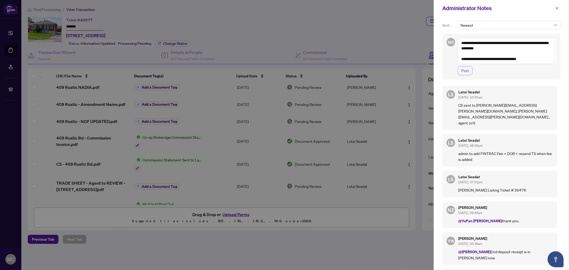
click at [465, 74] on span "Post" at bounding box center [465, 70] width 8 height 9
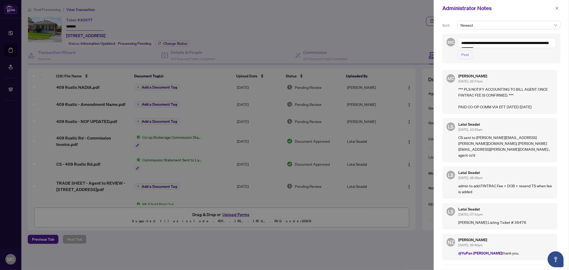
click at [557, 7] on icon "close" at bounding box center [557, 8] width 4 height 4
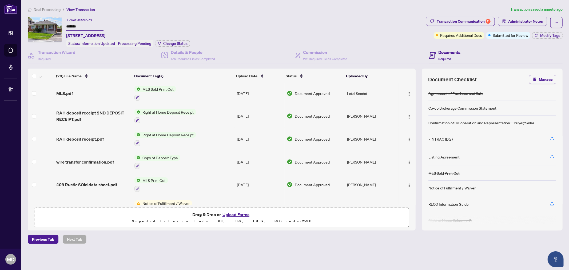
scroll to position [430, 0]
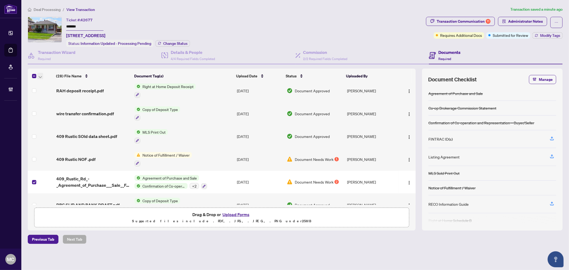
click at [39, 76] on span "button" at bounding box center [40, 76] width 3 height 6
click at [48, 82] on span "Open Selected in New Tab(s)" at bounding box center [65, 84] width 47 height 6
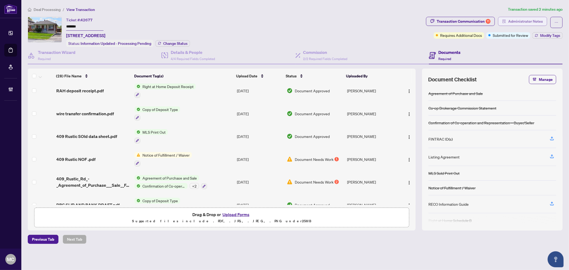
click at [511, 20] on span "Administrator Notes" at bounding box center [525, 21] width 35 height 9
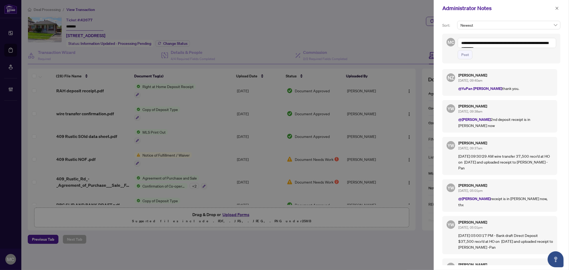
scroll to position [168, 0]
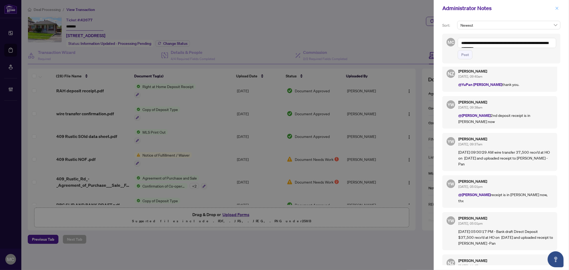
click at [552, 7] on div "Administrator Notes" at bounding box center [497, 8] width 111 height 8
click at [555, 6] on icon "close" at bounding box center [557, 8] width 4 height 4
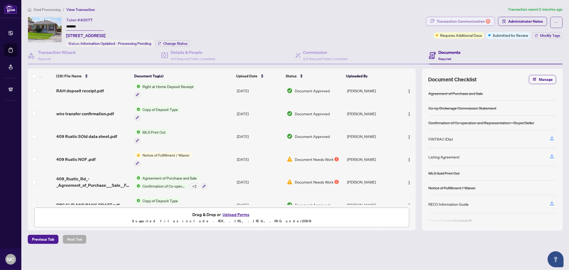
click at [457, 18] on div "Transaction Communication 11" at bounding box center [463, 21] width 54 height 9
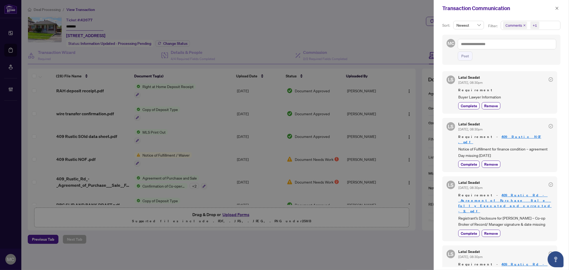
click at [535, 24] on div "+1" at bounding box center [534, 25] width 4 height 5
click at [528, 53] on span "Requirements" at bounding box center [523, 55] width 24 height 5
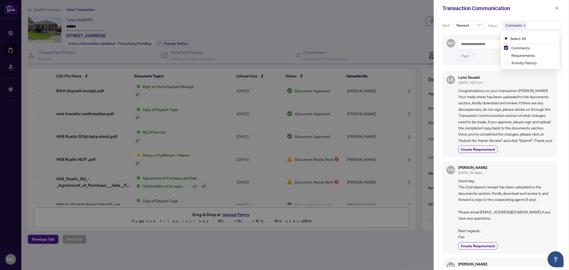
drag, startPoint x: 519, startPoint y: 55, endPoint x: 520, endPoint y: 51, distance: 4.3
click at [519, 55] on span "Requirements" at bounding box center [523, 55] width 24 height 5
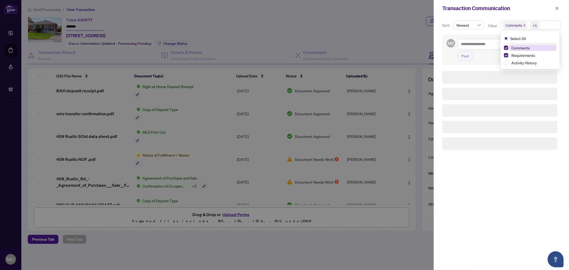
click at [520, 50] on span "Comments" at bounding box center [532, 48] width 47 height 6
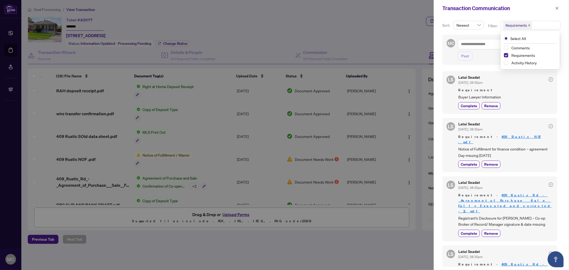
click at [556, 8] on icon "close" at bounding box center [556, 8] width 3 height 3
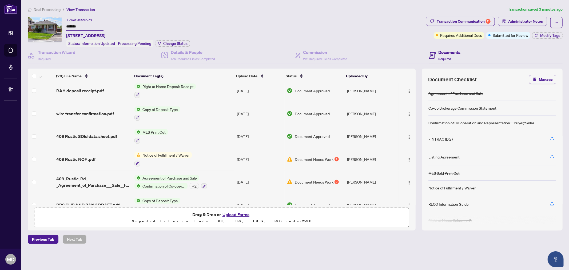
click at [538, 20] on span "Administrator Notes" at bounding box center [525, 21] width 35 height 9
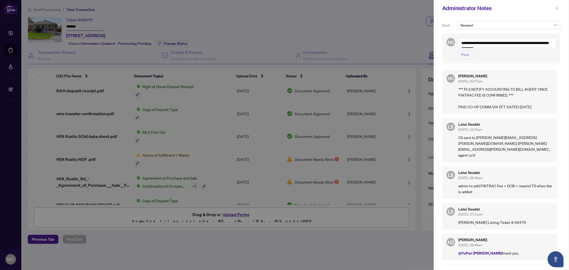
click at [553, 9] on button "button" at bounding box center [556, 8] width 7 height 6
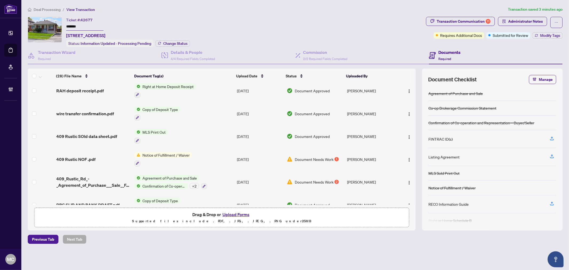
click at [545, 36] on span "Modify Tags" at bounding box center [550, 36] width 20 height 4
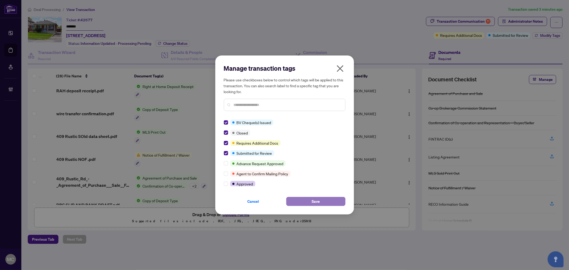
click at [316, 197] on span "Save" at bounding box center [315, 201] width 8 height 9
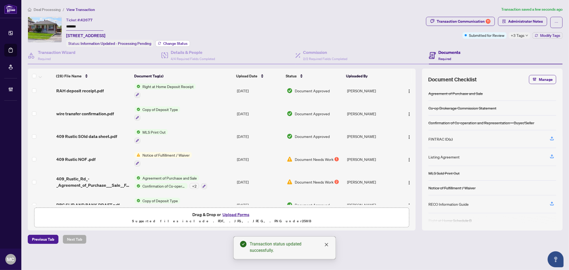
click at [170, 40] on button "Change Status" at bounding box center [172, 43] width 34 height 6
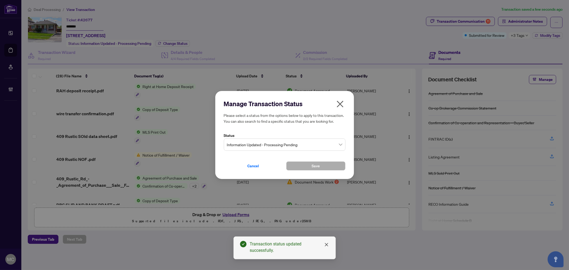
click at [251, 140] on span "Information Updated - Processing Pending" at bounding box center [284, 144] width 115 height 10
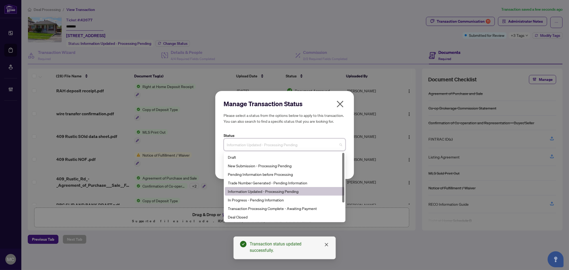
click at [256, 220] on div "Deal Closed" at bounding box center [284, 216] width 119 height 9
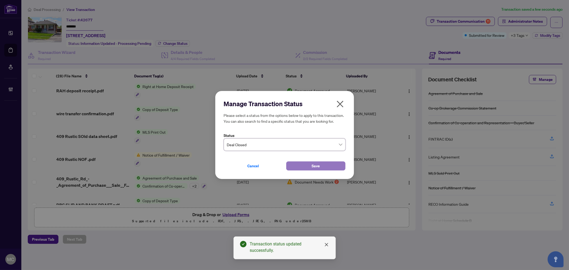
click at [316, 166] on span "Save" at bounding box center [315, 166] width 8 height 9
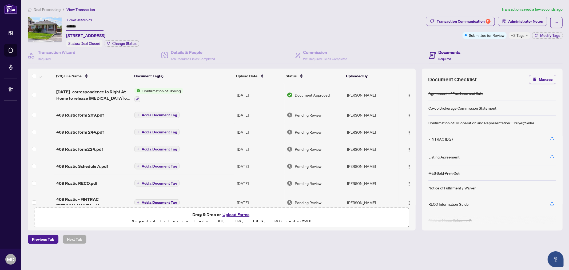
click at [240, 27] on div "Ticket #: 42677 ******* 409 Rustic Rd, Toronto, Ontario M6L 1W8, Canada Status:…" at bounding box center [226, 32] width 396 height 30
click at [138, 98] on icon "button" at bounding box center [137, 99] width 3 height 3
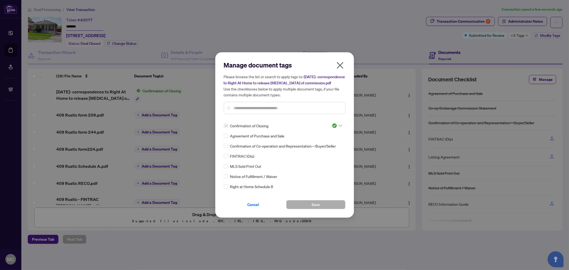
click at [275, 109] on input "text" at bounding box center [287, 108] width 107 height 6
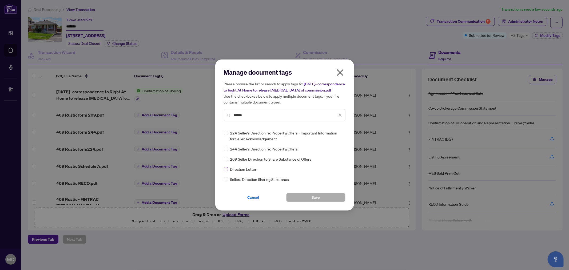
type input "******"
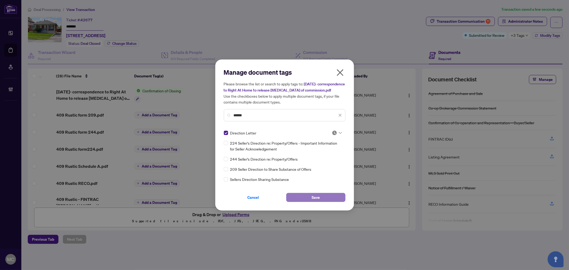
click at [310, 196] on button "Save" at bounding box center [315, 197] width 59 height 9
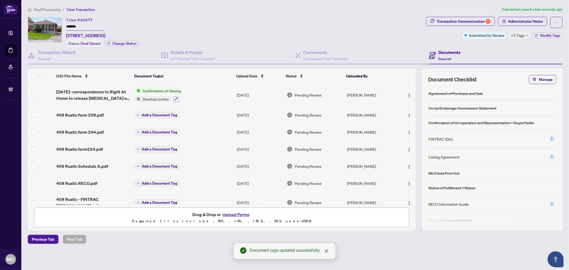
click at [176, 97] on icon "button" at bounding box center [175, 98] width 3 height 3
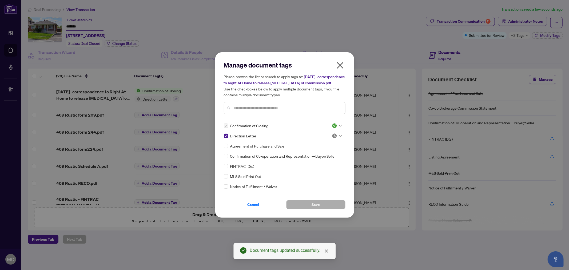
click at [334, 125] on img at bounding box center [334, 125] width 5 height 5
click at [332, 125] on img at bounding box center [334, 125] width 5 height 5
click at [332, 135] on img at bounding box center [334, 135] width 5 height 5
click at [317, 164] on div "Approved" at bounding box center [319, 162] width 34 height 6
click at [315, 208] on span "Save" at bounding box center [315, 204] width 8 height 9
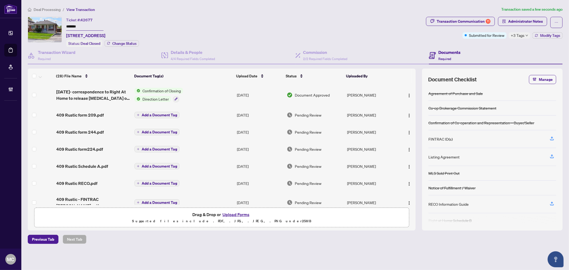
click at [47, 10] on span "Deal Processing" at bounding box center [47, 9] width 27 height 5
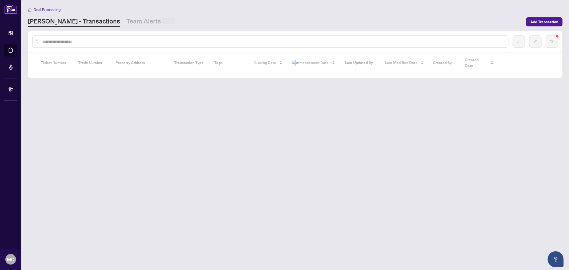
click at [83, 36] on div at bounding box center [270, 41] width 476 height 12
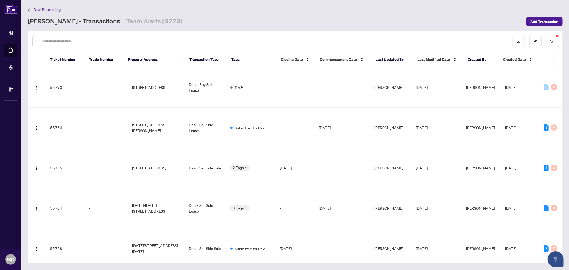
click at [86, 39] on input "text" at bounding box center [272, 41] width 461 height 6
paste input "*******"
type input "*******"
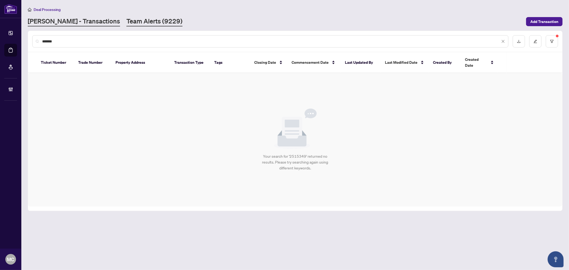
click at [126, 25] on link "Team Alerts (9229)" at bounding box center [154, 22] width 56 height 10
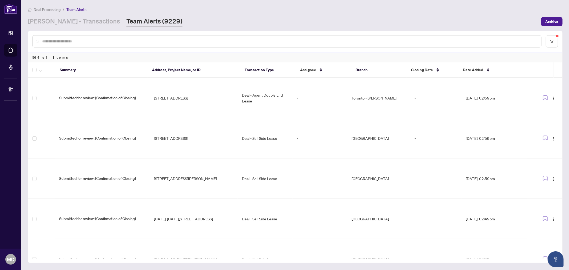
click at [167, 42] on input "text" at bounding box center [289, 41] width 495 height 6
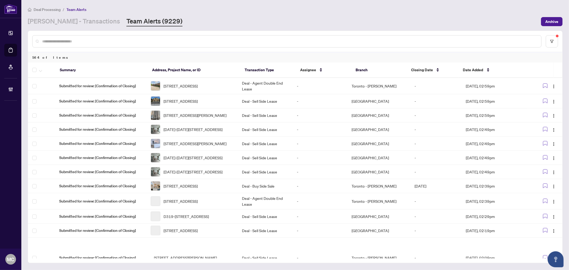
paste input "*******"
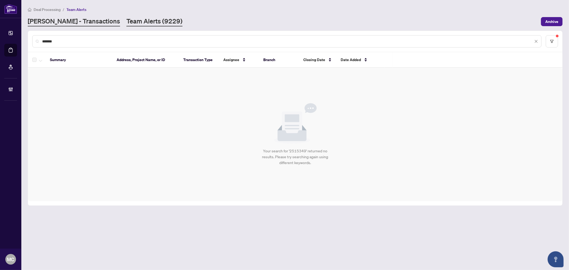
type input "*******"
click at [55, 23] on link "RAHR - Transactions" at bounding box center [74, 22] width 92 height 10
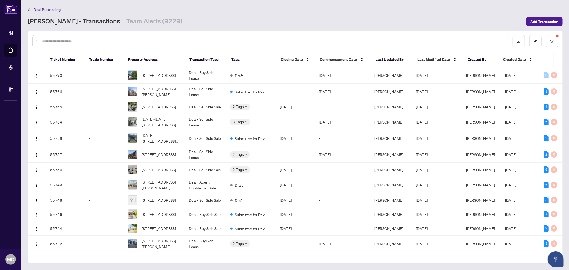
click at [271, 42] on input "text" at bounding box center [272, 41] width 461 height 6
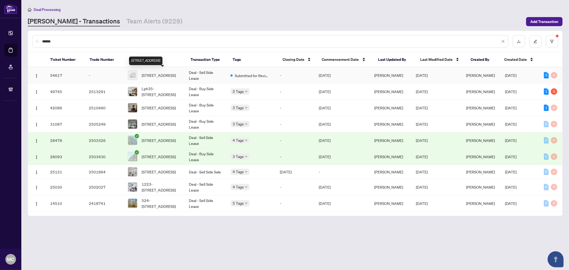
type input "******"
click at [170, 72] on span "525 Adelaide Street West unit 606, Toronto, ON, Canada" at bounding box center [159, 75] width 34 height 6
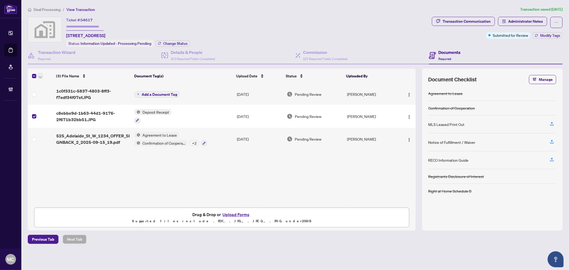
click at [41, 76] on span "button" at bounding box center [40, 76] width 3 height 6
click at [47, 83] on span "Open Selected in New Tab(s)" at bounding box center [65, 84] width 47 height 6
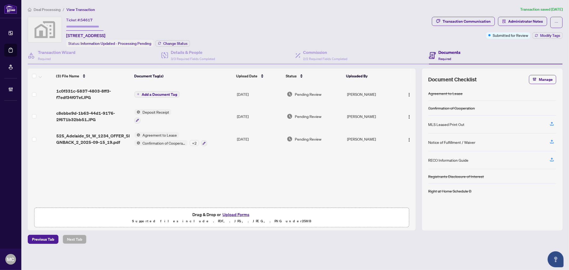
click at [46, 7] on span "Deal Processing" at bounding box center [47, 9] width 27 height 5
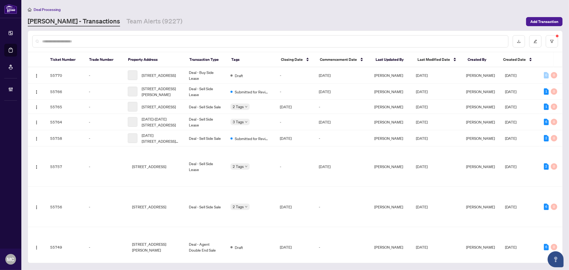
click at [118, 39] on input "text" at bounding box center [272, 41] width 461 height 6
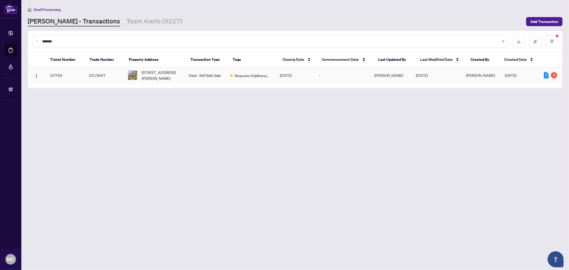
type input "*******"
click at [155, 76] on span "928 Lancaster Blvd, Milton, Ontario L9T 6A4, Canada" at bounding box center [161, 75] width 39 height 12
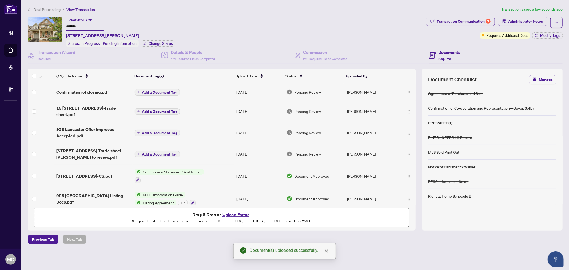
click at [161, 90] on span "Add a Document Tag" at bounding box center [159, 92] width 35 height 4
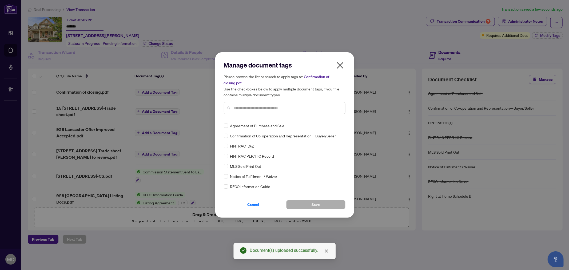
click at [283, 110] on input "text" at bounding box center [287, 108] width 107 height 6
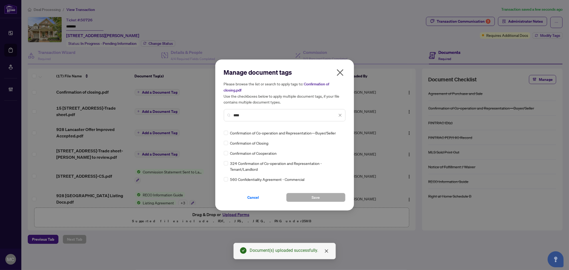
type input "****"
click at [329, 131] on div at bounding box center [335, 132] width 14 height 5
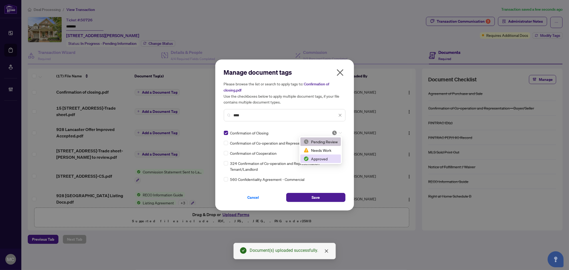
click at [324, 155] on div "Approved" at bounding box center [320, 158] width 41 height 9
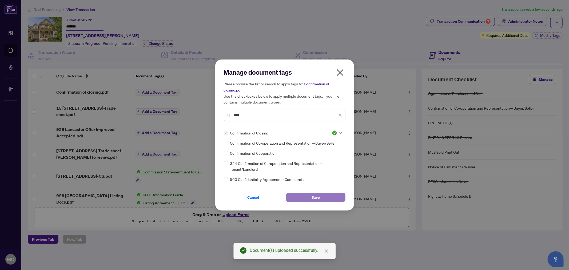
click at [312, 198] on span "Save" at bounding box center [315, 197] width 8 height 9
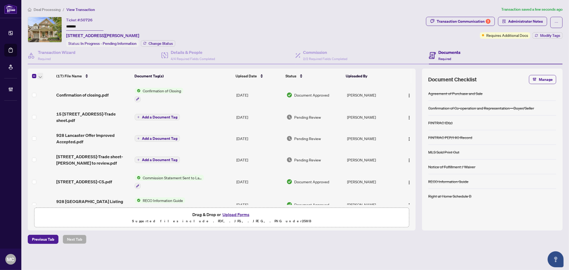
click at [39, 73] on span "button" at bounding box center [40, 76] width 3 height 6
click at [55, 84] on span "Open Selected in New Tab(s)" at bounding box center [65, 84] width 47 height 6
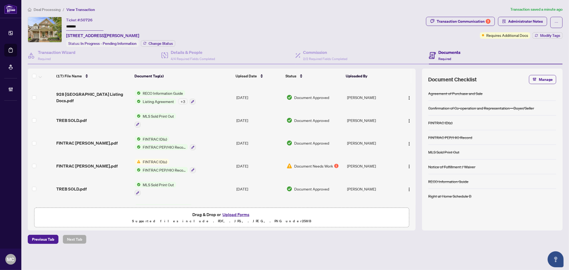
scroll to position [118, 0]
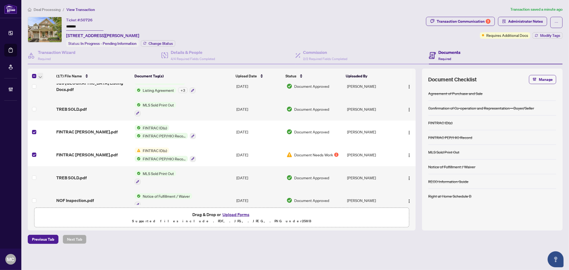
click at [38, 76] on button "button" at bounding box center [40, 76] width 6 height 6
click at [51, 82] on span "Open Selected in New Tab(s)" at bounding box center [65, 84] width 47 height 6
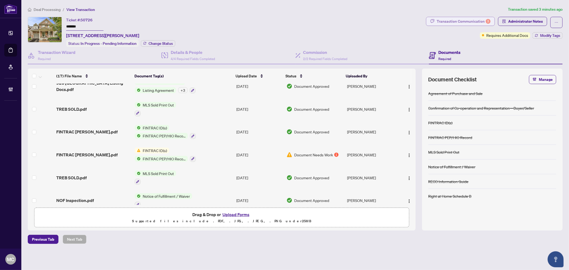
click at [463, 23] on div "Transaction Communication 3" at bounding box center [463, 21] width 54 height 9
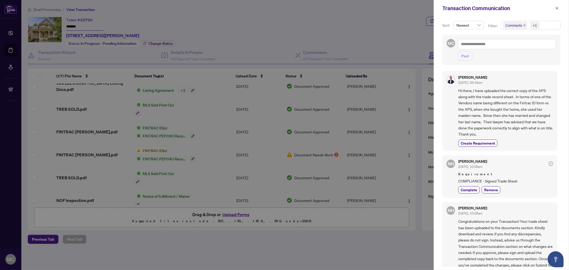
click at [525, 26] on icon "close" at bounding box center [524, 25] width 3 height 3
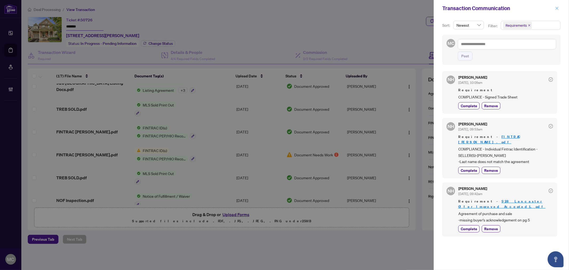
click at [555, 9] on icon "close" at bounding box center [557, 8] width 4 height 4
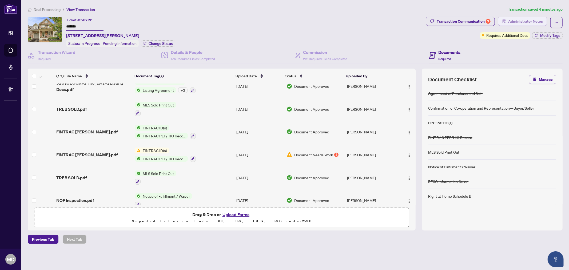
click at [537, 21] on span "Administrator Notes" at bounding box center [525, 21] width 35 height 9
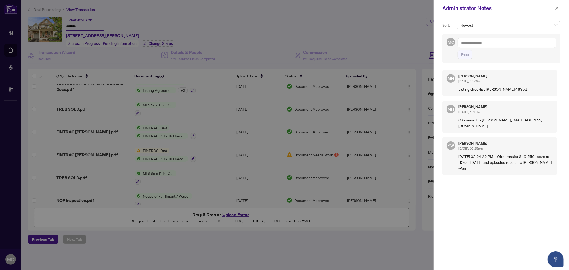
drag, startPoint x: 218, startPoint y: 57, endPoint x: 440, endPoint y: 46, distance: 222.6
click at [218, 56] on div at bounding box center [284, 135] width 569 height 270
click at [476, 39] on textarea at bounding box center [506, 43] width 98 height 10
paste textarea "**********"
type textarea "**********"
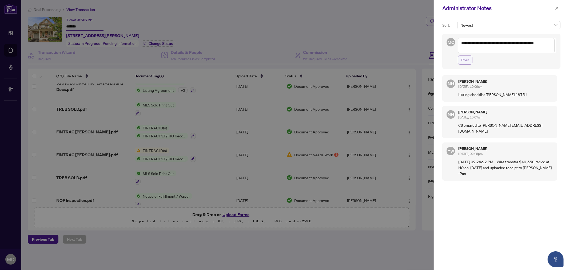
click at [469, 60] on button "Post" at bounding box center [464, 59] width 15 height 9
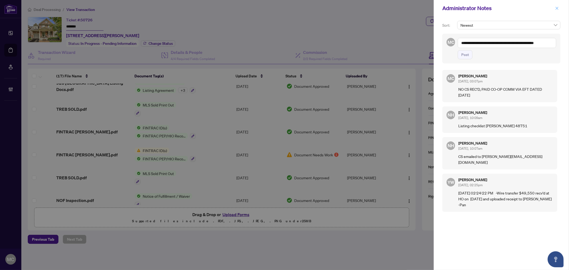
click at [556, 7] on icon "close" at bounding box center [557, 8] width 4 height 4
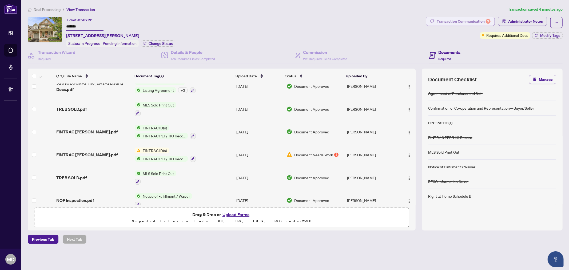
click at [473, 21] on div "Transaction Communication 3" at bounding box center [463, 21] width 54 height 9
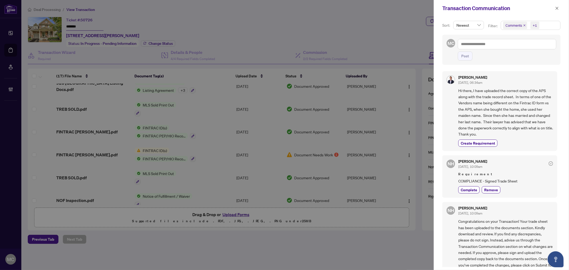
click at [521, 24] on span "Comments" at bounding box center [513, 25] width 17 height 5
click at [524, 26] on icon "close" at bounding box center [524, 25] width 3 height 3
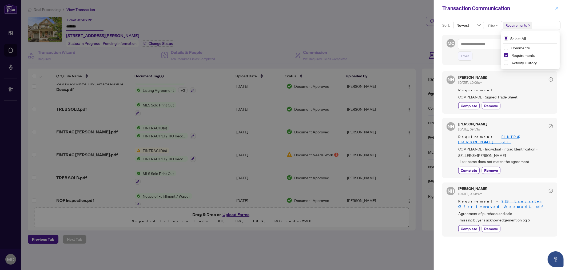
click at [557, 4] on span "button" at bounding box center [557, 8] width 4 height 9
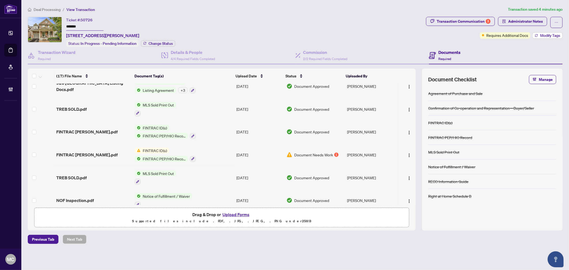
click at [548, 34] on span "Modify Tags" at bounding box center [550, 36] width 20 height 4
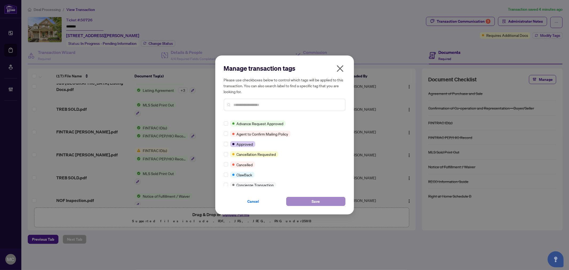
scroll to position [0, 0]
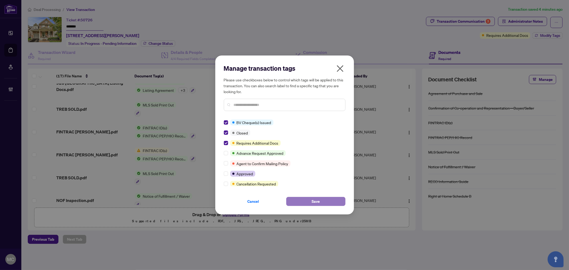
click at [301, 201] on button "Save" at bounding box center [315, 201] width 59 height 9
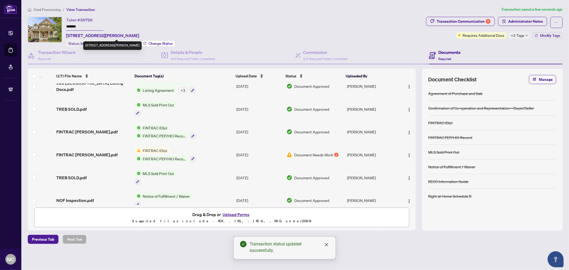
click at [161, 42] on span "Change Status" at bounding box center [160, 44] width 24 height 4
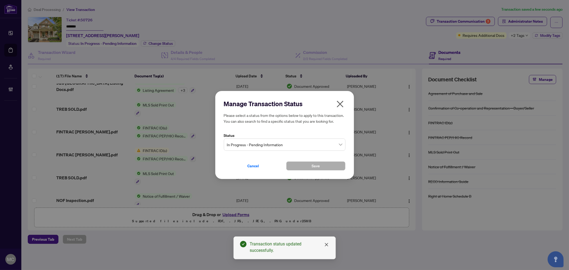
click at [272, 143] on span "In Progress - Pending Information" at bounding box center [284, 144] width 115 height 10
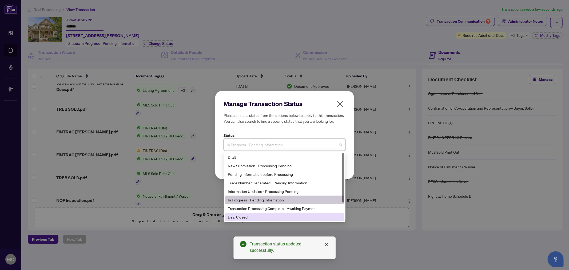
click at [262, 218] on div "Deal Closed" at bounding box center [284, 217] width 113 height 6
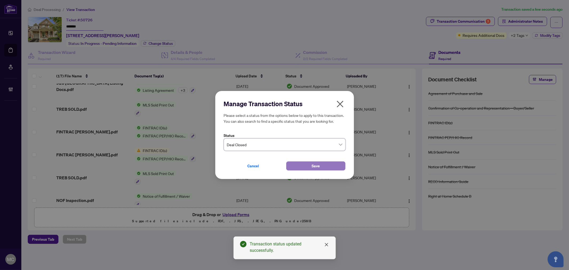
click at [318, 167] on span "Save" at bounding box center [315, 166] width 8 height 9
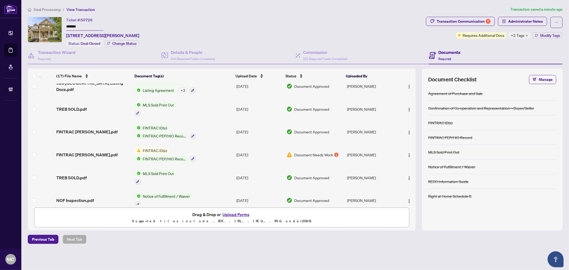
click at [53, 8] on span "Deal Processing" at bounding box center [47, 9] width 27 height 5
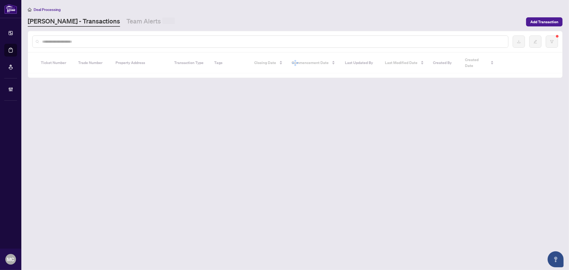
click at [113, 39] on input "text" at bounding box center [272, 42] width 461 height 6
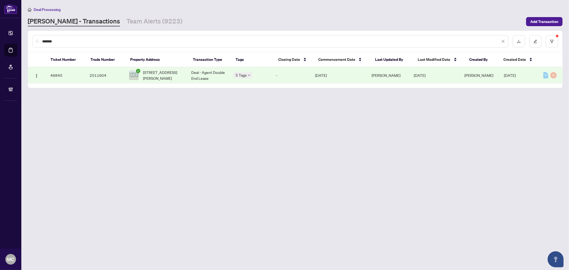
type input "*******"
click at [156, 71] on span "205-312 Erb St, Waterloo, Ontario N2L 0K9, Canada" at bounding box center [162, 75] width 39 height 12
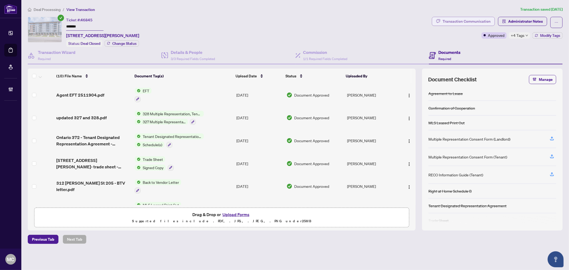
click at [471, 23] on div "Transaction Communication" at bounding box center [466, 21] width 48 height 9
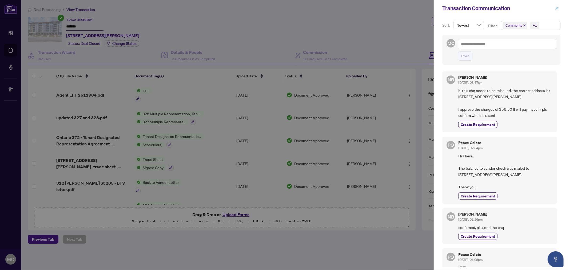
click at [557, 7] on icon "close" at bounding box center [557, 8] width 4 height 4
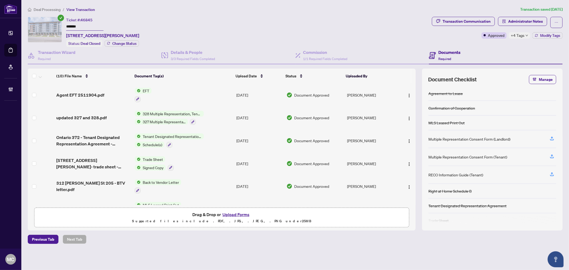
click at [47, 11] on span "Deal Processing" at bounding box center [47, 9] width 27 height 5
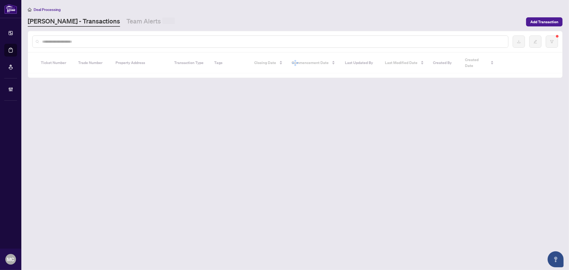
click at [85, 39] on input "text" at bounding box center [272, 42] width 461 height 6
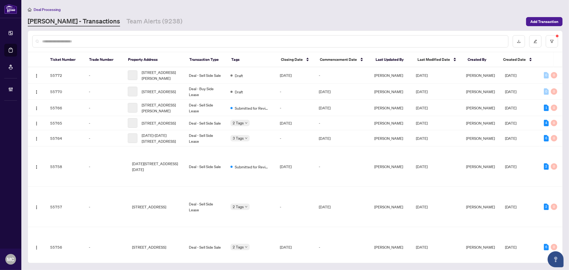
paste input "*******"
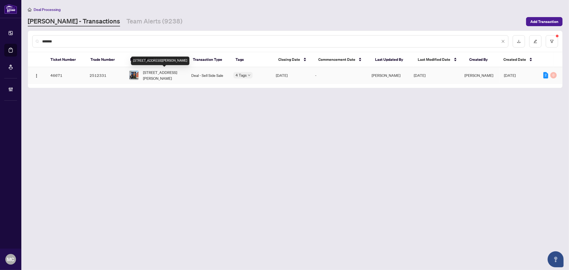
type input "*******"
drag, startPoint x: 152, startPoint y: 75, endPoint x: 408, endPoint y: 138, distance: 263.8
click at [152, 75] on span "128 Hamilton St, Toronto, Ontario M4M 2C8, Canada" at bounding box center [162, 75] width 39 height 12
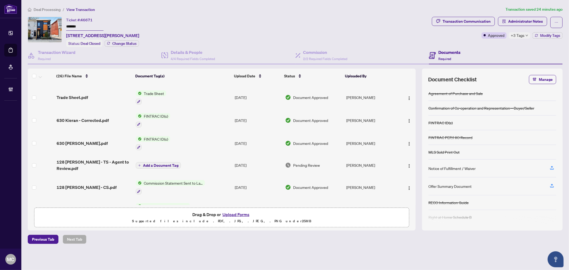
scroll to position [118, 0]
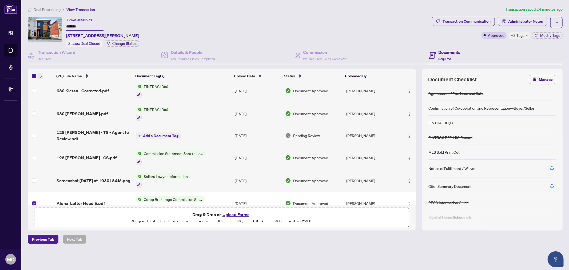
click at [40, 76] on icon "button" at bounding box center [40, 77] width 3 height 2
click at [52, 83] on span "Open Selected in New Tab(s)" at bounding box center [65, 84] width 47 height 6
click at [523, 22] on span "Administrator Notes" at bounding box center [525, 21] width 35 height 9
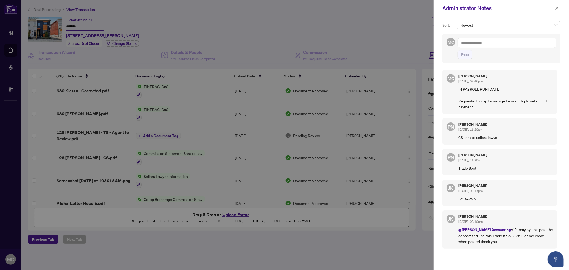
click at [269, 57] on div at bounding box center [284, 135] width 569 height 270
click at [543, 36] on div "MC Post" at bounding box center [501, 49] width 118 height 30
click at [532, 45] on textarea at bounding box center [506, 43] width 98 height 10
paste textarea "**********"
type textarea "**********"
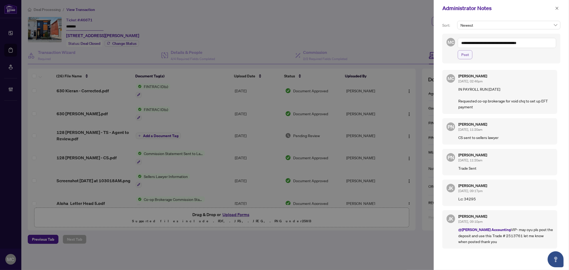
click at [469, 55] on button "Post" at bounding box center [464, 54] width 15 height 9
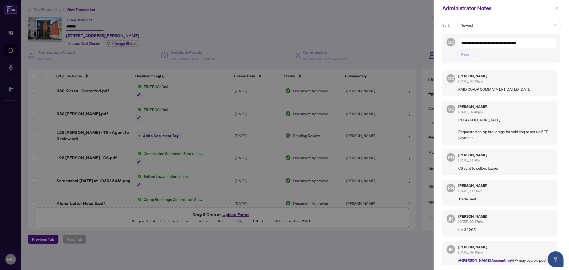
click at [556, 8] on icon "close" at bounding box center [556, 8] width 3 height 3
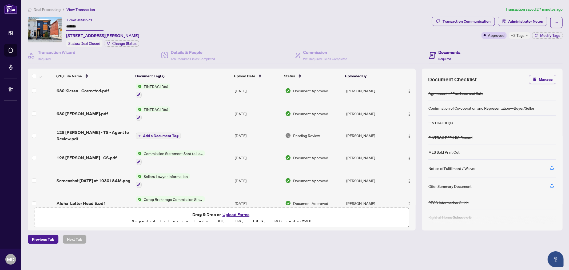
click at [547, 37] on button "Modify Tags" at bounding box center [547, 35] width 30 height 6
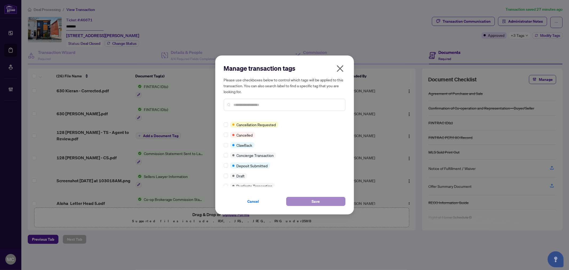
scroll to position [0, 0]
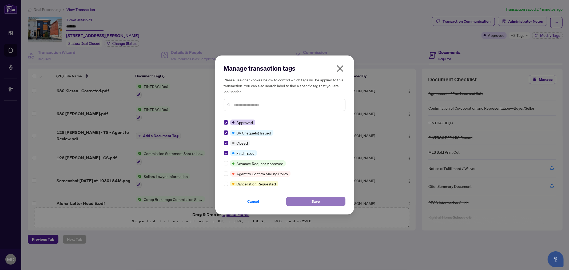
click at [302, 202] on button "Save" at bounding box center [315, 201] width 59 height 9
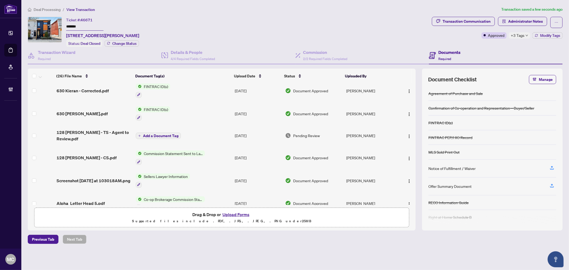
click at [48, 7] on span "Deal Processing" at bounding box center [47, 9] width 27 height 5
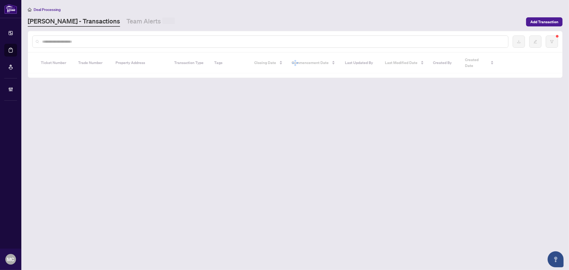
click at [95, 42] on input "text" at bounding box center [272, 42] width 461 height 6
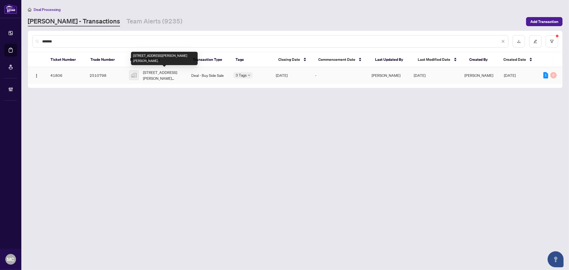
type input "*******"
click at [163, 72] on span "1767 Rex Heath Dr #57, Pickering, Ontario L1X 0E4, Canada" at bounding box center [162, 75] width 39 height 12
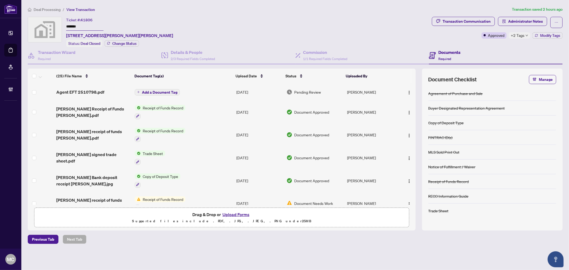
click at [520, 34] on span "+2 Tags" at bounding box center [518, 35] width 14 height 6
click at [323, 29] on div "Ticket #: 41806 ******* 1767 Rex Heath Dr #57, Pickering, Ontario L1X 0E4, Cana…" at bounding box center [229, 32] width 402 height 30
click at [77, 89] on span "Agent EFT 2510798.pdf" at bounding box center [80, 92] width 48 height 6
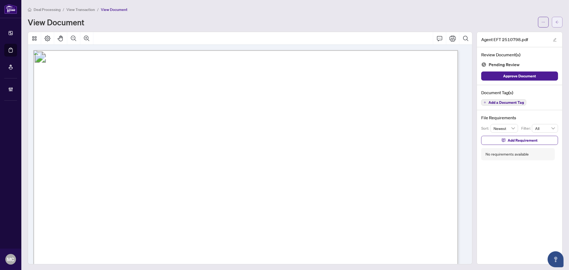
click at [555, 20] on button "button" at bounding box center [557, 22] width 11 height 11
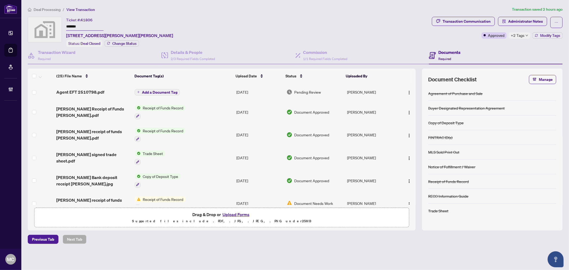
click at [52, 8] on span "Deal Processing" at bounding box center [47, 9] width 27 height 5
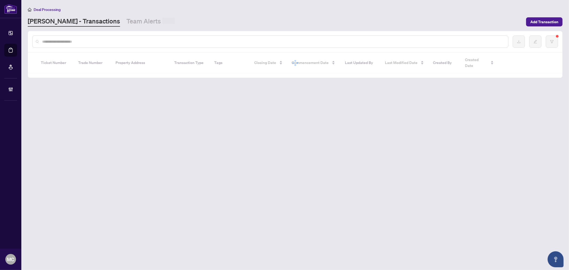
click at [93, 40] on input "text" at bounding box center [272, 42] width 461 height 6
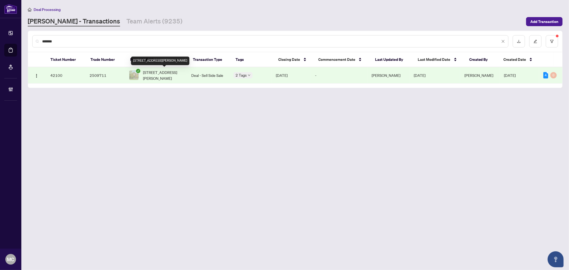
type input "*******"
click at [146, 74] on span "293 River Glen Blvd, Oakville, Ontario L6H 5X9, Canada" at bounding box center [162, 75] width 39 height 12
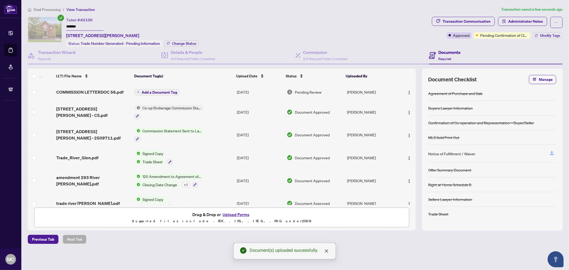
click at [167, 92] on span "Add a Document Tag" at bounding box center [159, 92] width 35 height 4
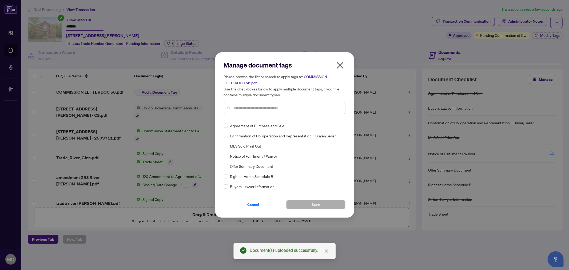
click at [303, 102] on div at bounding box center [285, 108] width 122 height 12
click at [304, 111] on div at bounding box center [285, 108] width 122 height 12
click at [305, 109] on input "text" at bounding box center [287, 108] width 107 height 6
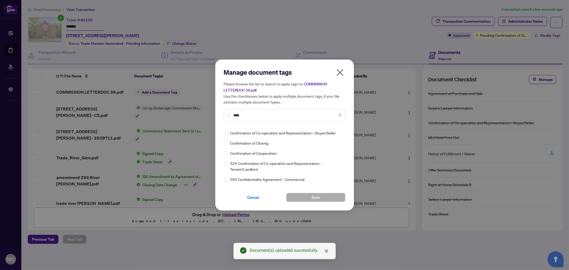
type input "****"
click at [336, 131] on img at bounding box center [334, 132] width 5 height 5
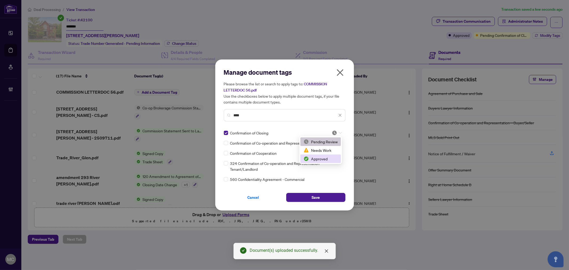
click at [324, 158] on div "Approved" at bounding box center [320, 159] width 34 height 6
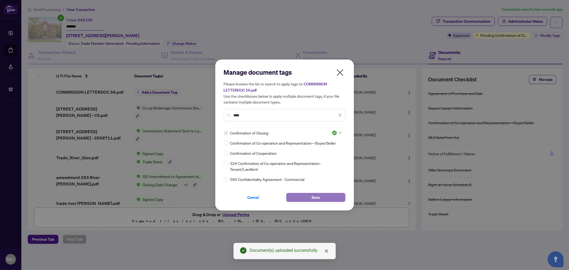
click at [318, 196] on span "Save" at bounding box center [315, 197] width 8 height 9
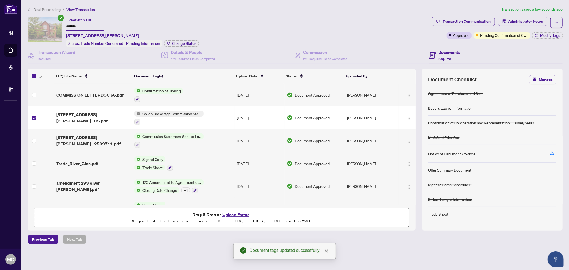
click at [40, 76] on icon "button" at bounding box center [40, 77] width 3 height 2
click at [49, 84] on span "Open Selected in New Tab(s)" at bounding box center [65, 84] width 47 height 6
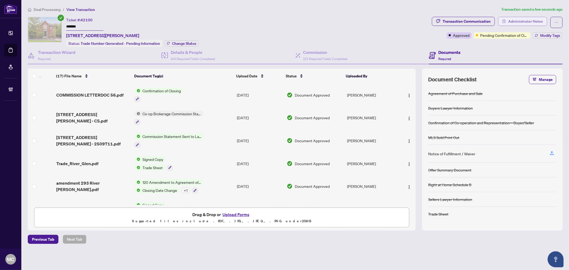
click at [516, 23] on span "Administrator Notes" at bounding box center [525, 21] width 35 height 9
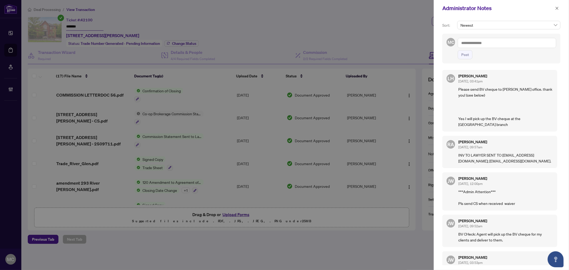
click at [253, 37] on div at bounding box center [284, 135] width 569 height 270
drag, startPoint x: 354, startPoint y: 105, endPoint x: 395, endPoint y: 4, distance: 108.9
click at [354, 105] on div at bounding box center [284, 135] width 569 height 270
click at [556, 9] on icon "close" at bounding box center [557, 8] width 4 height 4
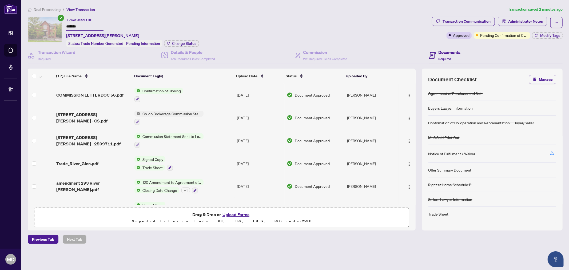
click at [463, 15] on div "Deal Processing / View Transaction Transaction saved 2 minutes ago Ticket #: 42…" at bounding box center [295, 124] width 539 height 237
click at [463, 20] on div "Transaction Communication" at bounding box center [466, 21] width 48 height 9
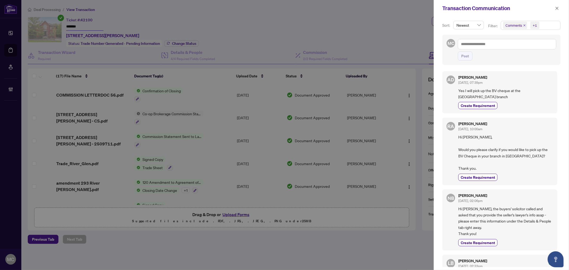
click at [523, 25] on icon "close" at bounding box center [524, 25] width 3 height 3
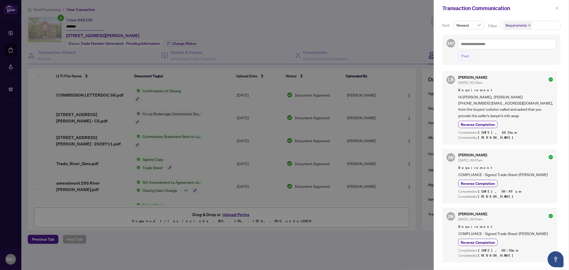
click at [556, 8] on icon "close" at bounding box center [557, 8] width 4 height 4
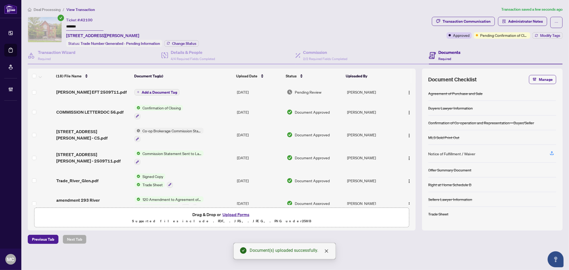
click at [156, 89] on button "Add a Document Tag" at bounding box center [156, 92] width 45 height 6
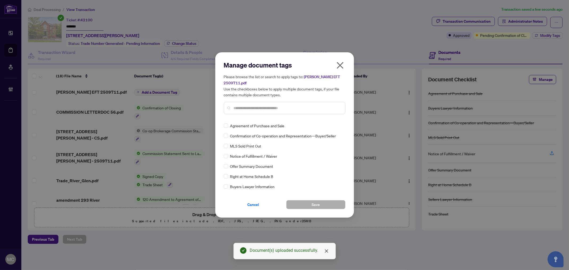
click at [279, 111] on div at bounding box center [285, 108] width 122 height 12
click at [278, 106] on input "text" at bounding box center [287, 108] width 107 height 6
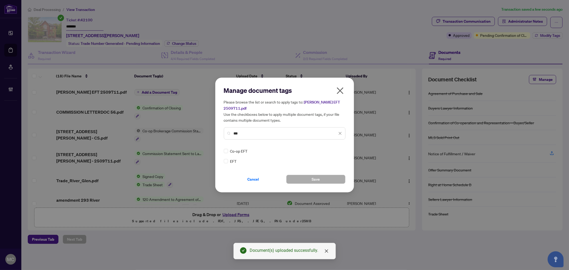
type input "***"
click at [335, 150] on img at bounding box center [334, 150] width 5 height 5
click at [326, 175] on div "Approved" at bounding box center [320, 177] width 34 height 6
click at [318, 182] on span "Save" at bounding box center [315, 179] width 8 height 9
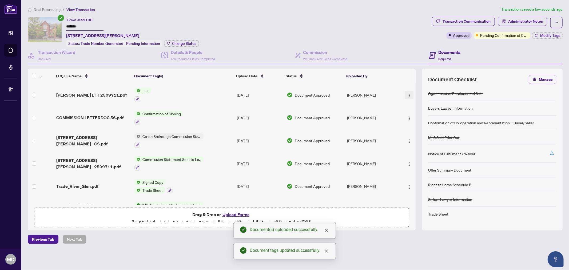
click at [407, 93] on img "button" at bounding box center [409, 95] width 4 height 4
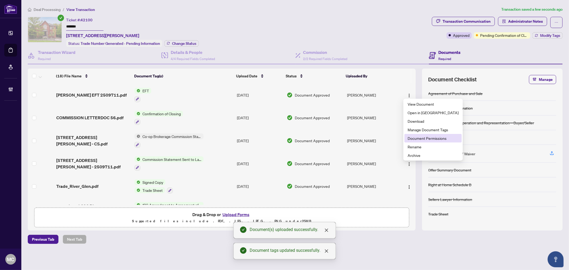
click at [417, 138] on span "Document Permissions" at bounding box center [432, 138] width 51 height 6
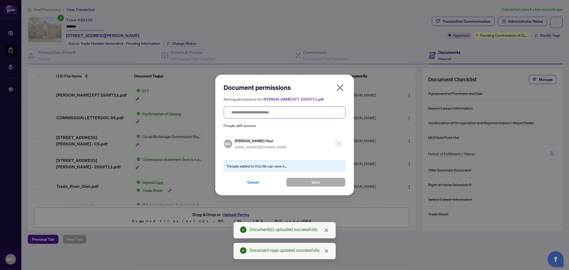
click at [266, 116] on span at bounding box center [285, 112] width 122 height 12
paste input "**********"
type input "**********"
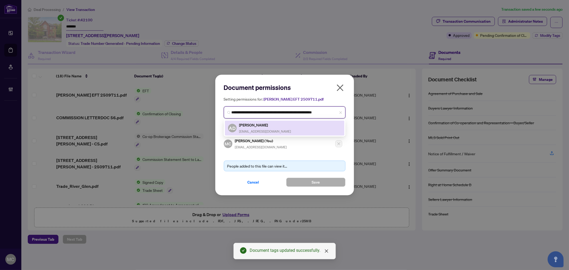
click at [263, 127] on h5 "Angelica Del Vasto" at bounding box center [265, 125] width 52 height 6
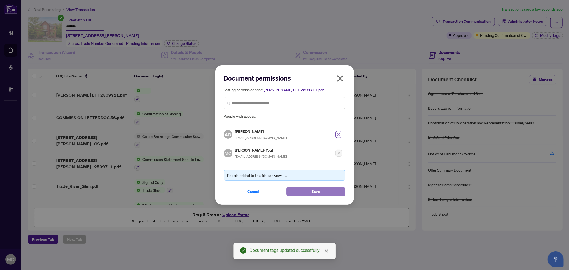
click at [315, 189] on span "Save" at bounding box center [315, 191] width 8 height 9
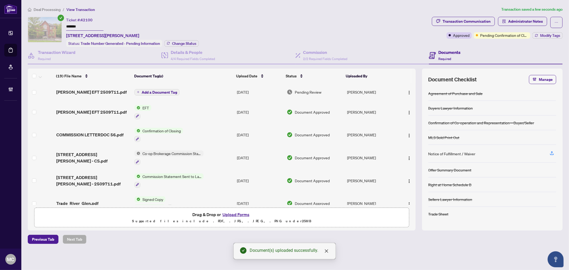
click at [149, 91] on span "Add a Document Tag" at bounding box center [159, 92] width 35 height 4
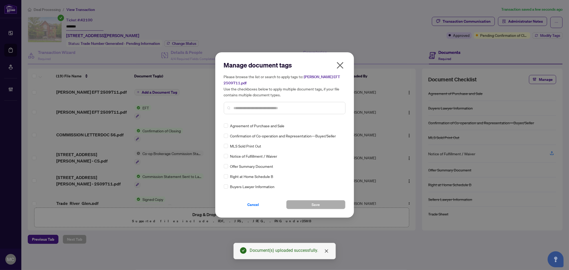
click at [278, 109] on input "text" at bounding box center [287, 108] width 107 height 6
type input "*"
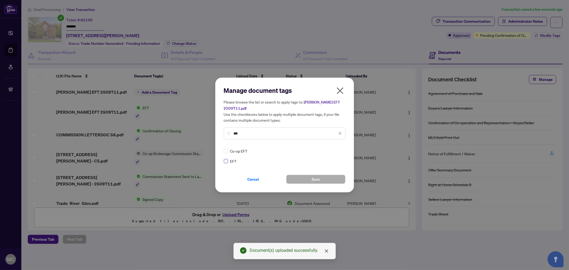
type input "***"
click at [329, 151] on div at bounding box center [335, 150] width 14 height 5
click at [329, 174] on div "Approved" at bounding box center [320, 177] width 34 height 6
click at [320, 180] on button "Save" at bounding box center [315, 179] width 59 height 9
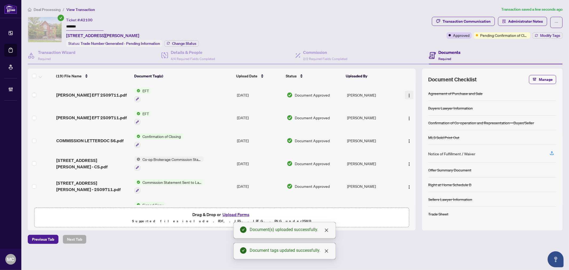
click at [411, 93] on button "button" at bounding box center [409, 95] width 9 height 9
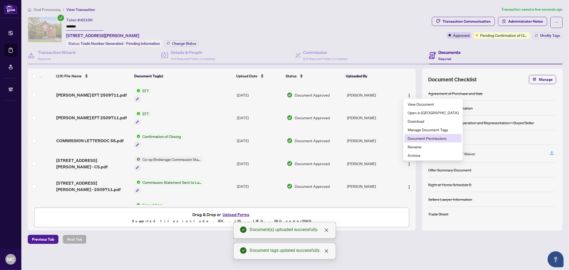
click at [416, 137] on span "Document Permissions" at bounding box center [432, 138] width 51 height 6
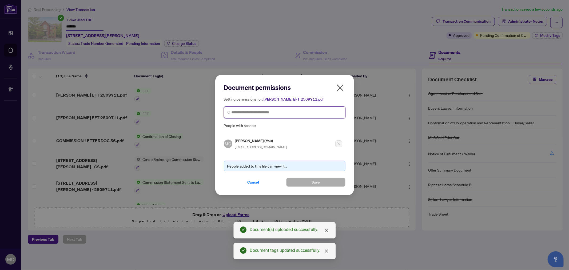
click at [288, 114] on input "search" at bounding box center [286, 113] width 110 height 6
paste input "**********"
type input "**********"
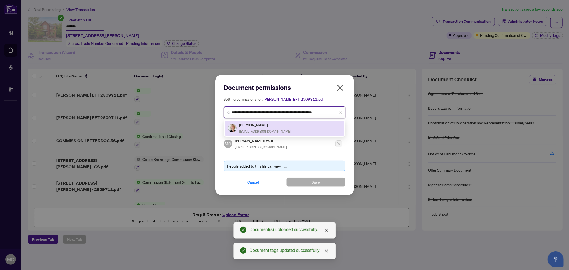
click at [260, 127] on div "Claudia Mittelstaedt ckmittelstaedt@gmail.com" at bounding box center [265, 128] width 52 height 12
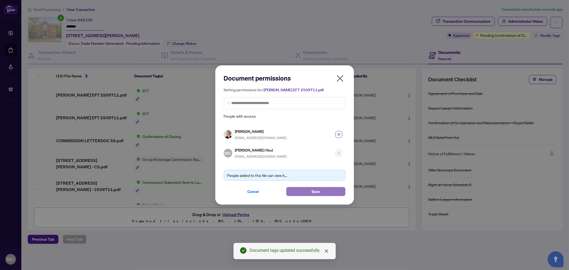
click at [318, 193] on span "Save" at bounding box center [315, 191] width 8 height 9
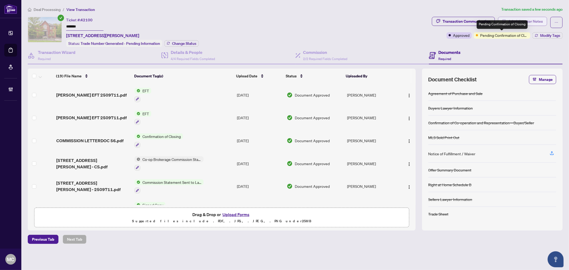
click at [532, 22] on span "Administrator Notes" at bounding box center [525, 21] width 35 height 9
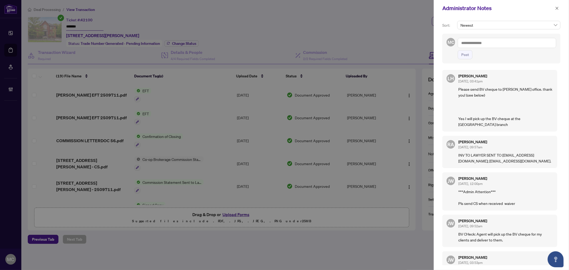
drag, startPoint x: 258, startPoint y: 84, endPoint x: 264, endPoint y: 84, distance: 6.9
click at [260, 84] on div at bounding box center [284, 135] width 569 height 270
click at [506, 46] on textarea at bounding box center [506, 43] width 98 height 10
paste textarea "**********"
type textarea "**********"
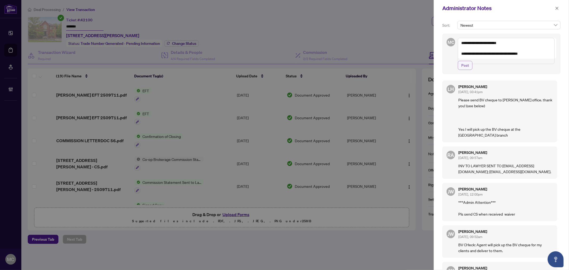
click at [461, 70] on span "Post" at bounding box center [465, 65] width 8 height 9
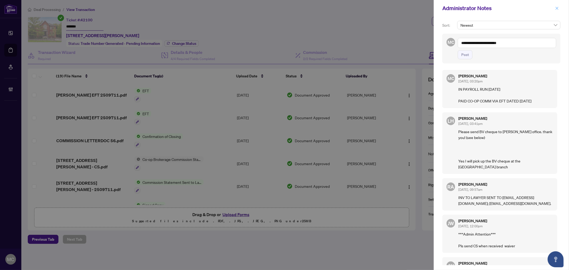
click at [555, 9] on icon "close" at bounding box center [557, 8] width 4 height 4
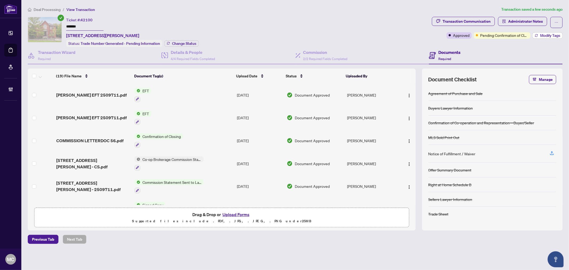
click at [548, 34] on span "Modify Tags" at bounding box center [550, 36] width 20 height 4
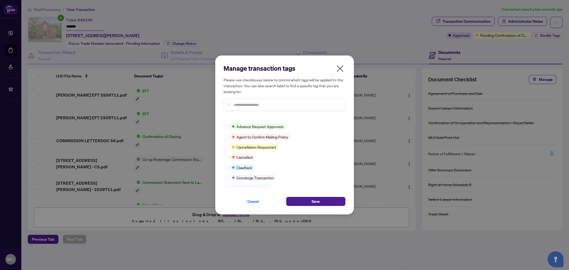
scroll to position [59, 0]
drag, startPoint x: 226, startPoint y: 182, endPoint x: 238, endPoint y: 184, distance: 12.7
click at [226, 183] on label at bounding box center [226, 186] width 4 height 6
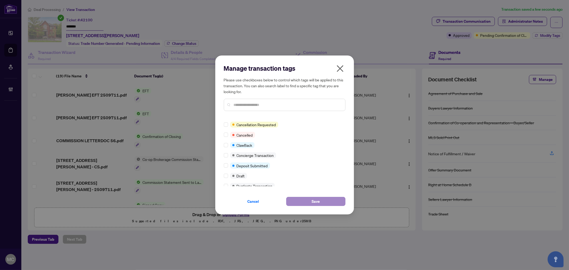
scroll to position [0, 0]
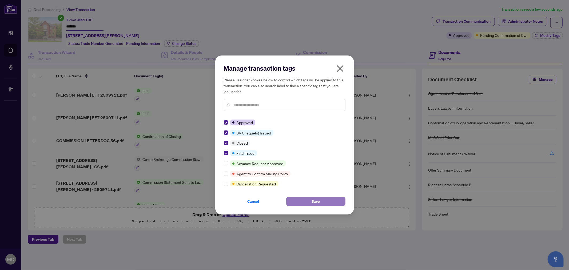
click at [308, 202] on button "Save" at bounding box center [315, 201] width 59 height 9
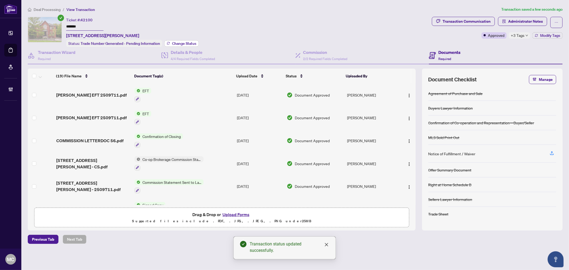
click at [181, 43] on span "Change Status" at bounding box center [184, 44] width 24 height 4
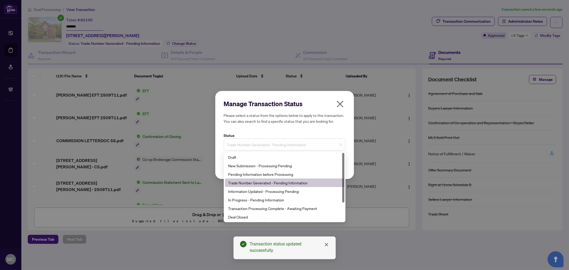
click at [293, 143] on span "Trade Number Generated - Pending Information" at bounding box center [284, 144] width 115 height 10
click at [278, 215] on div "Deal Closed" at bounding box center [284, 217] width 113 height 6
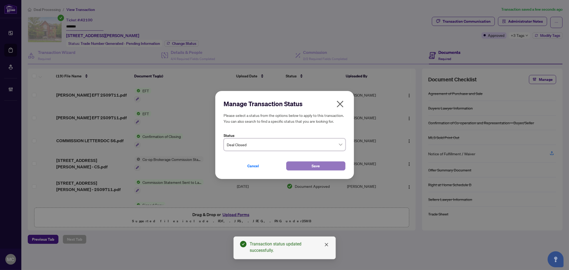
click at [297, 166] on button "Save" at bounding box center [315, 165] width 59 height 9
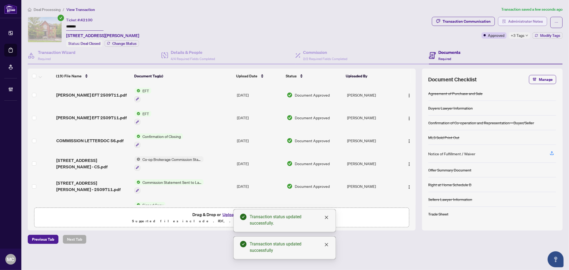
click at [523, 23] on span "Administrator Notes" at bounding box center [525, 21] width 35 height 9
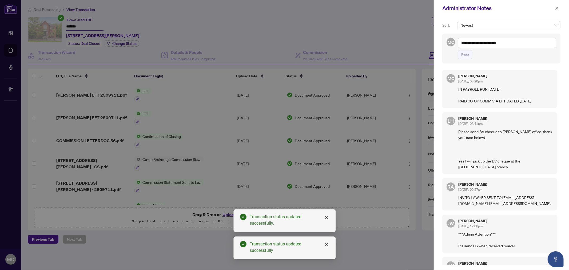
drag, startPoint x: 254, startPoint y: 118, endPoint x: 283, endPoint y: 108, distance: 30.8
click at [254, 117] on div at bounding box center [284, 135] width 569 height 270
click at [516, 43] on textarea "**********" at bounding box center [506, 43] width 98 height 10
paste textarea "**********"
type textarea "**********"
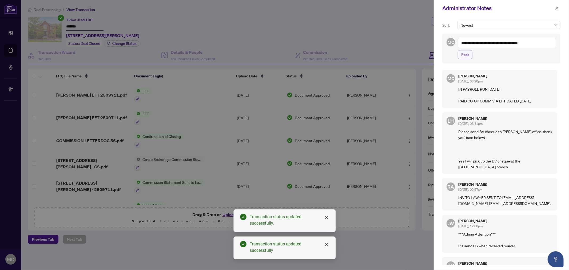
click at [466, 56] on span "Post" at bounding box center [465, 54] width 8 height 9
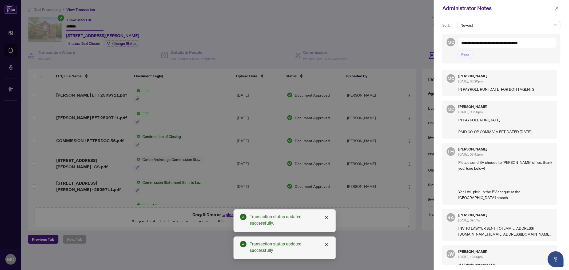
click at [556, 8] on icon "close" at bounding box center [557, 8] width 4 height 4
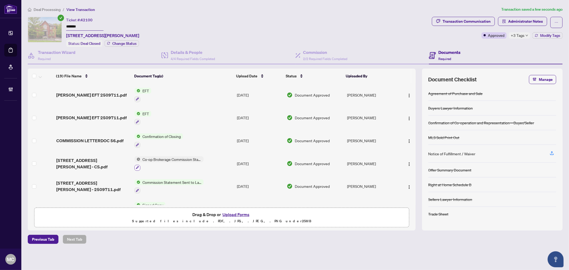
click at [138, 166] on icon "button" at bounding box center [137, 167] width 3 height 3
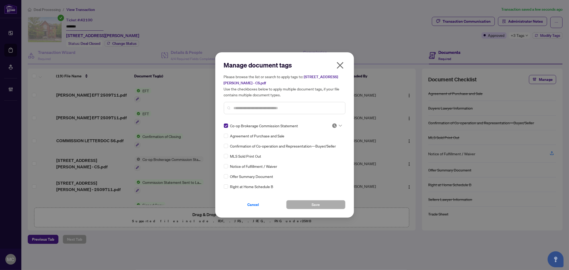
click at [336, 125] on div at bounding box center [337, 125] width 10 height 5
click at [321, 153] on div "Approved" at bounding box center [319, 151] width 34 height 6
click at [310, 204] on button "Save" at bounding box center [315, 204] width 59 height 9
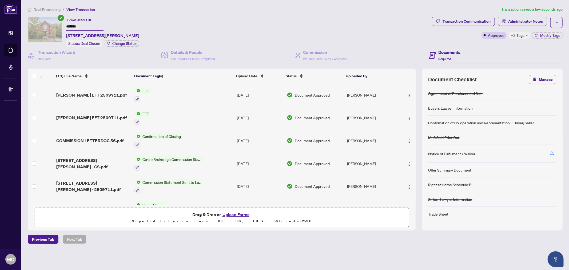
click at [43, 11] on li "Deal Processing" at bounding box center [44, 9] width 33 height 6
click at [57, 10] on span "Deal Processing" at bounding box center [47, 9] width 27 height 5
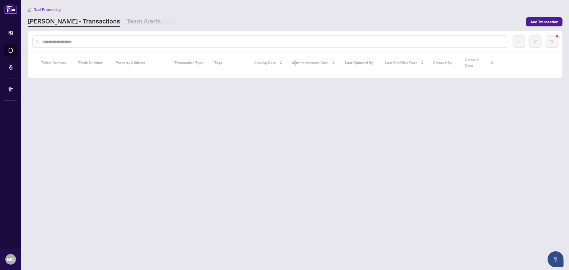
click at [121, 43] on input "text" at bounding box center [272, 42] width 461 height 6
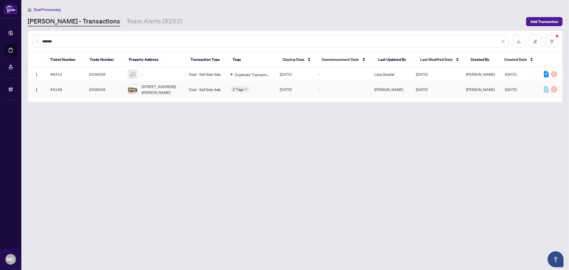
type input "*******"
click at [150, 86] on span "467 Silverthorn Ave, Toronto, Ontario M6M 3H6, Canada" at bounding box center [161, 89] width 39 height 12
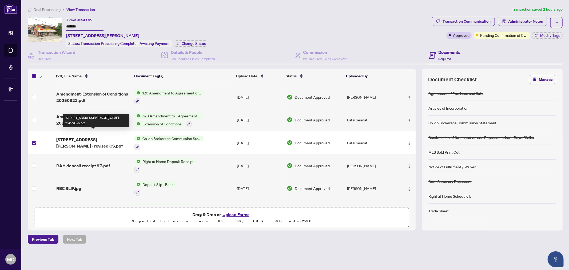
scroll to position [3, 0]
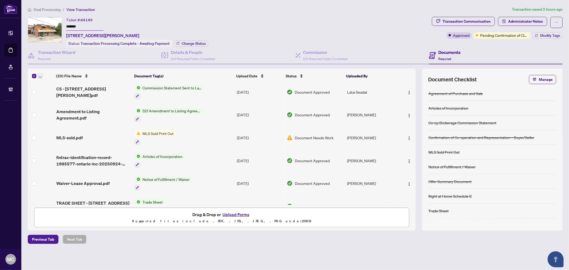
click at [41, 78] on button "button" at bounding box center [40, 76] width 6 height 6
click at [46, 82] on span "Open Selected in New Tab(s)" at bounding box center [65, 84] width 47 height 6
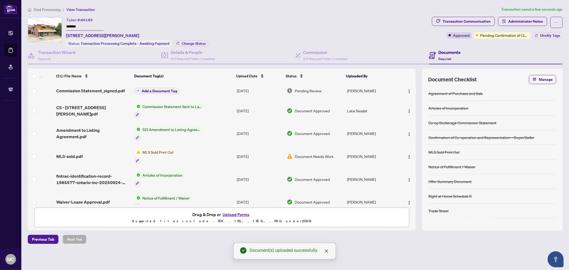
scroll to position [0, 0]
click at [148, 90] on span "Add a Document Tag" at bounding box center [159, 92] width 35 height 4
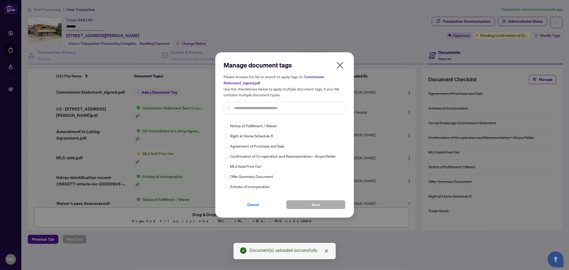
click at [308, 107] on input "text" at bounding box center [287, 108] width 107 height 6
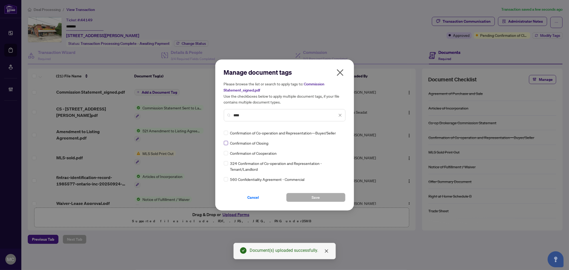
type input "****"
click at [330, 134] on div at bounding box center [335, 132] width 14 height 5
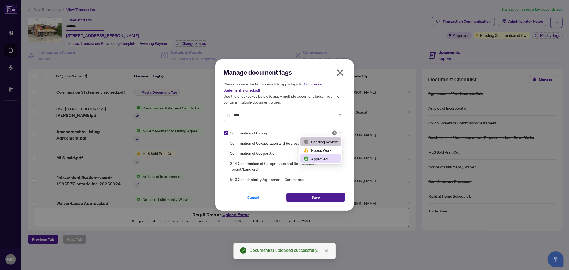
click at [327, 157] on div "Approved" at bounding box center [320, 159] width 34 height 6
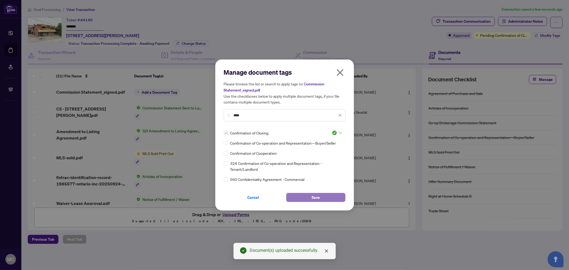
click at [322, 195] on button "Save" at bounding box center [315, 197] width 59 height 9
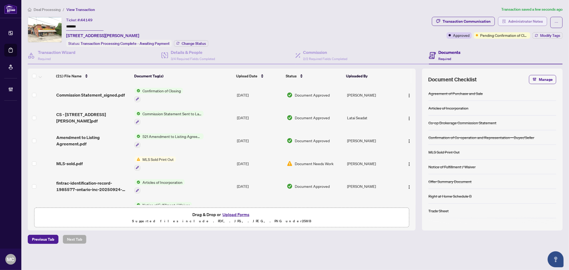
click at [520, 17] on button "Administrator Notes" at bounding box center [522, 21] width 49 height 9
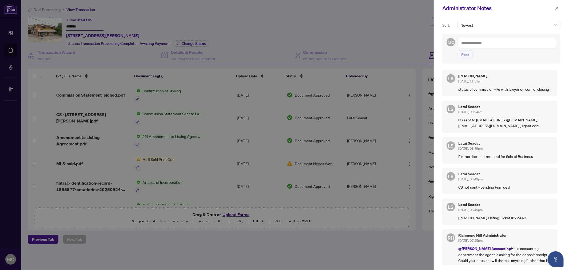
drag, startPoint x: 554, startPoint y: 7, endPoint x: 525, endPoint y: 19, distance: 30.5
click at [554, 7] on button "button" at bounding box center [556, 8] width 7 height 6
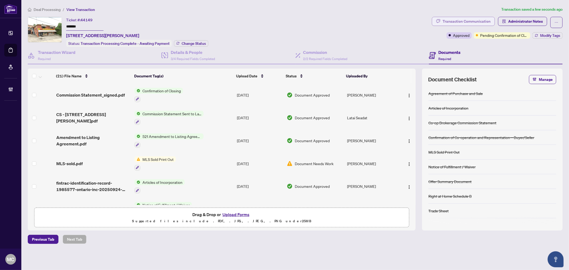
click at [462, 21] on div "Transaction Communication" at bounding box center [466, 21] width 48 height 9
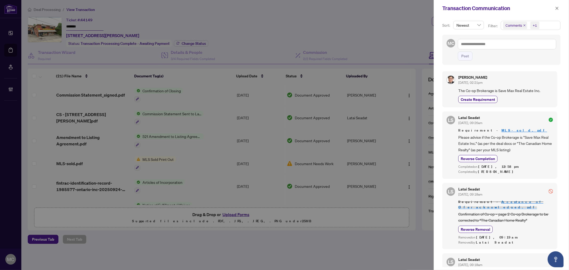
click at [536, 27] on div "+1" at bounding box center [534, 25] width 4 height 5
click at [528, 51] on div "Comments" at bounding box center [530, 48] width 53 height 6
click at [526, 55] on span "Requirements" at bounding box center [523, 55] width 24 height 5
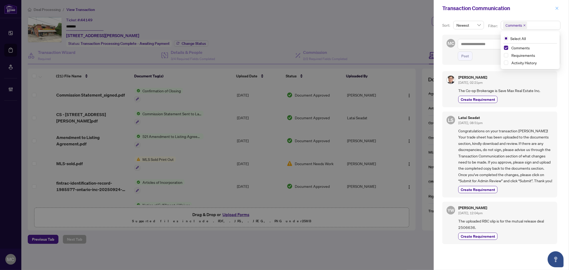
click at [559, 6] on button "button" at bounding box center [556, 8] width 7 height 6
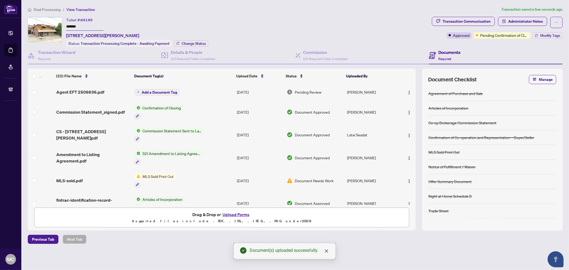
click at [156, 90] on span "Add a Document Tag" at bounding box center [159, 92] width 35 height 4
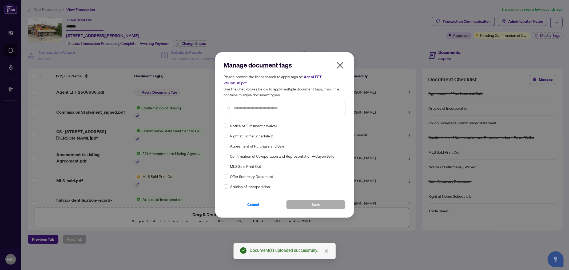
click at [319, 105] on input "text" at bounding box center [287, 108] width 107 height 6
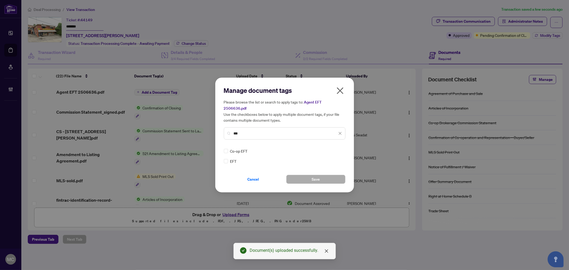
type input "***"
click at [335, 148] on img at bounding box center [334, 150] width 5 height 5
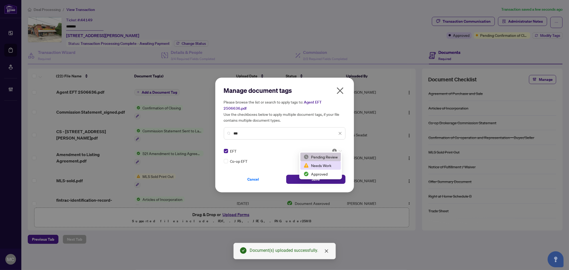
click at [329, 171] on div "Approved" at bounding box center [320, 174] width 34 height 6
click at [324, 177] on button "Save" at bounding box center [315, 179] width 59 height 9
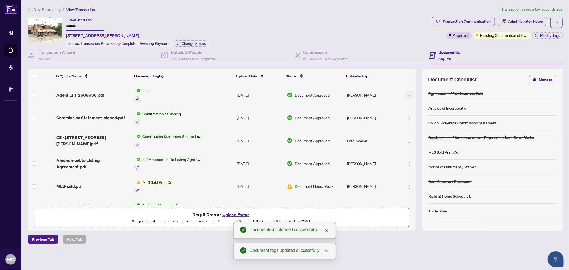
click at [407, 94] on img "button" at bounding box center [409, 95] width 4 height 4
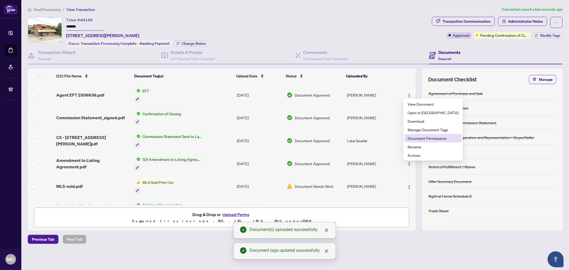
click at [422, 138] on span "Document Permissions" at bounding box center [432, 138] width 51 height 6
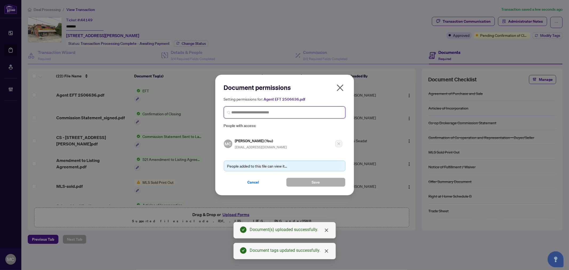
click at [253, 114] on input "search" at bounding box center [286, 113] width 110 height 6
paste input "**********"
type input "**********"
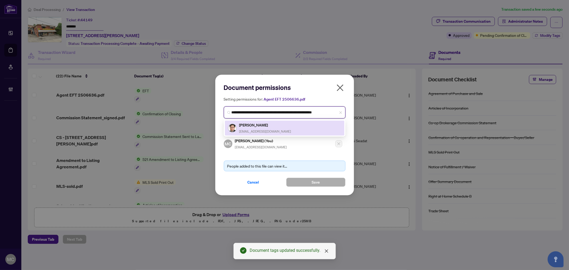
click at [262, 129] on span "cskimcs@hotmail.com" at bounding box center [265, 131] width 52 height 4
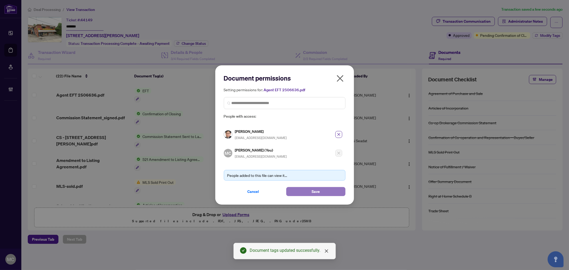
click at [310, 193] on button "Save" at bounding box center [315, 191] width 59 height 9
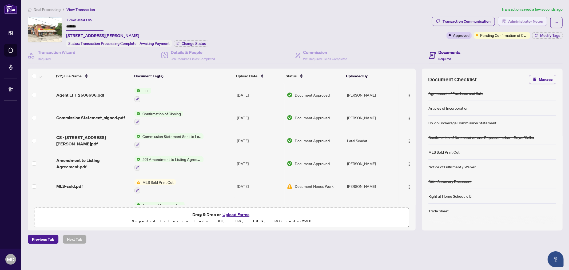
click at [521, 23] on span "Administrator Notes" at bounding box center [525, 21] width 35 height 9
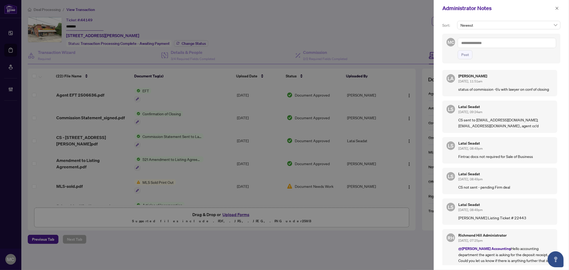
click at [205, 48] on div at bounding box center [284, 135] width 569 height 270
click at [489, 44] on textarea at bounding box center [506, 43] width 98 height 10
paste textarea "**********"
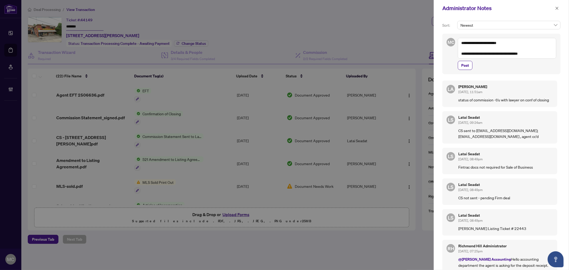
type textarea "**********"
click at [465, 69] on span "Post" at bounding box center [465, 65] width 8 height 9
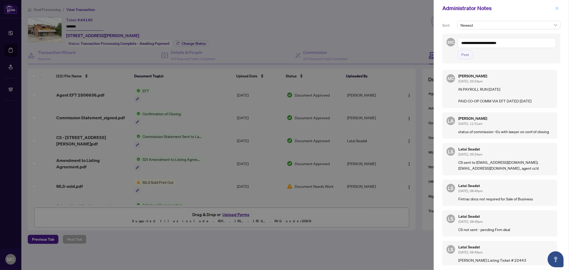
click at [555, 7] on icon "close" at bounding box center [557, 8] width 4 height 4
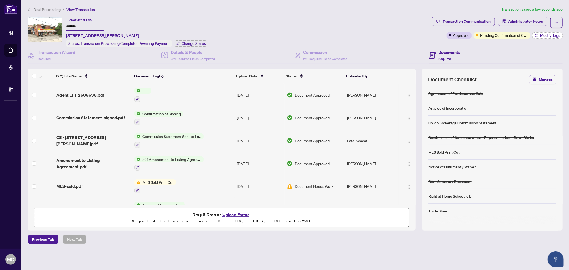
click at [541, 34] on span "Modify Tags" at bounding box center [550, 36] width 20 height 4
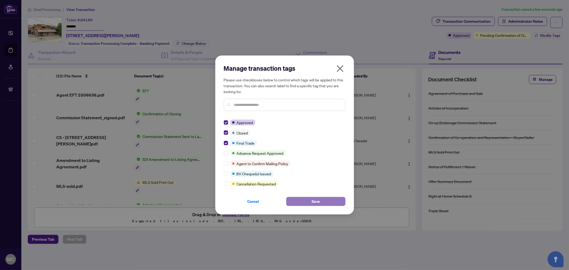
click at [305, 202] on button "Save" at bounding box center [315, 201] width 59 height 9
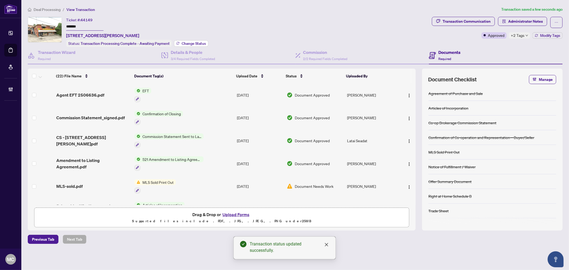
click at [184, 45] on span "Change Status" at bounding box center [194, 44] width 24 height 4
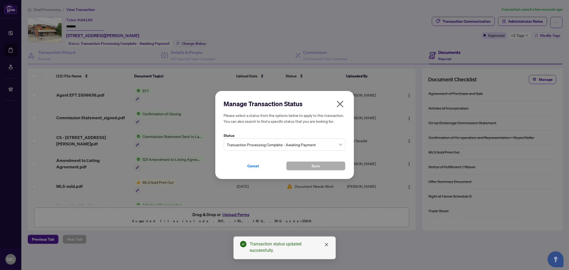
click at [275, 144] on span "Transaction Processing Complete - Awaiting Payment" at bounding box center [284, 144] width 115 height 10
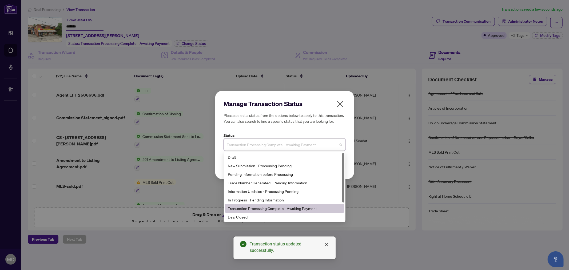
click at [263, 213] on div "Deal Closed" at bounding box center [284, 216] width 119 height 9
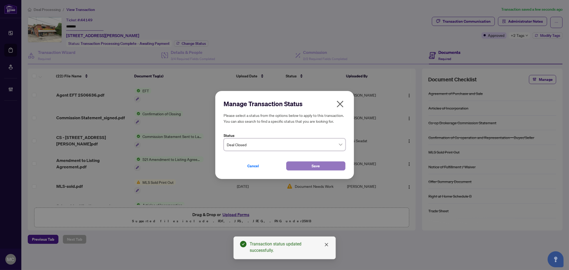
click at [311, 169] on button "Save" at bounding box center [315, 165] width 59 height 9
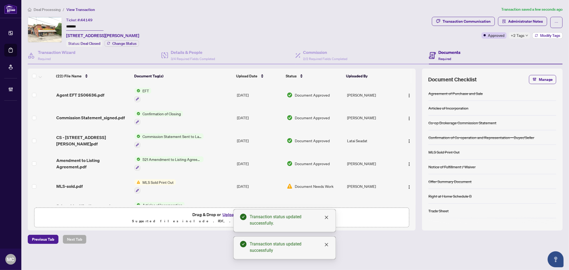
click at [543, 37] on button "Modify Tags" at bounding box center [547, 35] width 30 height 6
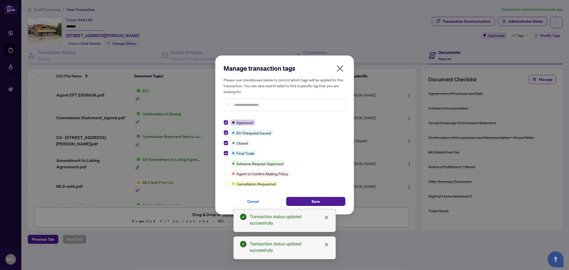
drag, startPoint x: 327, startPoint y: 202, endPoint x: 319, endPoint y: 195, distance: 10.6
click at [327, 203] on button "Save" at bounding box center [315, 201] width 59 height 9
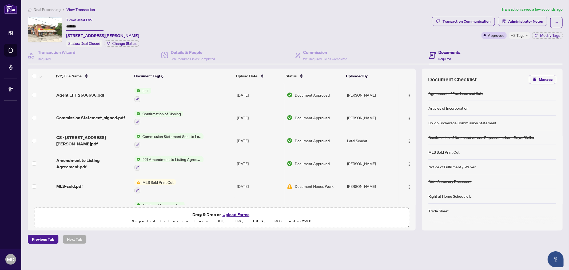
click at [54, 7] on span "Deal Processing" at bounding box center [47, 9] width 27 height 5
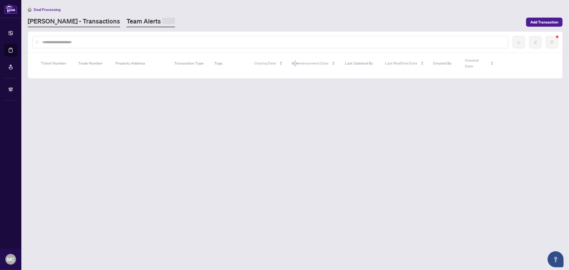
click at [126, 22] on link "Team Alerts" at bounding box center [150, 22] width 49 height 10
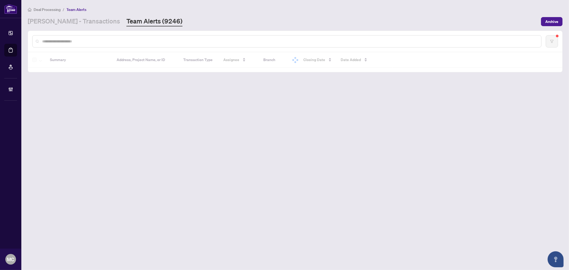
click at [144, 42] on input "text" at bounding box center [289, 41] width 495 height 6
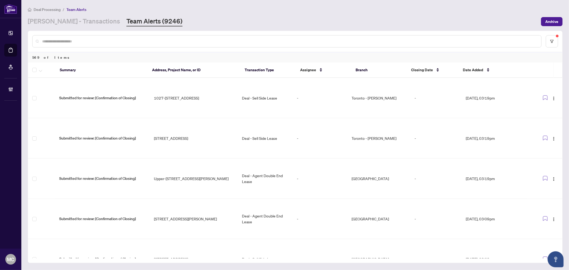
paste input "*******"
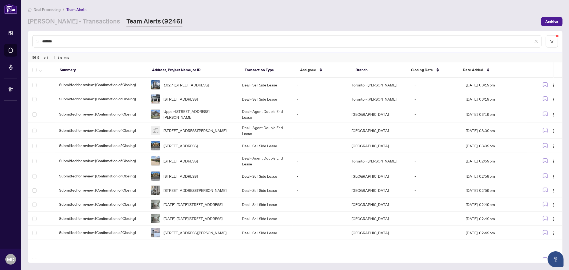
type input "*******"
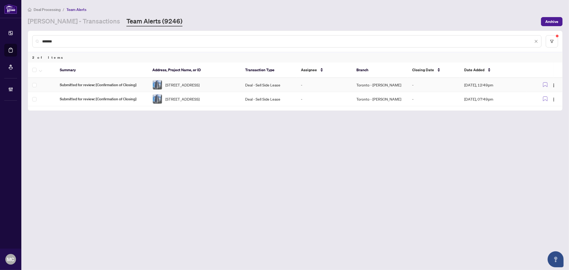
click at [340, 85] on td "-" at bounding box center [324, 85] width 56 height 14
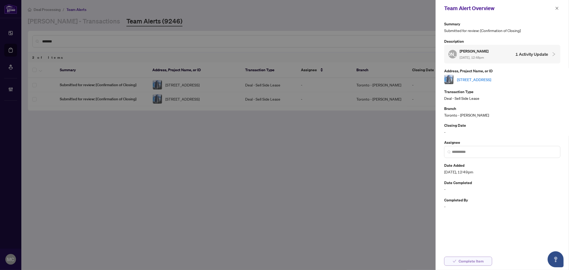
click at [456, 260] on icon "check" at bounding box center [454, 261] width 4 height 4
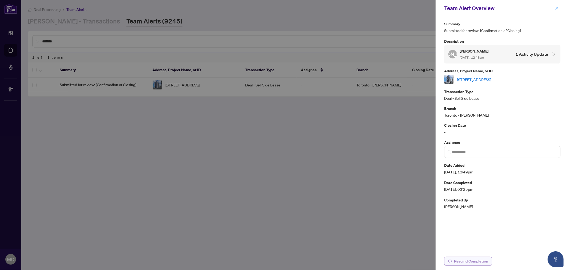
click at [556, 9] on icon "close" at bounding box center [557, 8] width 4 height 4
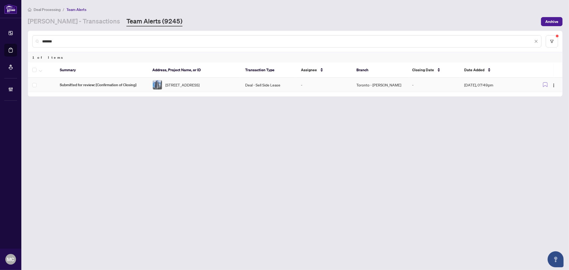
click at [284, 78] on td "Deal - Sell Side Lease" at bounding box center [269, 85] width 56 height 14
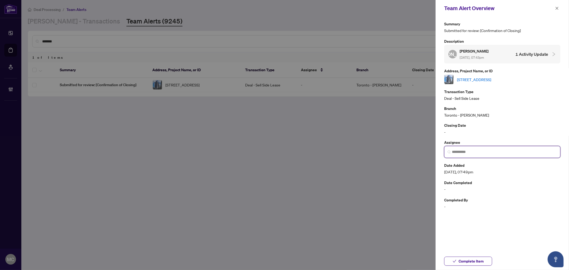
click at [474, 152] on input "search" at bounding box center [504, 152] width 105 height 6
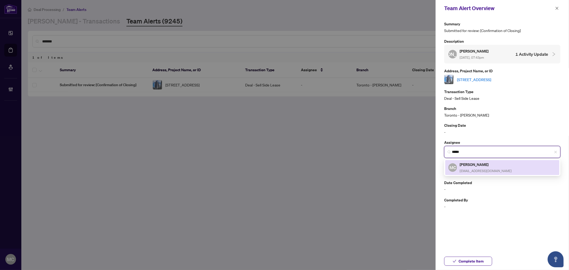
click at [471, 167] on div "Maria Cheng mariac@rightathomerealty.com" at bounding box center [485, 167] width 52 height 12
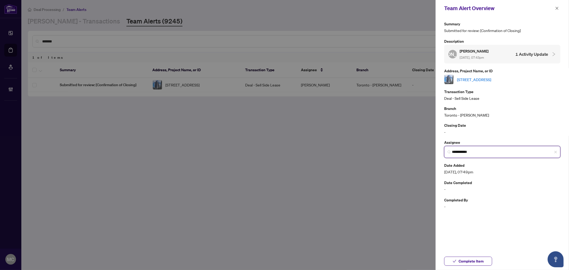
type input "**********"
click at [491, 80] on link "1006-218 Queens Quay, Toronto, Ontario M5J 2Y6, Canada" at bounding box center [474, 80] width 34 height 6
drag, startPoint x: 456, startPoint y: 254, endPoint x: 457, endPoint y: 259, distance: 4.3
click at [457, 255] on div "Complete Item" at bounding box center [501, 261] width 133 height 18
click at [457, 259] on button "Complete Item" at bounding box center [468, 260] width 48 height 9
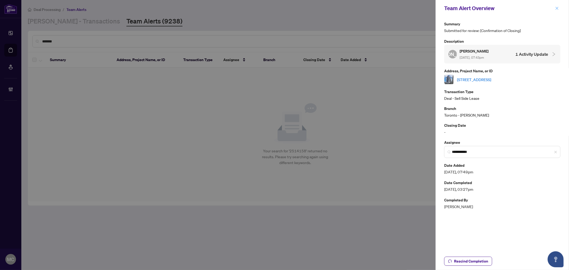
click at [557, 7] on icon "close" at bounding box center [557, 8] width 4 height 4
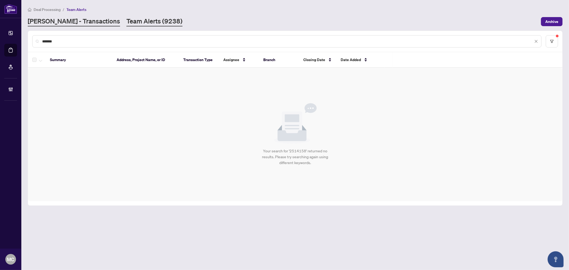
click at [66, 24] on link "RAHR - Transactions" at bounding box center [74, 22] width 92 height 10
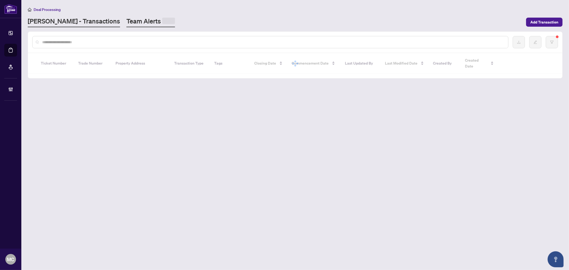
click at [162, 22] on span at bounding box center [168, 21] width 13 height 6
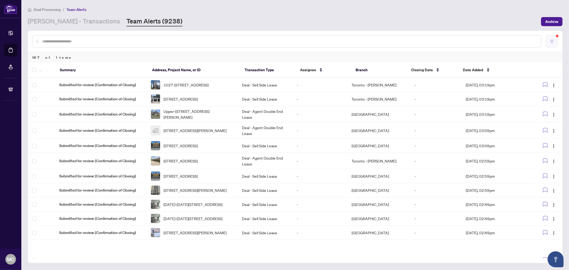
click at [550, 41] on icon "filter" at bounding box center [552, 41] width 4 height 4
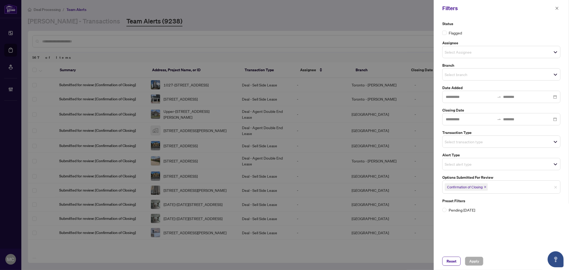
click at [473, 142] on input "search" at bounding box center [462, 141] width 37 height 6
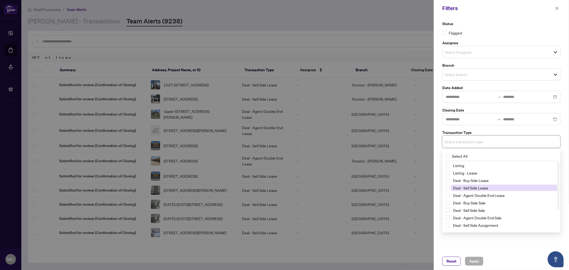
click at [476, 186] on span "Deal - Sell Side Lease" at bounding box center [470, 187] width 35 height 5
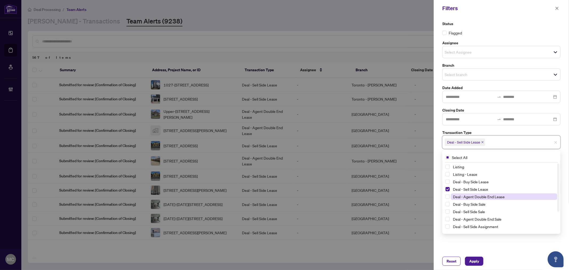
click at [476, 195] on span "Deal - Agent Double End Lease" at bounding box center [479, 196] width 52 height 5
click at [476, 209] on span "Deal - Sell Side Sale" at bounding box center [469, 211] width 32 height 5
click at [479, 219] on span "Deal - Agent Double End Sale" at bounding box center [477, 218] width 49 height 5
click at [479, 224] on span "Deal - Sell Side Assignment" at bounding box center [475, 226] width 45 height 5
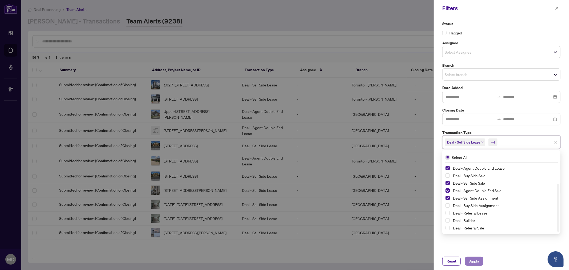
click at [478, 260] on span "Apply" at bounding box center [474, 261] width 10 height 9
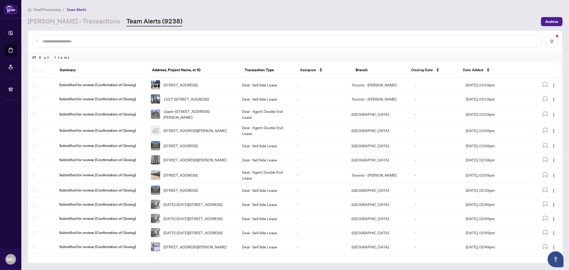
click at [479, 70] on span "Date Added" at bounding box center [473, 70] width 20 height 6
click at [476, 69] on span "Date Added" at bounding box center [473, 70] width 20 height 6
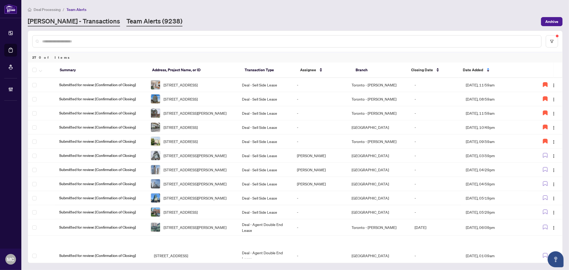
click at [62, 23] on link "RAHR - Transactions" at bounding box center [74, 22] width 92 height 10
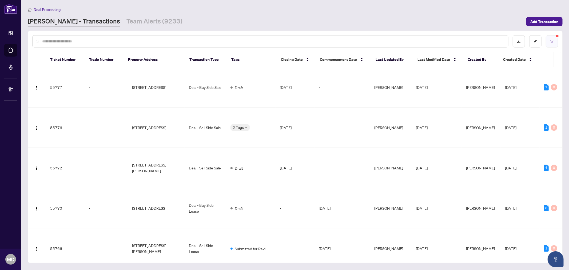
click at [547, 43] on button "button" at bounding box center [551, 41] width 12 height 12
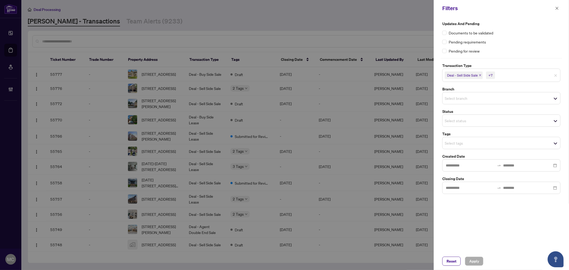
click at [468, 145] on input "search" at bounding box center [462, 143] width 37 height 6
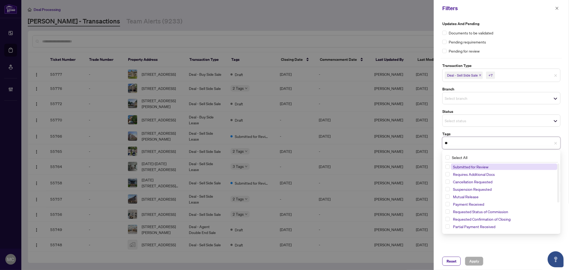
type input "*"
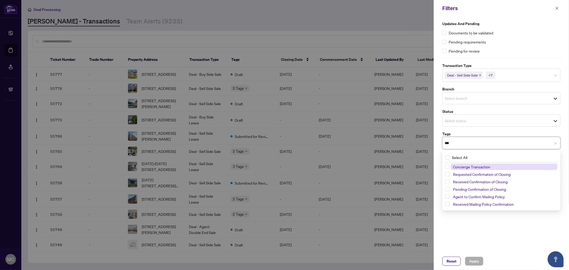
type input "****"
click at [459, 175] on span "Received Confirmation of Closing" at bounding box center [480, 174] width 55 height 5
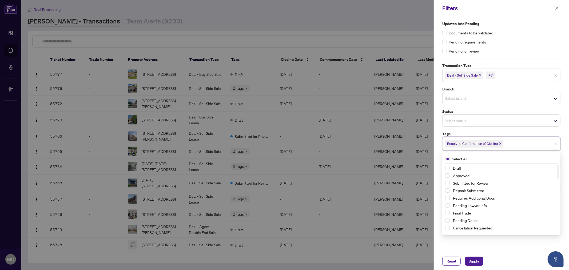
click at [509, 81] on div "Deal - Sell Side Sale +7" at bounding box center [501, 75] width 118 height 13
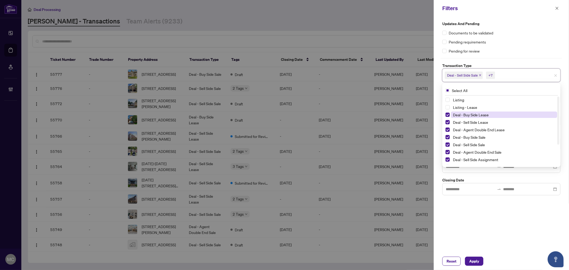
click at [467, 114] on span "Deal - Buy Side Lease" at bounding box center [471, 114] width 36 height 5
click at [476, 121] on span "Deal - Sell Side Lease" at bounding box center [470, 122] width 35 height 5
click at [473, 127] on span "Deal - Agent Double End Lease" at bounding box center [479, 129] width 52 height 5
click at [472, 140] on div "Deal - Buy Side Sale" at bounding box center [501, 137] width 112 height 6
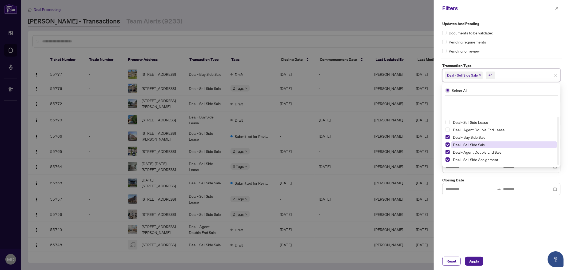
scroll to position [29, 0]
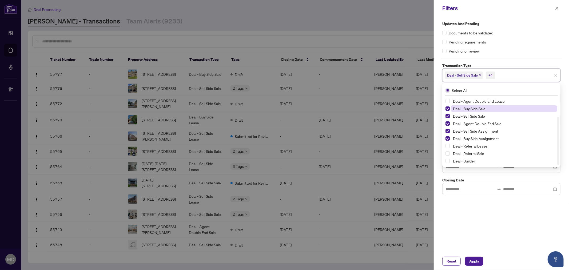
click at [475, 109] on span "Deal - Buy Side Sale" at bounding box center [469, 108] width 33 height 5
click at [471, 139] on span "Deal - Buy Side Assignment" at bounding box center [476, 138] width 46 height 5
click at [475, 259] on span "Apply" at bounding box center [474, 261] width 10 height 9
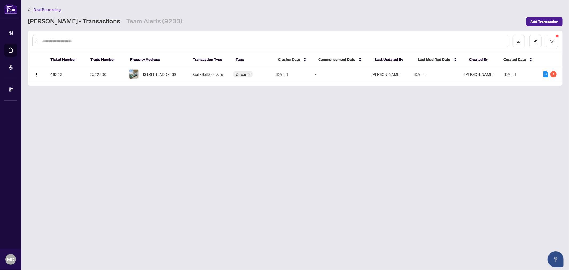
click at [149, 66] on th "Property Address" at bounding box center [157, 59] width 63 height 15
click at [156, 74] on span "2201-3 Rean Dr, Toronto, Ontario M2K 3C2, Canada" at bounding box center [160, 74] width 34 height 6
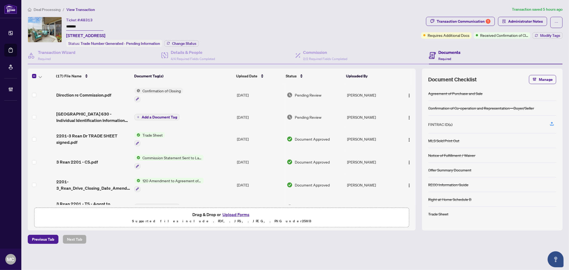
click at [35, 92] on label at bounding box center [34, 95] width 4 height 6
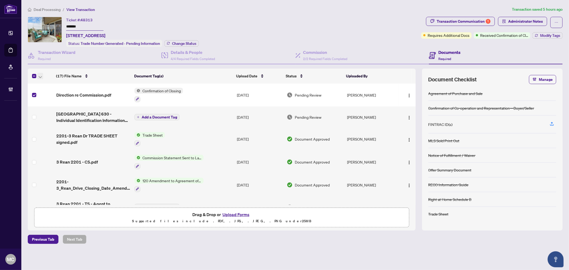
click at [41, 73] on span "button" at bounding box center [40, 76] width 3 height 6
click at [47, 82] on span "Open Selected in New Tab(s)" at bounding box center [65, 84] width 47 height 6
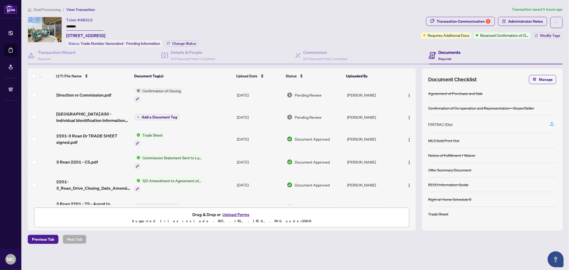
click at [72, 25] on input "*******" at bounding box center [84, 27] width 37 height 8
click at [62, 24] on div "Ticket #: 48313 ******* 2201-3 Rean Dr, Toronto, Ontario M2K 3C2, Canada Status…" at bounding box center [223, 32] width 391 height 30
click at [67, 24] on input "*******" at bounding box center [84, 27] width 37 height 8
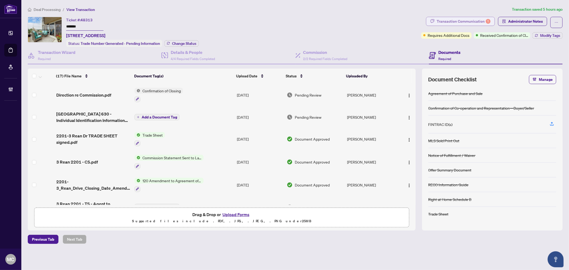
click at [451, 20] on div "Transaction Communication 1" at bounding box center [463, 21] width 54 height 9
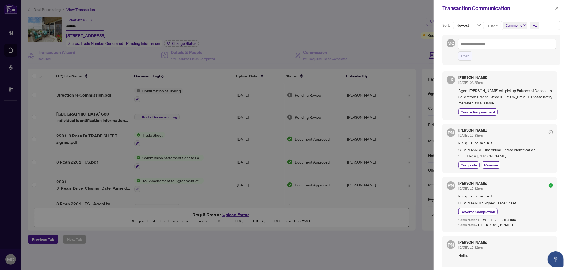
click at [523, 26] on icon "close" at bounding box center [524, 25] width 2 height 2
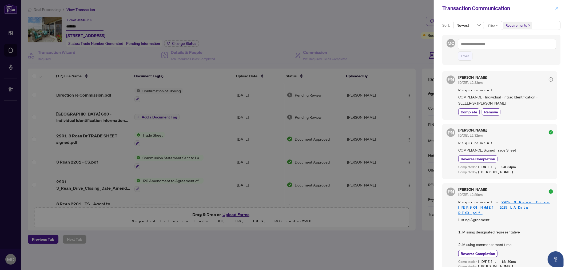
click at [559, 9] on button "button" at bounding box center [556, 8] width 7 height 6
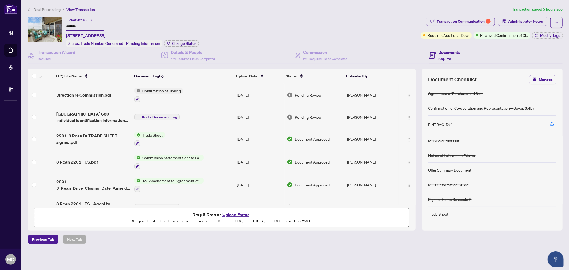
click at [206, 11] on ol "Deal Processing / View Transaction" at bounding box center [269, 9] width 482 height 6
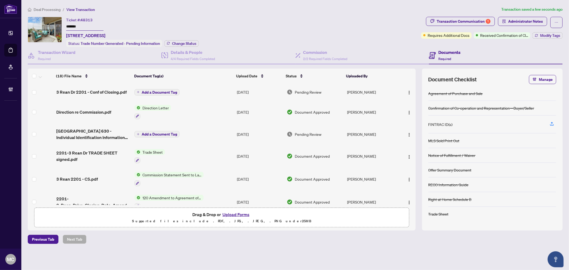
click at [162, 91] on span "Add a Document Tag" at bounding box center [159, 92] width 35 height 4
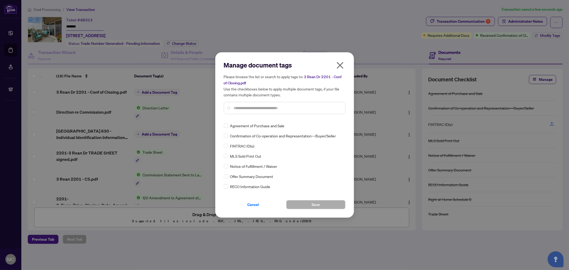
click at [284, 106] on input "text" at bounding box center [287, 108] width 107 height 6
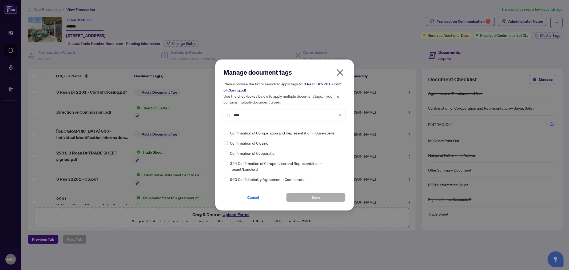
type input "****"
click at [336, 135] on img at bounding box center [334, 132] width 5 height 5
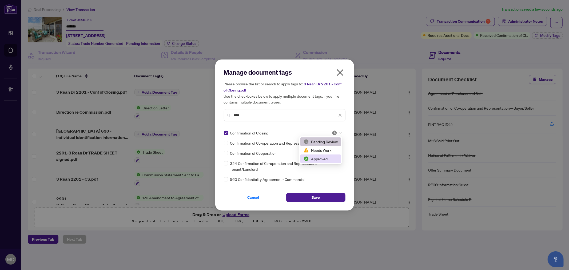
click at [324, 160] on div "Approved" at bounding box center [320, 159] width 34 height 6
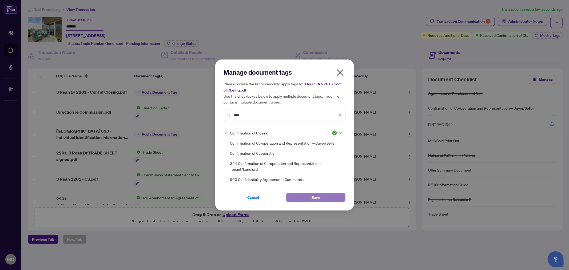
click at [319, 198] on button "Save" at bounding box center [315, 197] width 59 height 9
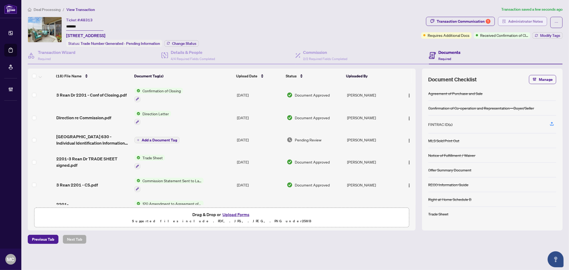
click at [511, 22] on span "Administrator Notes" at bounding box center [525, 21] width 35 height 9
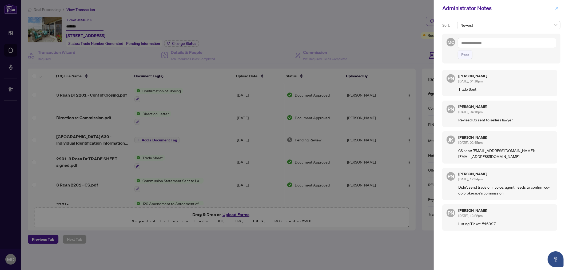
click at [555, 10] on icon "close" at bounding box center [557, 8] width 4 height 4
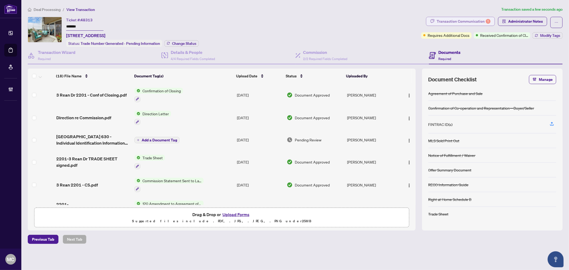
click at [446, 23] on div "Transaction Communication 1" at bounding box center [463, 21] width 54 height 9
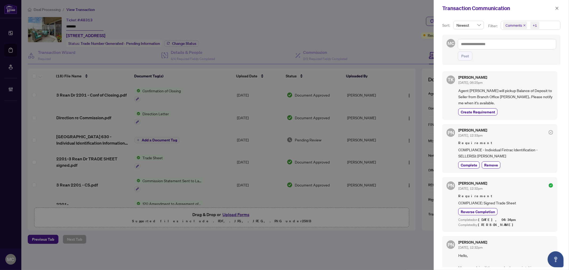
click at [535, 30] on div "Comments +1" at bounding box center [530, 25] width 60 height 9
drag, startPoint x: 528, startPoint y: 53, endPoint x: 523, endPoint y: 41, distance: 13.2
click at [528, 53] on span "Requirements" at bounding box center [523, 55] width 24 height 5
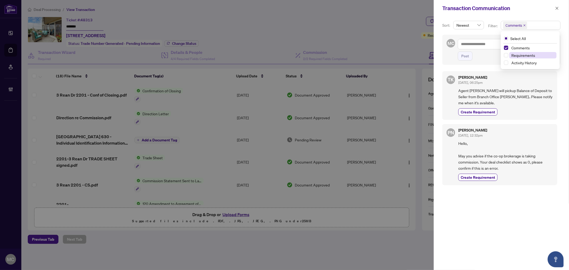
click at [515, 52] on span "Requirements" at bounding box center [532, 55] width 47 height 6
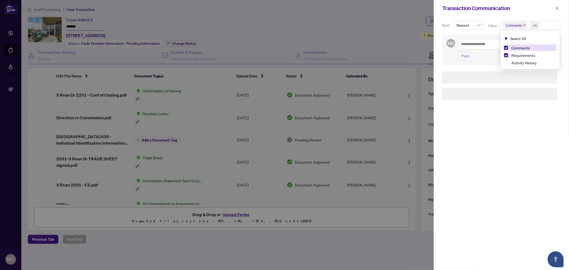
click at [515, 48] on span "Comments" at bounding box center [520, 47] width 18 height 5
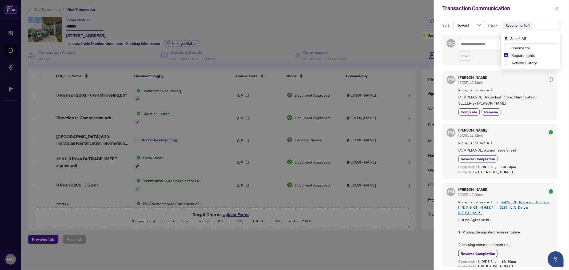
click at [556, 7] on icon "close" at bounding box center [557, 8] width 4 height 4
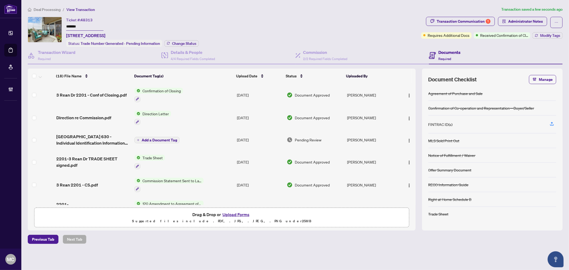
click at [541, 21] on span "Administrator Notes" at bounding box center [525, 21] width 35 height 9
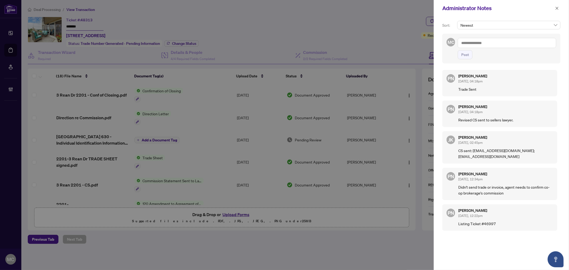
click at [235, 95] on div at bounding box center [284, 135] width 569 height 270
click at [480, 46] on textarea at bounding box center [506, 43] width 98 height 10
paste textarea "**********"
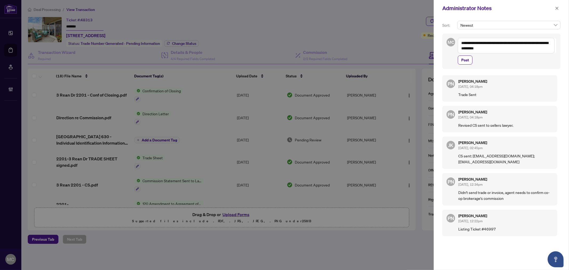
click at [250, 84] on div at bounding box center [284, 135] width 569 height 270
click at [537, 49] on textarea "**********" at bounding box center [505, 45] width 97 height 15
paste textarea "**********"
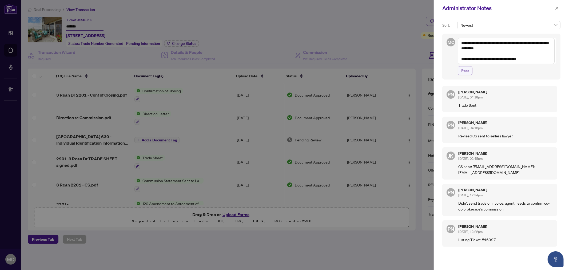
type textarea "**********"
click at [468, 70] on span "Post" at bounding box center [465, 70] width 8 height 9
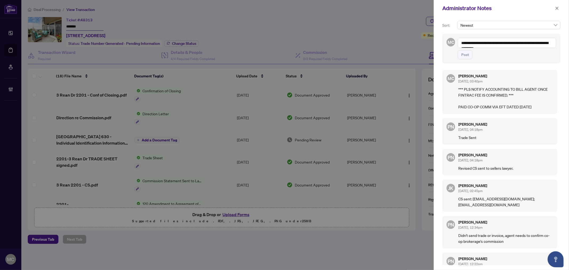
click at [280, 138] on div at bounding box center [284, 135] width 569 height 270
click at [557, 8] on icon "close" at bounding box center [557, 8] width 4 height 4
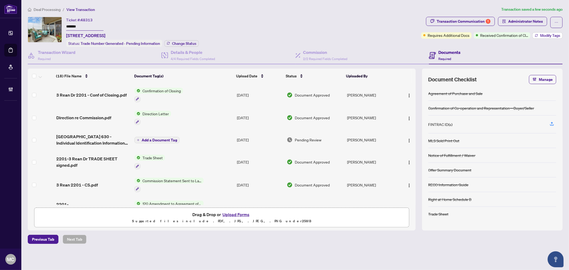
click at [539, 38] on button "Modify Tags" at bounding box center [547, 35] width 30 height 6
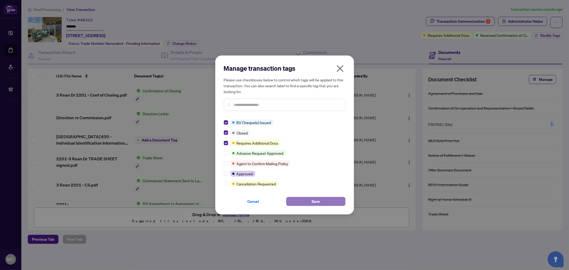
click at [314, 199] on span "Save" at bounding box center [315, 201] width 8 height 9
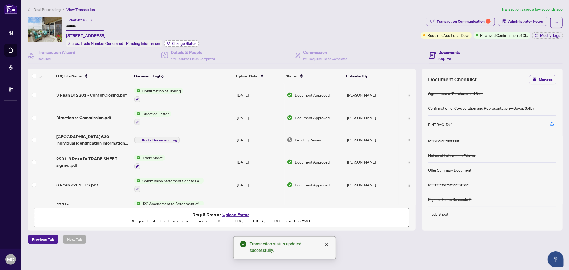
click at [187, 44] on button "Change Status" at bounding box center [181, 43] width 34 height 6
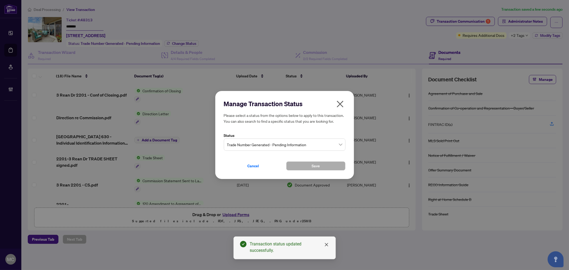
click at [270, 139] on span "Trade Number Generated - Pending Information" at bounding box center [284, 144] width 115 height 10
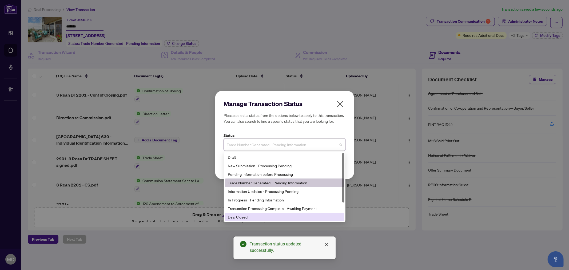
click at [266, 217] on div "Deal Closed" at bounding box center [284, 217] width 113 height 6
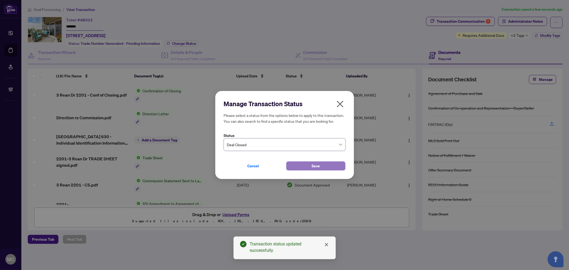
click at [306, 164] on button "Save" at bounding box center [315, 165] width 59 height 9
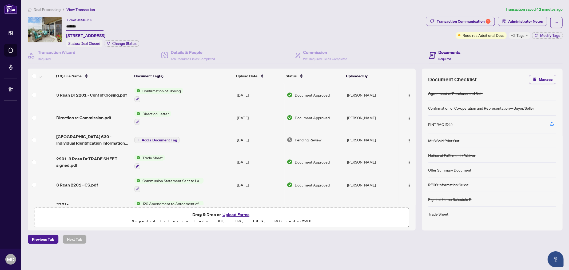
click at [46, 9] on span "Deal Processing" at bounding box center [47, 9] width 27 height 5
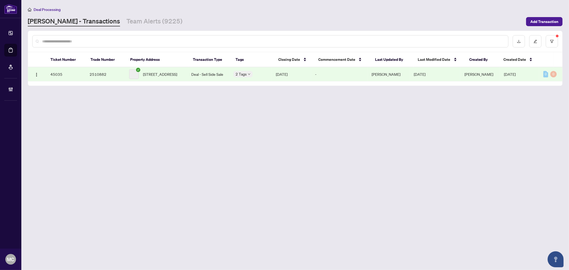
click at [94, 40] on input "text" at bounding box center [272, 41] width 461 height 6
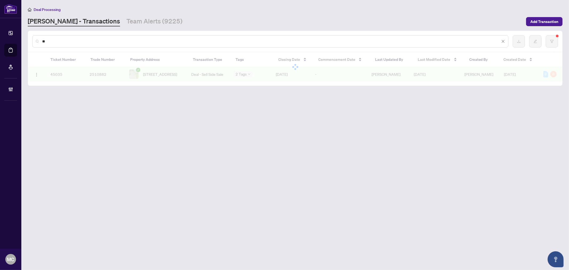
type input "*"
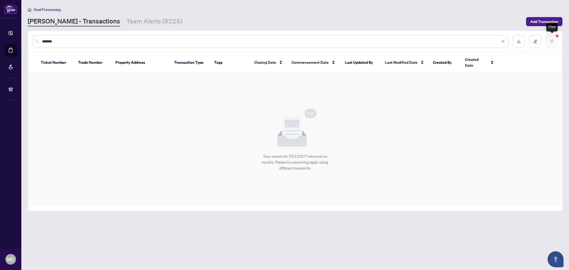
type input "*******"
click at [552, 38] on button "button" at bounding box center [551, 41] width 12 height 12
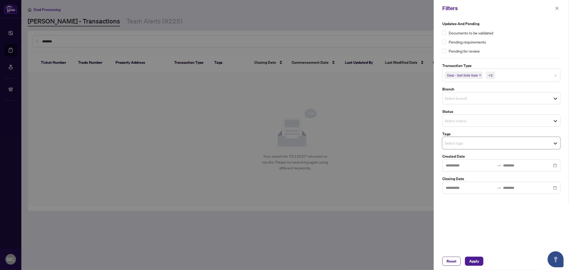
click at [507, 73] on input "search" at bounding box center [514, 75] width 37 height 6
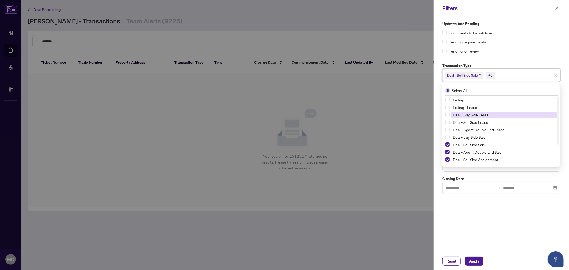
click at [482, 114] on span "Deal - Buy Side Lease" at bounding box center [471, 114] width 36 height 5
click at [481, 121] on span "Deal - Sell Side Lease" at bounding box center [470, 122] width 35 height 5
click at [481, 129] on span "Deal - Agent Double End Lease" at bounding box center [479, 129] width 52 height 5
click at [480, 136] on span "Deal - Buy Side Sale" at bounding box center [469, 137] width 33 height 5
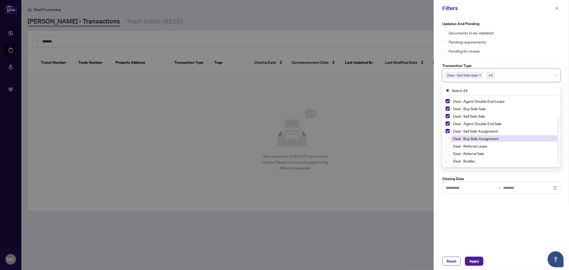
click at [464, 136] on span "Deal - Buy Side Assignment" at bounding box center [476, 138] width 46 height 5
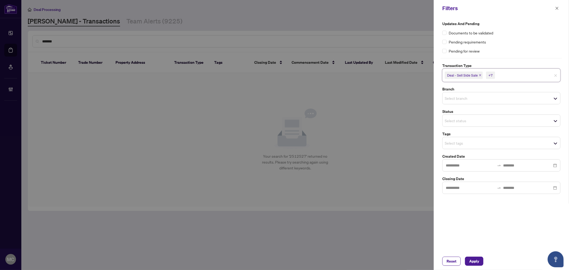
drag, startPoint x: 467, startPoint y: 260, endPoint x: 479, endPoint y: 255, distance: 13.1
click at [467, 260] on button "Apply" at bounding box center [474, 260] width 18 height 9
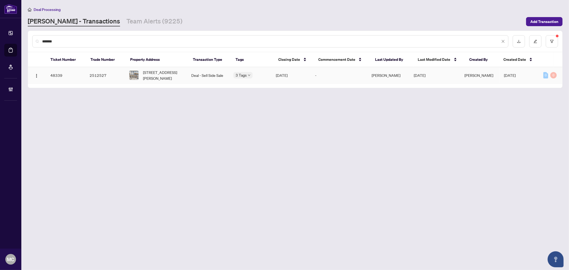
click at [146, 76] on span "50 Ambereen Pl, Clarington, Ontario L1C 7H5, Canada" at bounding box center [162, 75] width 39 height 12
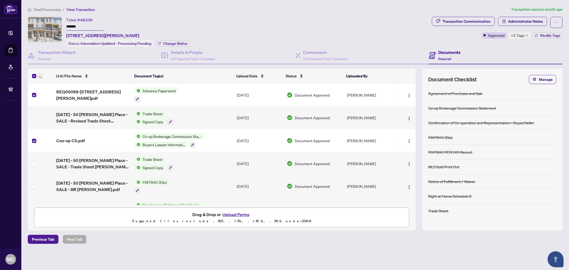
click at [40, 73] on span "button" at bounding box center [40, 76] width 3 height 6
click at [53, 84] on span "Open Selected in New Tab(s)" at bounding box center [65, 84] width 47 height 6
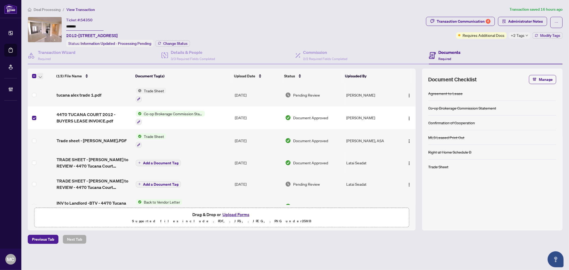
click at [38, 73] on button "button" at bounding box center [40, 76] width 6 height 6
click at [44, 83] on span "Open Selected in New Tab(s)" at bounding box center [65, 84] width 47 height 6
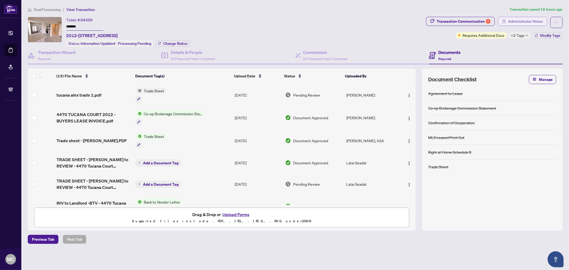
click at [512, 20] on span "Administrator Notes" at bounding box center [525, 21] width 35 height 9
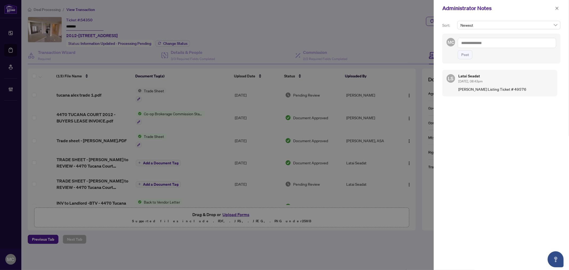
click at [557, 10] on span "button" at bounding box center [557, 8] width 4 height 9
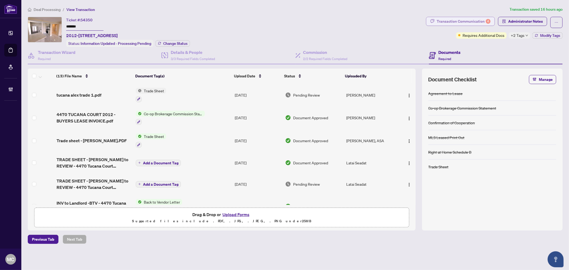
click at [477, 19] on div "Transaction Communication 4" at bounding box center [463, 21] width 54 height 9
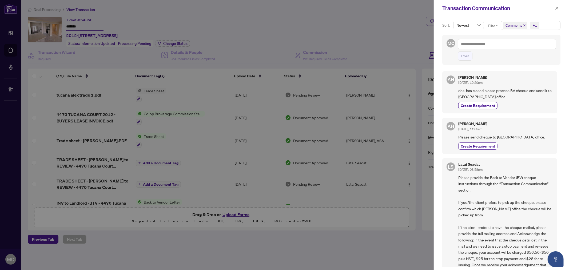
click at [535, 26] on div "+1" at bounding box center [534, 25] width 4 height 5
click at [524, 54] on span "Requirements" at bounding box center [523, 55] width 24 height 5
click at [528, 53] on span "Requirements" at bounding box center [523, 55] width 24 height 5
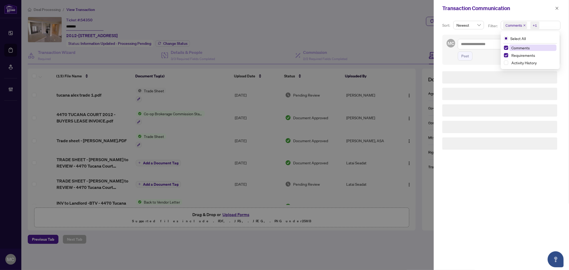
click at [524, 50] on span "Comments" at bounding box center [520, 47] width 18 height 5
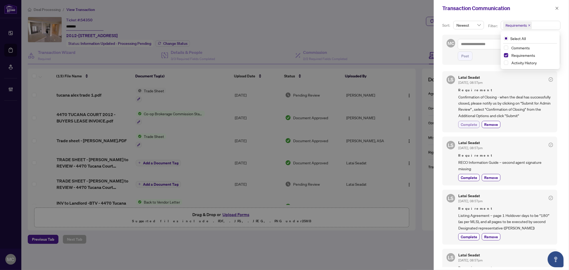
click at [471, 122] on span "Complete" at bounding box center [468, 125] width 17 height 6
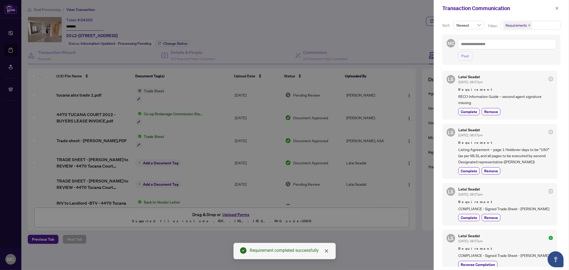
scroll to position [94, 0]
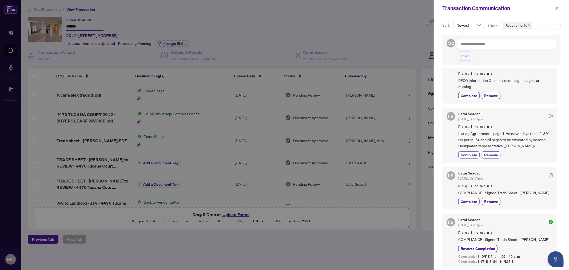
click at [556, 9] on icon "close" at bounding box center [557, 8] width 4 height 4
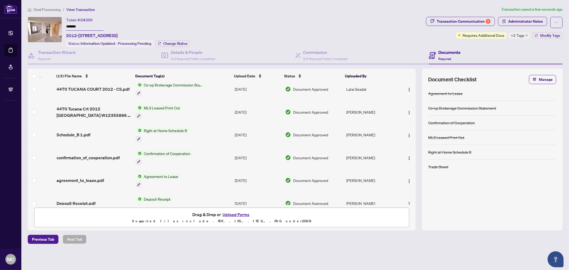
scroll to position [170, 0]
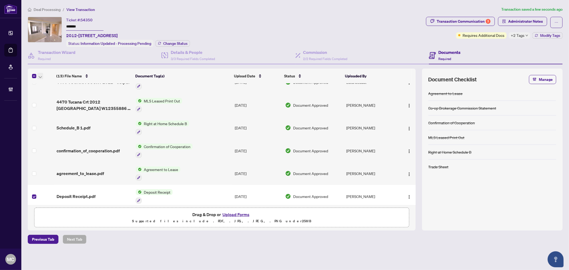
click at [39, 76] on icon "button" at bounding box center [40, 77] width 3 height 2
click at [46, 82] on span "Open Selected in New Tab(s)" at bounding box center [65, 84] width 47 height 6
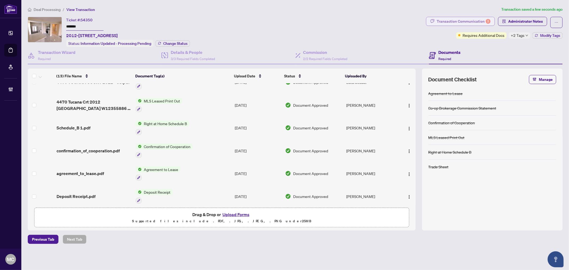
click at [452, 21] on div "Transaction Communication 3" at bounding box center [463, 21] width 54 height 9
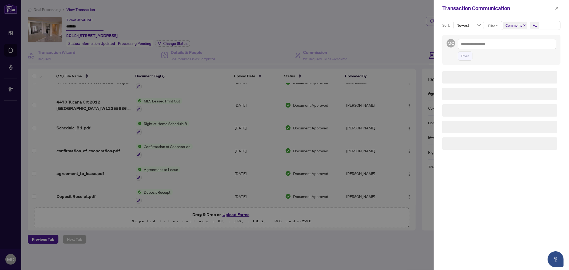
scroll to position [0, 0]
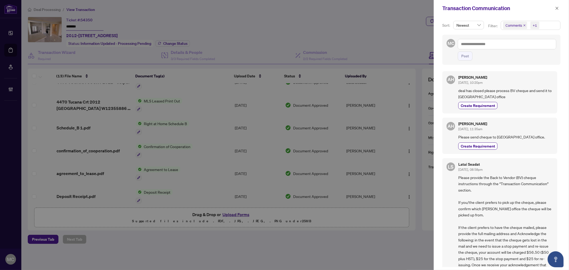
click at [537, 25] on span "+1" at bounding box center [534, 25] width 9 height 7
click at [527, 54] on span "Requirements" at bounding box center [523, 55] width 24 height 5
click at [512, 55] on span "Requirements" at bounding box center [523, 55] width 24 height 5
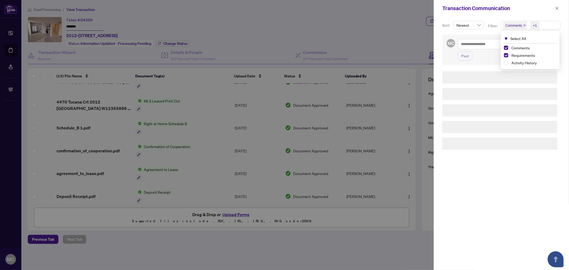
click at [516, 51] on div "Comments" at bounding box center [530, 48] width 53 height 6
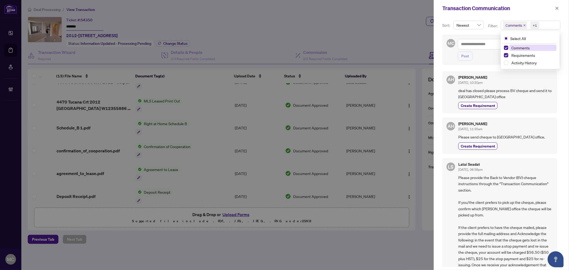
click at [520, 48] on span "Comments" at bounding box center [520, 47] width 18 height 5
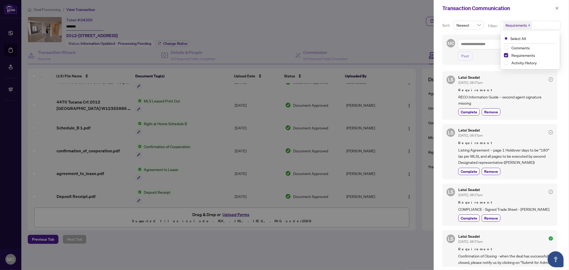
drag, startPoint x: 555, startPoint y: 8, endPoint x: 470, endPoint y: 132, distance: 150.3
click at [555, 8] on icon "close" at bounding box center [557, 8] width 4 height 4
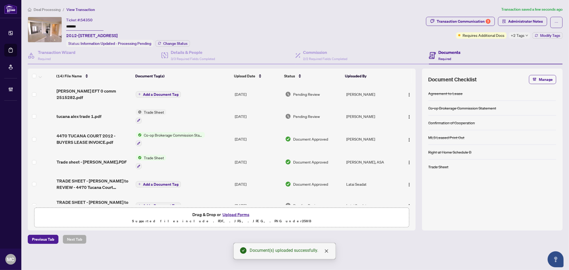
click at [159, 93] on span "Add a Document Tag" at bounding box center [160, 95] width 35 height 4
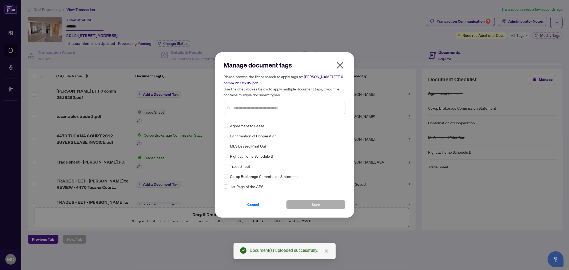
click at [293, 106] on input "text" at bounding box center [287, 108] width 107 height 6
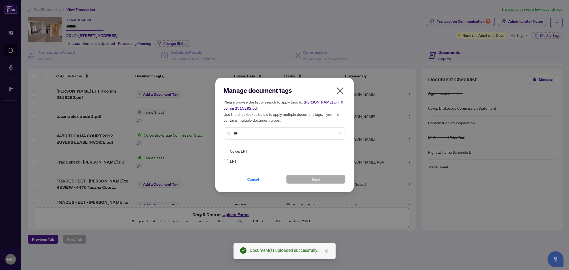
type input "***"
click at [333, 150] on img at bounding box center [334, 150] width 5 height 5
click at [329, 175] on div "Approved" at bounding box center [320, 177] width 34 height 6
click at [321, 178] on button "Save" at bounding box center [315, 179] width 59 height 9
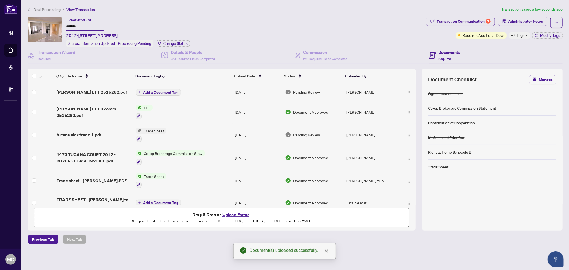
click at [172, 89] on button "Add a Document Tag" at bounding box center [158, 92] width 45 height 6
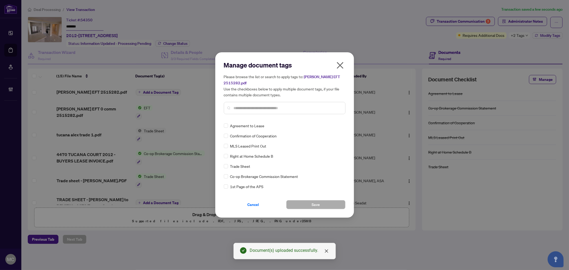
click at [306, 107] on input "text" at bounding box center [287, 108] width 107 height 6
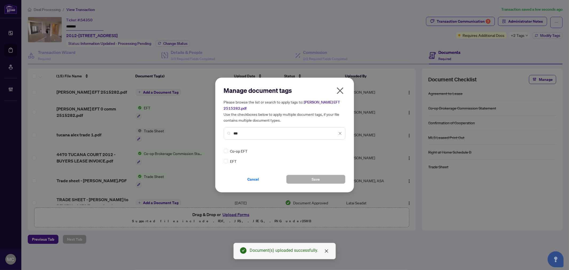
type input "***"
click at [334, 148] on img at bounding box center [334, 150] width 5 height 5
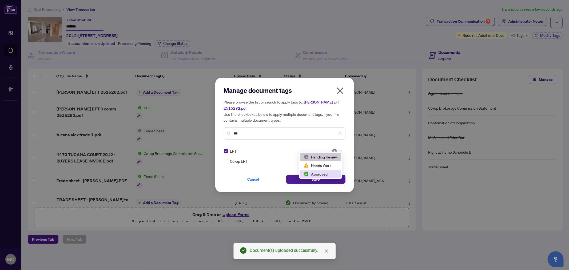
click at [332, 174] on div "Approved" at bounding box center [320, 174] width 34 height 6
click at [314, 175] on span "Save" at bounding box center [315, 179] width 8 height 9
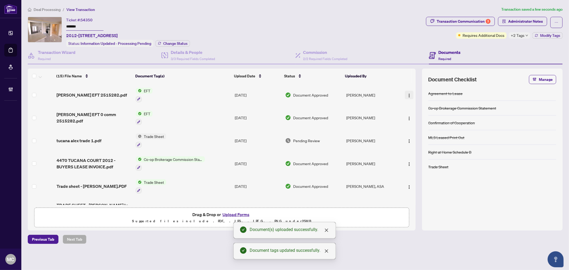
click at [407, 93] on img "button" at bounding box center [409, 95] width 4 height 4
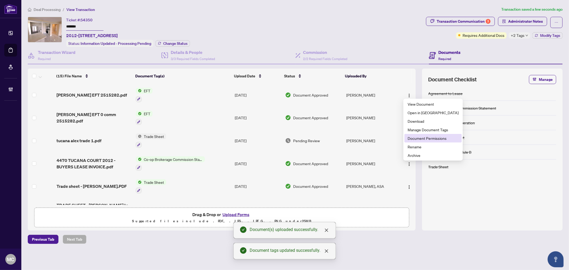
click at [423, 136] on span "Document Permissions" at bounding box center [432, 138] width 51 height 6
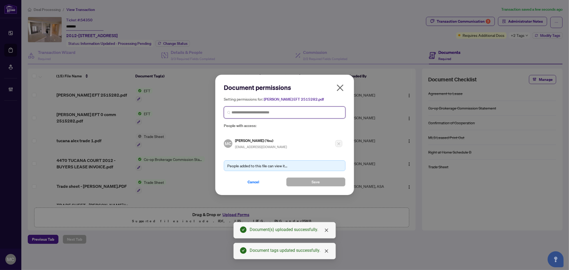
click at [304, 115] on input "search" at bounding box center [286, 113] width 110 height 6
paste input "**********"
type input "**********"
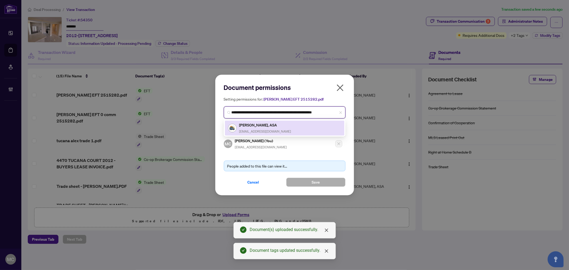
click at [265, 128] on div "Santina Stumpo, ASA mybrokersandi@gmail.com" at bounding box center [265, 128] width 52 height 12
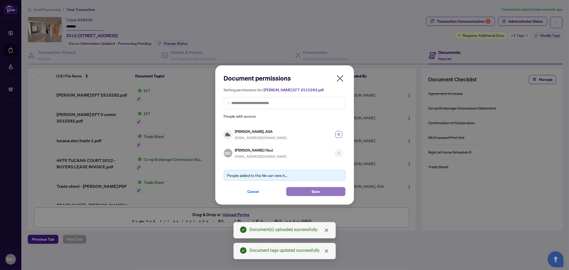
click at [311, 190] on button "Save" at bounding box center [315, 191] width 59 height 9
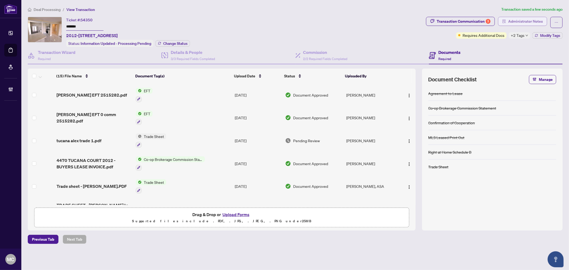
click at [520, 19] on span "Administrator Notes" at bounding box center [525, 21] width 35 height 9
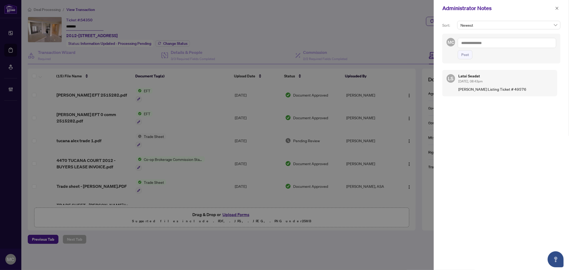
drag, startPoint x: 263, startPoint y: 89, endPoint x: 488, endPoint y: 54, distance: 228.5
click at [263, 89] on div at bounding box center [284, 135] width 569 height 270
click at [525, 45] on textarea at bounding box center [506, 43] width 98 height 10
paste textarea "**********"
click at [501, 44] on textarea "**********" at bounding box center [506, 43] width 98 height 10
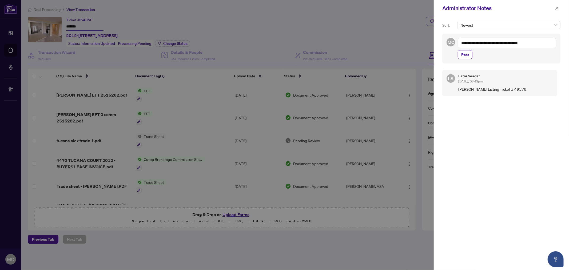
click at [265, 72] on div at bounding box center [284, 135] width 569 height 270
click at [548, 43] on textarea "**********" at bounding box center [506, 43] width 98 height 10
paste textarea "**********"
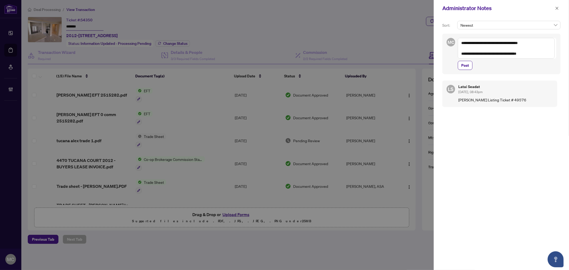
click at [532, 53] on textarea "**********" at bounding box center [505, 48] width 97 height 21
type textarea "**********"
click at [465, 68] on span "Post" at bounding box center [465, 65] width 8 height 9
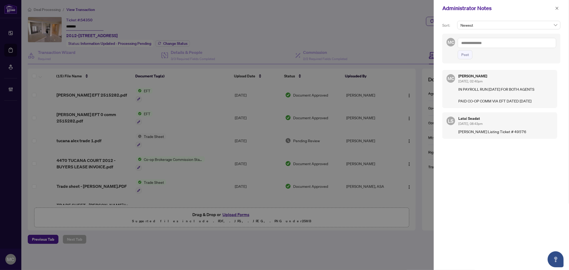
click at [271, 104] on div at bounding box center [284, 135] width 569 height 270
click at [561, 6] on div "Administrator Notes" at bounding box center [500, 8] width 135 height 17
click at [558, 6] on icon "close" at bounding box center [557, 8] width 4 height 4
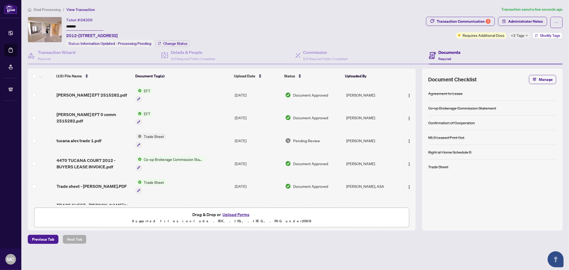
click at [550, 34] on span "Modify Tags" at bounding box center [550, 36] width 20 height 4
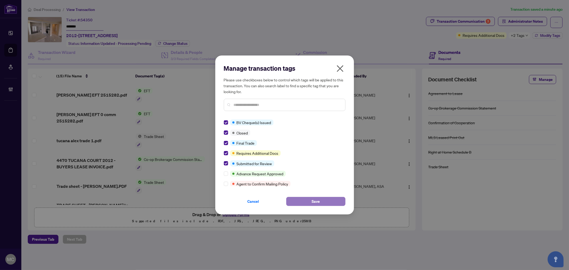
click at [305, 202] on button "Save" at bounding box center [315, 201] width 59 height 9
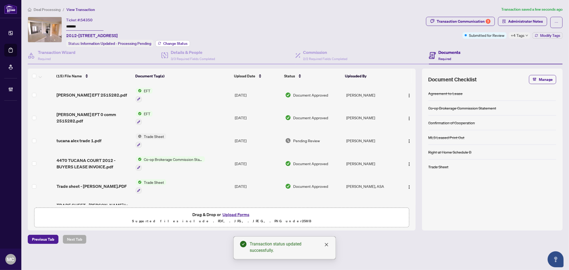
click at [173, 44] on span "Change Status" at bounding box center [175, 44] width 24 height 4
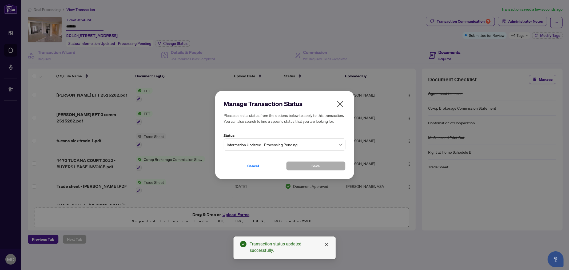
click at [272, 147] on span "Information Updated - Processing Pending" at bounding box center [284, 144] width 115 height 10
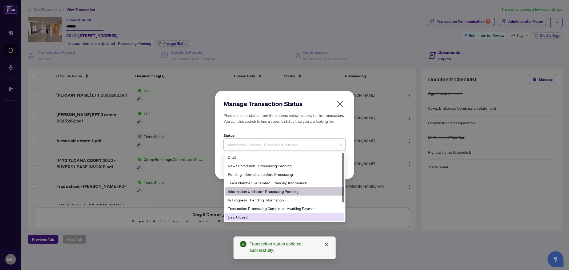
click at [263, 220] on div "Deal Closed" at bounding box center [284, 216] width 119 height 9
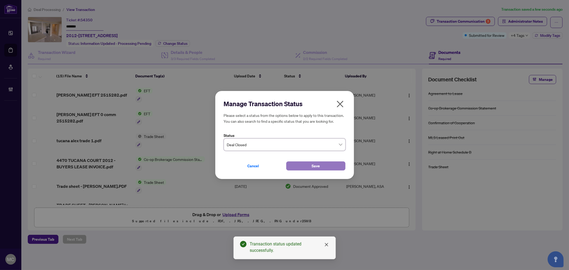
click at [335, 163] on button "Save" at bounding box center [315, 165] width 59 height 9
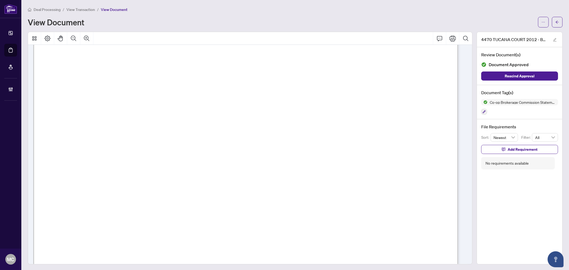
scroll to position [207, 0]
click at [261, 66] on span ":" at bounding box center [261, 70] width 0 height 8
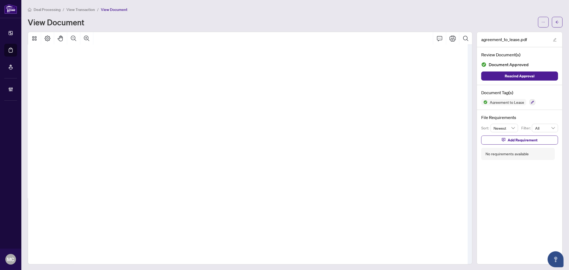
scroll to position [51, 91]
click at [58, 37] on icon "Pan Mode" at bounding box center [60, 38] width 6 height 6
drag, startPoint x: 105, startPoint y: 99, endPoint x: 276, endPoint y: 41, distance: 181.1
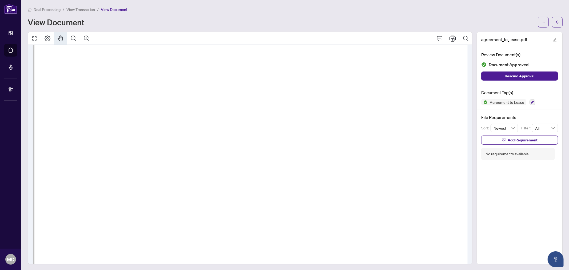
click at [255, 33] on div at bounding box center [250, 38] width 444 height 13
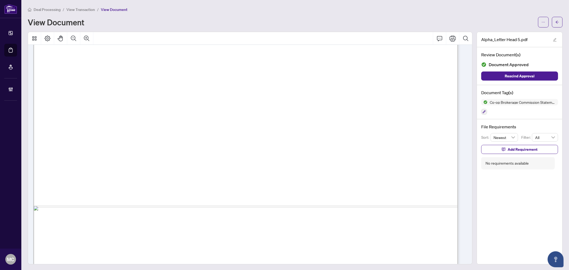
scroll to position [286, 0]
click at [542, 22] on button "button" at bounding box center [543, 22] width 11 height 11
click at [507, 31] on span "Download" at bounding box center [519, 34] width 41 height 6
drag, startPoint x: 177, startPoint y: 95, endPoint x: 184, endPoint y: 103, distance: 10.4
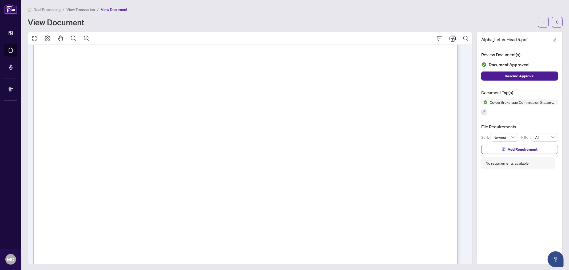
click at [177, 95] on span "[GEOGRAPHIC_DATA],[GEOGRAPHIC_DATA]" at bounding box center [162, 96] width 157 height 10
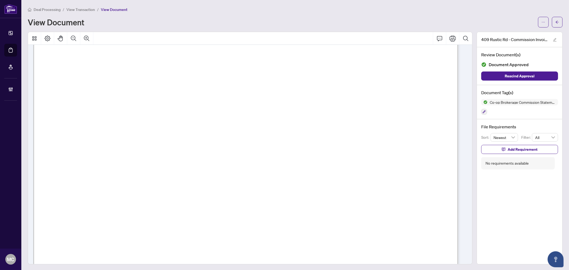
scroll to position [178, 0]
click at [161, 73] on span "[PERSON_NAME], [PERSON_NAME], [PERSON_NAME] & [PERSON_NAME] to Camdam Real" at bounding box center [253, 70] width 288 height 8
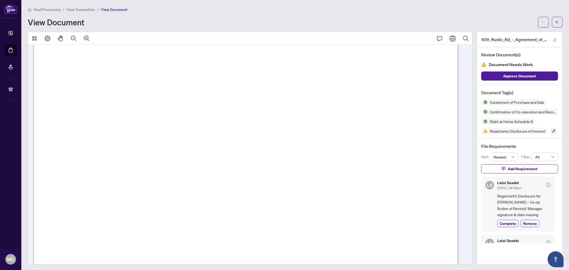
scroll to position [30, 0]
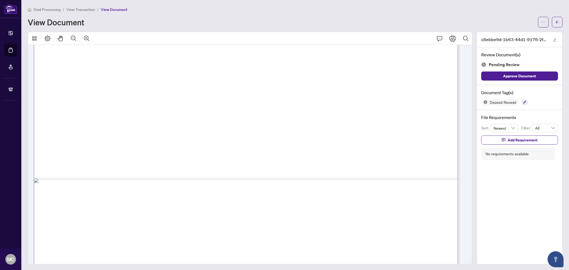
scroll to position [396, 0]
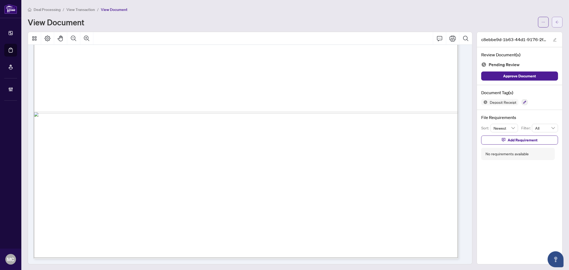
click at [555, 20] on icon "arrow-left" at bounding box center [557, 22] width 4 height 4
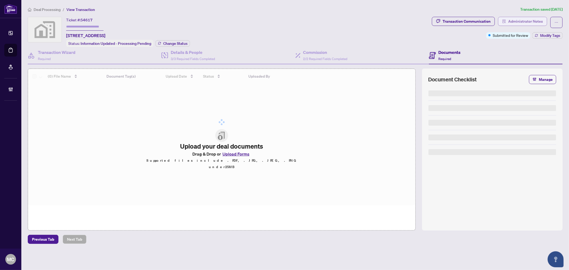
click at [536, 22] on span "Administrator Notes" at bounding box center [525, 21] width 35 height 9
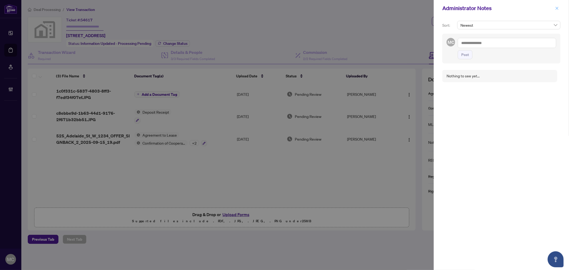
click at [557, 7] on icon "close" at bounding box center [557, 8] width 4 height 4
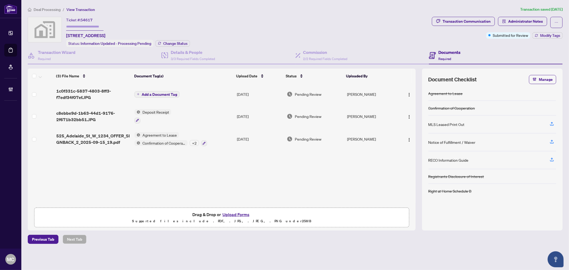
click at [38, 9] on span "Deal Processing" at bounding box center [47, 9] width 27 height 5
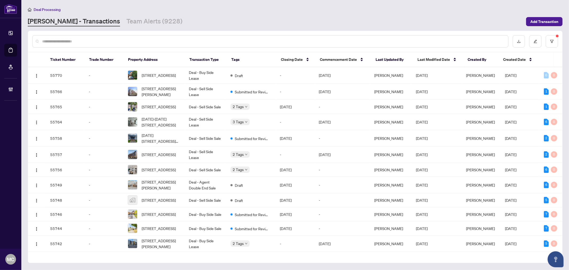
click at [148, 40] on input "text" at bounding box center [272, 41] width 461 height 6
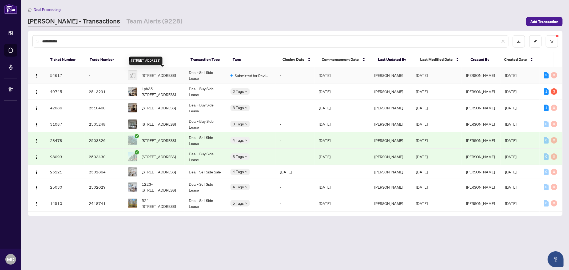
type input "**********"
click at [159, 72] on span "[STREET_ADDRESS]" at bounding box center [159, 75] width 34 height 6
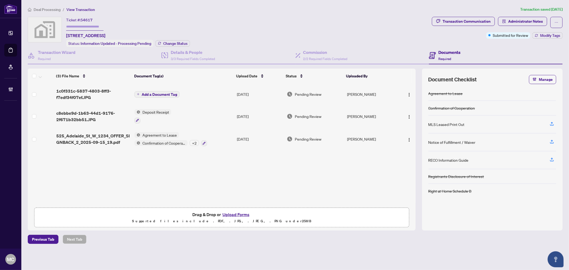
click at [89, 140] on span "525_Adelaide_St_W_1234_OFFER_SIGNBACK_2_2025-09-15_19.pdf" at bounding box center [93, 139] width 74 height 13
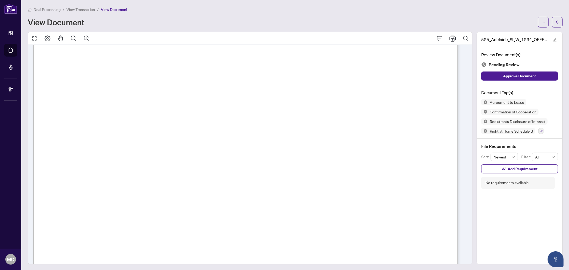
scroll to position [652, 0]
click at [555, 20] on icon "arrow-left" at bounding box center [557, 22] width 4 height 4
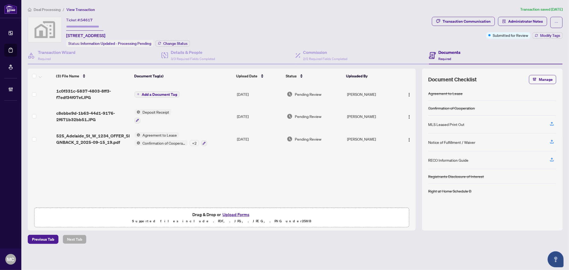
click at [45, 8] on span "Deal Processing" at bounding box center [47, 9] width 27 height 5
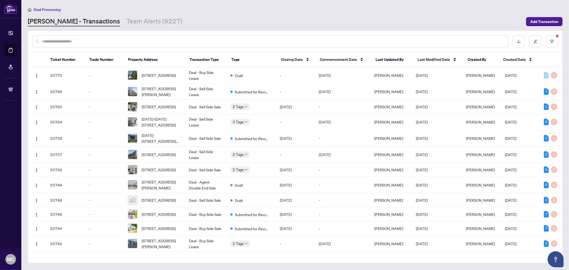
click at [81, 36] on div at bounding box center [270, 41] width 476 height 12
click at [83, 45] on div at bounding box center [270, 41] width 476 height 12
click at [83, 41] on input "text" at bounding box center [272, 41] width 461 height 6
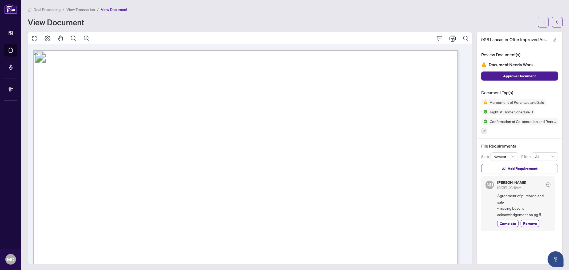
click at [260, 37] on div at bounding box center [250, 38] width 444 height 13
click at [171, 83] on span "Agreement of Purchase and Sale" at bounding box center [245, 79] width 174 height 14
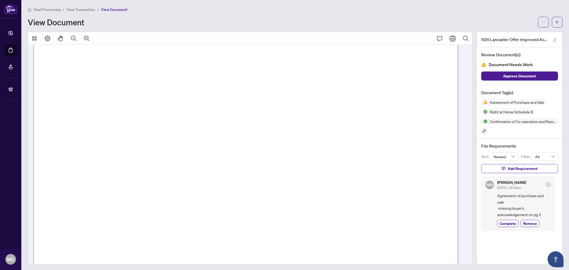
scroll to position [2370, 0]
click at [163, 98] on span "The undersigned spouse of the Seller hereby consents to the disposition evidenc…" at bounding box center [259, 98] width 279 height 7
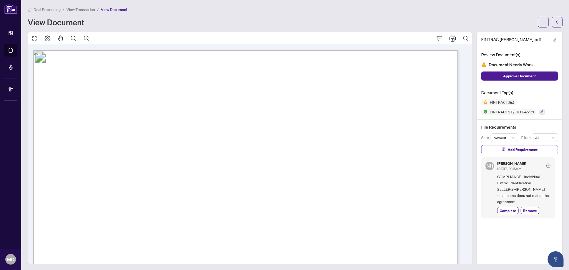
scroll to position [118, 0]
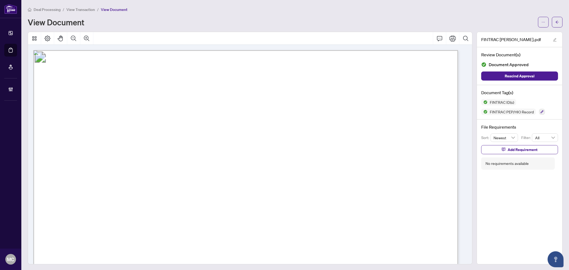
scroll to position [59, 0]
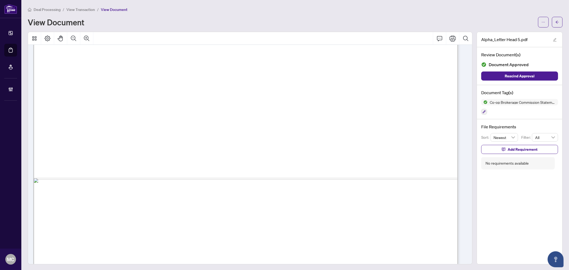
scroll to position [267, 0]
click at [264, 137] on span "** Financial Institute # 004; Transit # 10852; Account # 5510301 **" at bounding box center [245, 136] width 216 height 10
click at [143, 167] on span "[PHONE_NUMBER]" at bounding box center [128, 165] width 61 height 10
drag, startPoint x: 237, startPoint y: 71, endPoint x: 329, endPoint y: 3, distance: 114.7
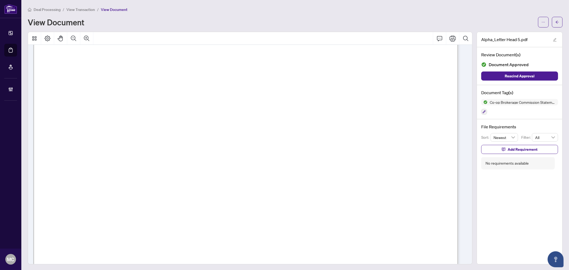
click at [200, 71] on span "Re: Agreement of Purchase and Sale" at bounding box center [142, 76] width 116 height 10
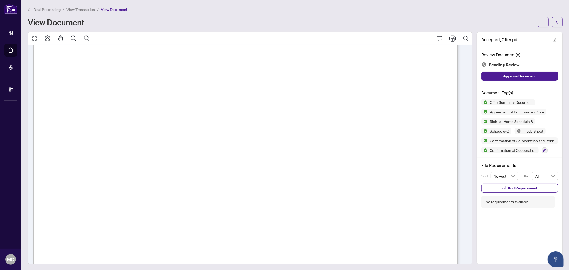
scroll to position [1718, 0]
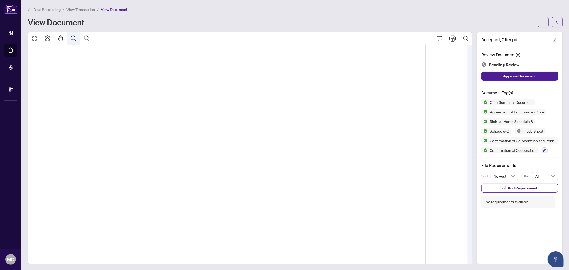
click at [61, 35] on icon "Pan Mode" at bounding box center [60, 38] width 6 height 6
drag, startPoint x: 146, startPoint y: 94, endPoint x: 198, endPoint y: 94, distance: 52.5
click at [198, 94] on span "[PERSON_NAME], [PERSON_NAME]" at bounding box center [188, 95] width 163 height 10
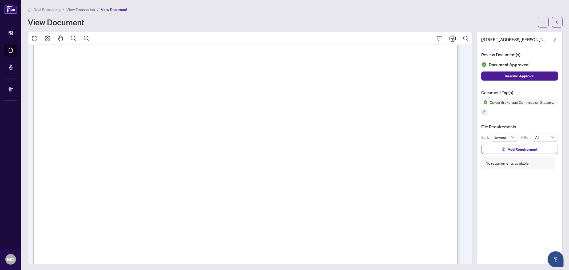
scroll to position [89, 0]
click at [207, 44] on div at bounding box center [250, 38] width 444 height 13
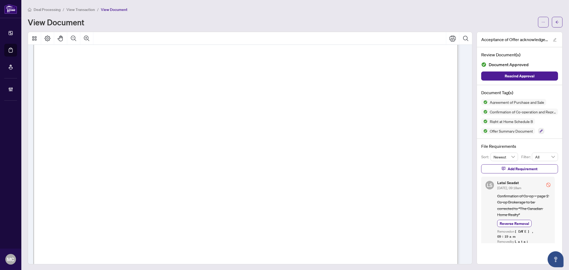
scroll to position [592, 0]
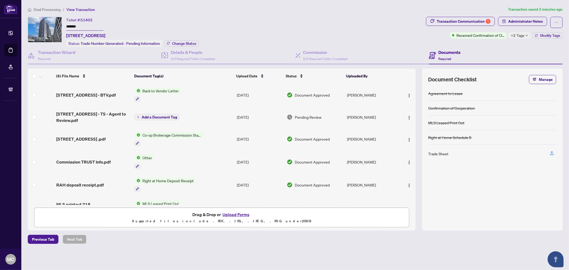
click at [75, 27] on input "*******" at bounding box center [84, 27] width 37 height 8
click at [75, 28] on input "*******" at bounding box center [84, 27] width 37 height 8
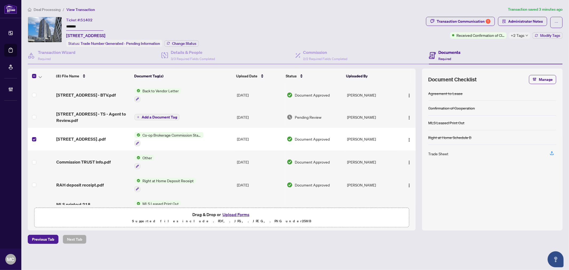
click at [41, 76] on icon "button" at bounding box center [40, 77] width 3 height 2
click at [45, 83] on span "Open Selected in New Tab(s)" at bounding box center [65, 84] width 47 height 6
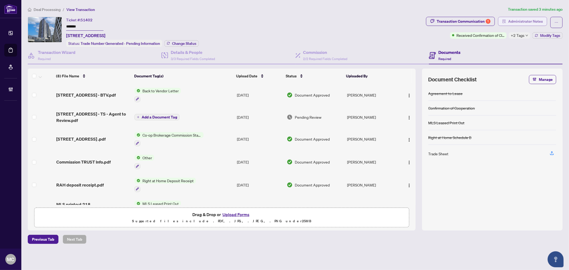
click at [514, 20] on span "Administrator Notes" at bounding box center [525, 21] width 35 height 9
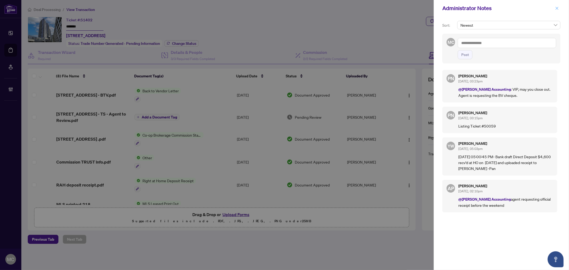
click at [555, 7] on icon "close" at bounding box center [557, 8] width 4 height 4
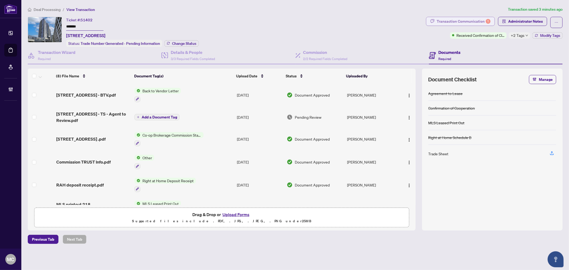
click at [487, 17] on div "Transaction Communication 1" at bounding box center [463, 21] width 54 height 9
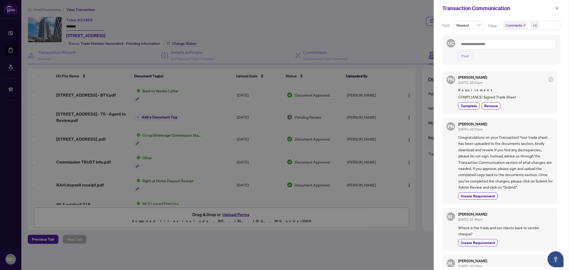
click at [528, 25] on div "+1" at bounding box center [534, 25] width 12 height 9
click at [527, 54] on span "Requirements" at bounding box center [523, 55] width 24 height 5
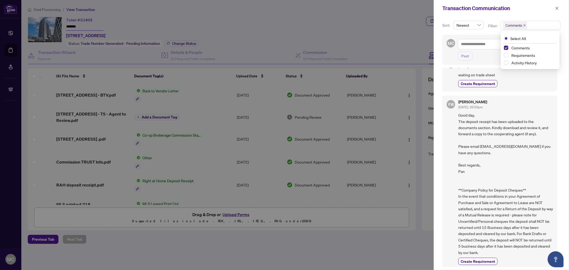
scroll to position [153, 0]
click at [522, 54] on span "Requirements" at bounding box center [523, 55] width 24 height 5
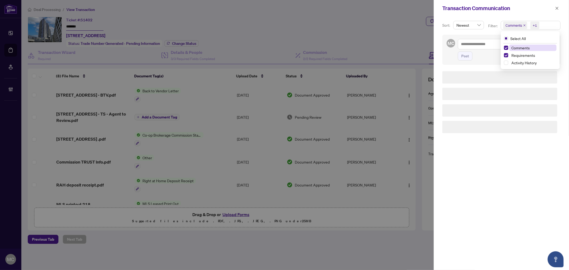
scroll to position [0, 0]
click at [521, 47] on span "Comments" at bounding box center [520, 47] width 18 height 5
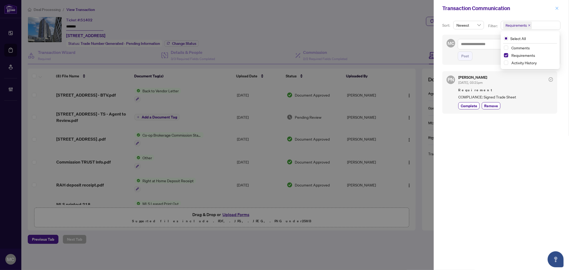
click at [559, 8] on button "button" at bounding box center [556, 8] width 7 height 6
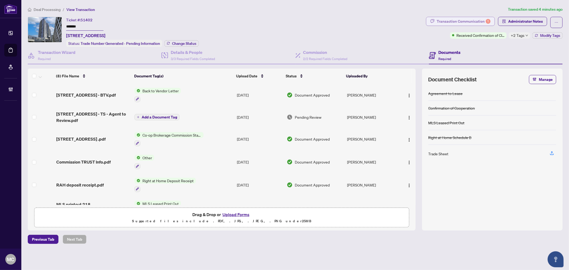
click at [461, 17] on div "Transaction Communication 1" at bounding box center [463, 21] width 54 height 9
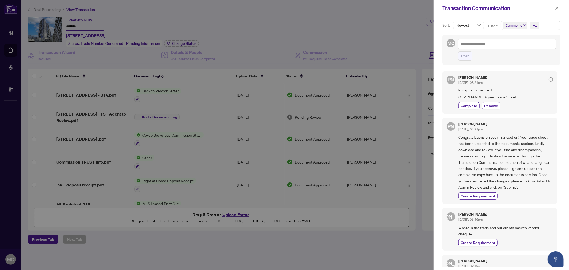
click at [524, 24] on icon "close" at bounding box center [524, 25] width 3 height 3
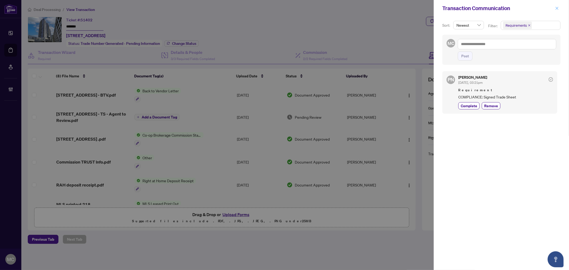
click at [556, 7] on icon "close" at bounding box center [556, 8] width 3 height 3
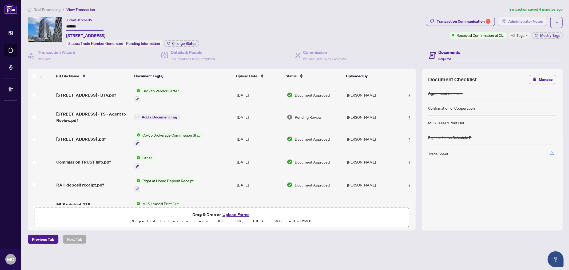
click at [523, 24] on span "Administrator Notes" at bounding box center [525, 21] width 35 height 9
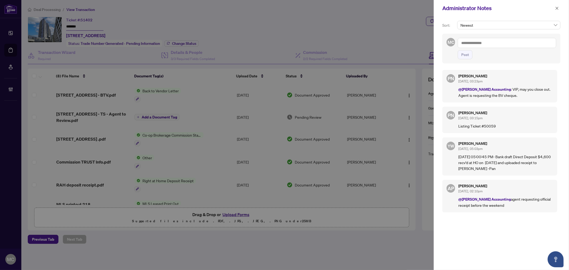
drag, startPoint x: 225, startPoint y: 91, endPoint x: 448, endPoint y: 60, distance: 225.8
click at [224, 91] on div at bounding box center [284, 135] width 569 height 270
click at [489, 44] on textarea at bounding box center [506, 43] width 98 height 10
paste textarea "**********"
type textarea "**********"
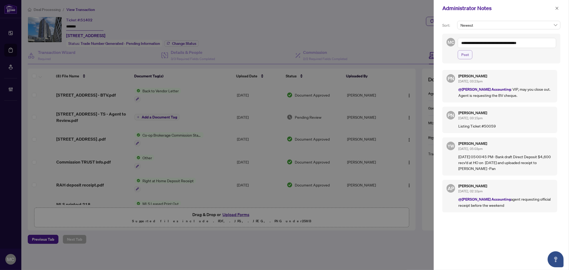
click at [468, 58] on span "Post" at bounding box center [465, 54] width 8 height 9
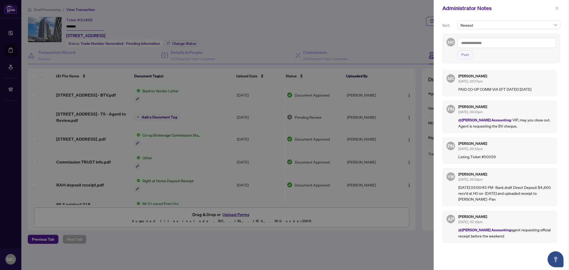
click at [556, 7] on icon "close" at bounding box center [556, 8] width 3 height 3
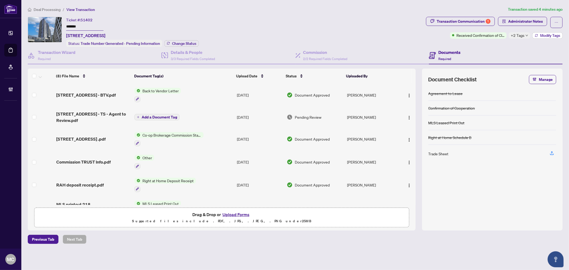
click at [540, 35] on span "Modify Tags" at bounding box center [550, 36] width 20 height 4
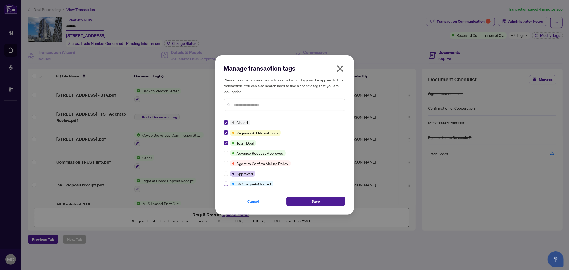
click at [225, 181] on label at bounding box center [226, 184] width 4 height 6
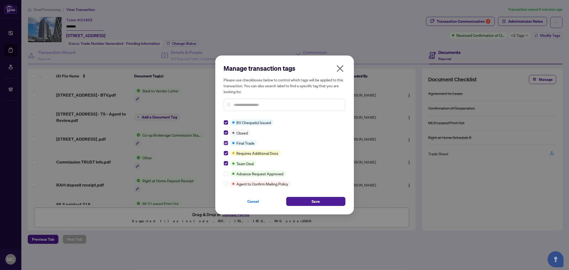
click at [225, 145] on label at bounding box center [226, 143] width 4 height 6
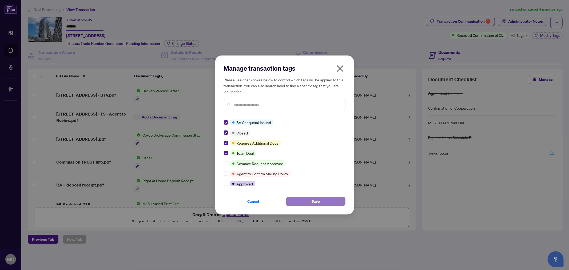
click at [321, 202] on button "Save" at bounding box center [315, 201] width 59 height 9
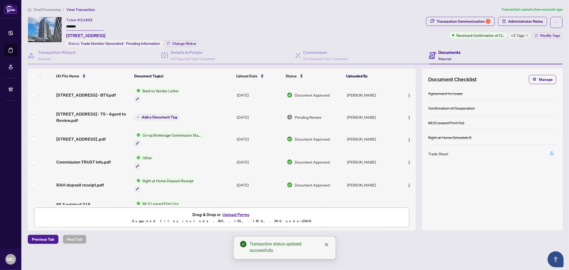
click at [202, 44] on div "Ticket #: 51402 ******* [STREET_ADDRESS] Status: Trade Number Generated - Pendi…" at bounding box center [226, 32] width 396 height 30
click at [195, 44] on span "Change Status" at bounding box center [184, 44] width 24 height 4
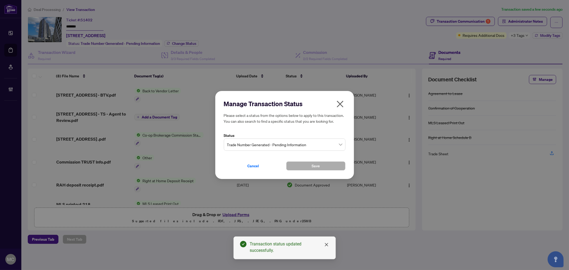
click at [271, 147] on span "Trade Number Generated - Pending Information" at bounding box center [284, 144] width 115 height 10
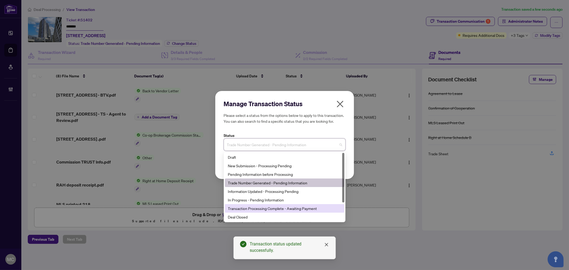
click at [270, 214] on div "Deal Closed" at bounding box center [284, 217] width 113 height 6
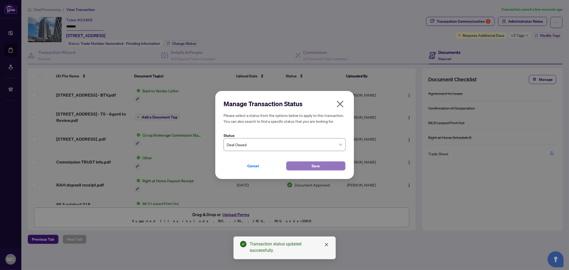
click at [321, 165] on button "Save" at bounding box center [315, 165] width 59 height 9
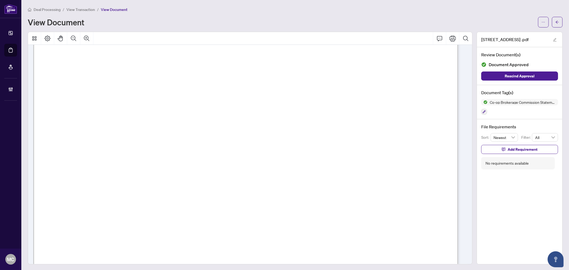
scroll to position [148, 0]
click at [153, 103] on span "Transaction # 2025224" at bounding box center [118, 106] width 70 height 9
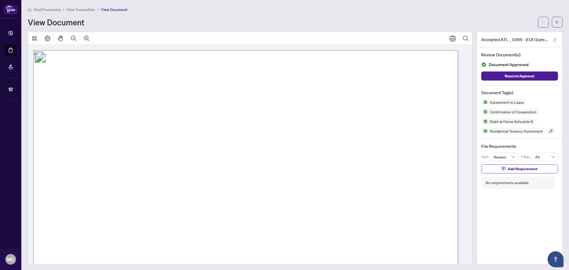
scroll to position [59, 0]
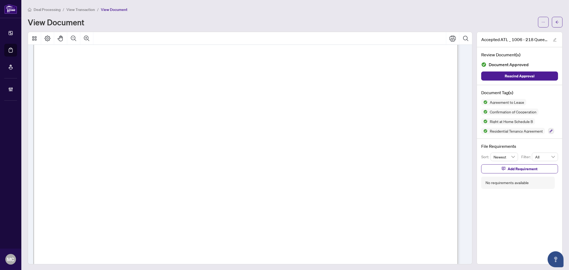
click at [263, 42] on div at bounding box center [250, 38] width 444 height 13
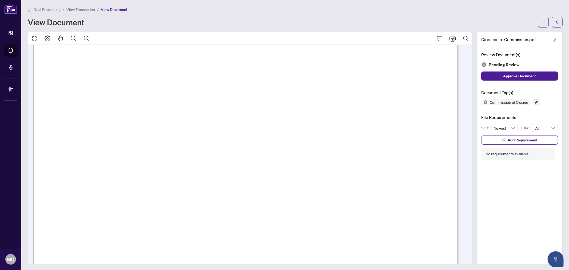
scroll to position [207, 0]
click at [535, 101] on icon "button" at bounding box center [536, 102] width 3 height 3
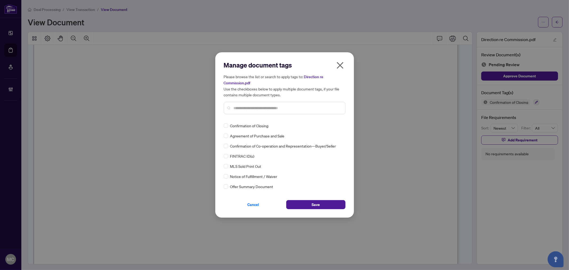
click at [253, 107] on input "text" at bounding box center [287, 108] width 107 height 6
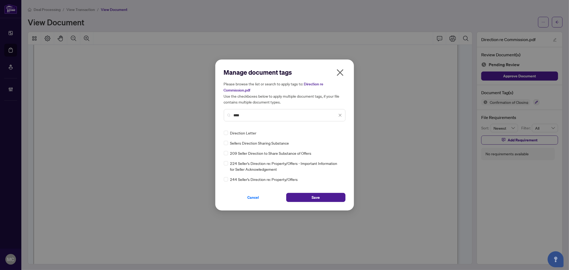
type input "****"
click at [334, 131] on img at bounding box center [334, 132] width 5 height 5
click at [323, 158] on div "Approved" at bounding box center [320, 159] width 34 height 6
click at [319, 195] on button "Save" at bounding box center [315, 197] width 59 height 9
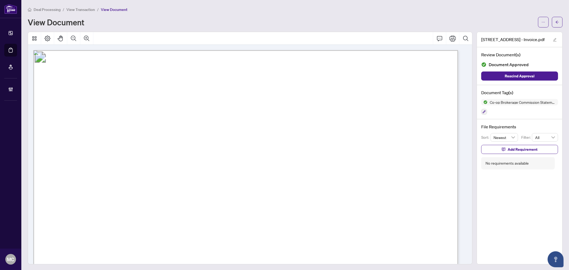
scroll to position [178, 0]
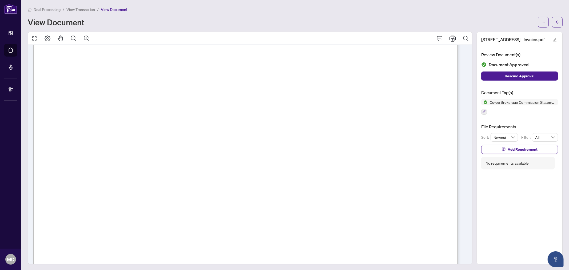
drag, startPoint x: 161, startPoint y: 121, endPoint x: 242, endPoint y: 73, distance: 93.4
